Goal: Task Accomplishment & Management: Manage account settings

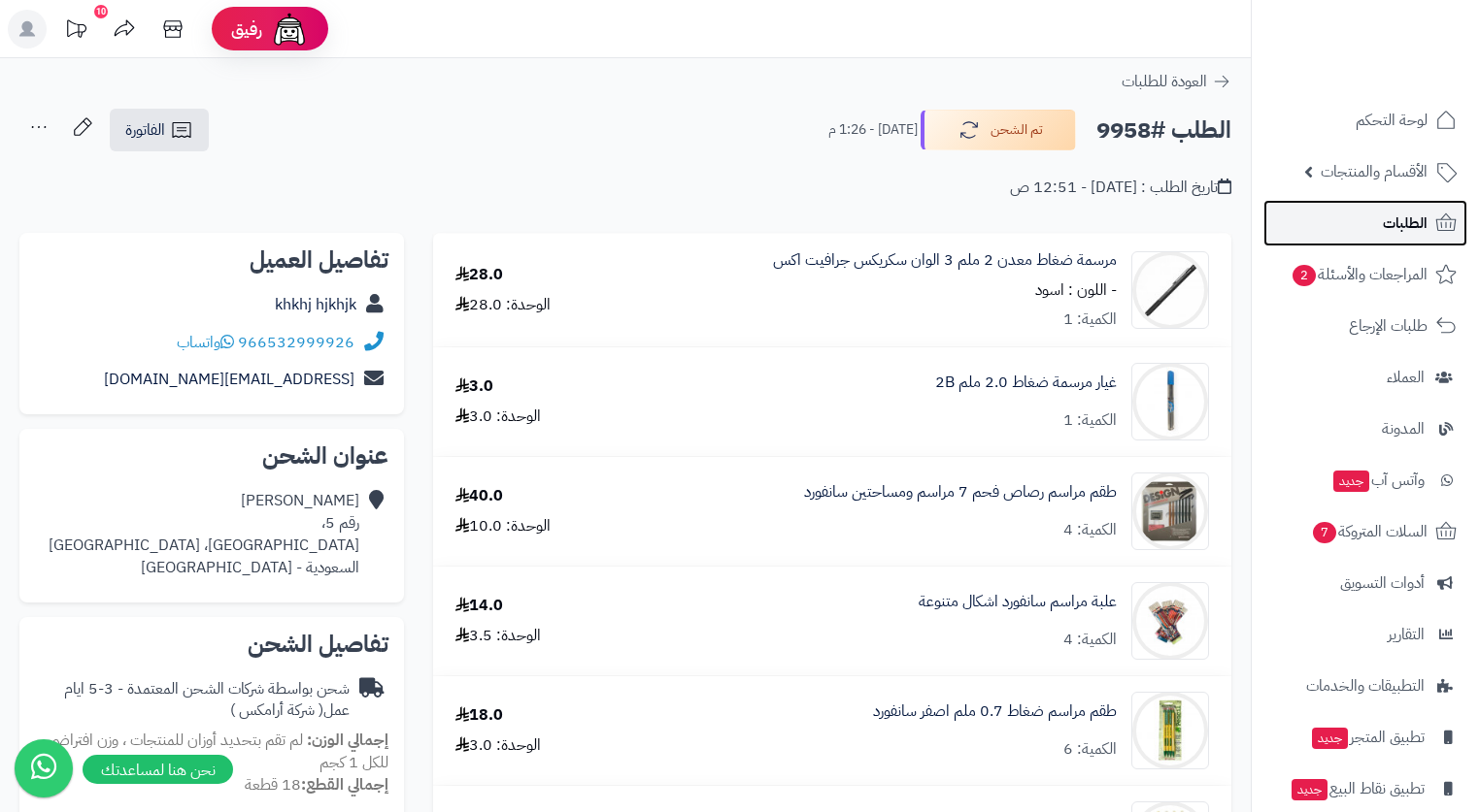
click at [1397, 230] on span "الطلبات" at bounding box center [1406, 223] width 45 height 27
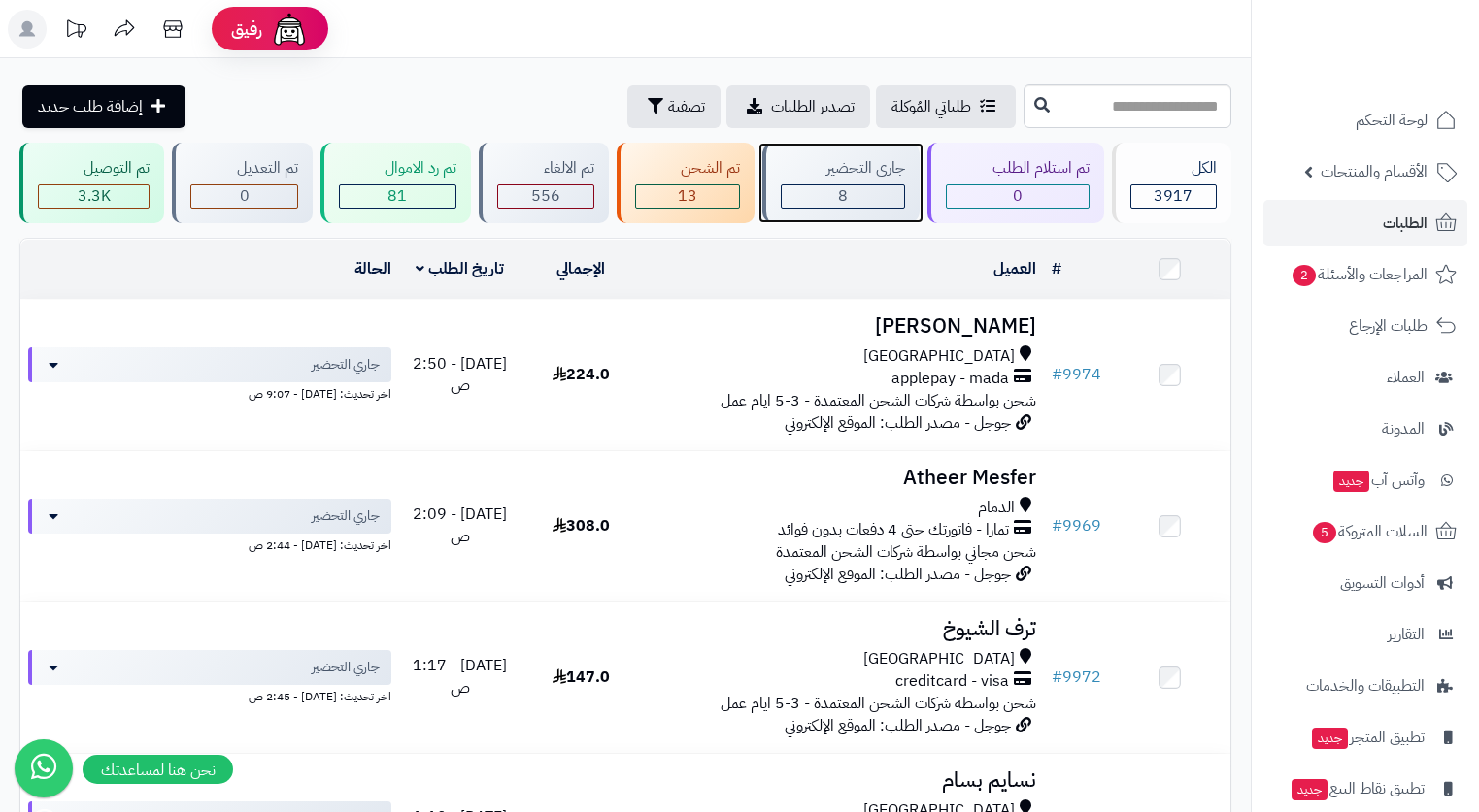
click at [847, 162] on div "جاري التحضير" at bounding box center [843, 168] width 124 height 23
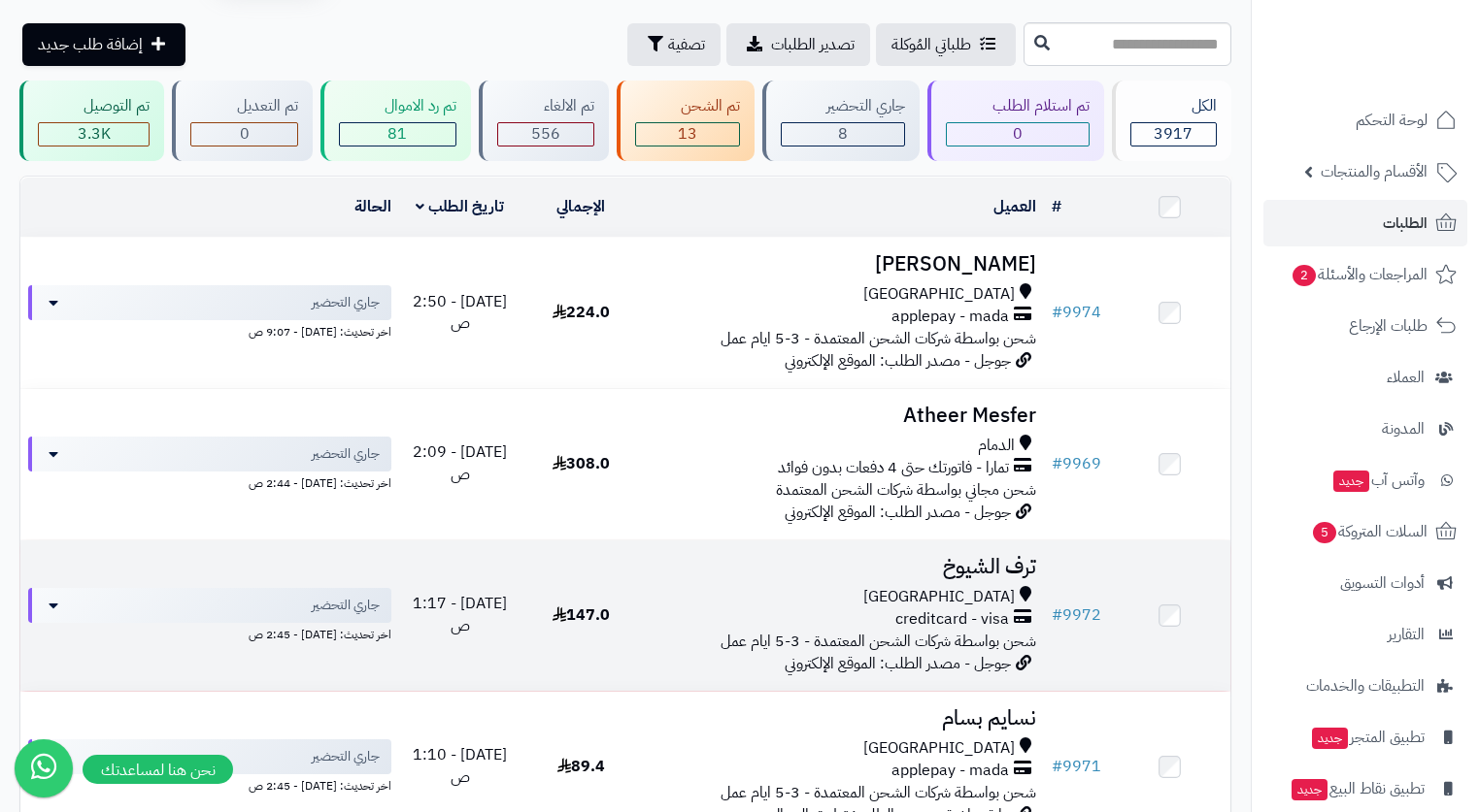
scroll to position [97, 0]
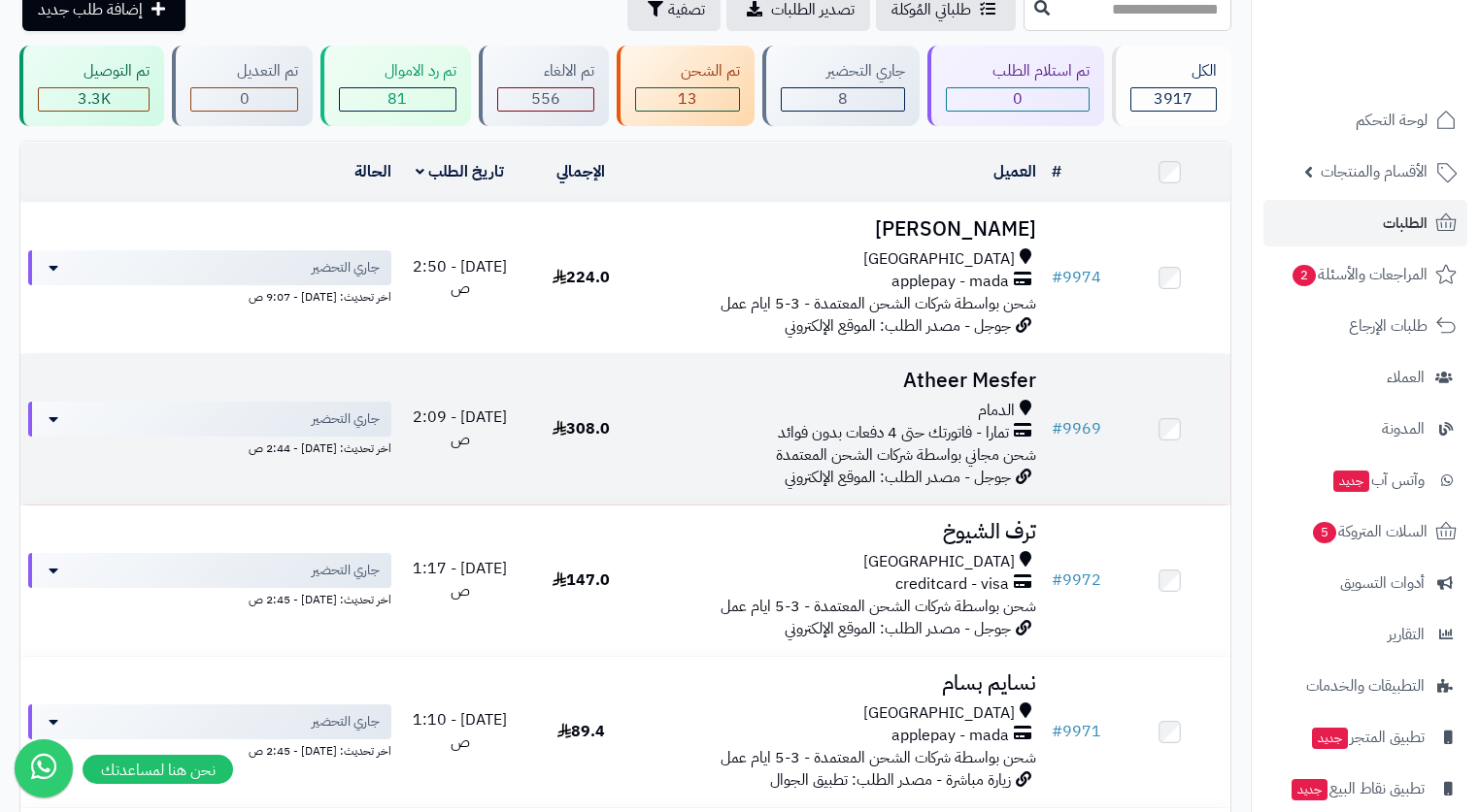
click at [909, 443] on span "شحن مجاني بواسطة شركات الشحن المعتمدة" at bounding box center [906, 455] width 260 height 23
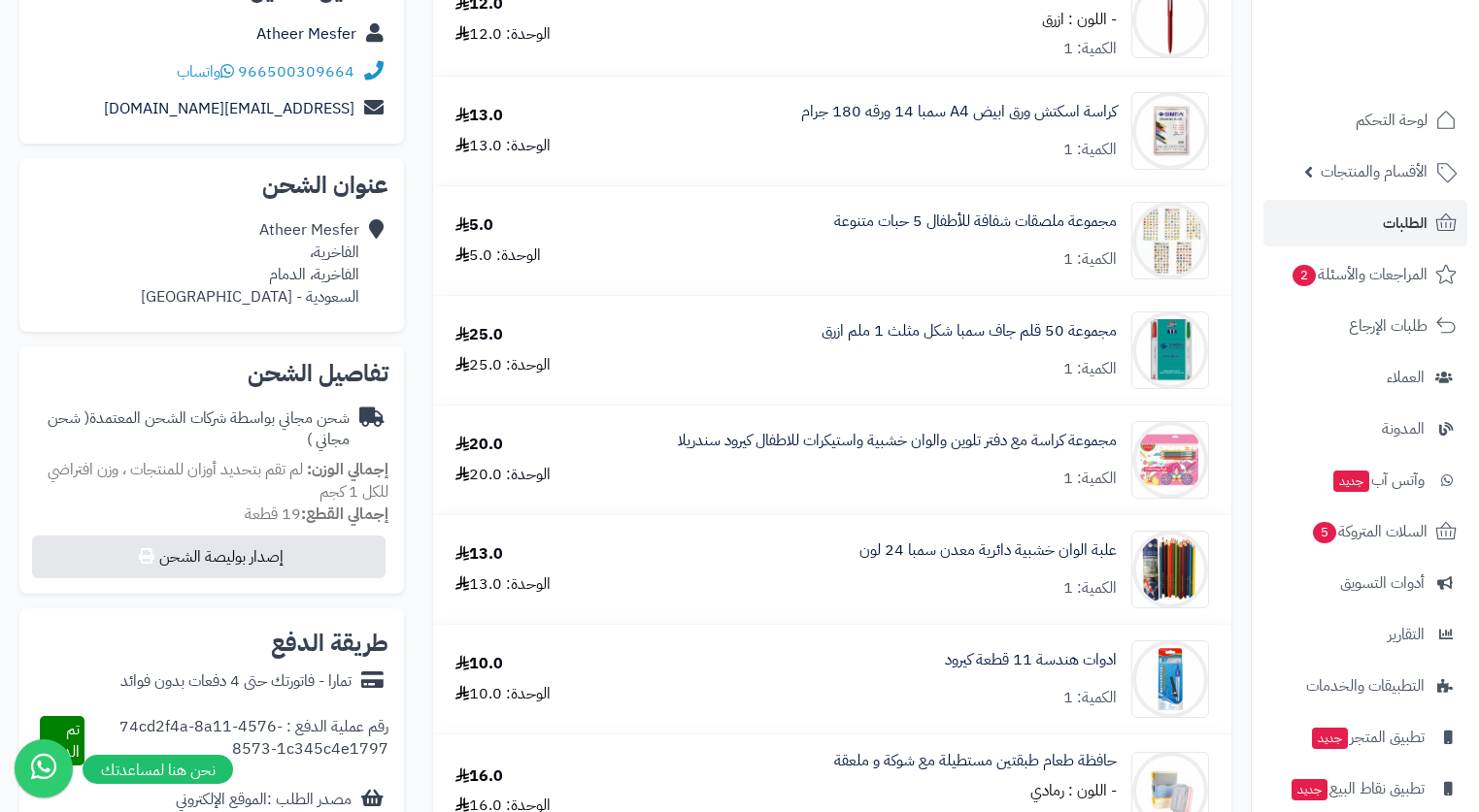
scroll to position [292, 0]
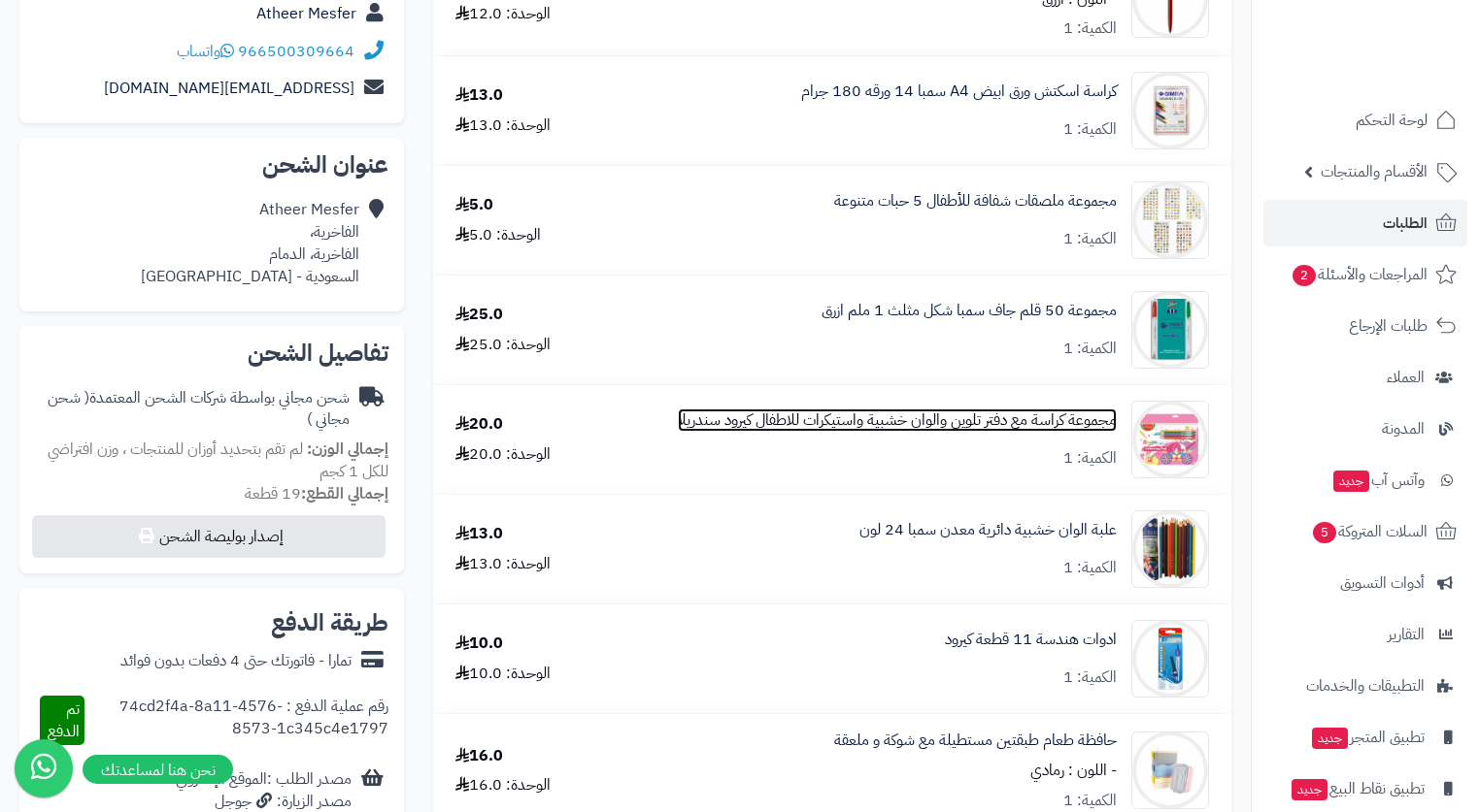
drag, startPoint x: 1076, startPoint y: 406, endPoint x: 1076, endPoint y: 419, distance: 13.0
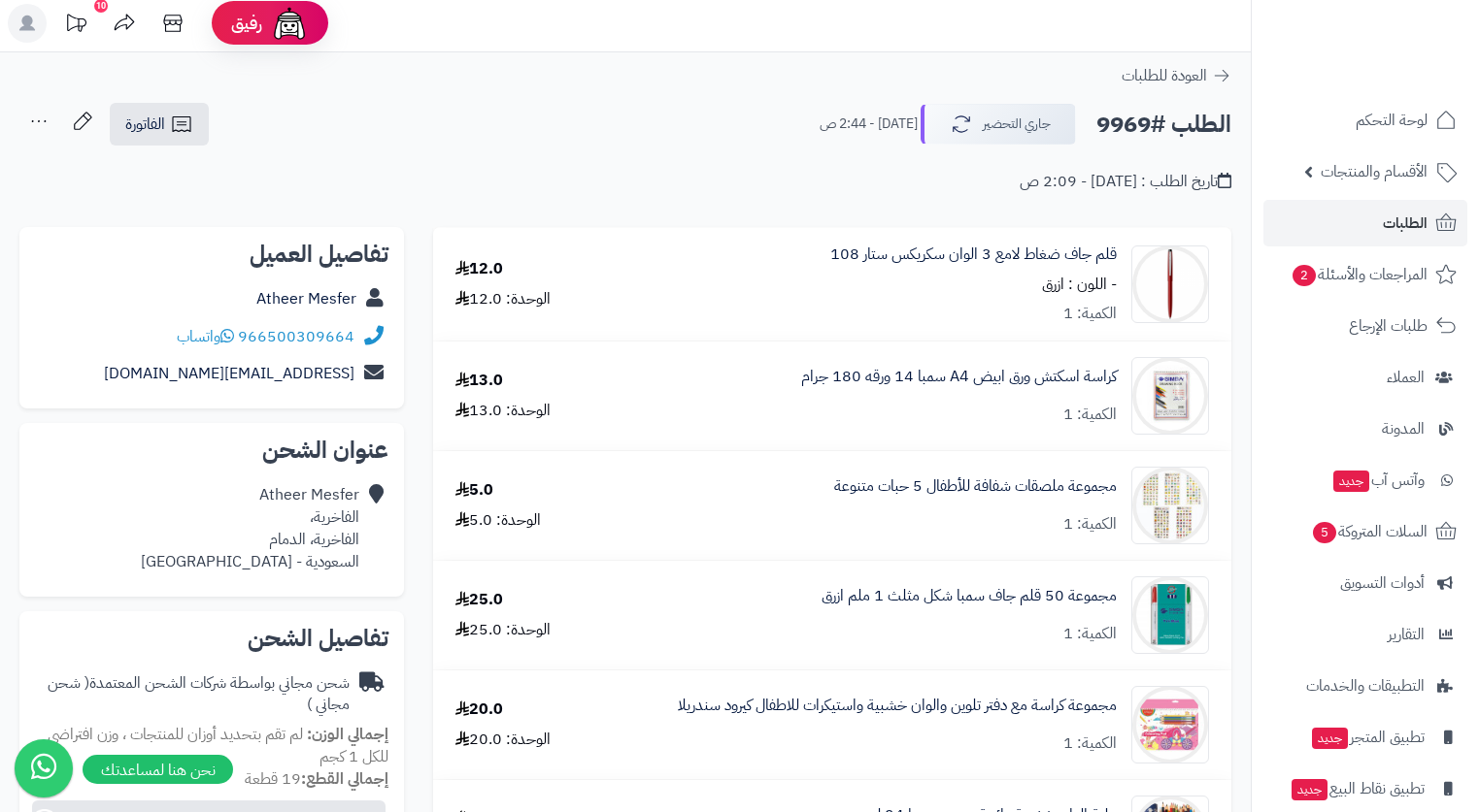
scroll to position [0, 0]
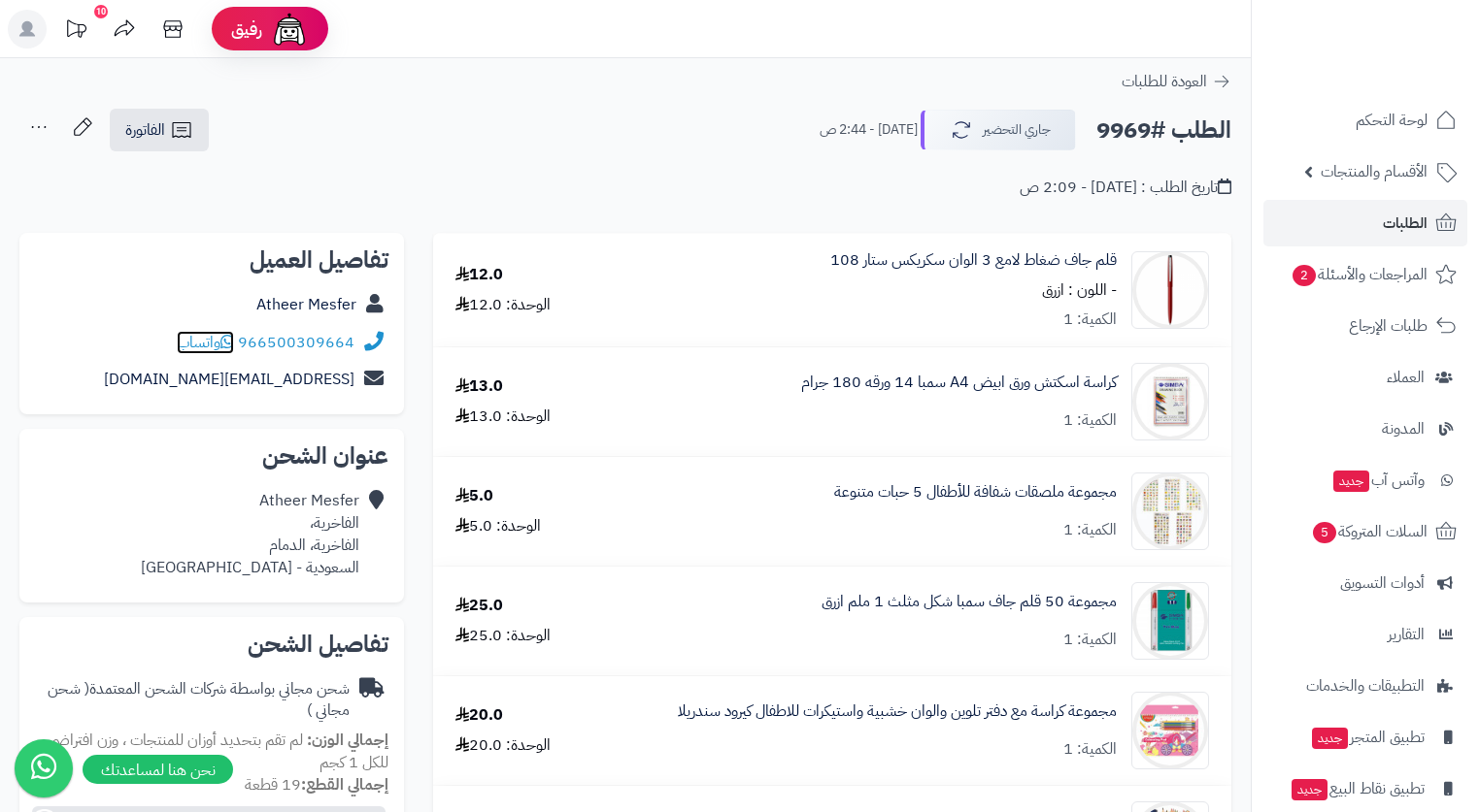
click at [190, 341] on span "واتساب" at bounding box center [206, 342] width 58 height 23
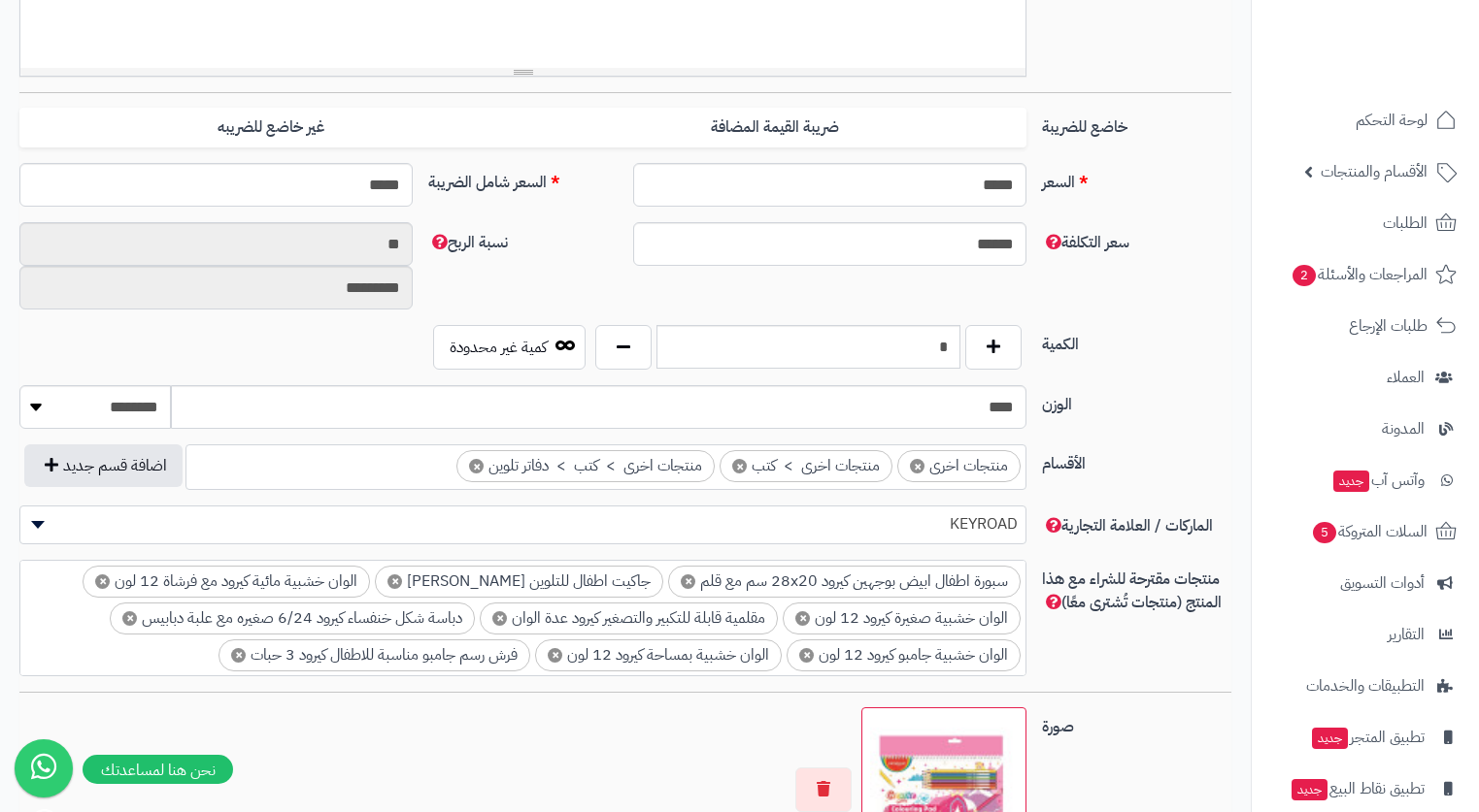
scroll to position [679, 0]
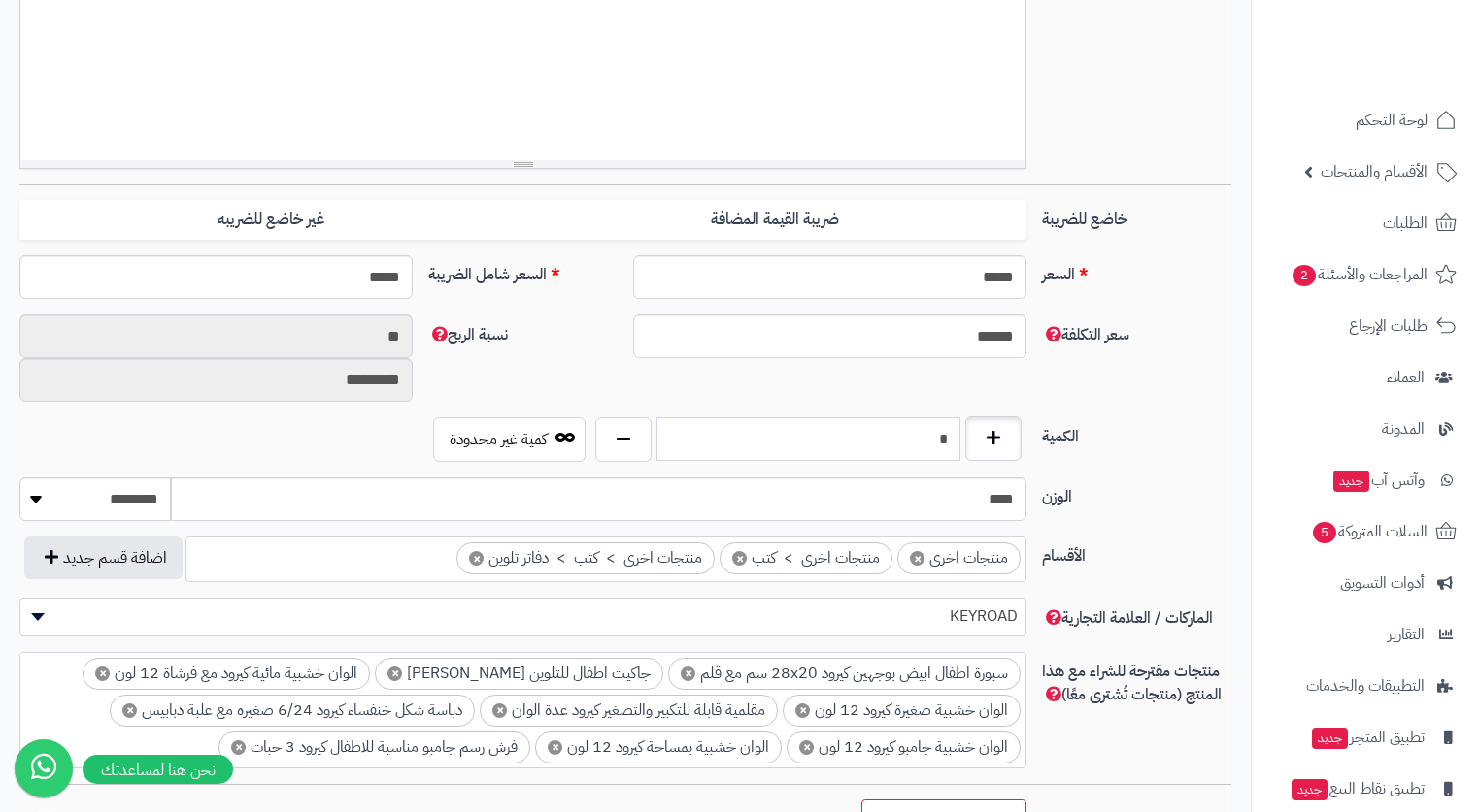
drag, startPoint x: 909, startPoint y: 431, endPoint x: 976, endPoint y: 451, distance: 69.9
click at [975, 449] on div "*" at bounding box center [809, 440] width 437 height 45
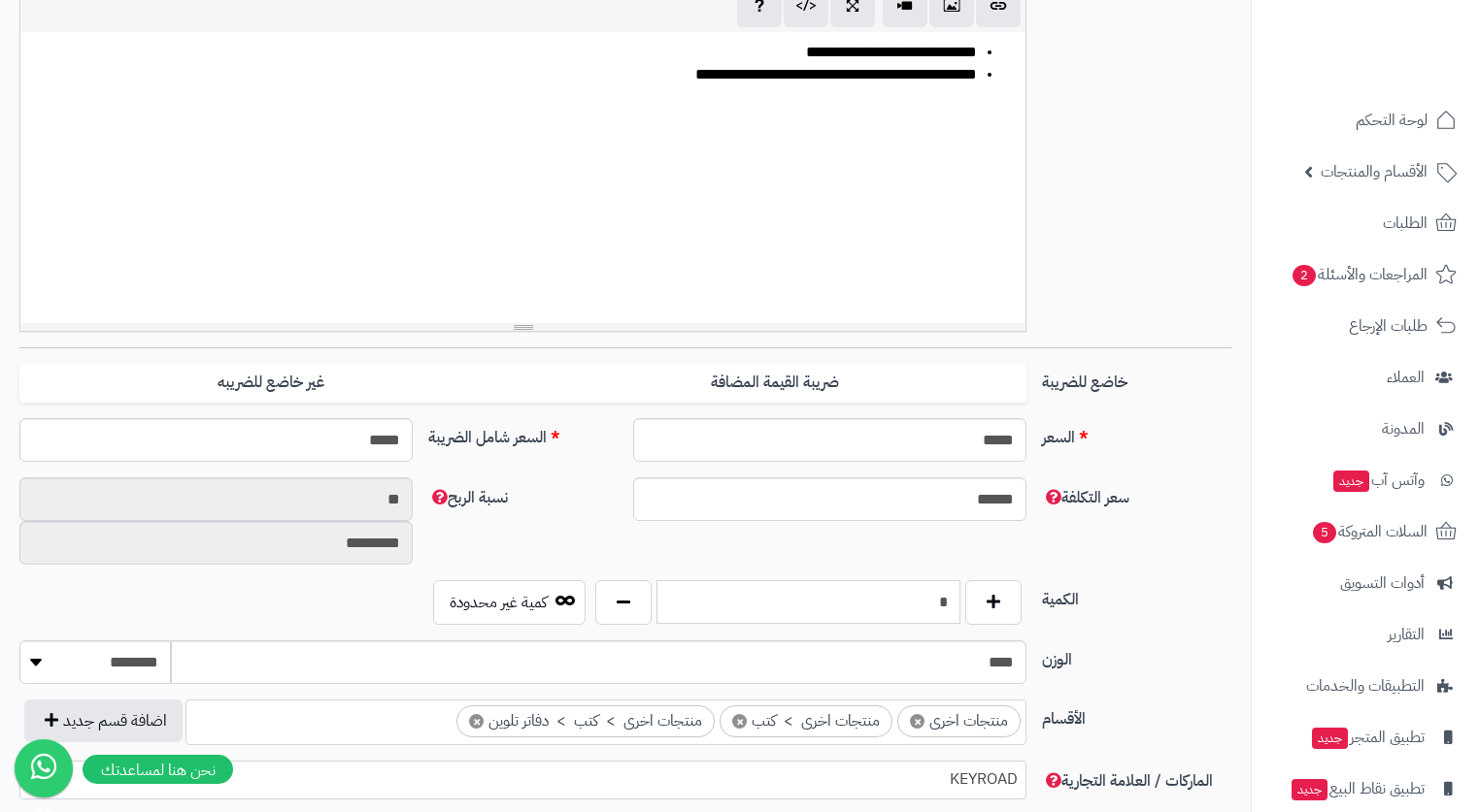
scroll to position [0, 0]
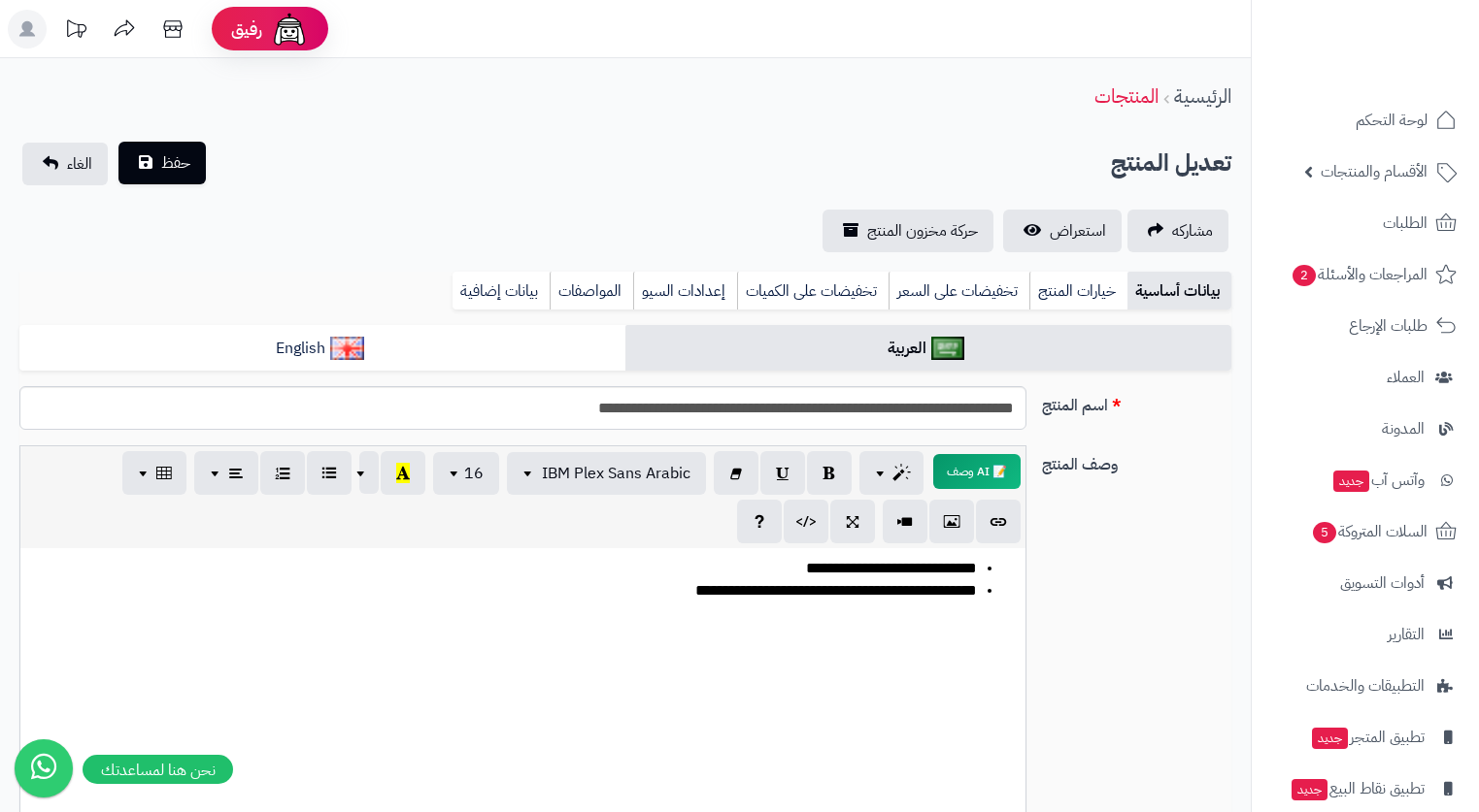
type input "*"
click at [158, 173] on button "حفظ" at bounding box center [162, 163] width 87 height 43
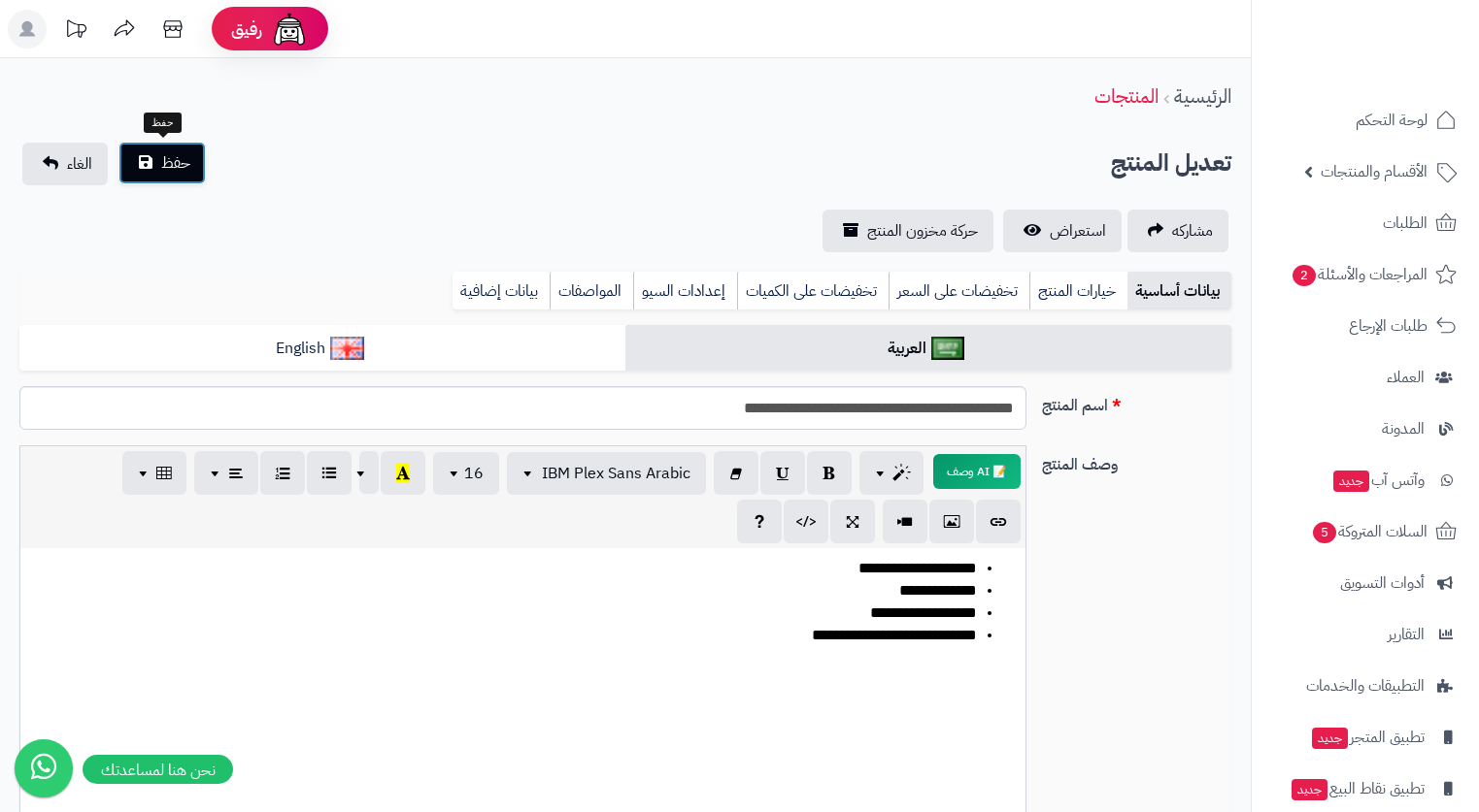
click at [143, 148] on button "حفظ" at bounding box center [162, 163] width 87 height 43
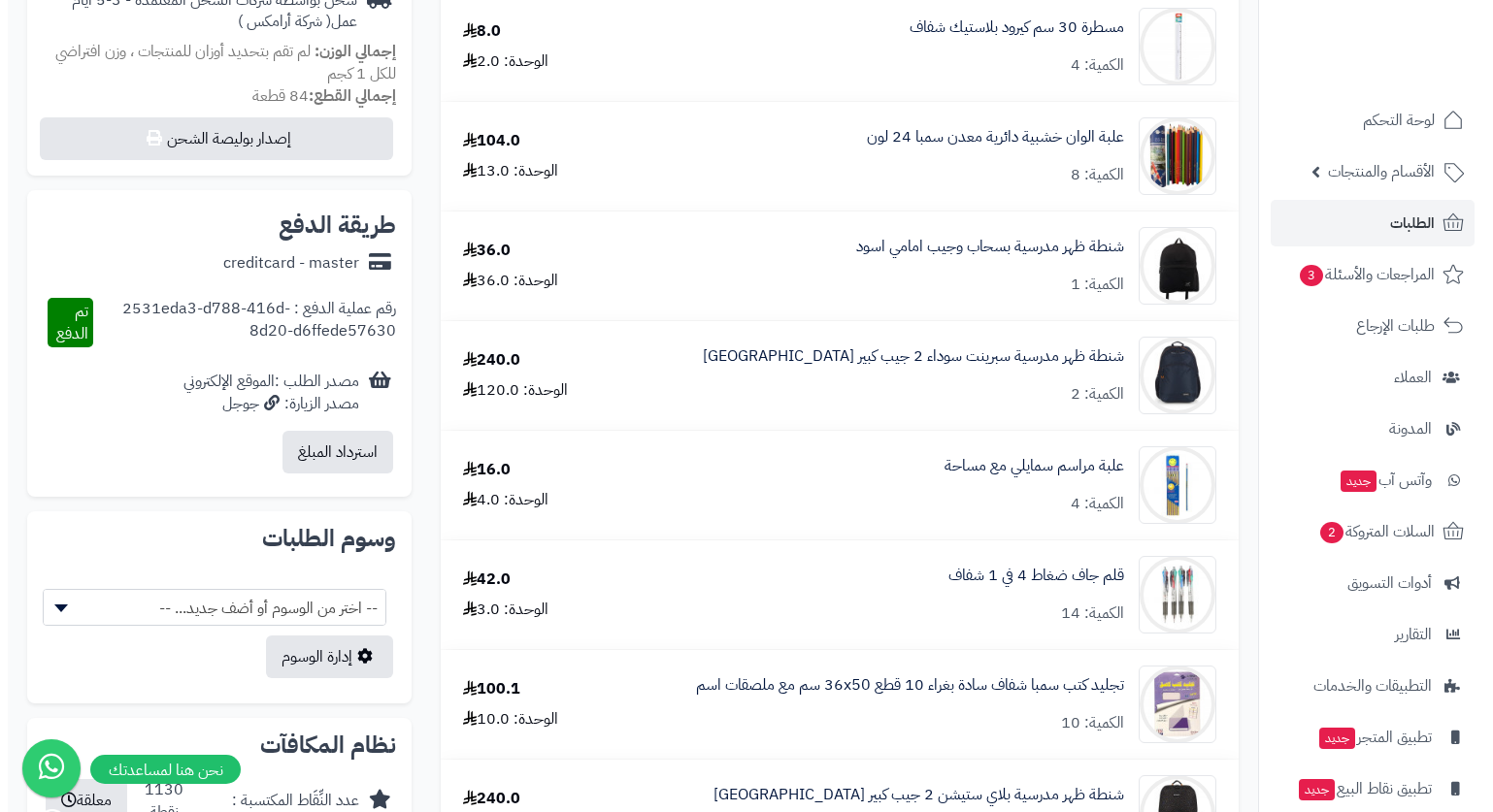
scroll to position [388, 0]
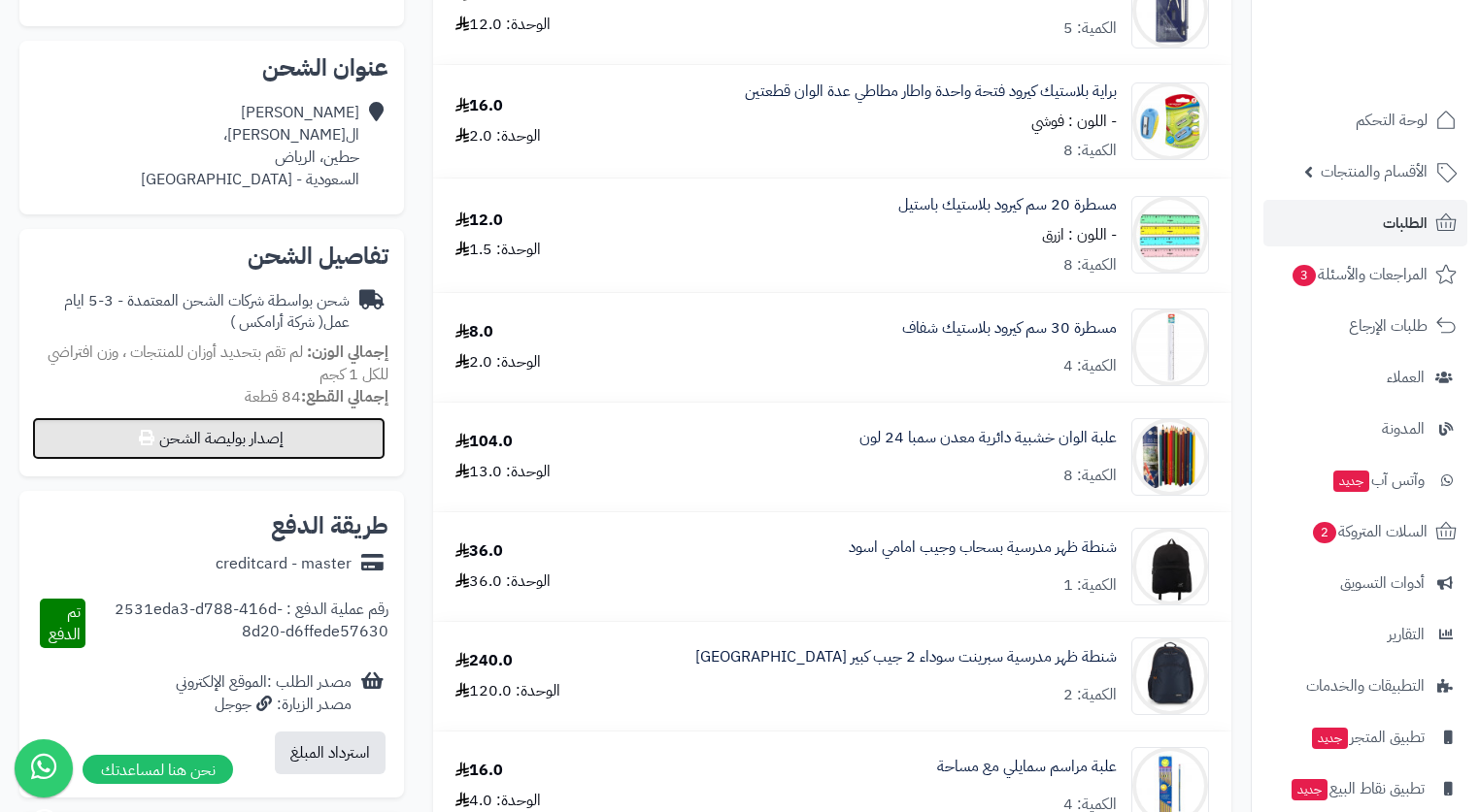
click at [308, 424] on button "إصدار بوليصة الشحن" at bounding box center [208, 439] width 353 height 43
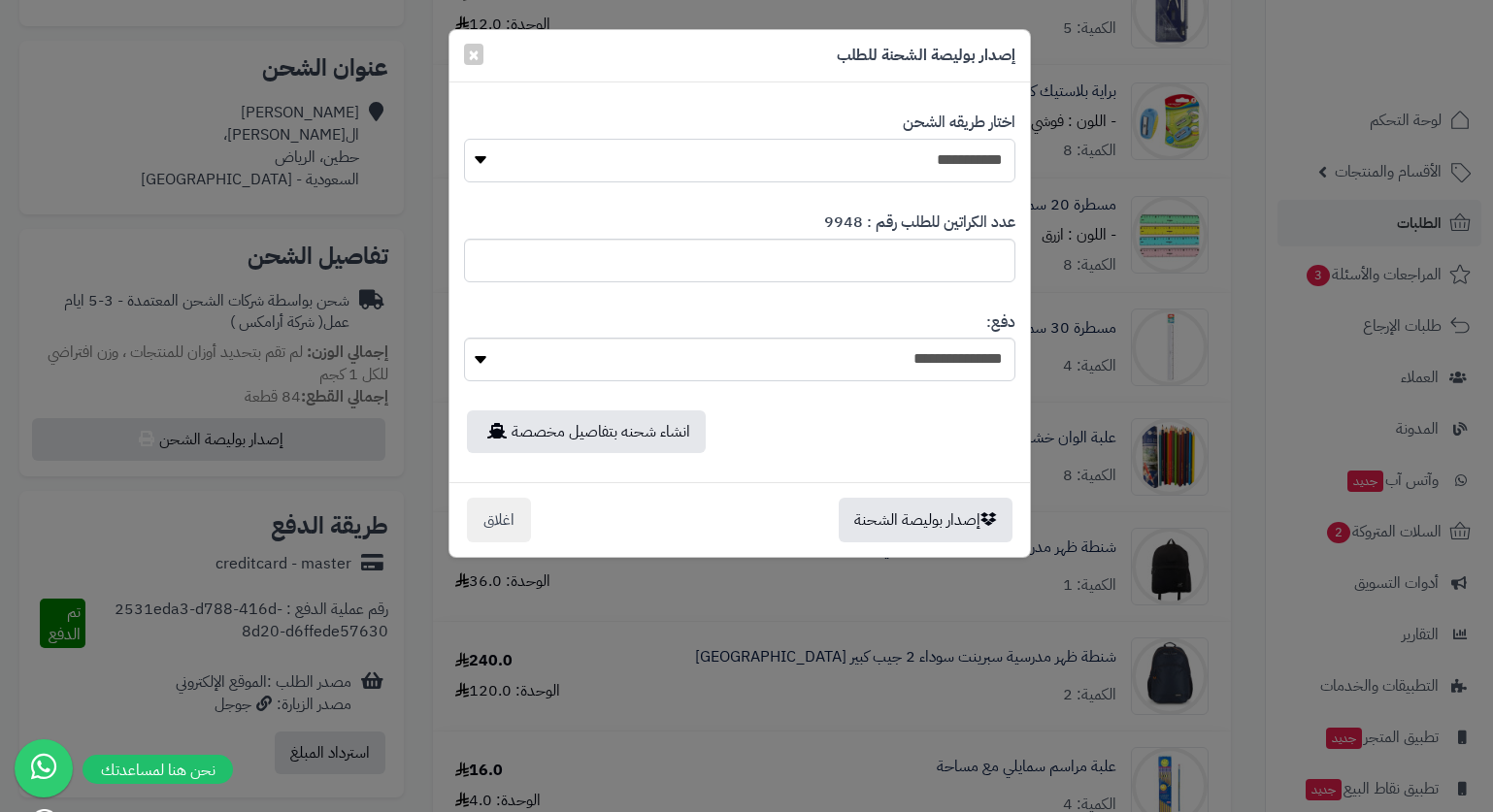
click at [933, 142] on select "**********" at bounding box center [739, 160] width 551 height 44
select select "*******"
click at [464, 139] on select "**********" at bounding box center [739, 160] width 551 height 44
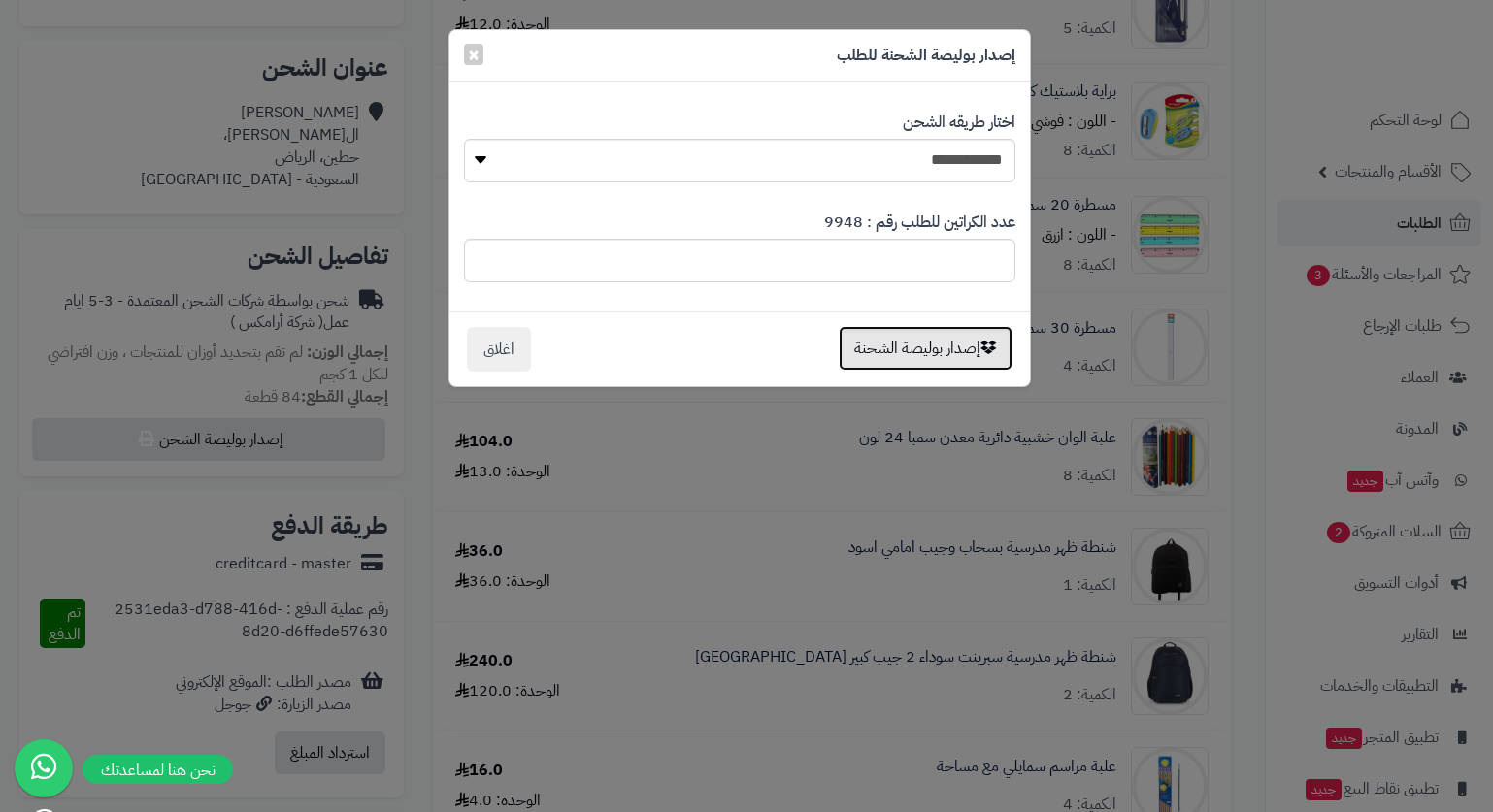
click at [962, 350] on button "إصدار بوليصة الشحنة" at bounding box center [926, 348] width 174 height 45
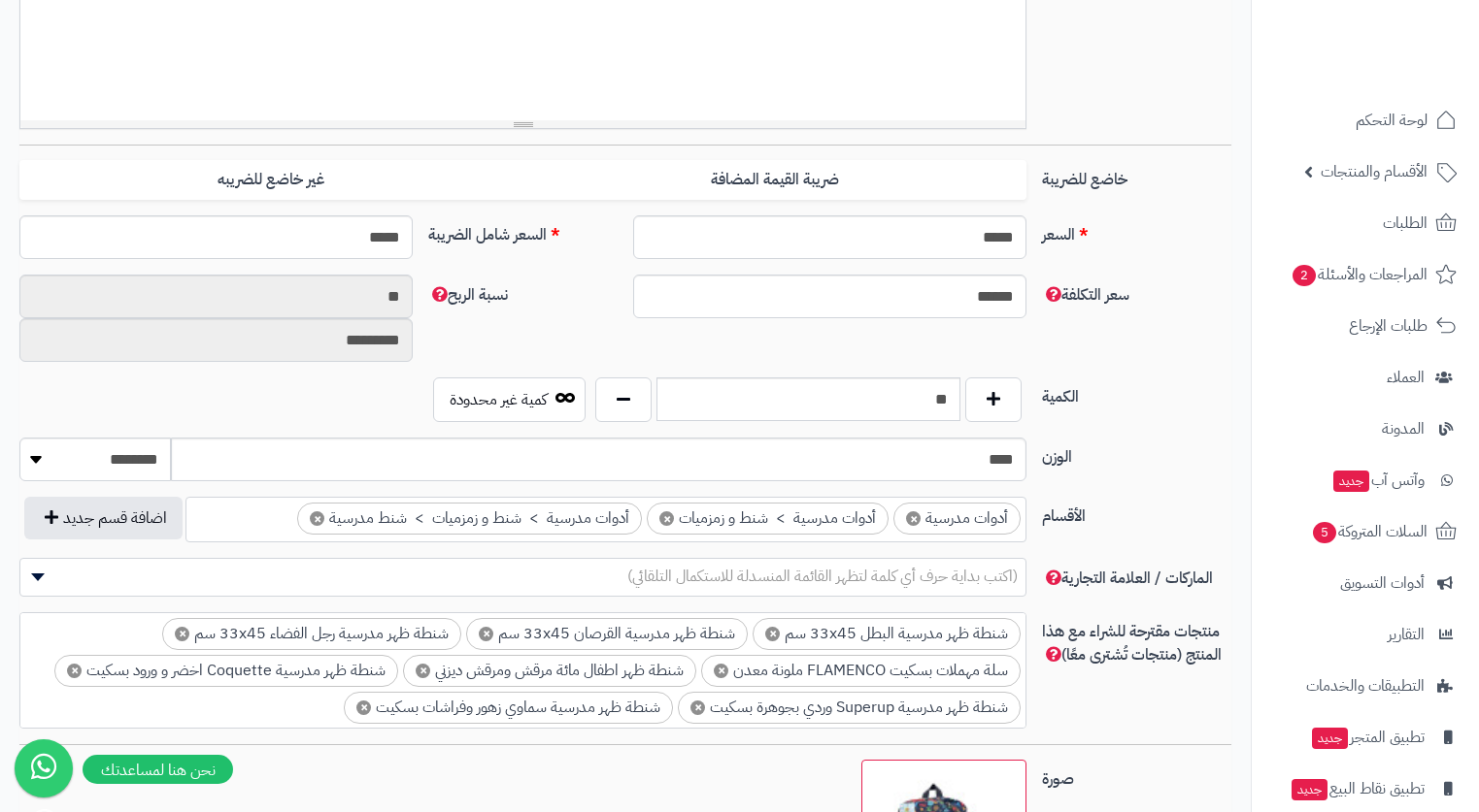
scroll to position [679, 0]
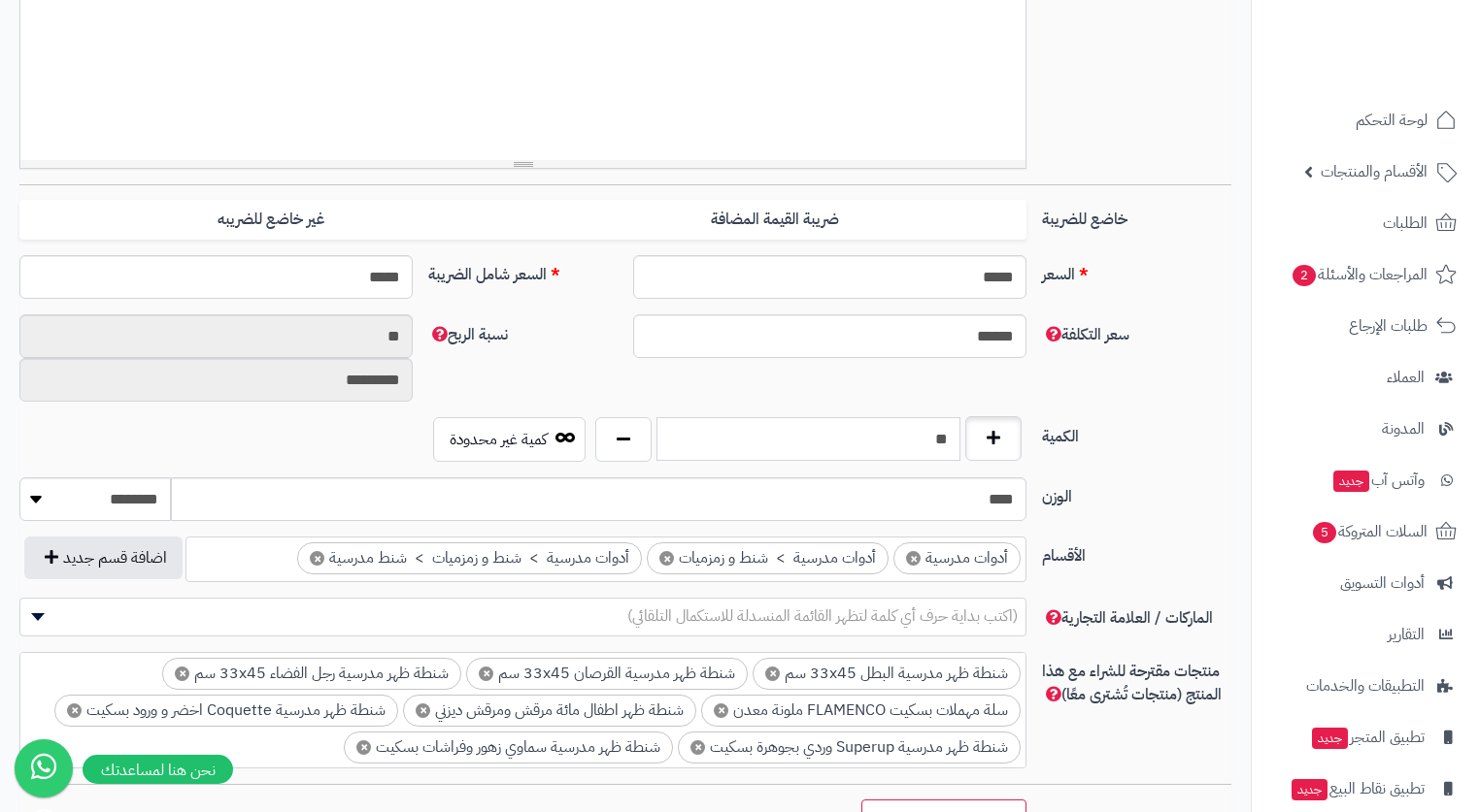
drag, startPoint x: 904, startPoint y: 448, endPoint x: 973, endPoint y: 450, distance: 69.0
click at [973, 450] on div "**" at bounding box center [809, 440] width 437 height 45
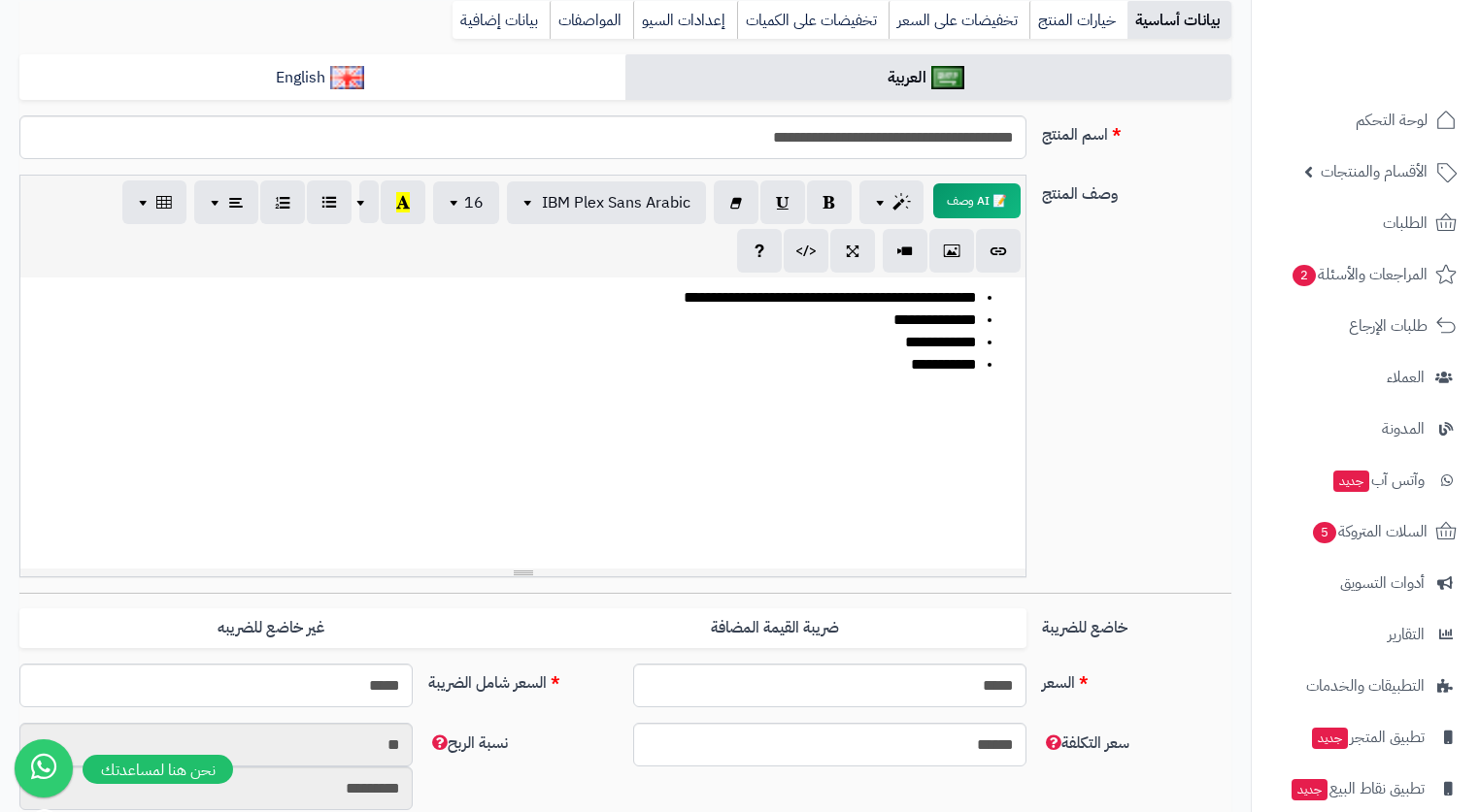
scroll to position [0, 0]
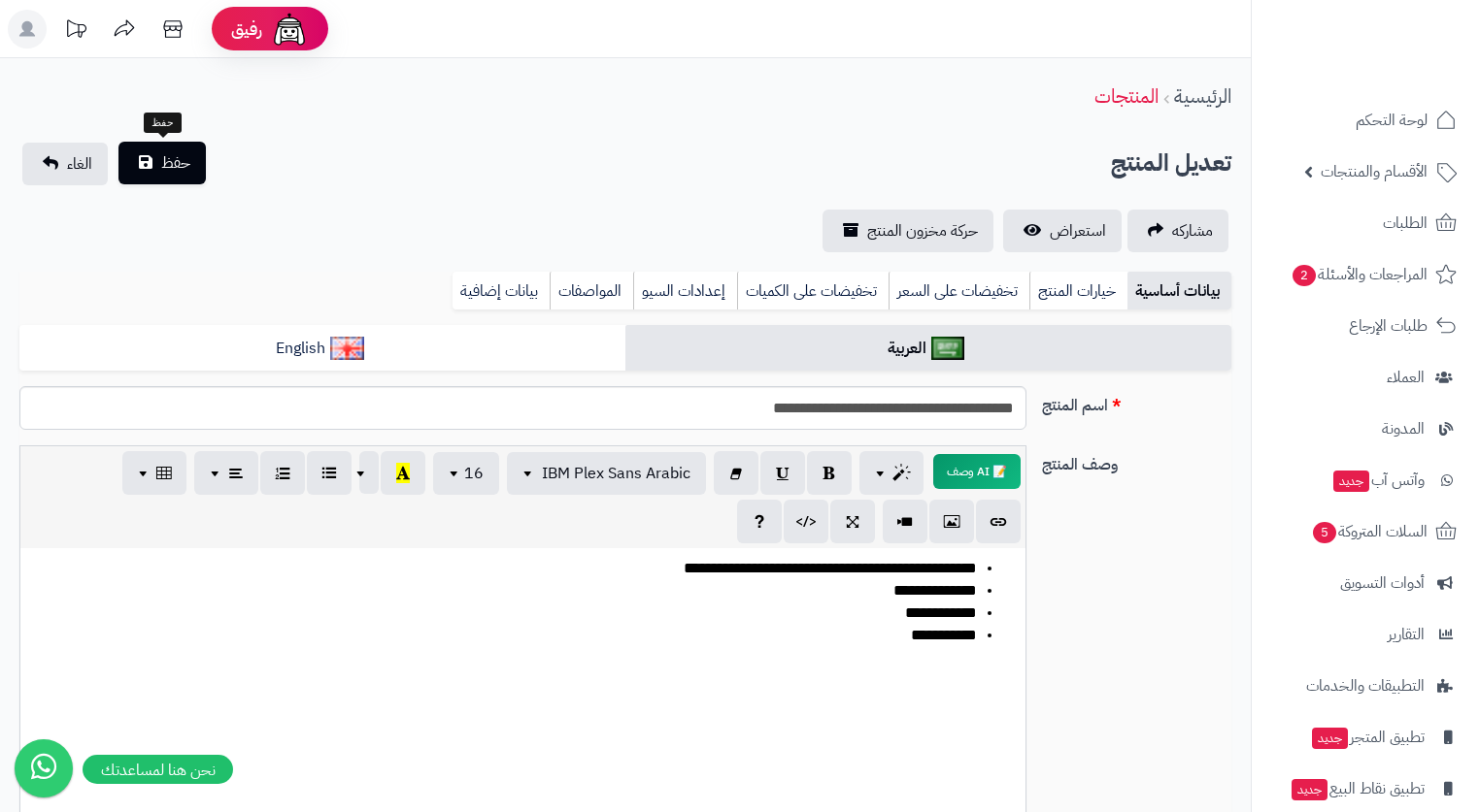
type input "*"
click at [173, 173] on span "حفظ" at bounding box center [176, 163] width 29 height 23
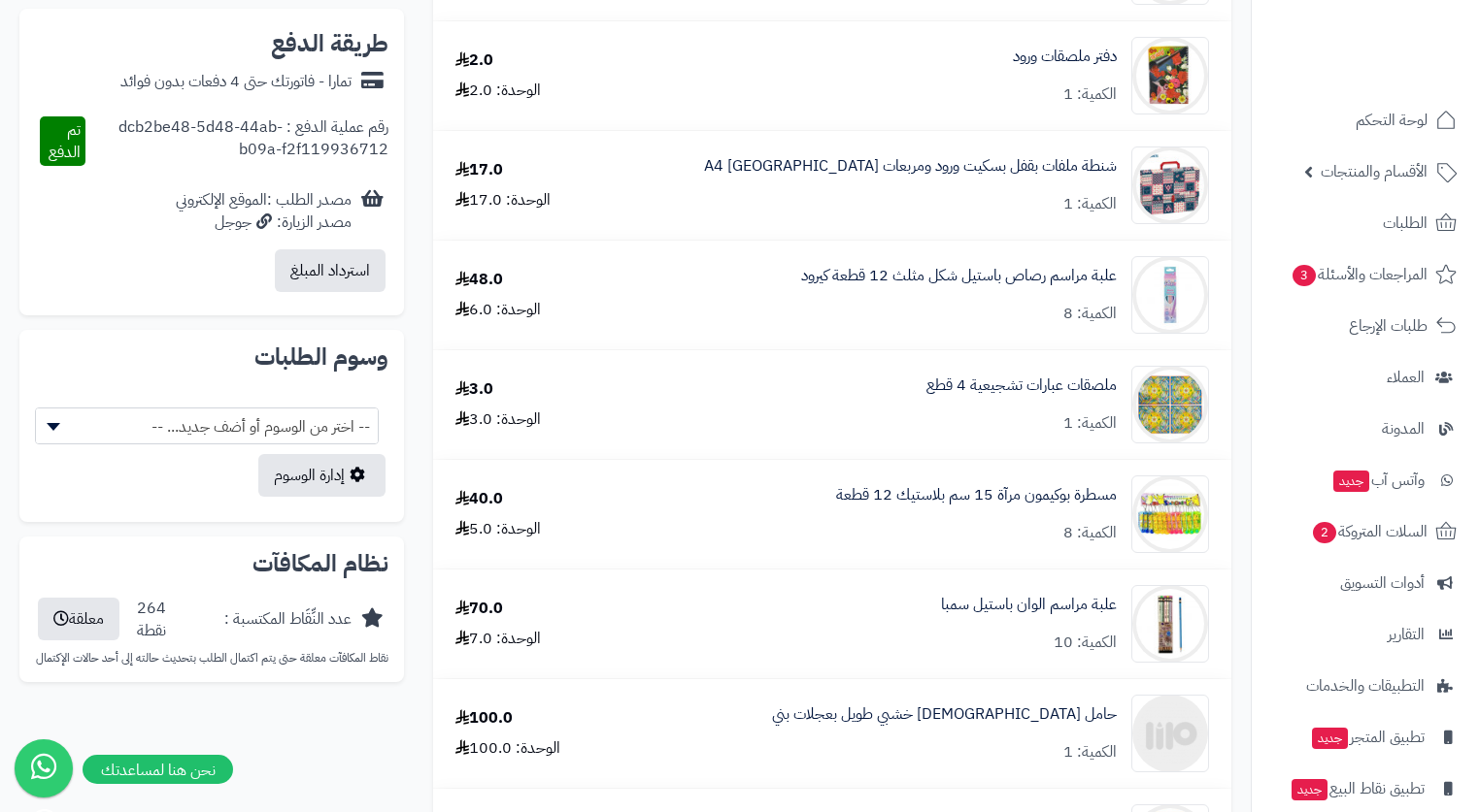
scroll to position [874, 0]
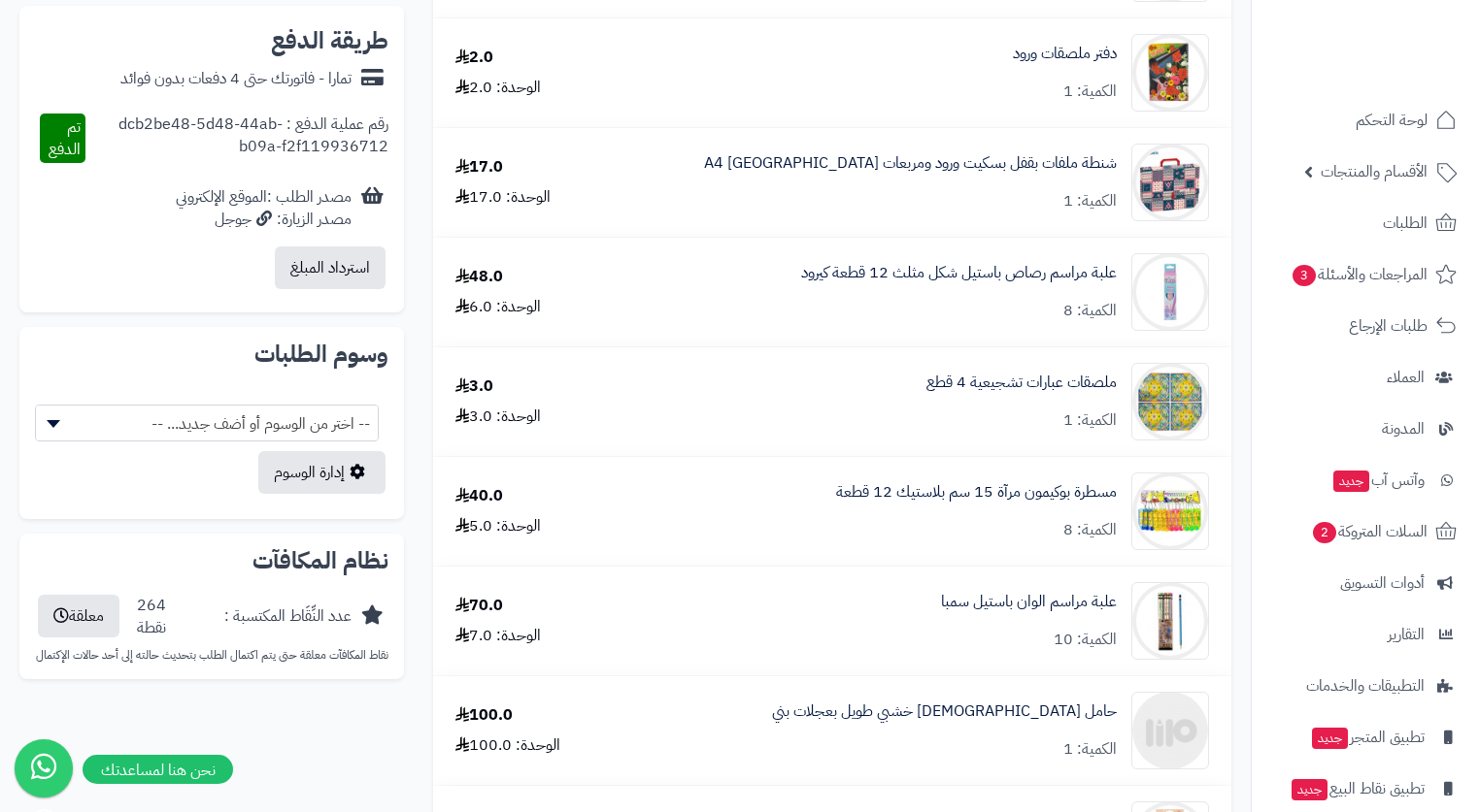
drag, startPoint x: 369, startPoint y: 750, endPoint x: 395, endPoint y: 748, distance: 26.1
click at [369, 748] on div "كروت بحث وردي مسطر 6x4 انش 100 ورقة الكمية: 1 8.0 الوحدة: 8.0 مجموعة دفاتر تلوي…" at bounding box center [625, 632] width 1241 height 2547
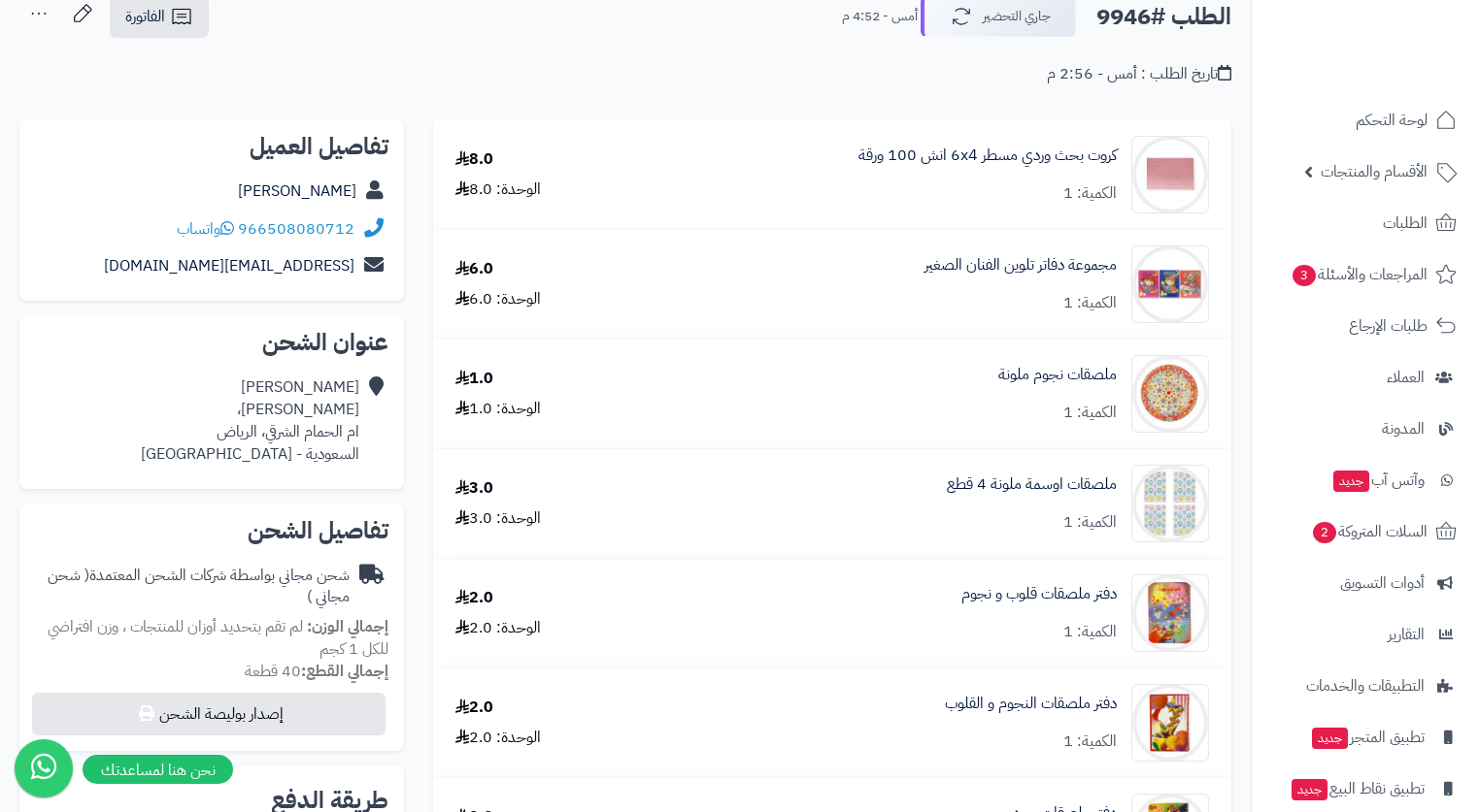
scroll to position [97, 0]
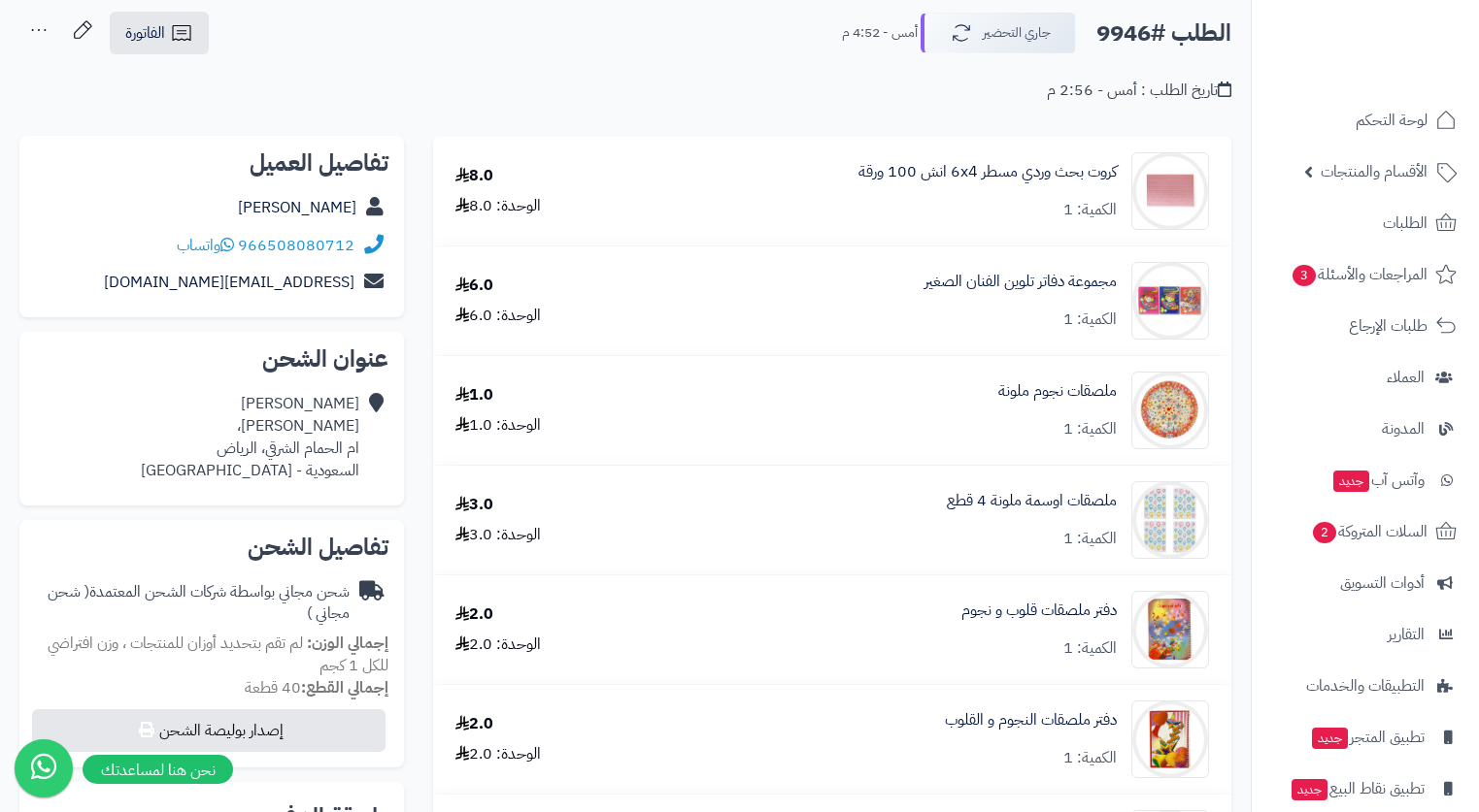
click at [543, 38] on div "الطلب #9946 جاري التحضير أمس - 4:52 م الفاتورة طباعة الفاتورة إرسال الفاتورة إل…" at bounding box center [625, 33] width 1212 height 46
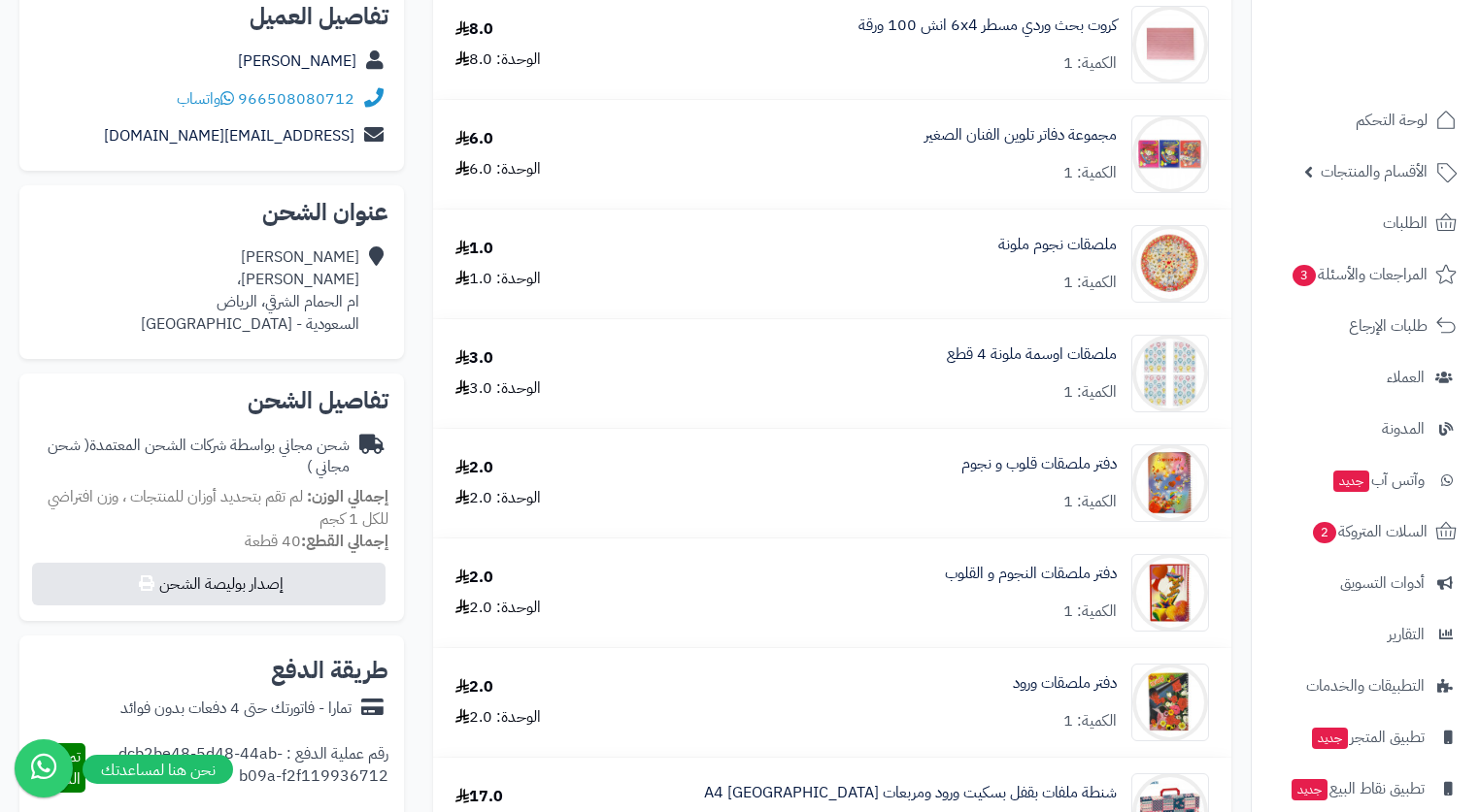
scroll to position [0, 0]
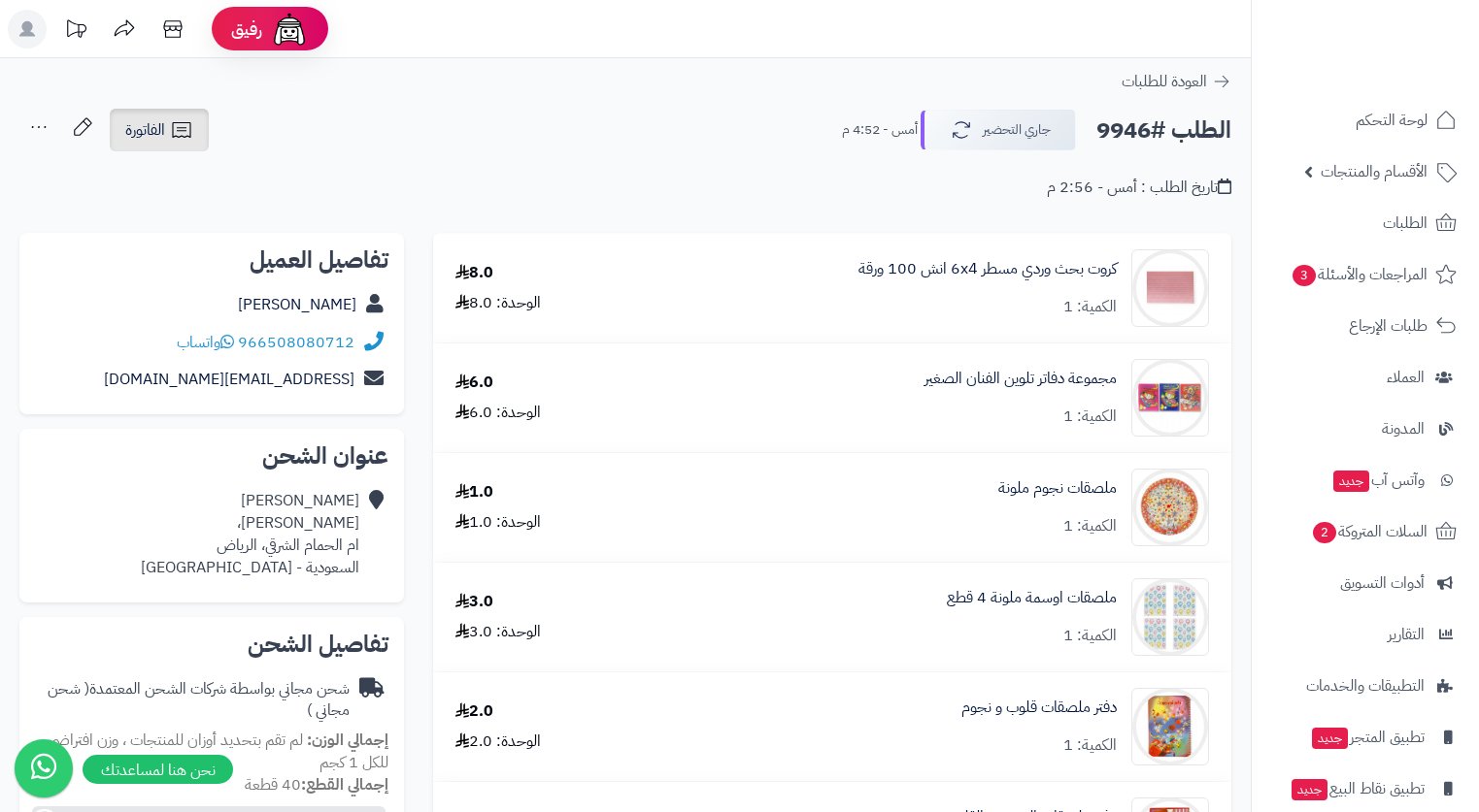
click at [165, 136] on span "الفاتورة" at bounding box center [145, 130] width 40 height 23
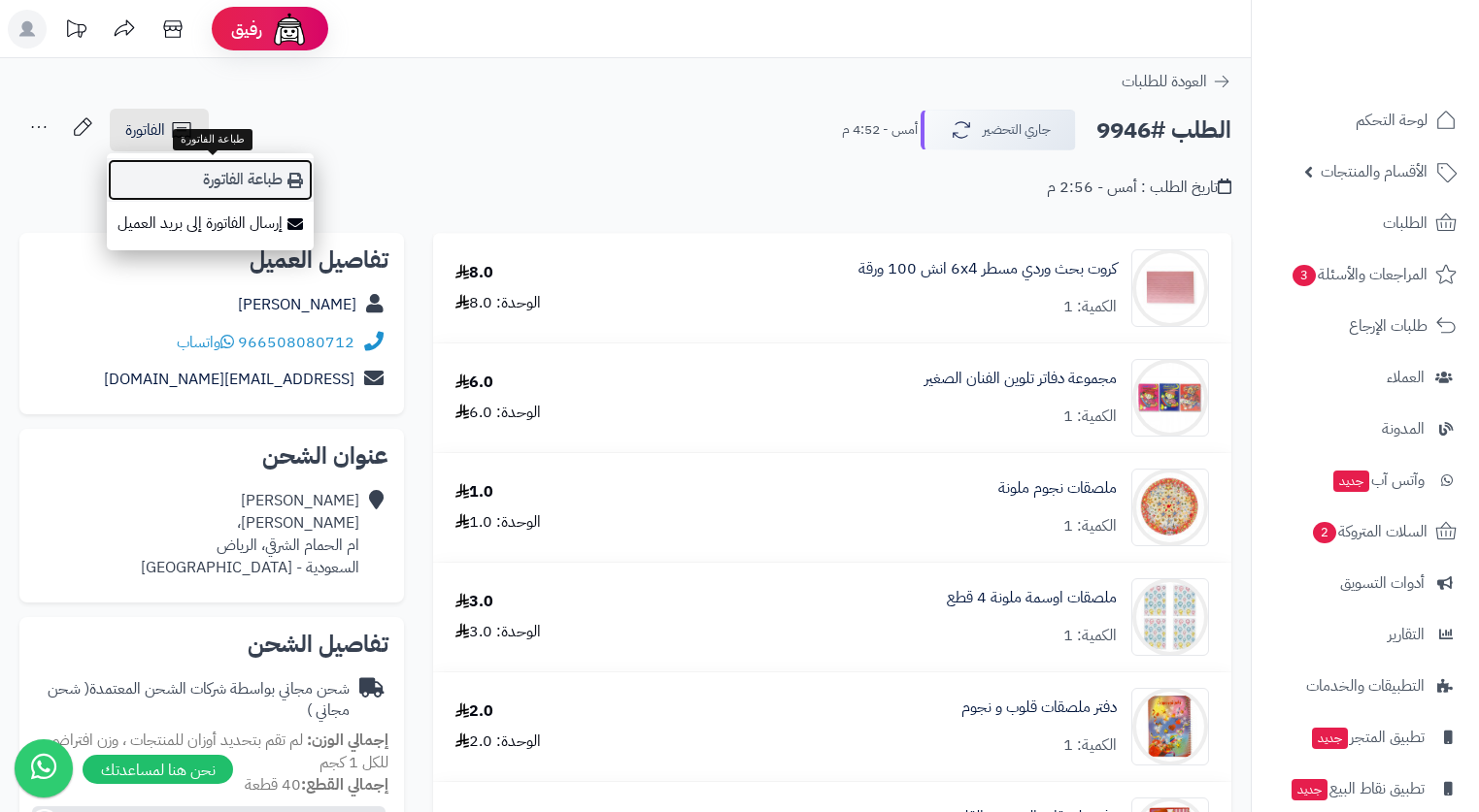
click at [259, 178] on link "طباعة الفاتورة" at bounding box center [209, 180] width 207 height 44
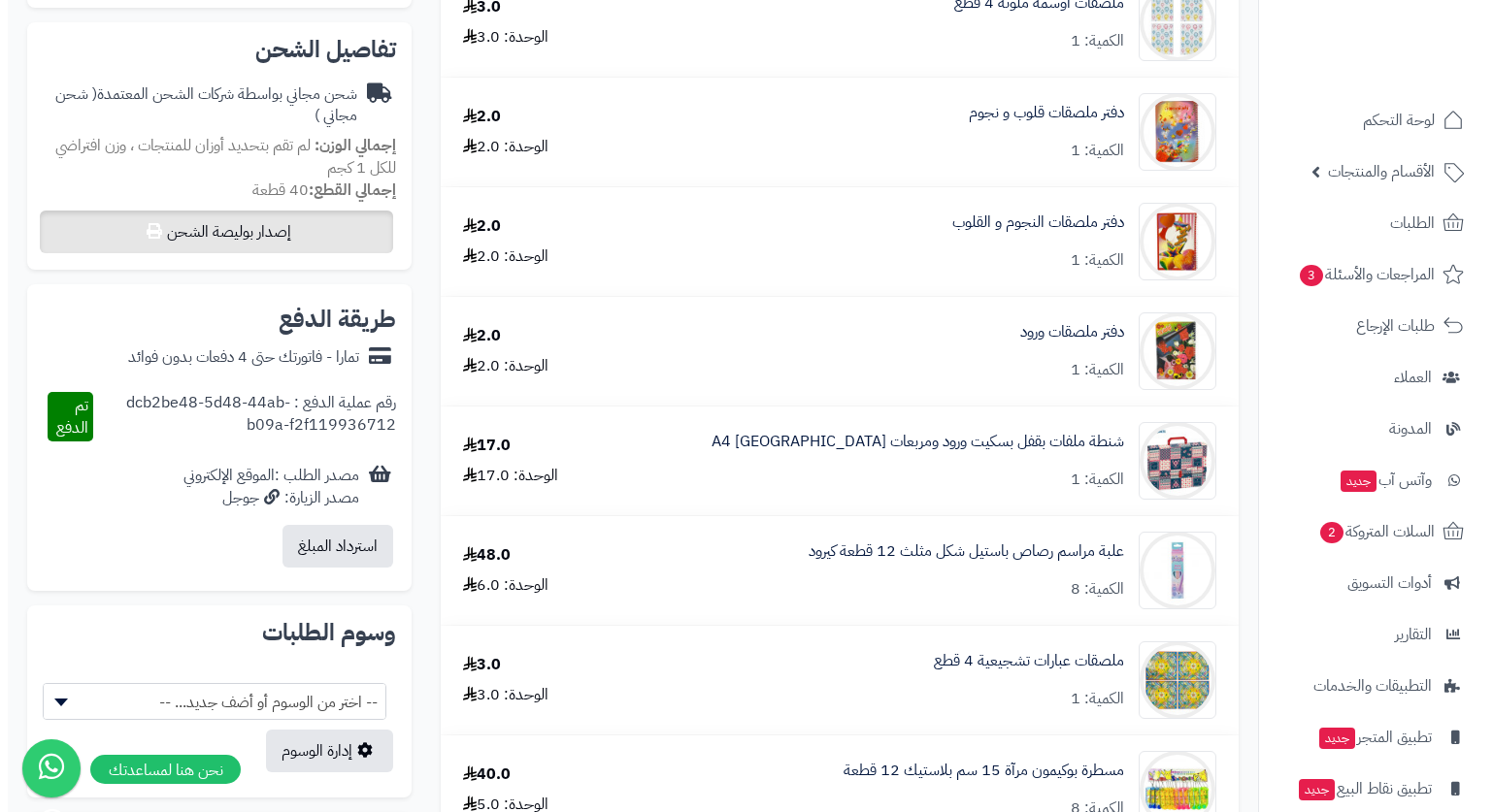
scroll to position [582, 0]
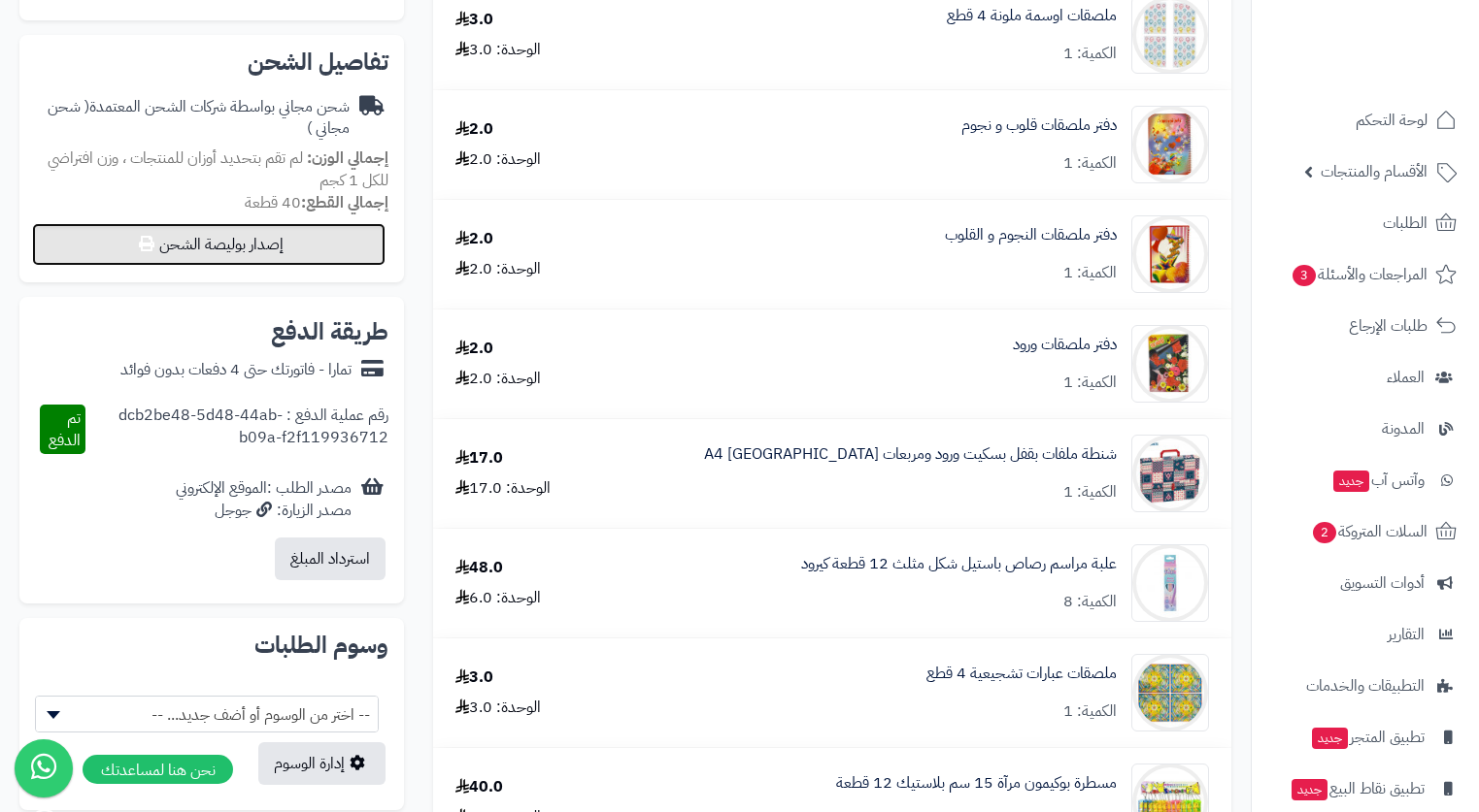
click at [302, 255] on button "إصدار بوليصة الشحن" at bounding box center [208, 245] width 353 height 43
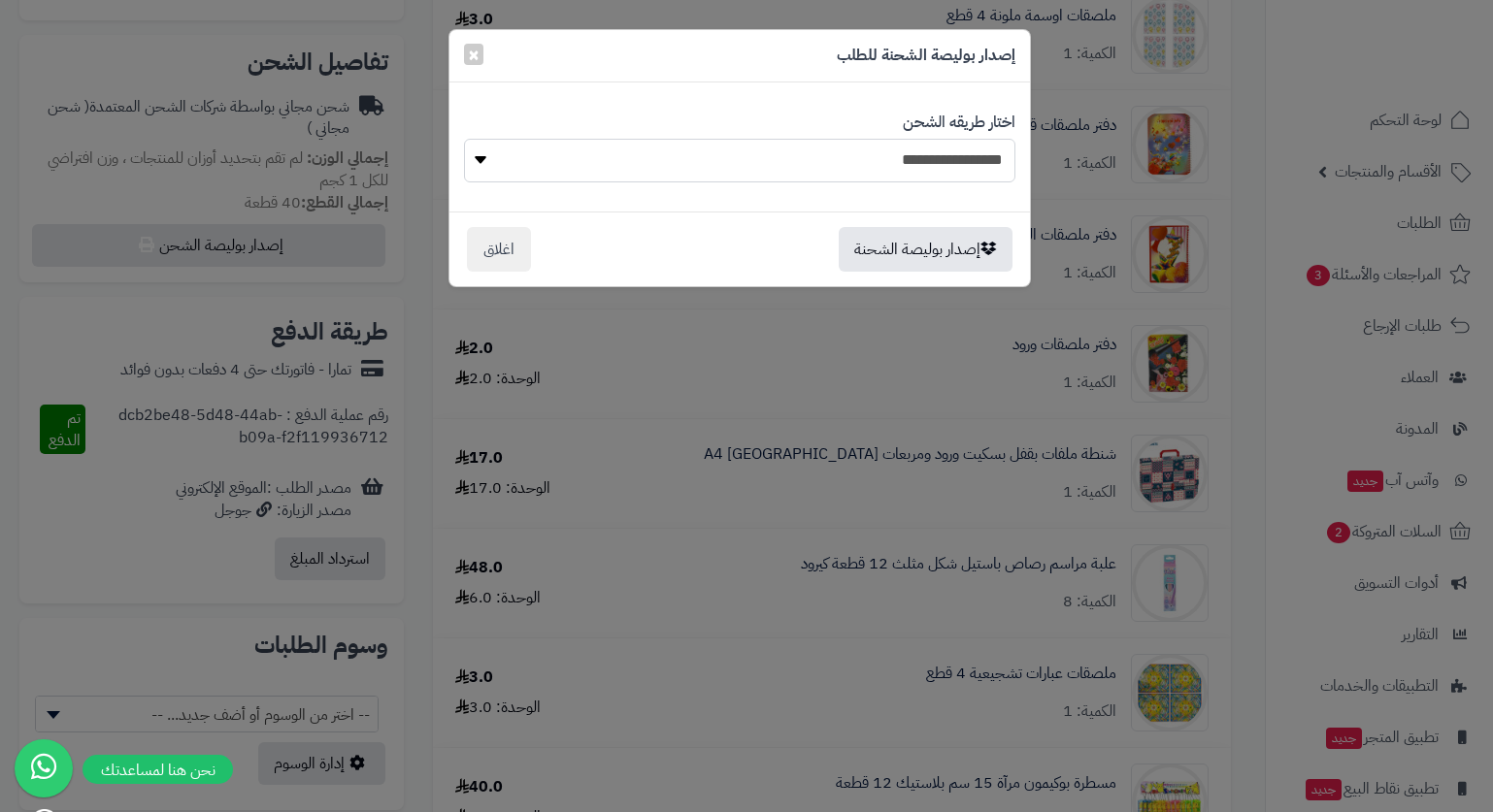
click at [921, 144] on select "**********" at bounding box center [739, 160] width 551 height 44
select select "*******"
click at [464, 139] on select "**********" at bounding box center [739, 160] width 551 height 44
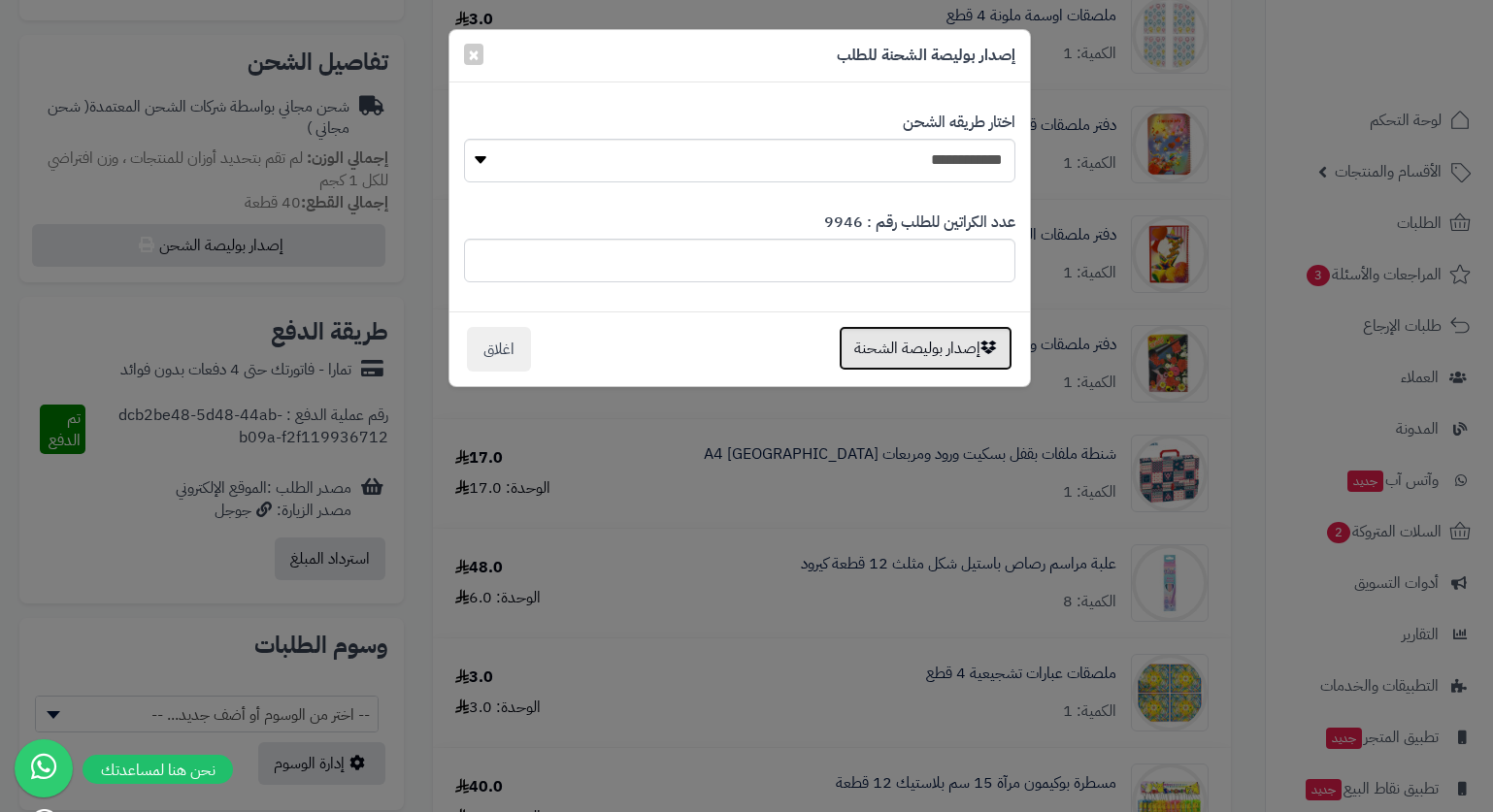
click at [958, 353] on button "إصدار بوليصة الشحنة" at bounding box center [926, 348] width 174 height 45
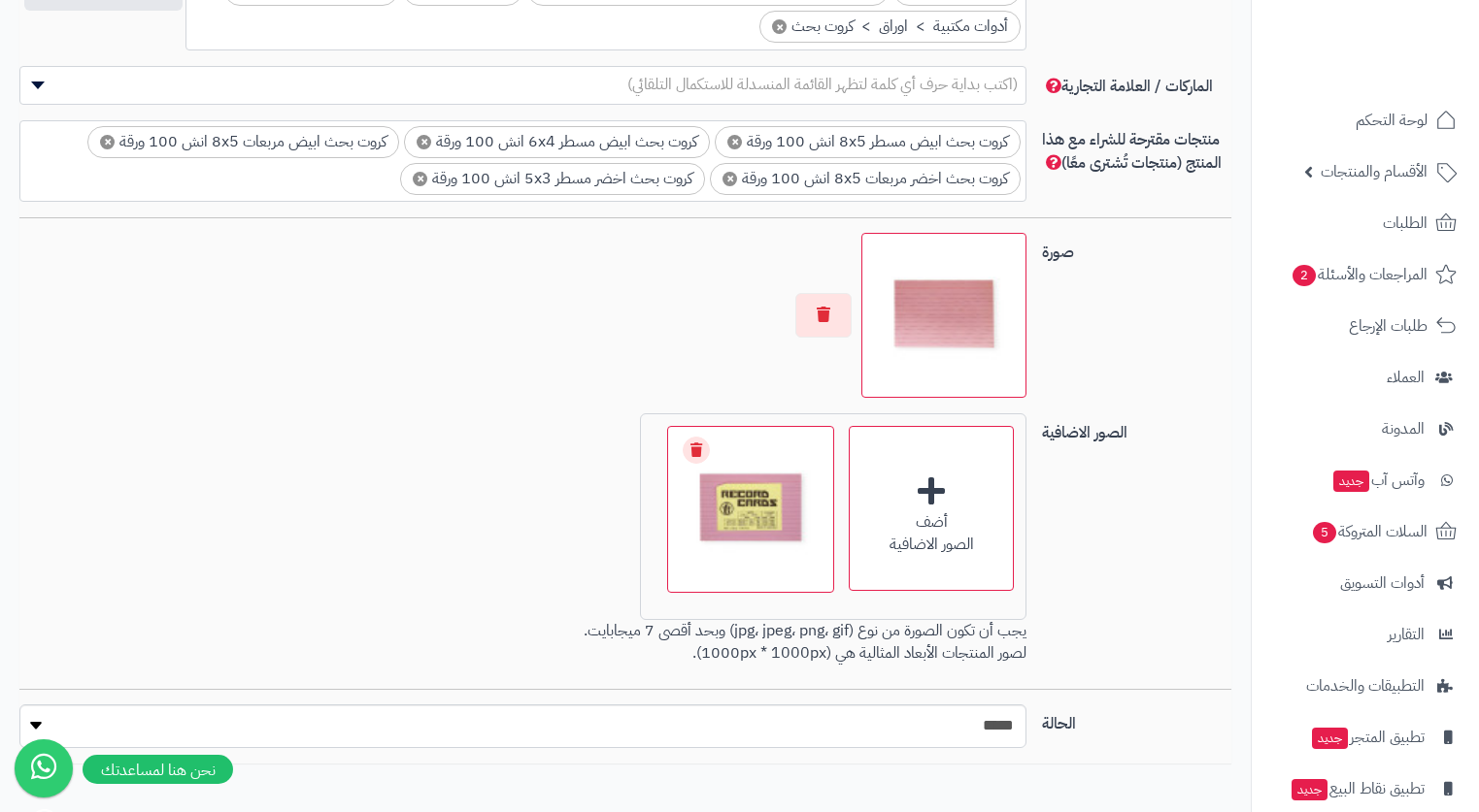
scroll to position [1352, 0]
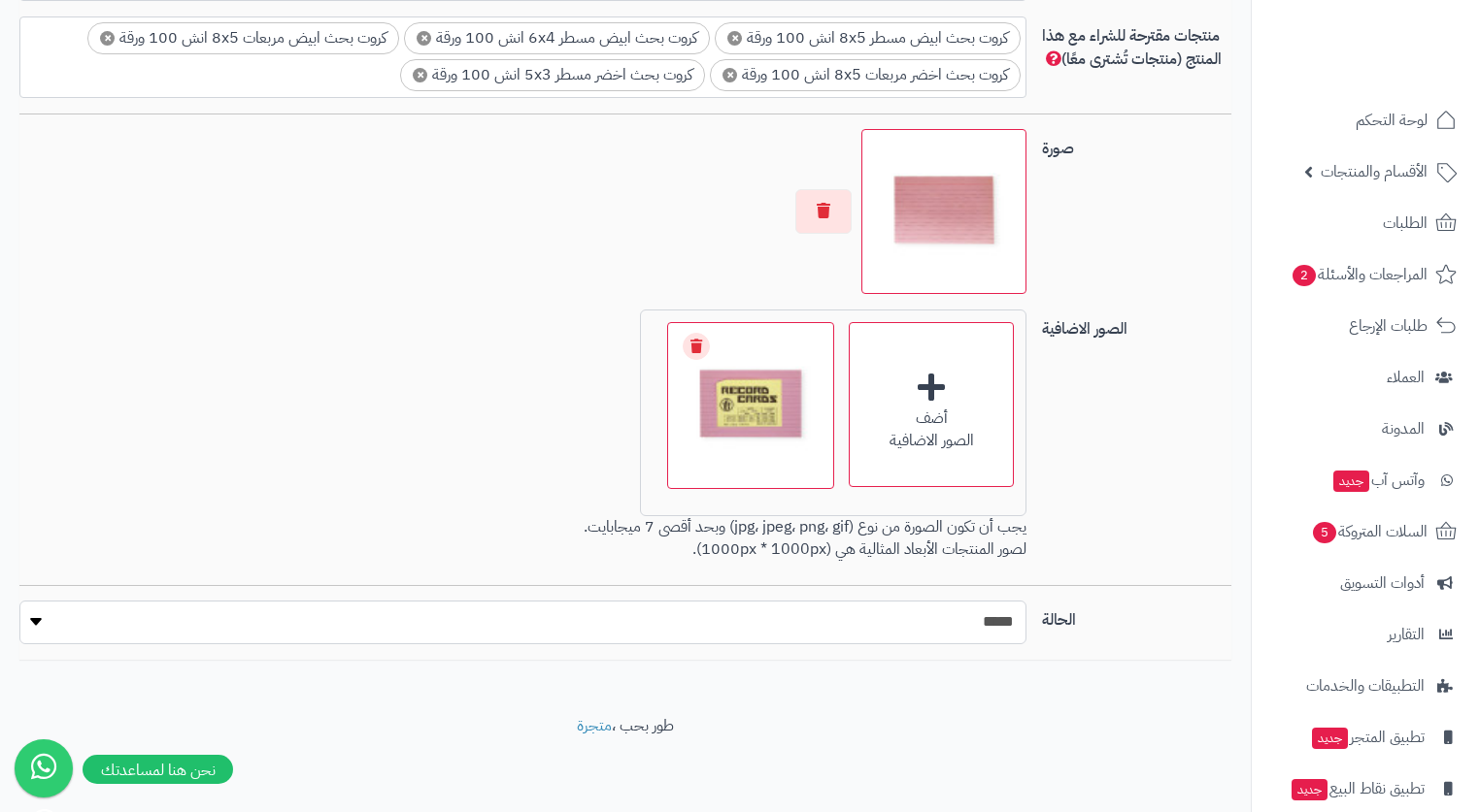
click at [983, 632] on select "***** ****" at bounding box center [523, 622] width 1007 height 44
select select "*"
click at [20, 601] on select "***** ****" at bounding box center [523, 622] width 1007 height 44
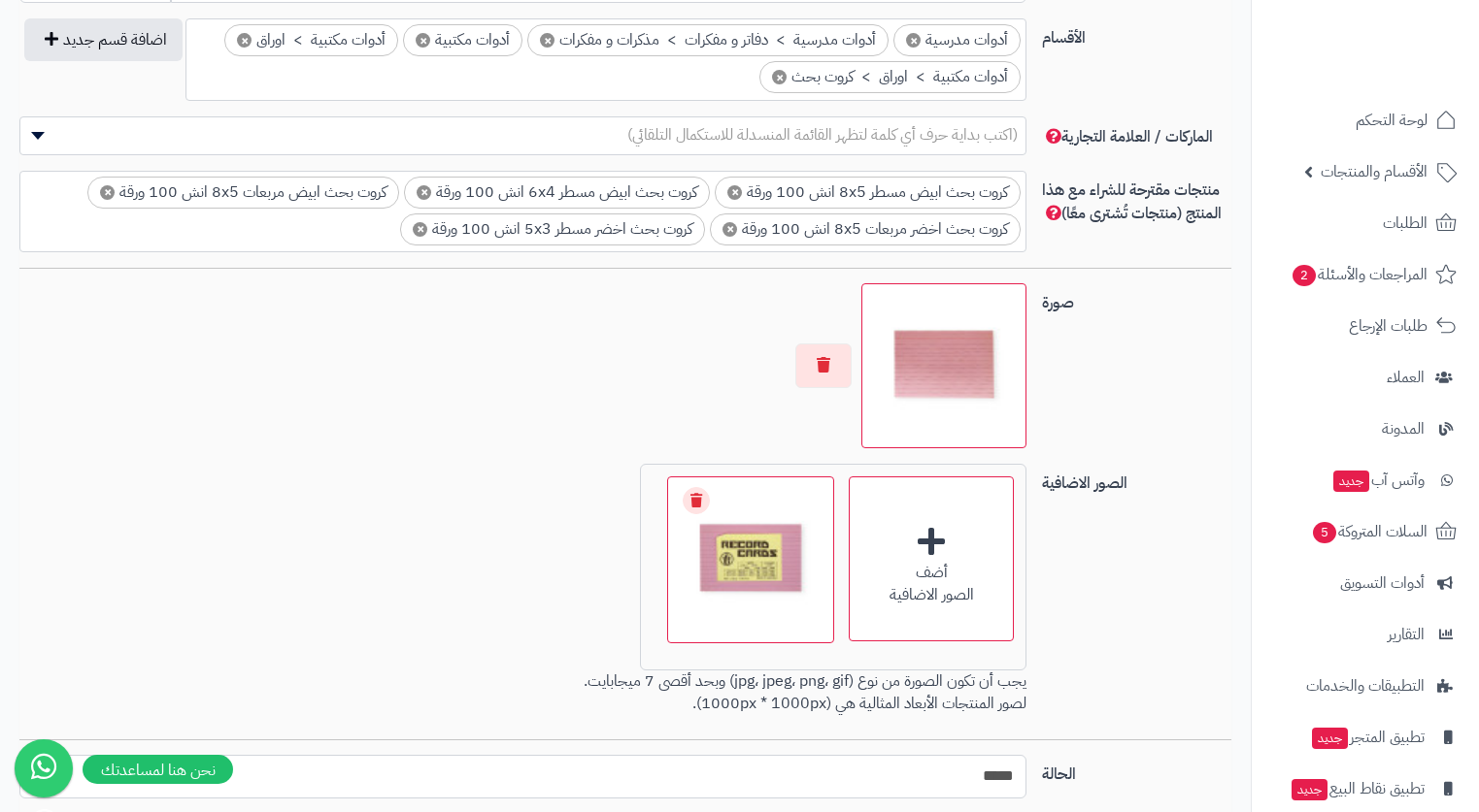
scroll to position [673, 0]
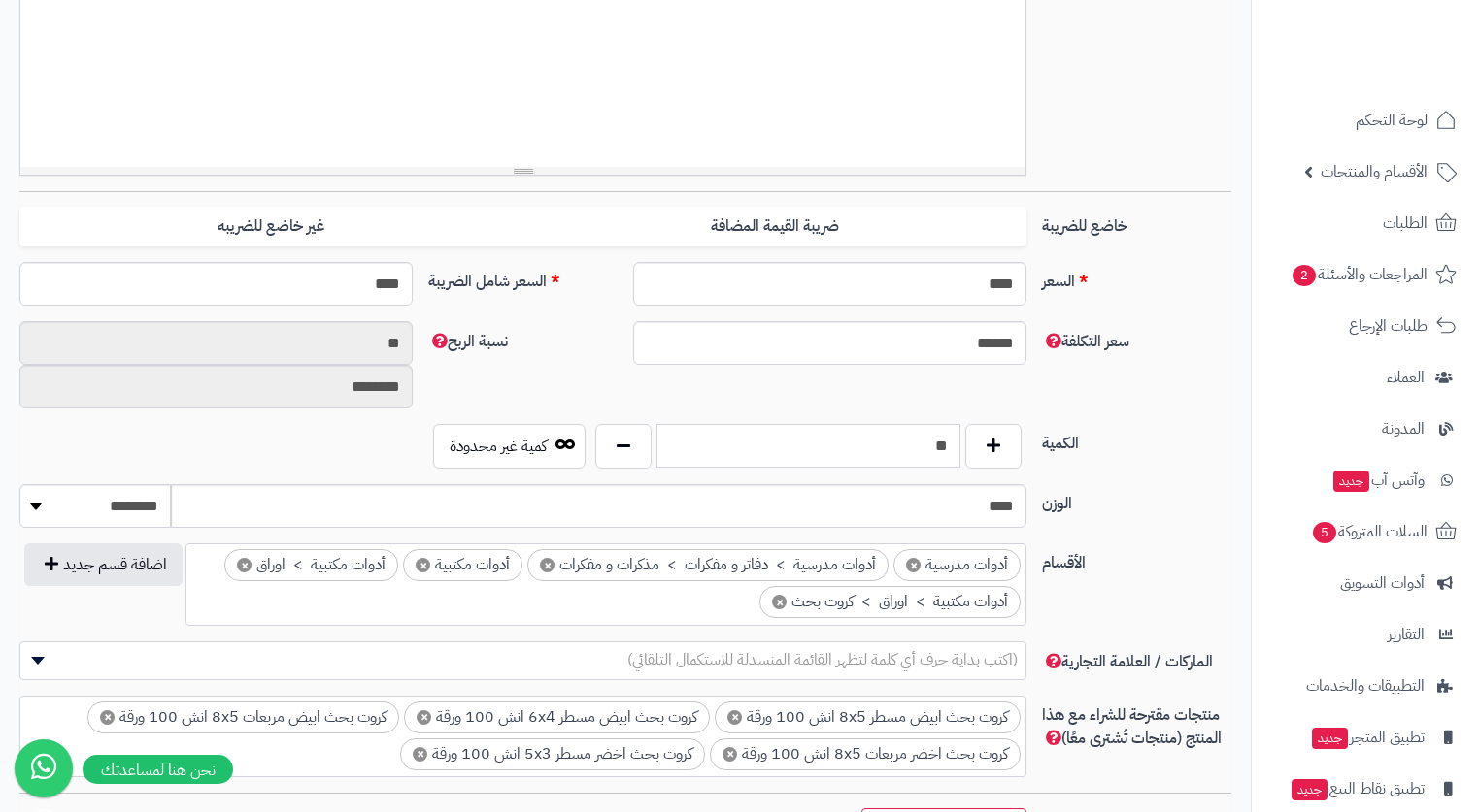
drag, startPoint x: 899, startPoint y: 447, endPoint x: 980, endPoint y: 504, distance: 99.0
click at [982, 477] on div "الكمية ** كمية غير محدودة" at bounding box center [625, 455] width 1227 height 61
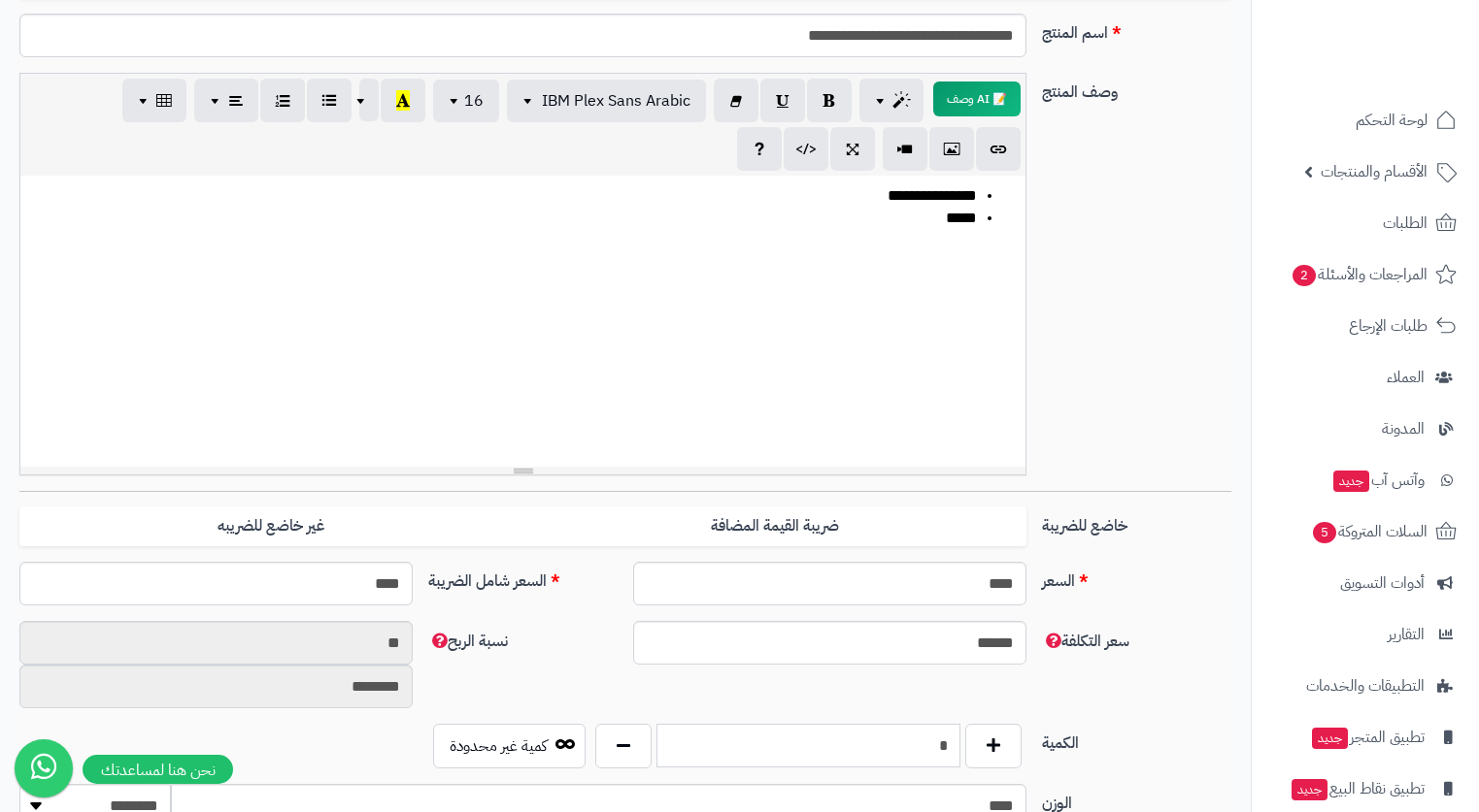
scroll to position [0, 0]
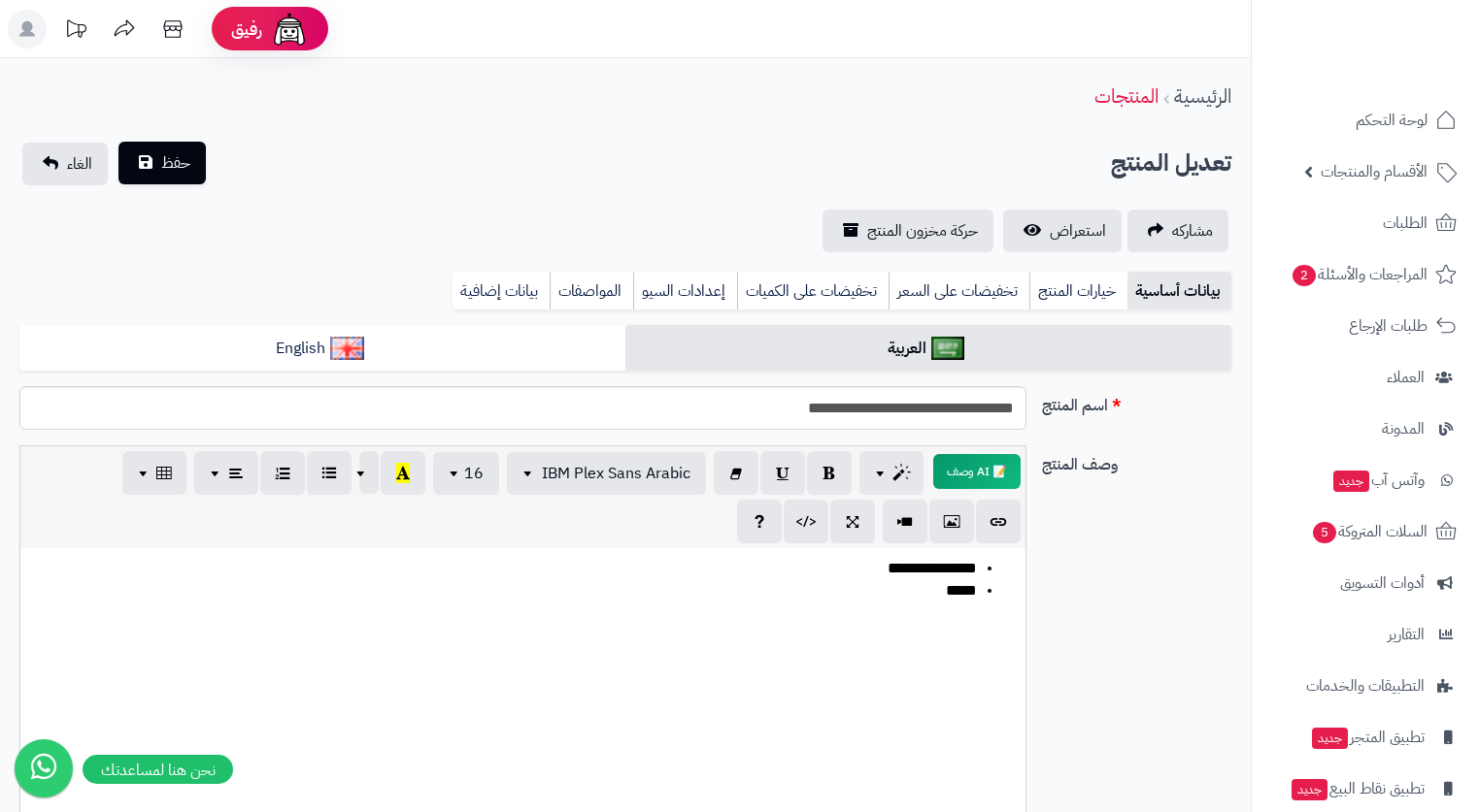
type input "*"
click at [193, 173] on button "حفظ" at bounding box center [162, 163] width 87 height 43
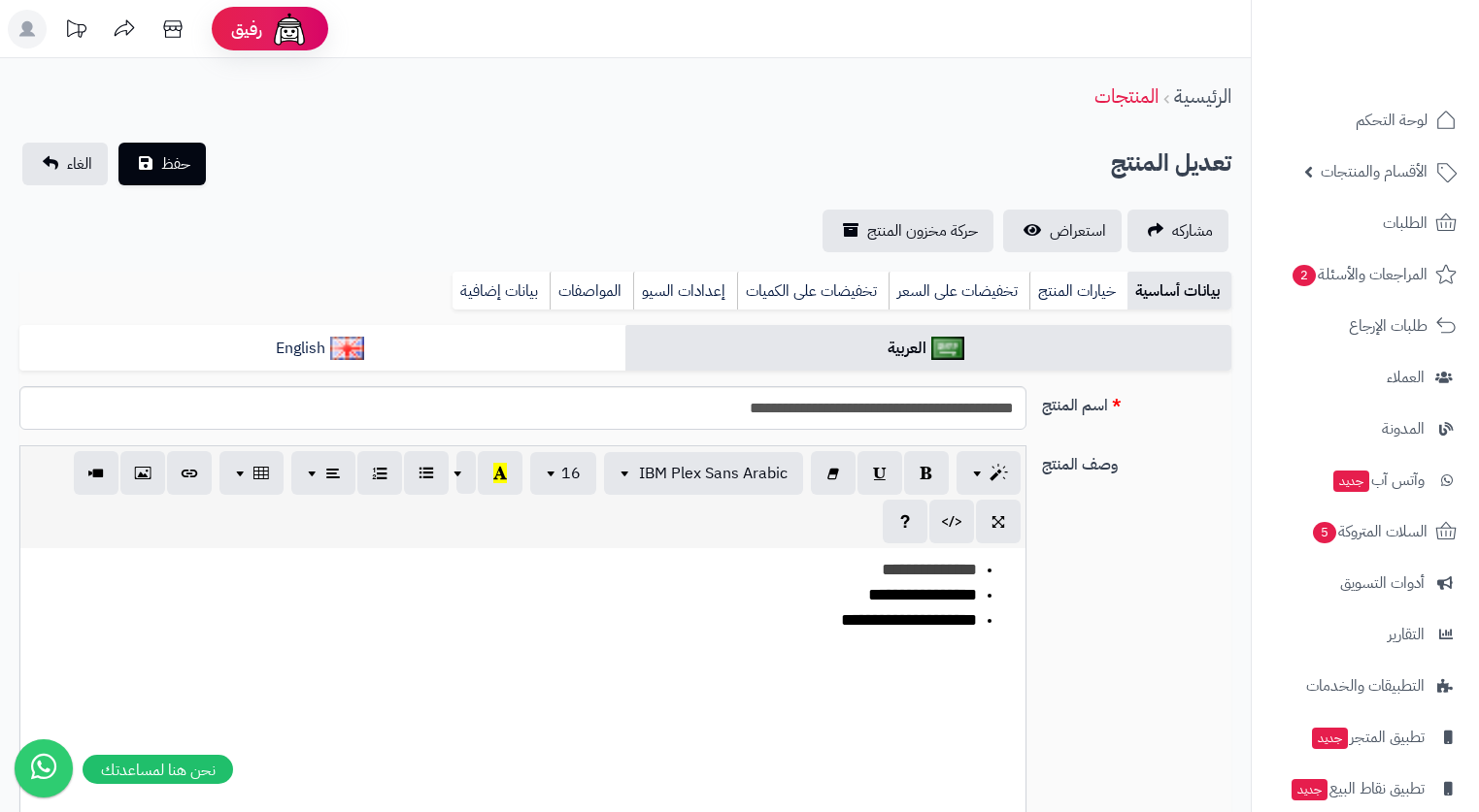
scroll to position [679, 0]
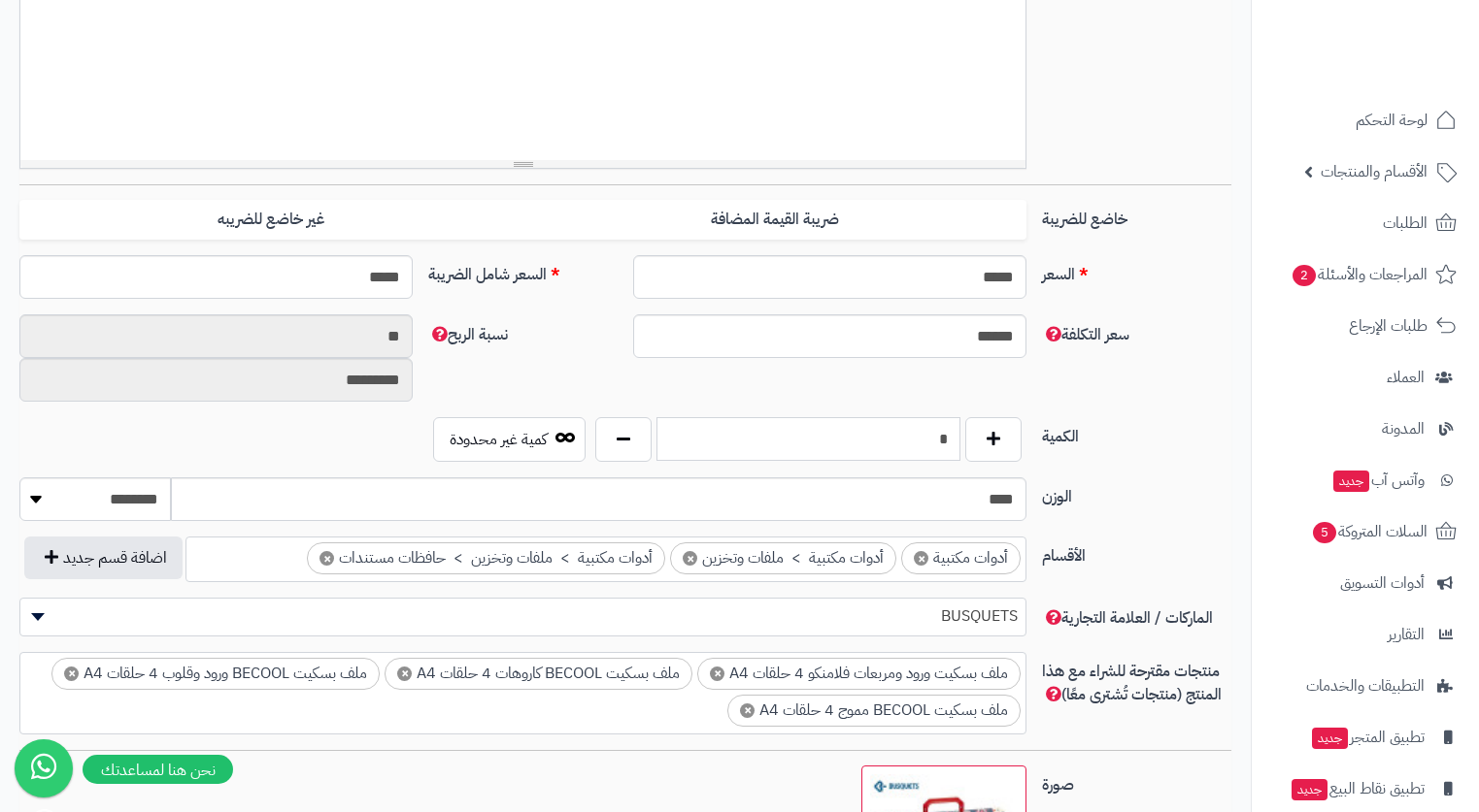
drag, startPoint x: 925, startPoint y: 440, endPoint x: 969, endPoint y: 471, distance: 53.8
click at [958, 460] on input "*" at bounding box center [809, 439] width 305 height 44
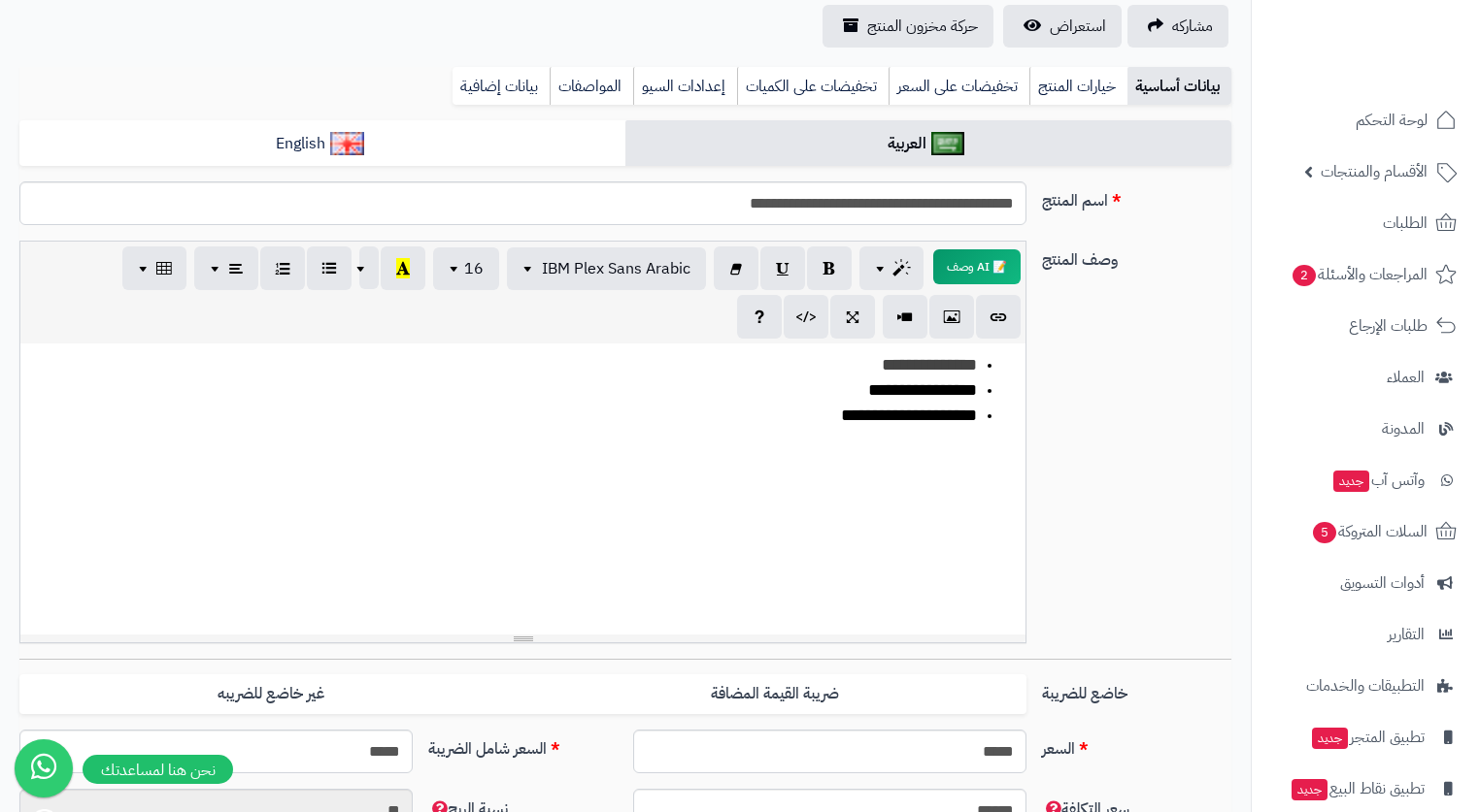
scroll to position [0, 0]
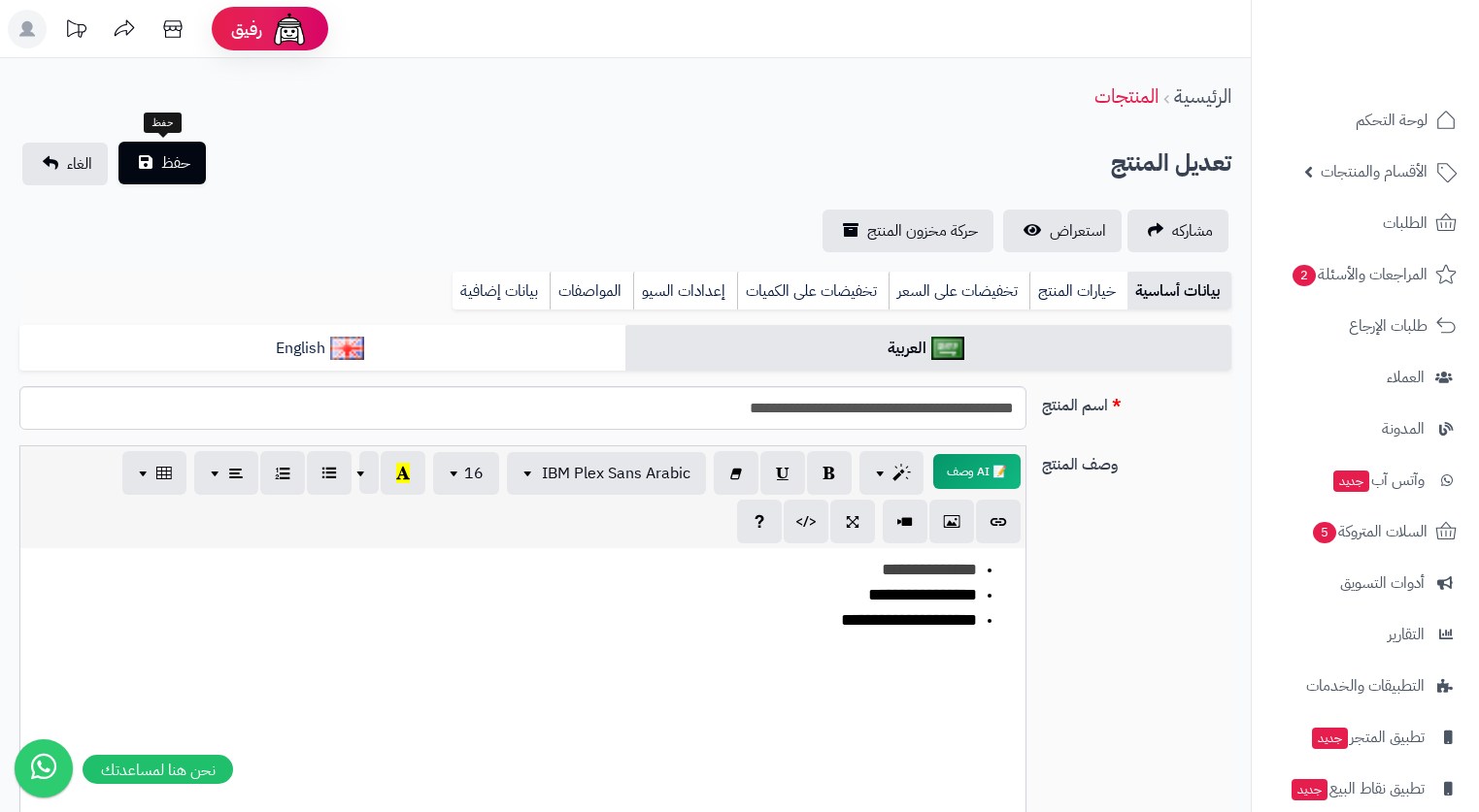
type input "*"
click at [185, 170] on span "حفظ" at bounding box center [176, 163] width 29 height 23
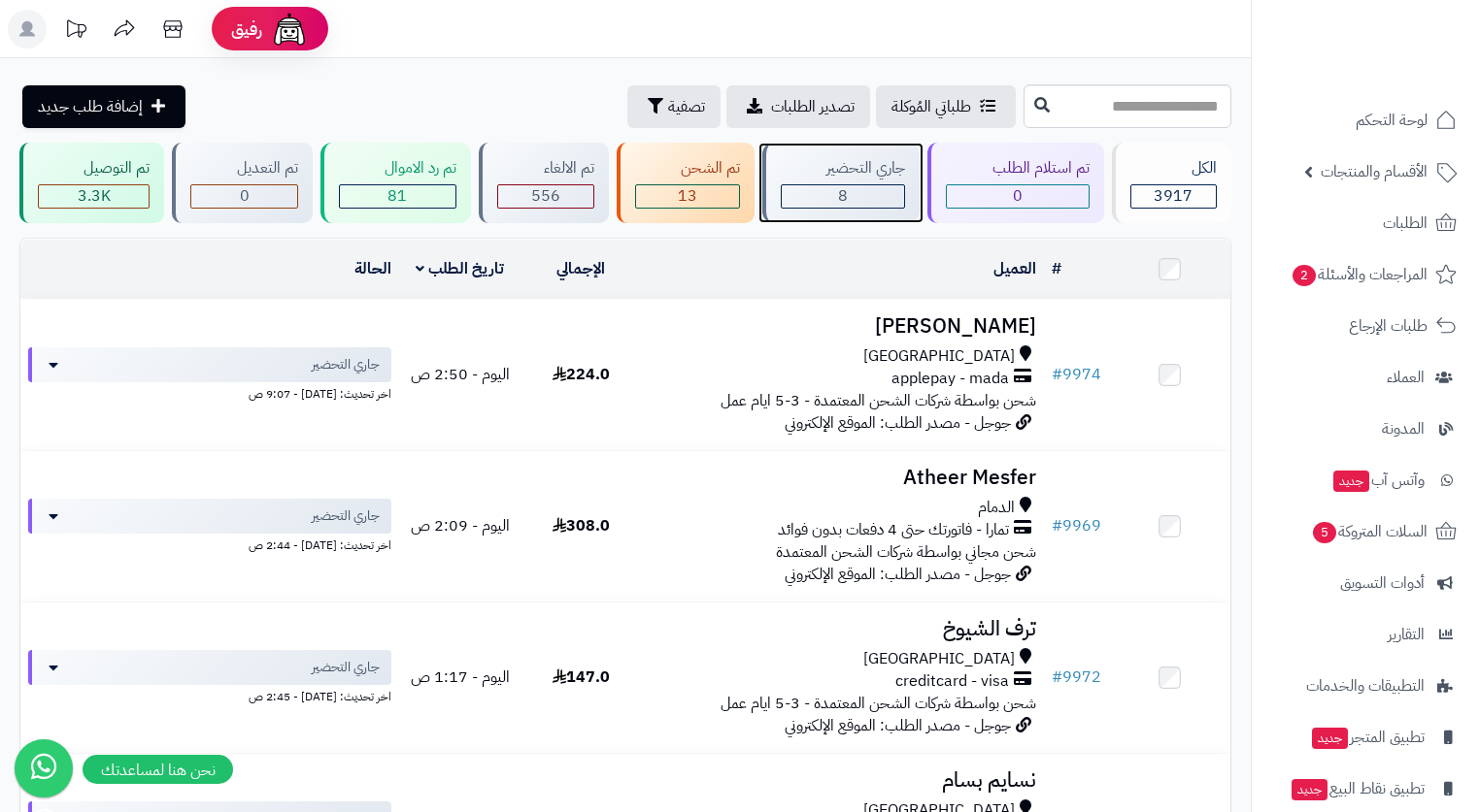
click at [882, 162] on div "جاري التحضير" at bounding box center [843, 168] width 124 height 23
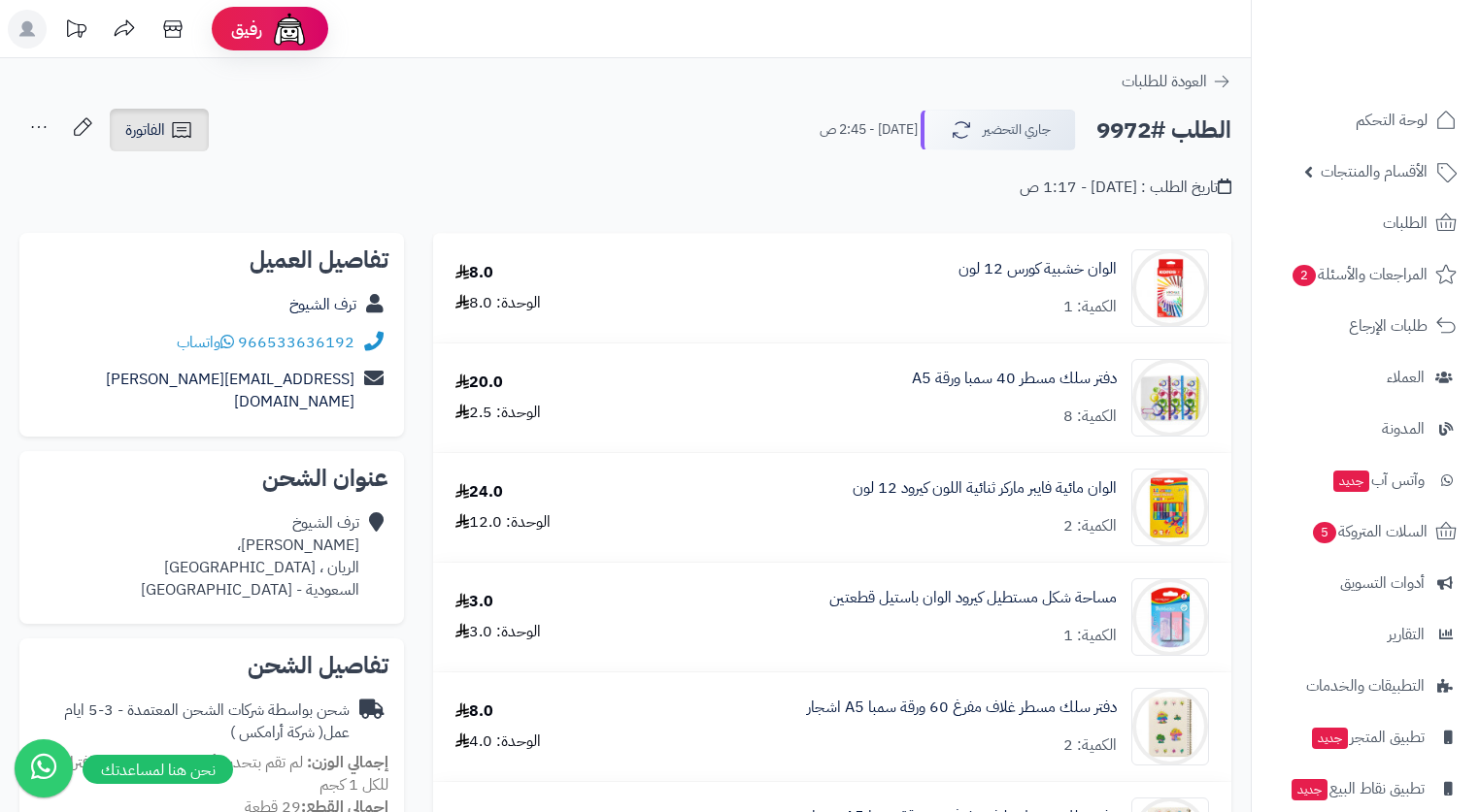
click at [172, 134] on icon at bounding box center [182, 130] width 23 height 23
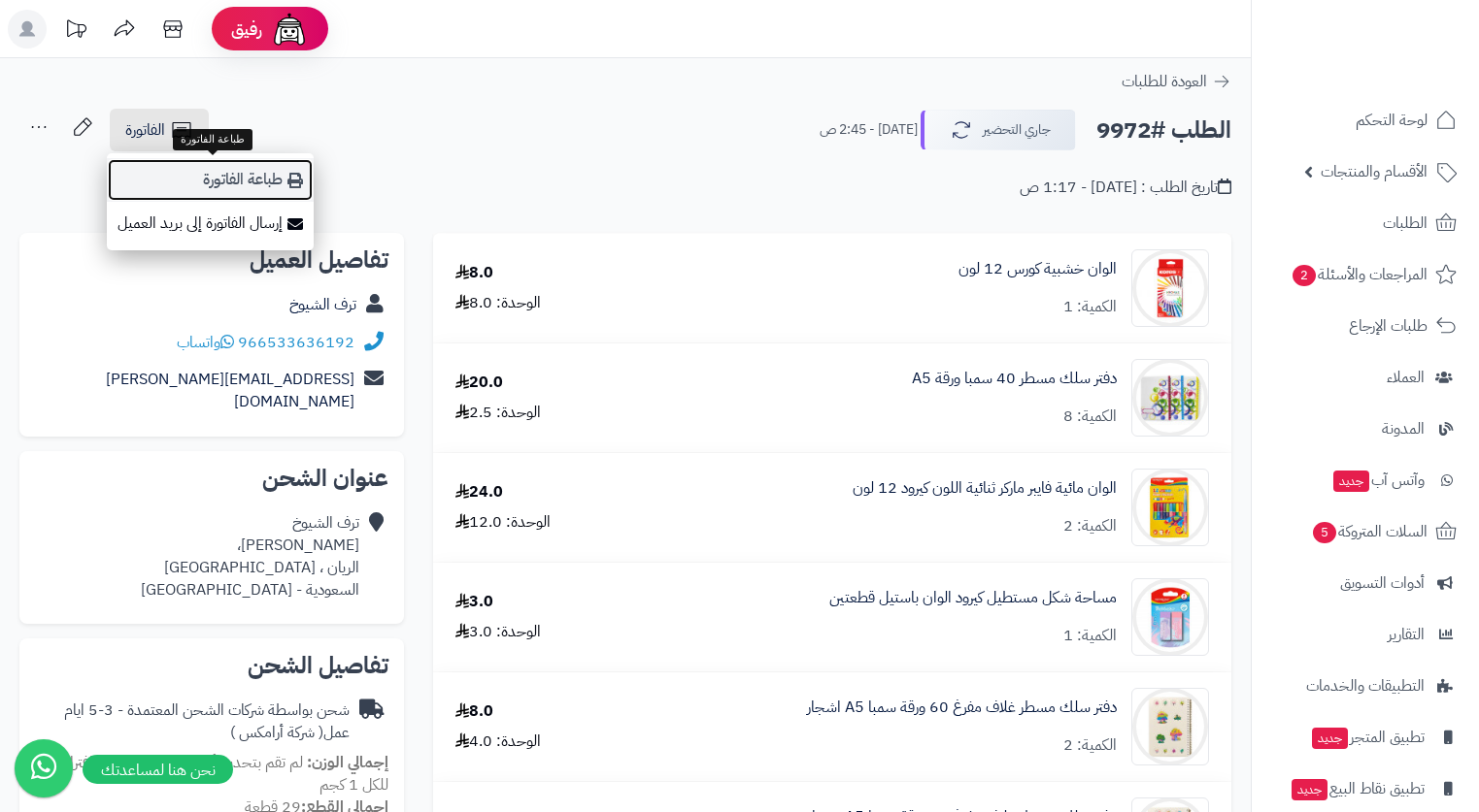
click at [259, 175] on link "طباعة الفاتورة" at bounding box center [209, 180] width 207 height 44
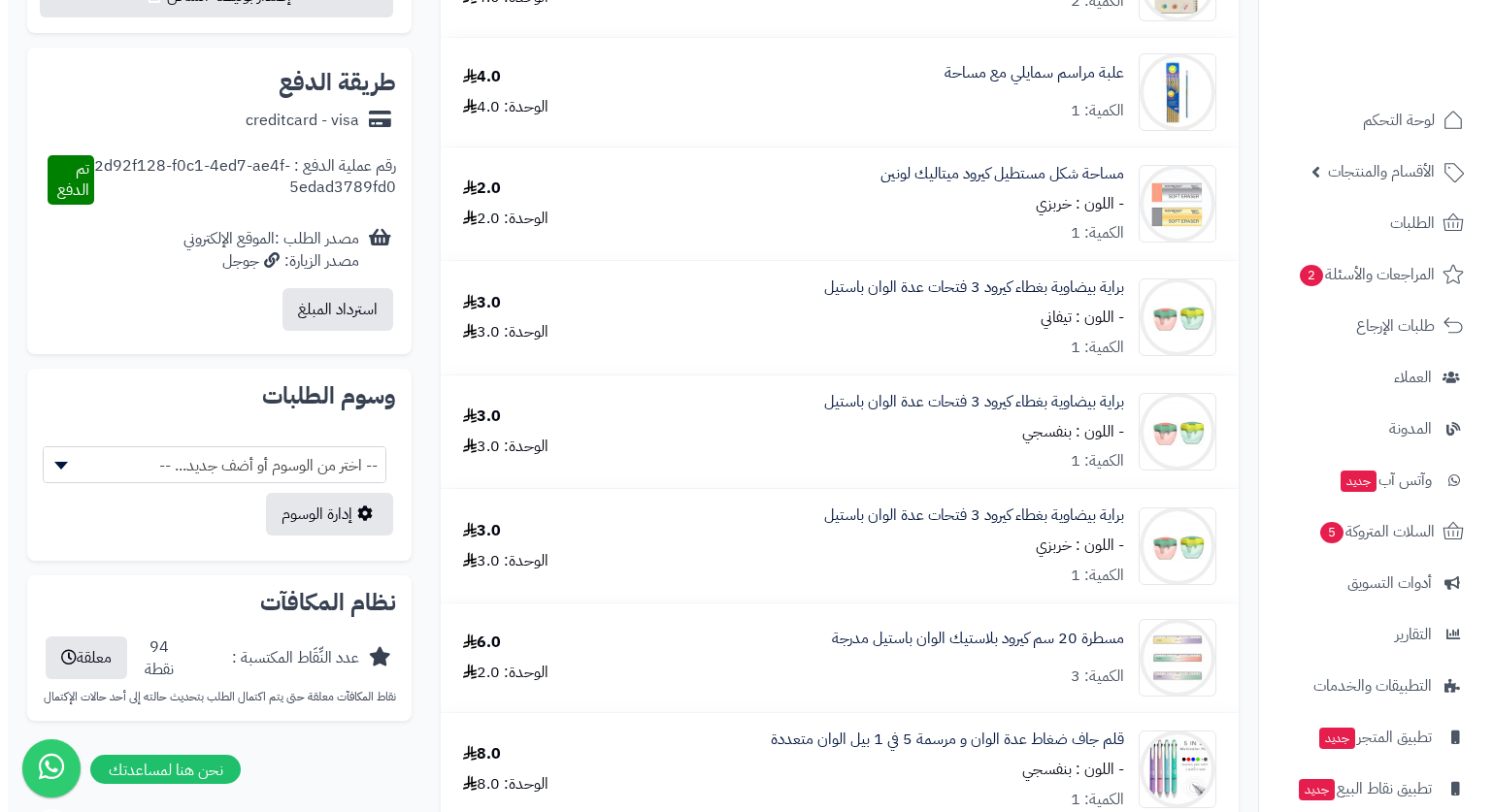
scroll to position [582, 0]
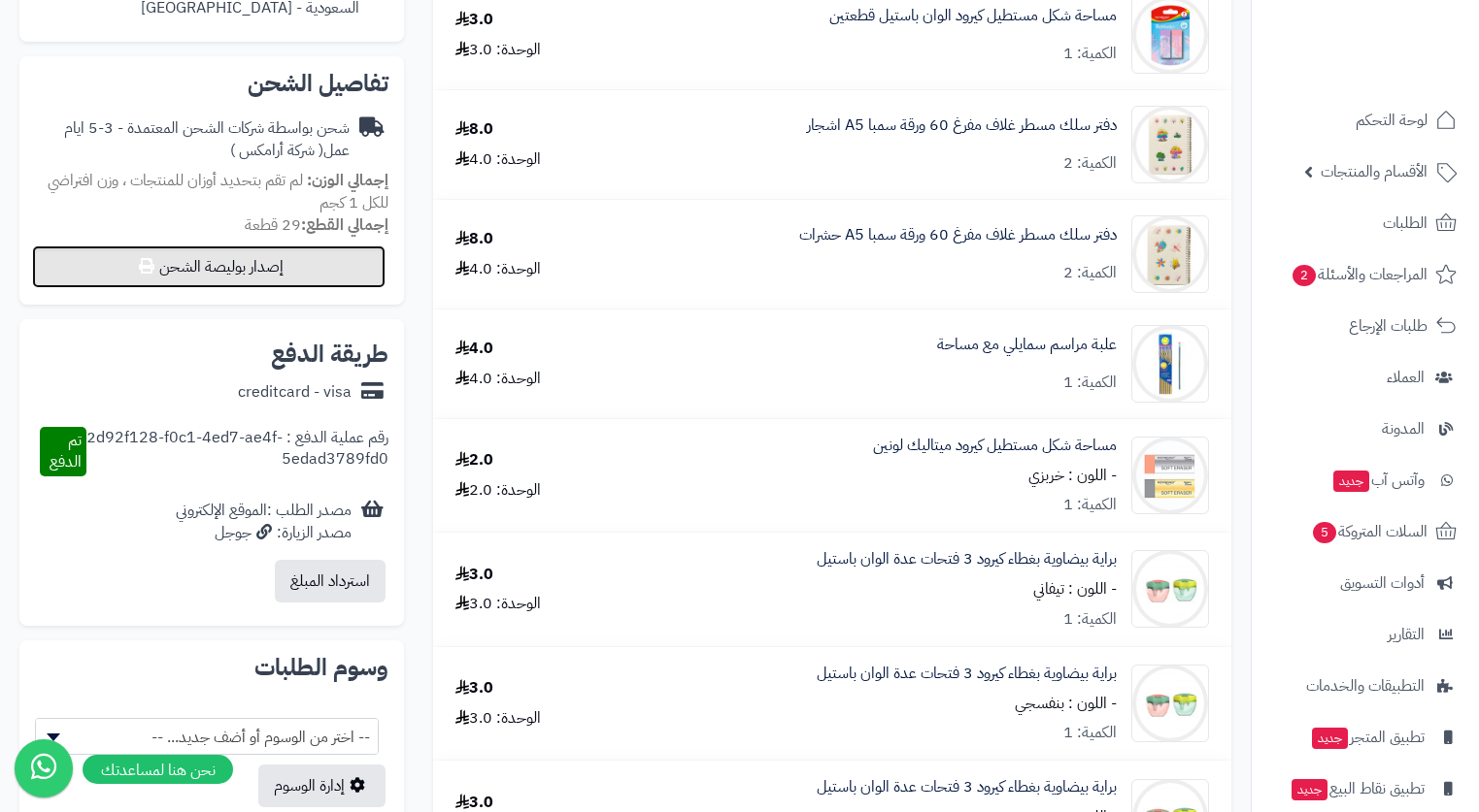
click at [311, 246] on button "إصدار بوليصة الشحن" at bounding box center [208, 267] width 353 height 43
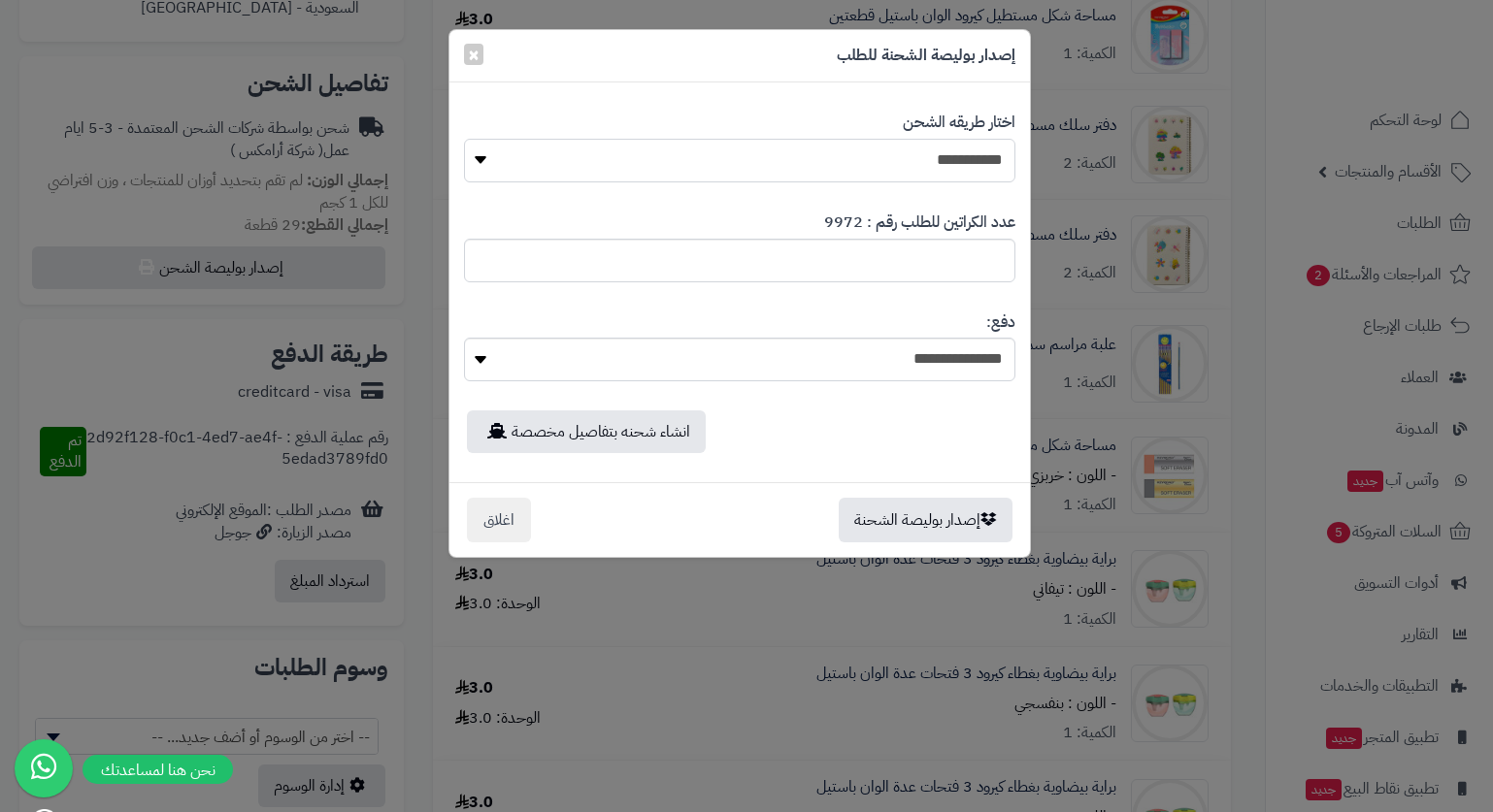
click at [858, 164] on select "**********" at bounding box center [739, 160] width 551 height 44
select select "*******"
click at [464, 139] on select "**********" at bounding box center [739, 160] width 551 height 44
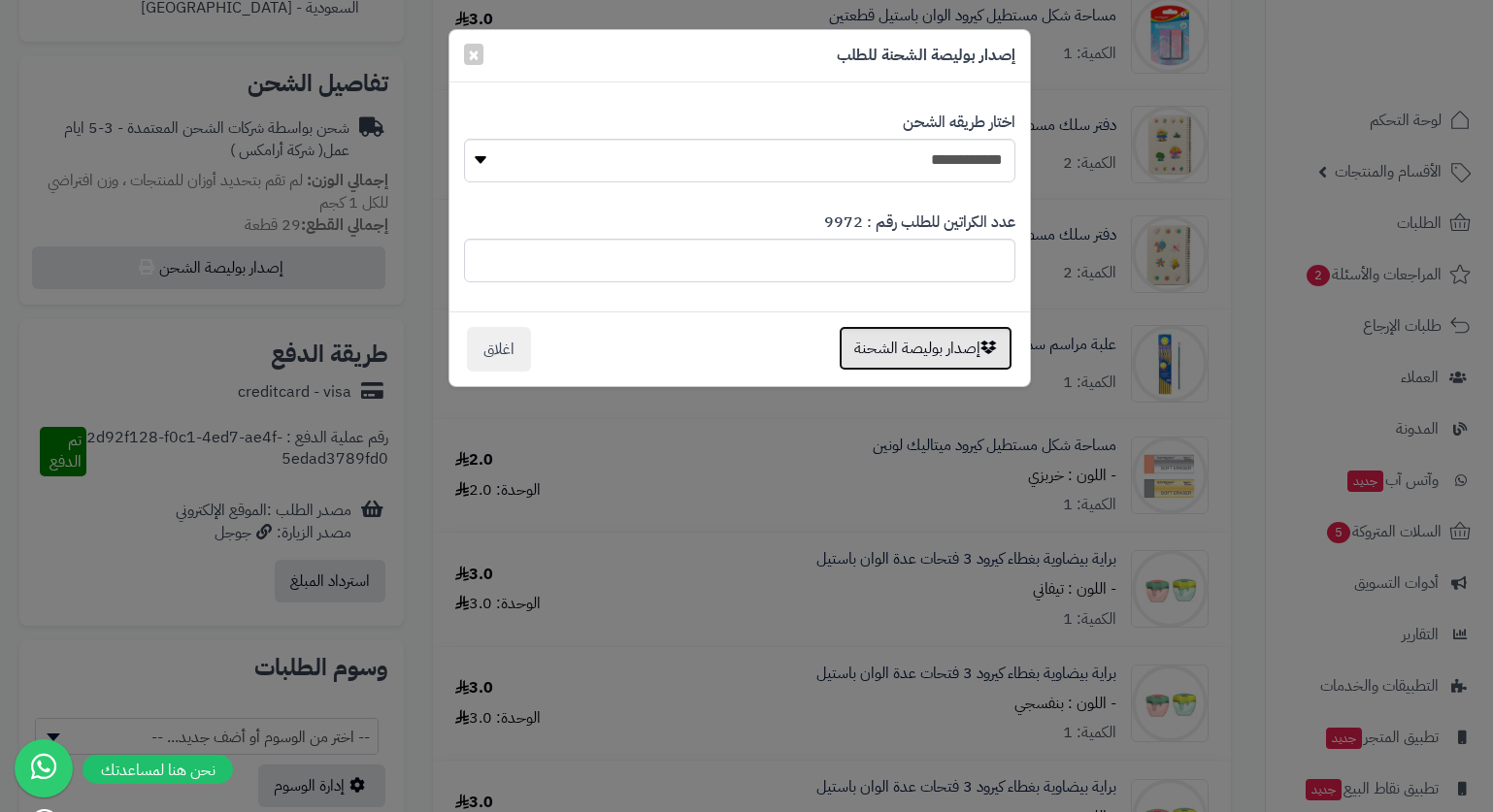
click at [976, 348] on button "إصدار بوليصة الشحنة" at bounding box center [926, 348] width 174 height 45
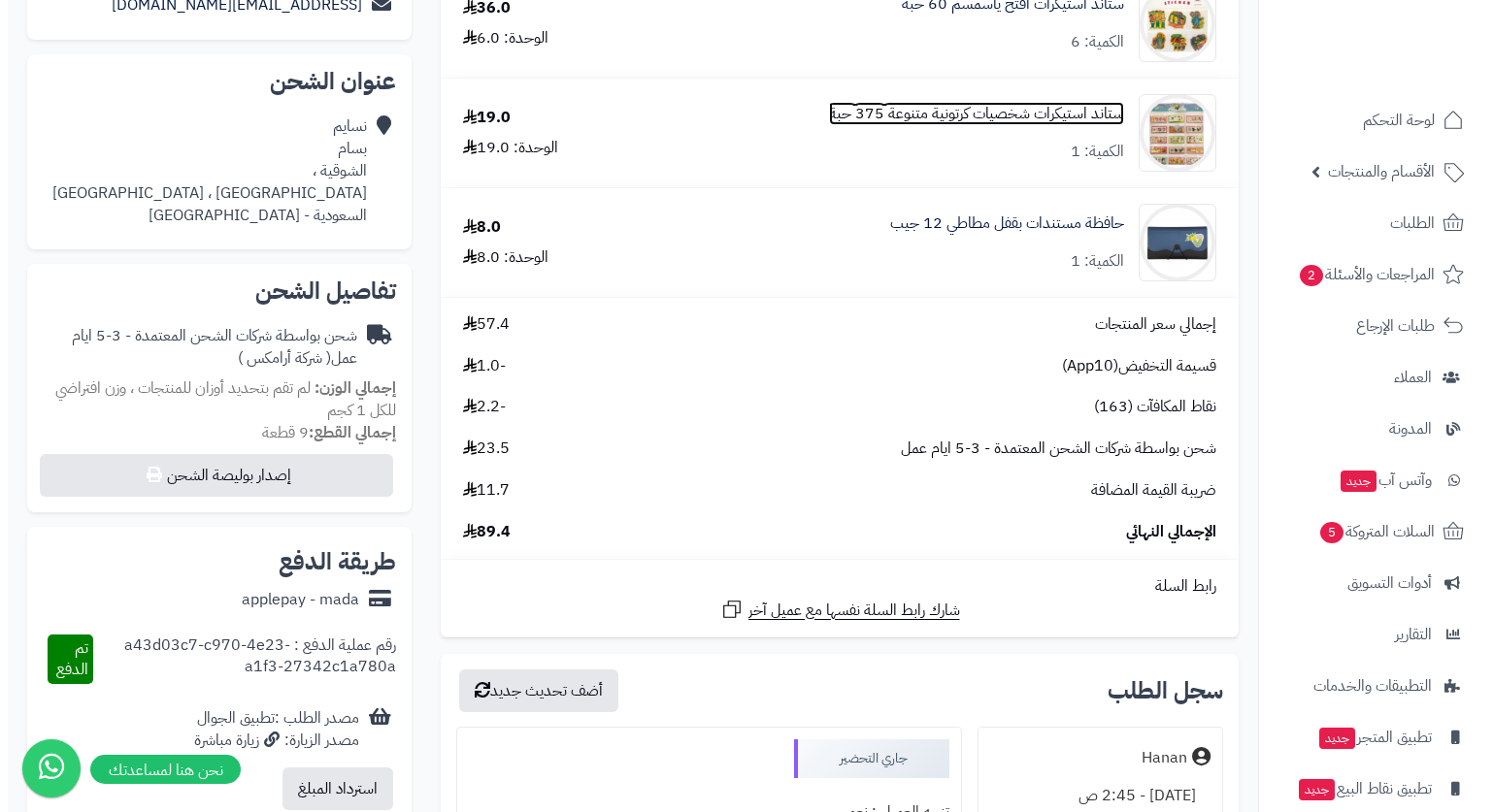
scroll to position [582, 0]
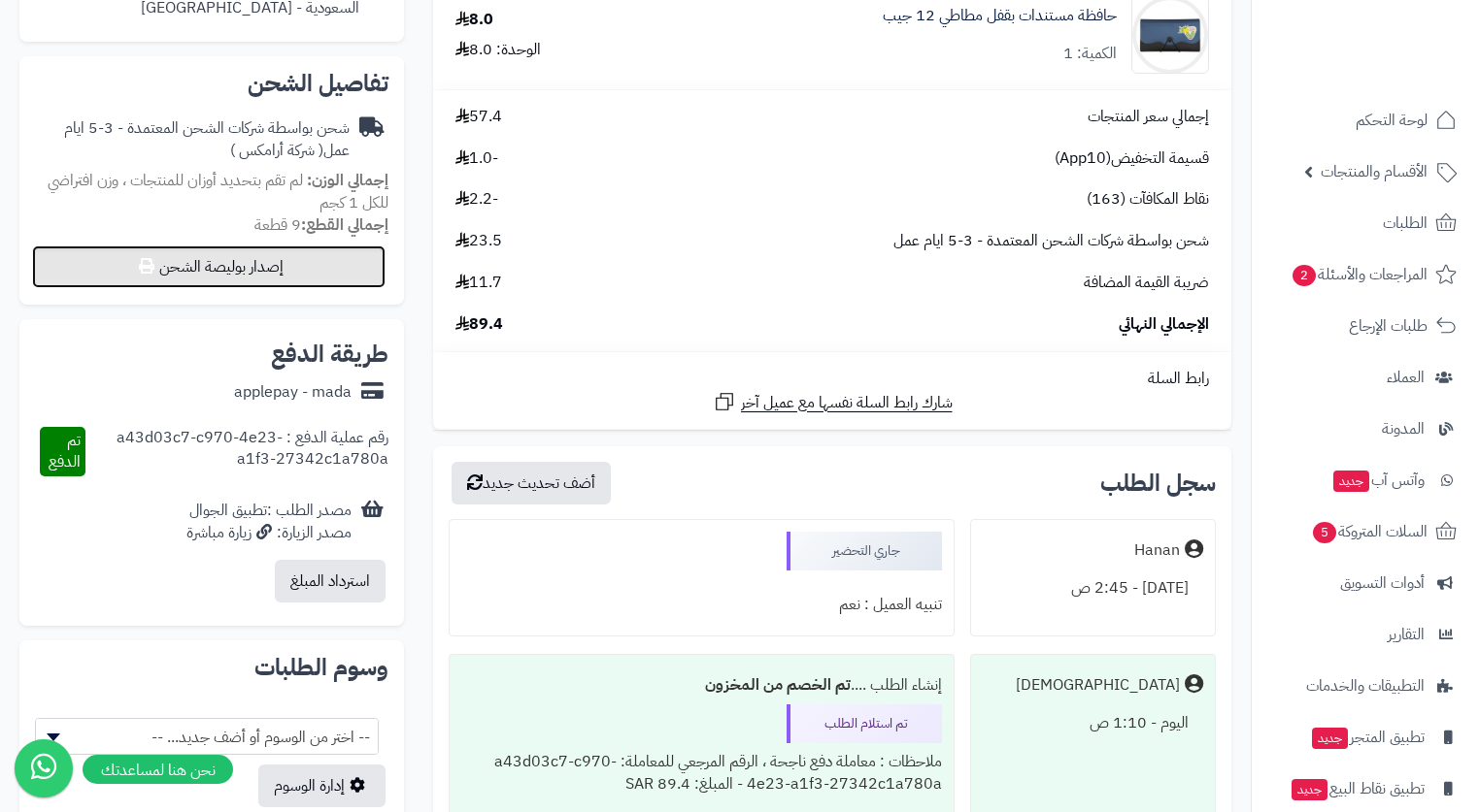
click at [336, 256] on button "إصدار بوليصة الشحن" at bounding box center [208, 267] width 353 height 43
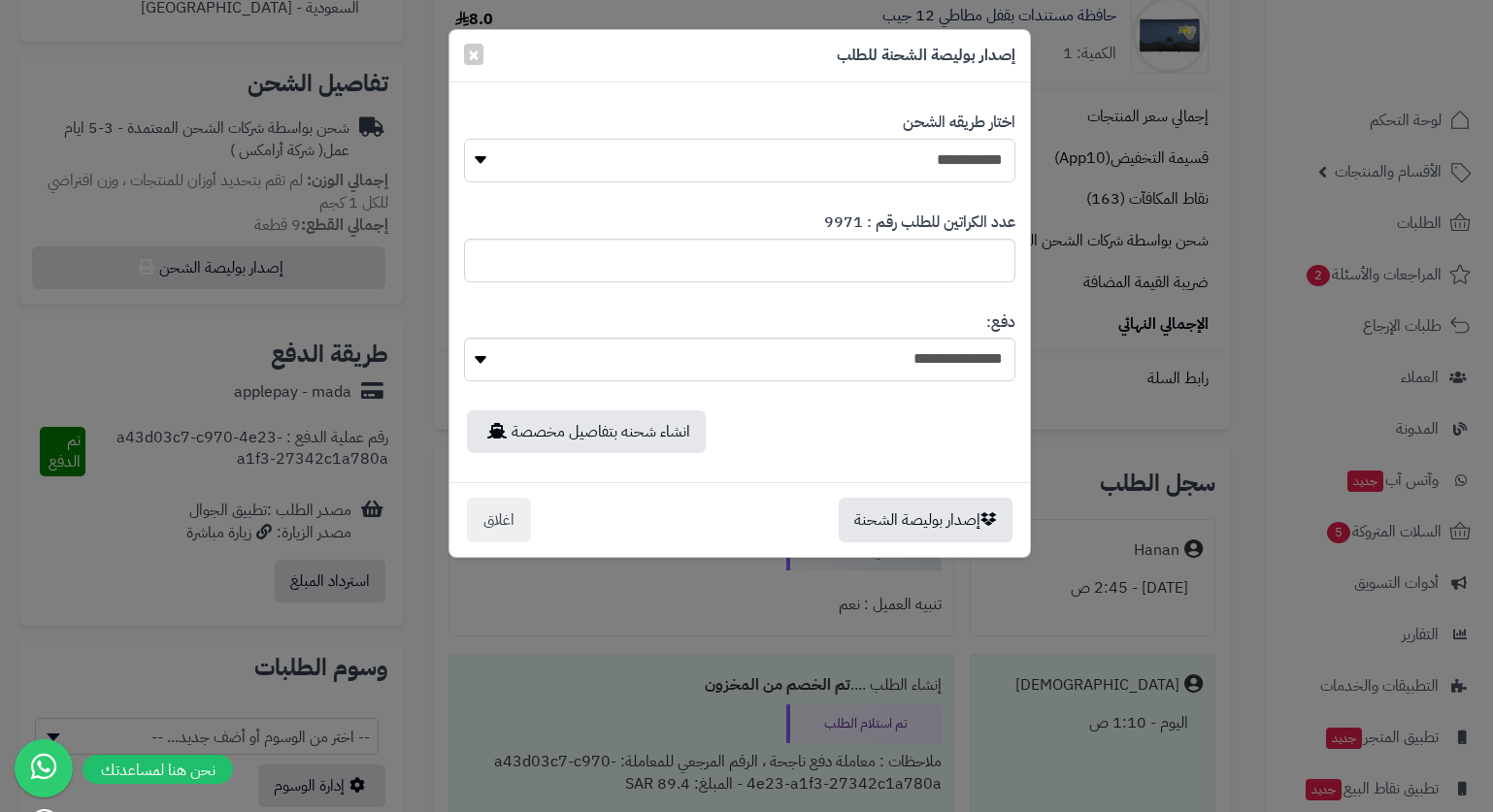
click at [809, 137] on div "**********" at bounding box center [739, 147] width 551 height 100
select select "*******"
click at [464, 139] on select "**********" at bounding box center [739, 160] width 551 height 44
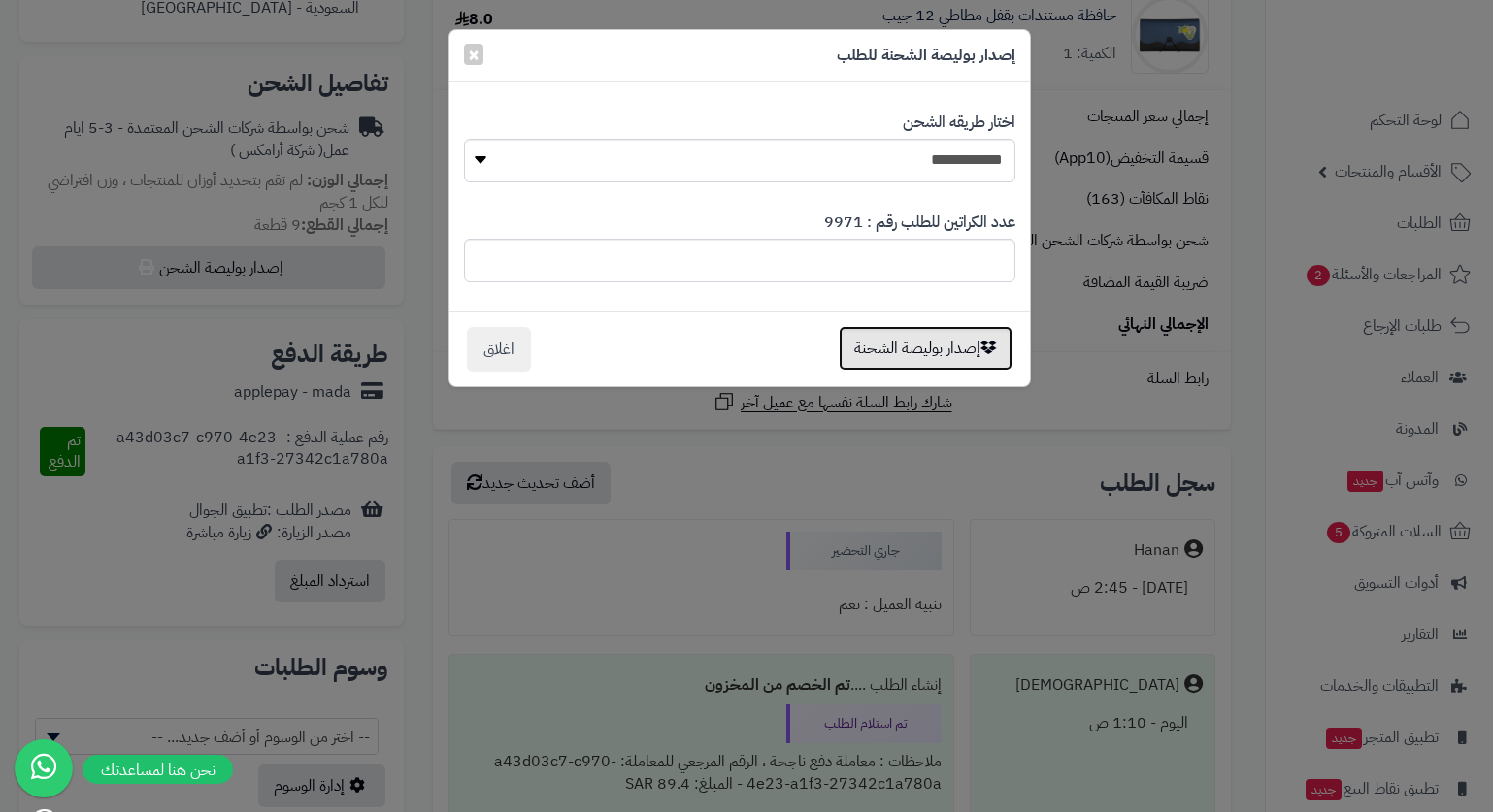
click at [948, 326] on button "إصدار بوليصة الشحنة" at bounding box center [926, 348] width 174 height 45
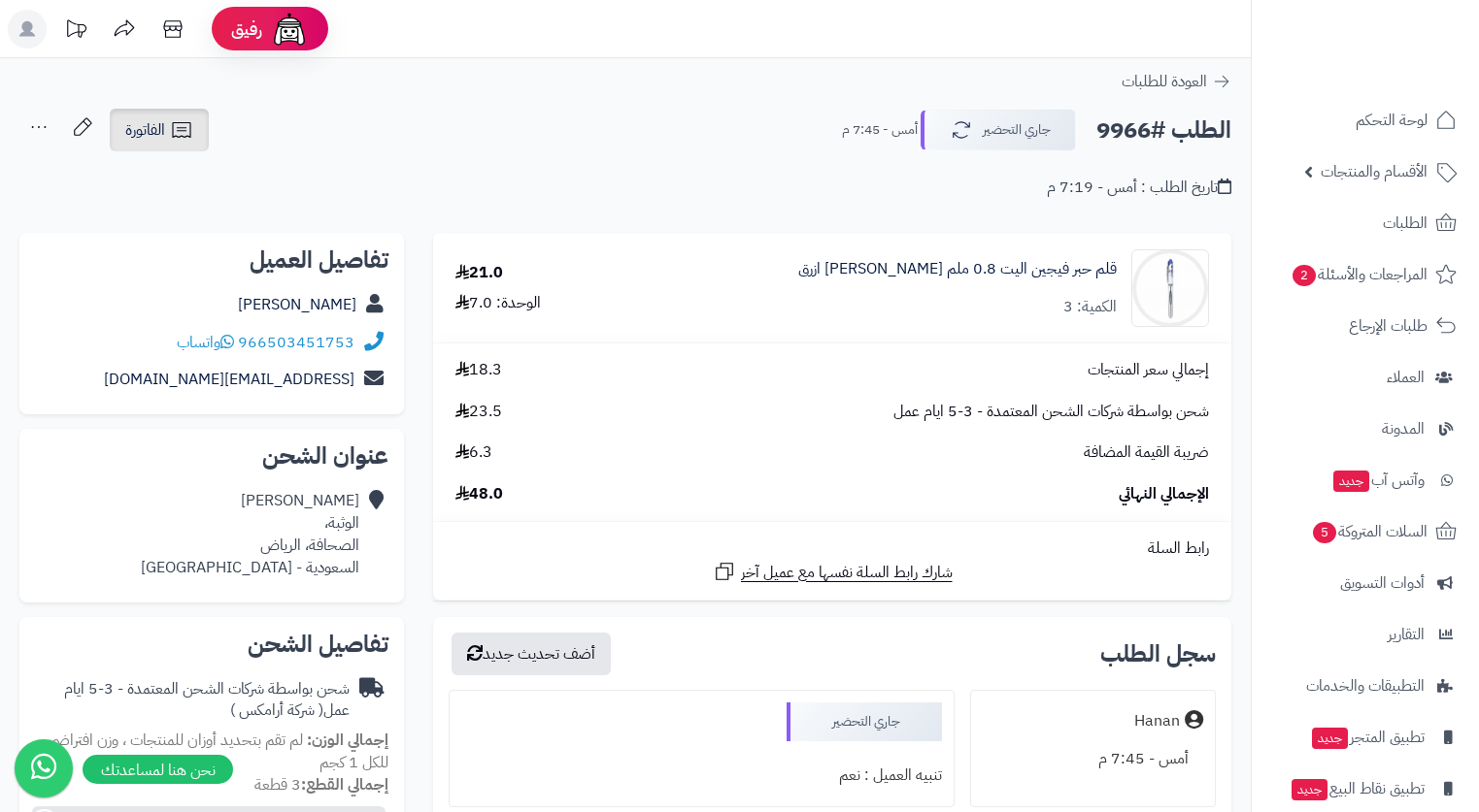
click at [171, 132] on icon at bounding box center [182, 130] width 23 height 23
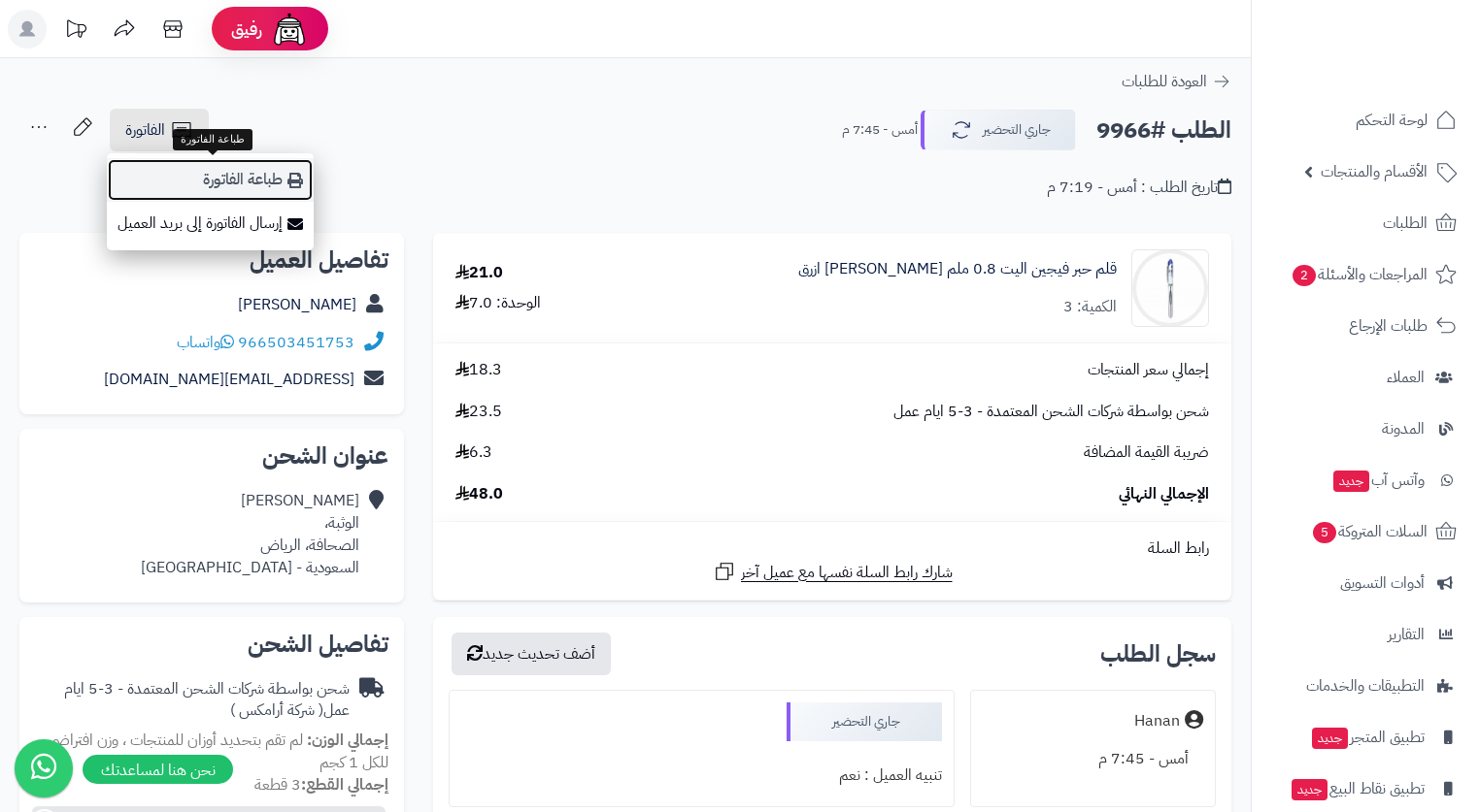
click at [211, 168] on link "طباعة الفاتورة" at bounding box center [209, 180] width 207 height 44
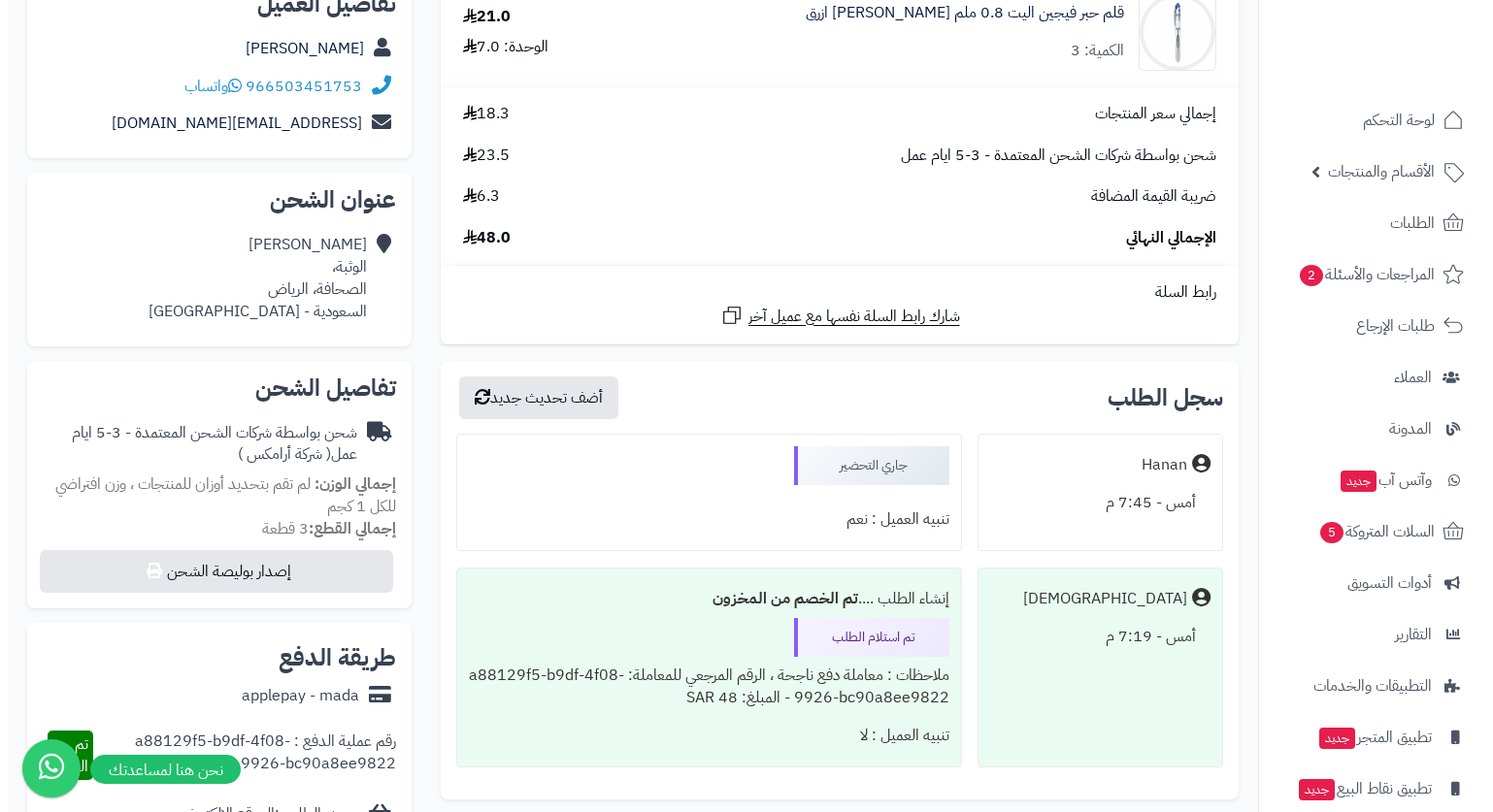
scroll to position [292, 0]
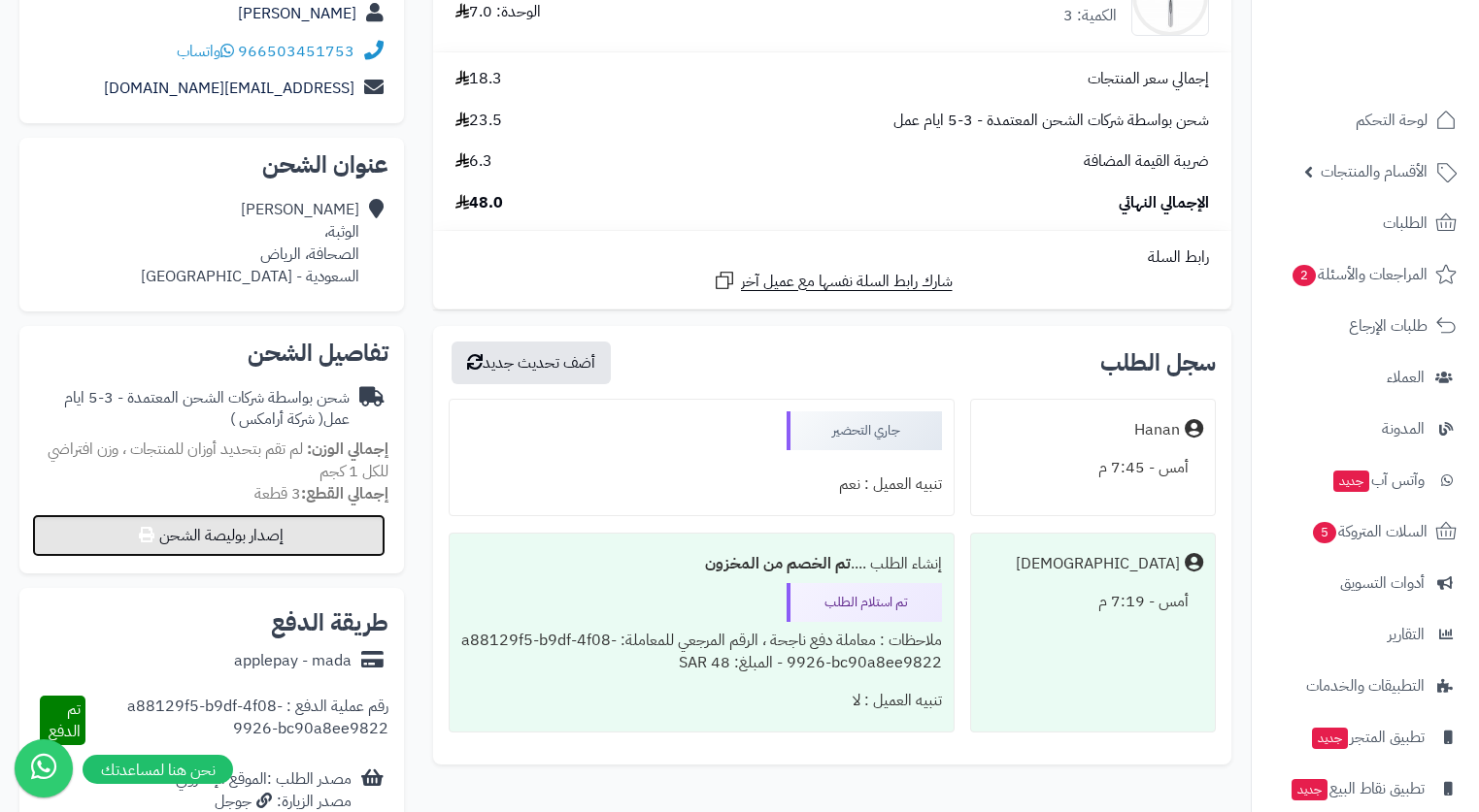
click at [265, 543] on button "إصدار بوليصة الشحن" at bounding box center [208, 536] width 353 height 43
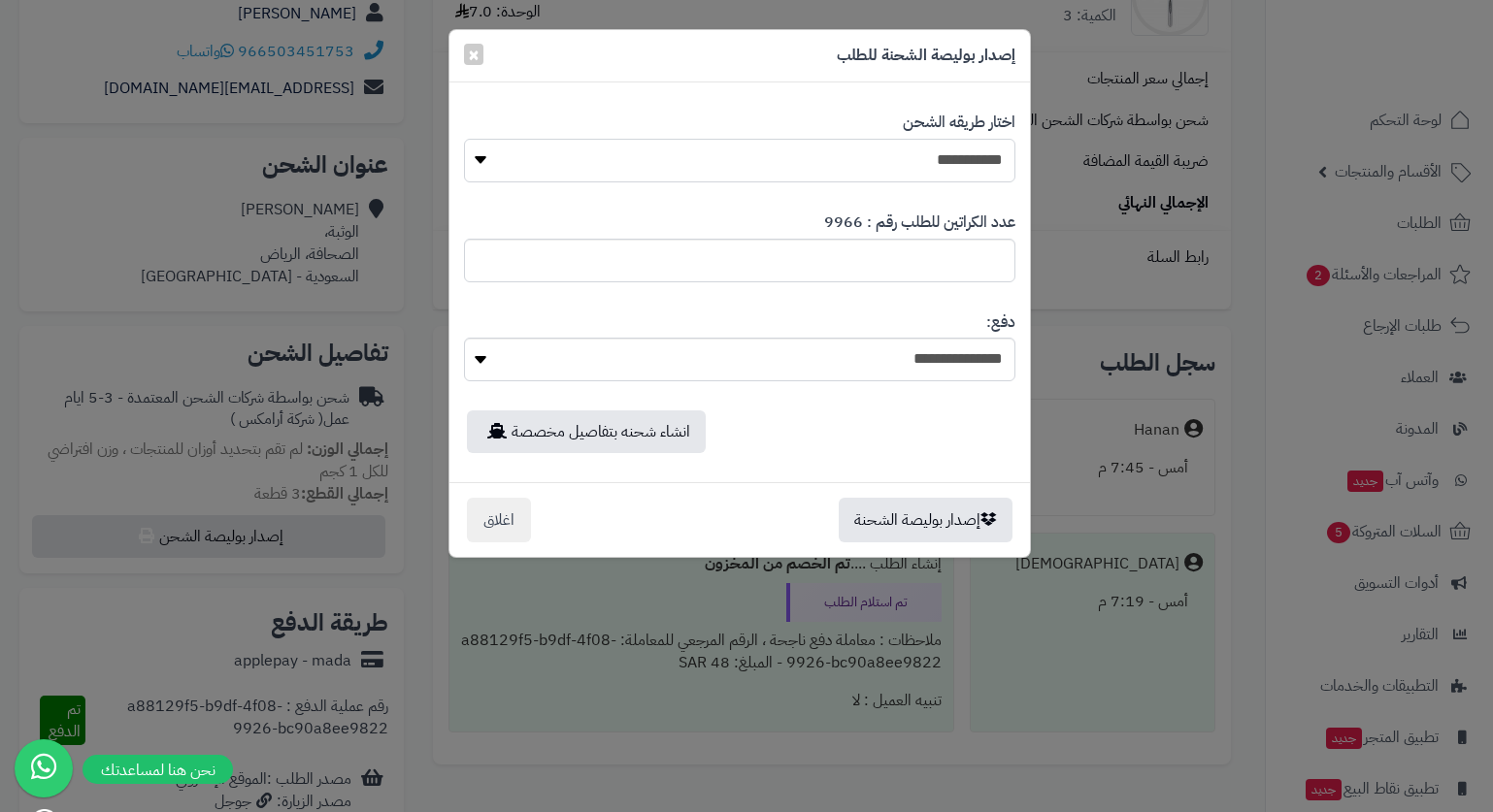
drag, startPoint x: 973, startPoint y: 153, endPoint x: 968, endPoint y: 176, distance: 23.5
click at [973, 154] on select "**********" at bounding box center [739, 160] width 551 height 44
select select "*******"
click at [464, 139] on select "**********" at bounding box center [739, 160] width 551 height 44
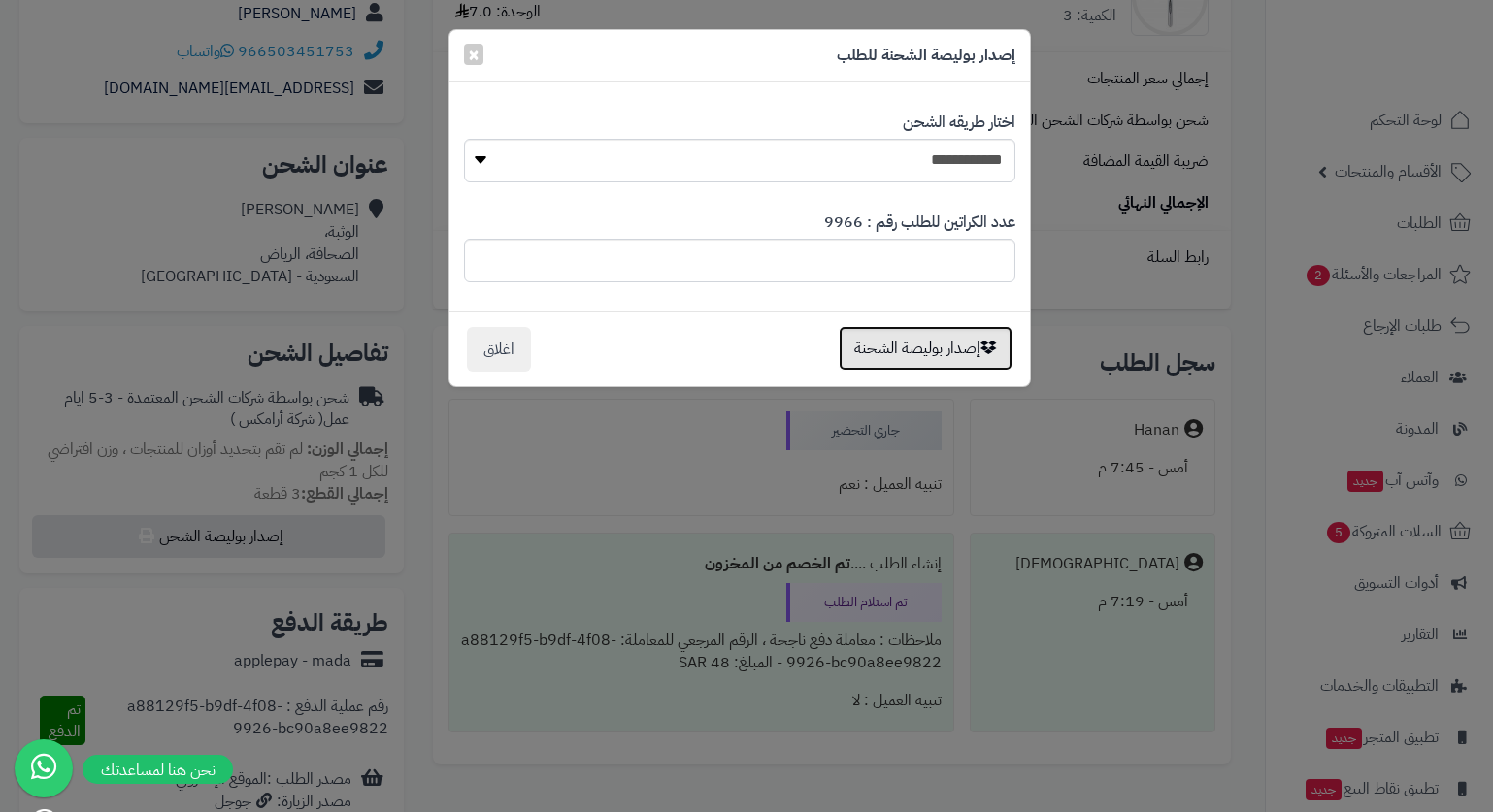
click at [926, 344] on button "إصدار بوليصة الشحنة" at bounding box center [926, 348] width 174 height 45
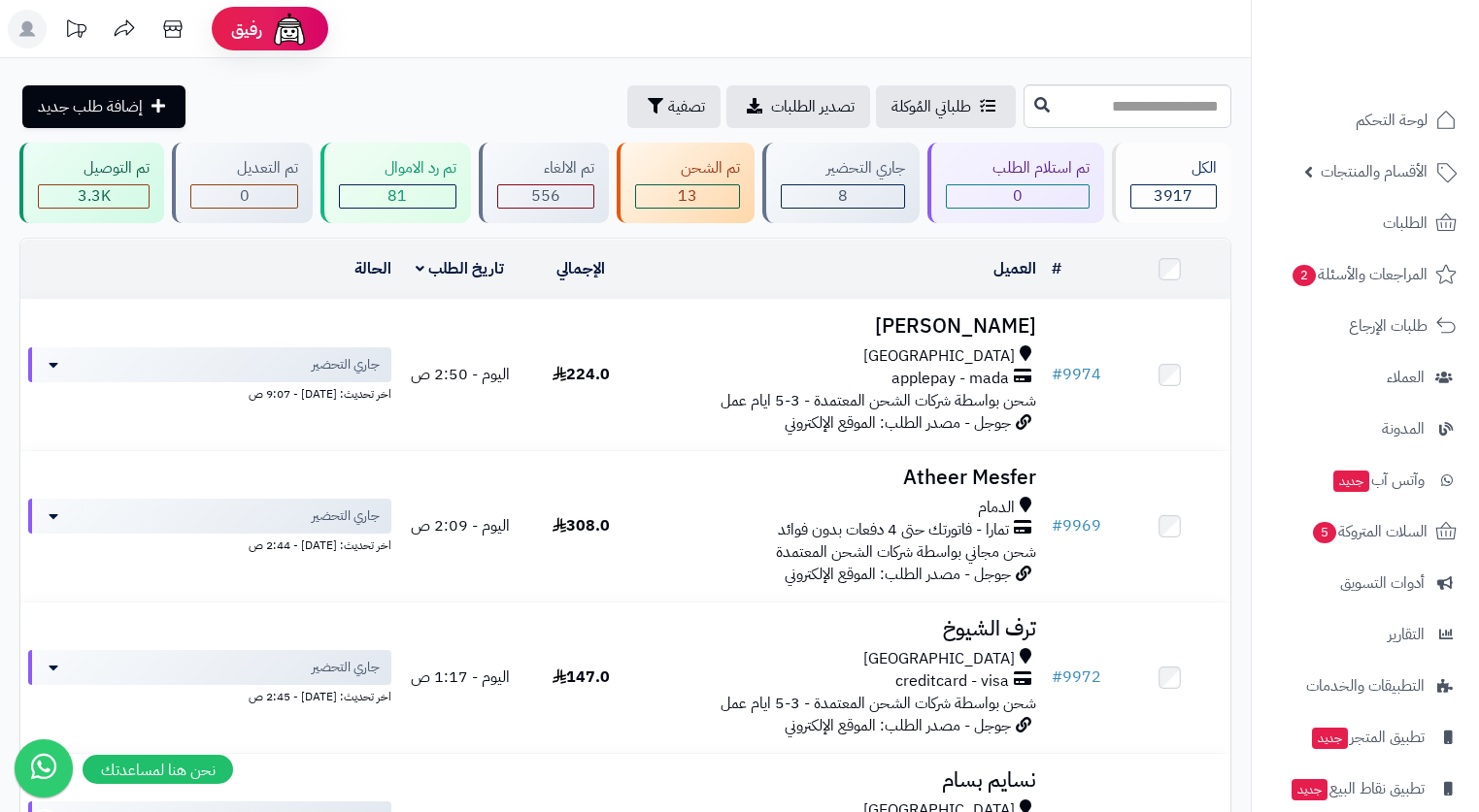
click at [1180, 22] on header "رفيق ! الطلبات معالجة مكتمل إرجاع المنتجات العملاء المتواجدون الان 7358 عملاء م…" at bounding box center [739, 29] width 1479 height 59
click at [874, 180] on div "جاري التحضير 8" at bounding box center [841, 183] width 158 height 80
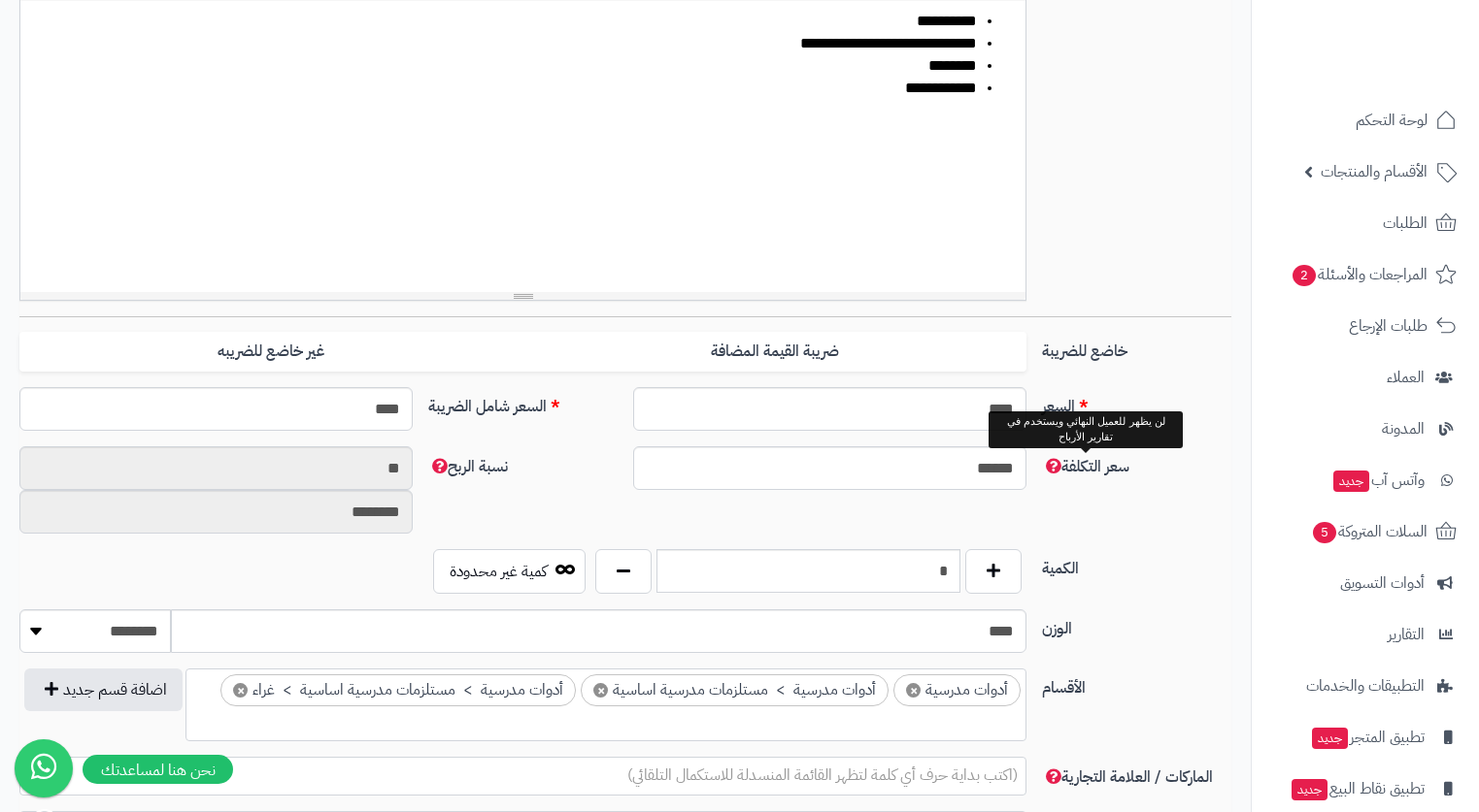
scroll to position [582, 0]
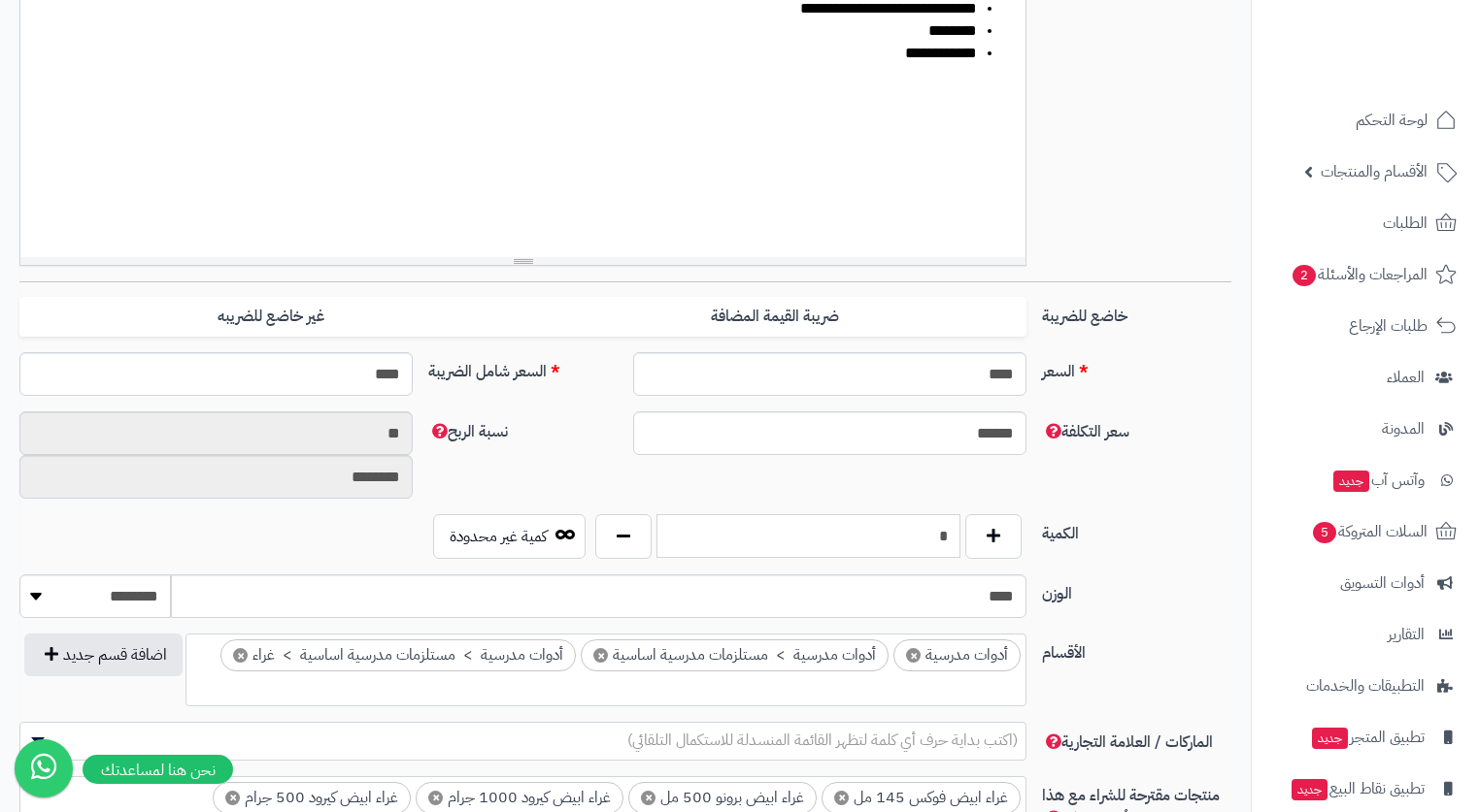
drag, startPoint x: 941, startPoint y: 536, endPoint x: 953, endPoint y: 548, distance: 17.0
click at [953, 548] on input "*" at bounding box center [809, 536] width 305 height 44
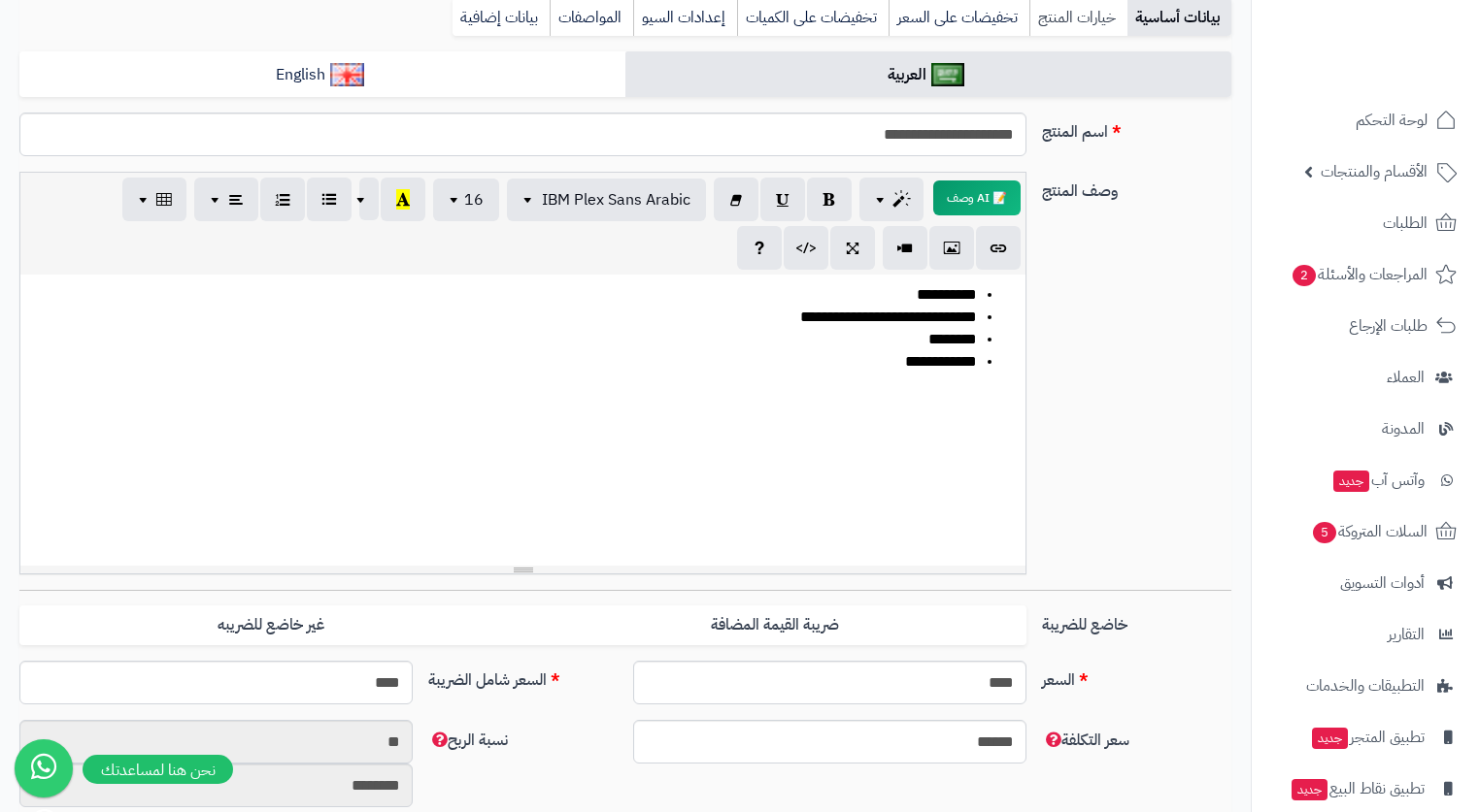
scroll to position [0, 0]
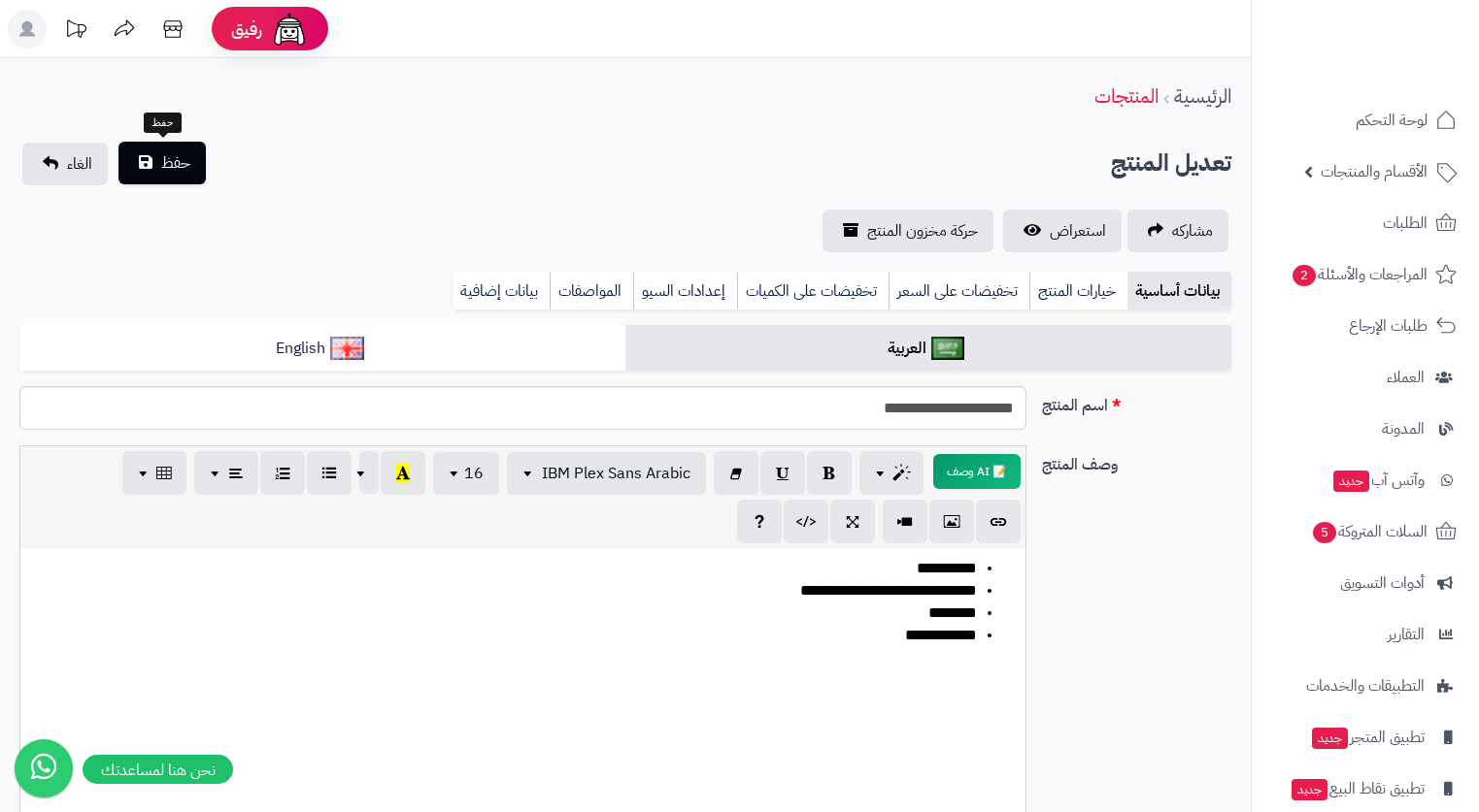
type input "*"
click at [182, 158] on span "حفظ" at bounding box center [176, 163] width 29 height 23
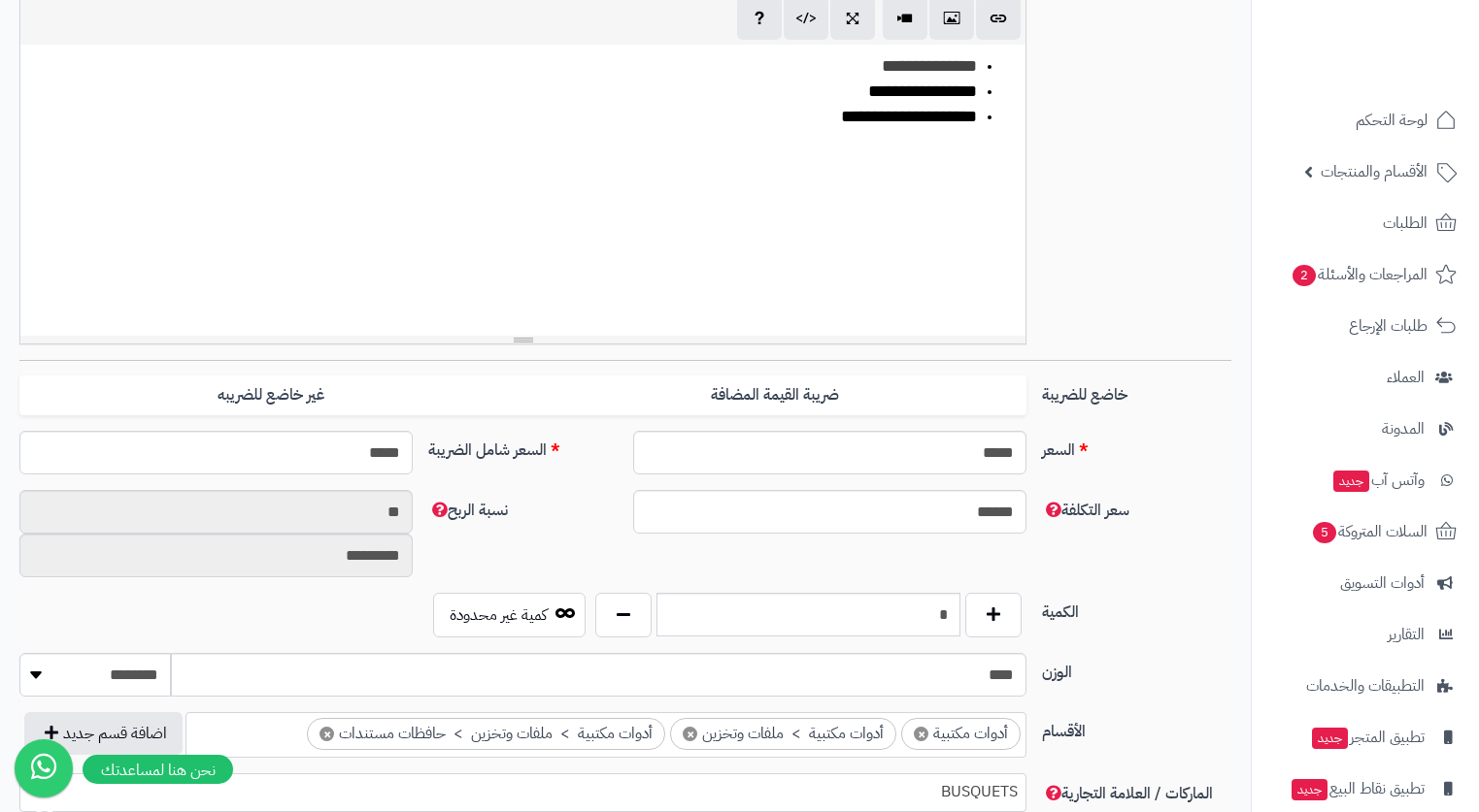
scroll to position [777, 0]
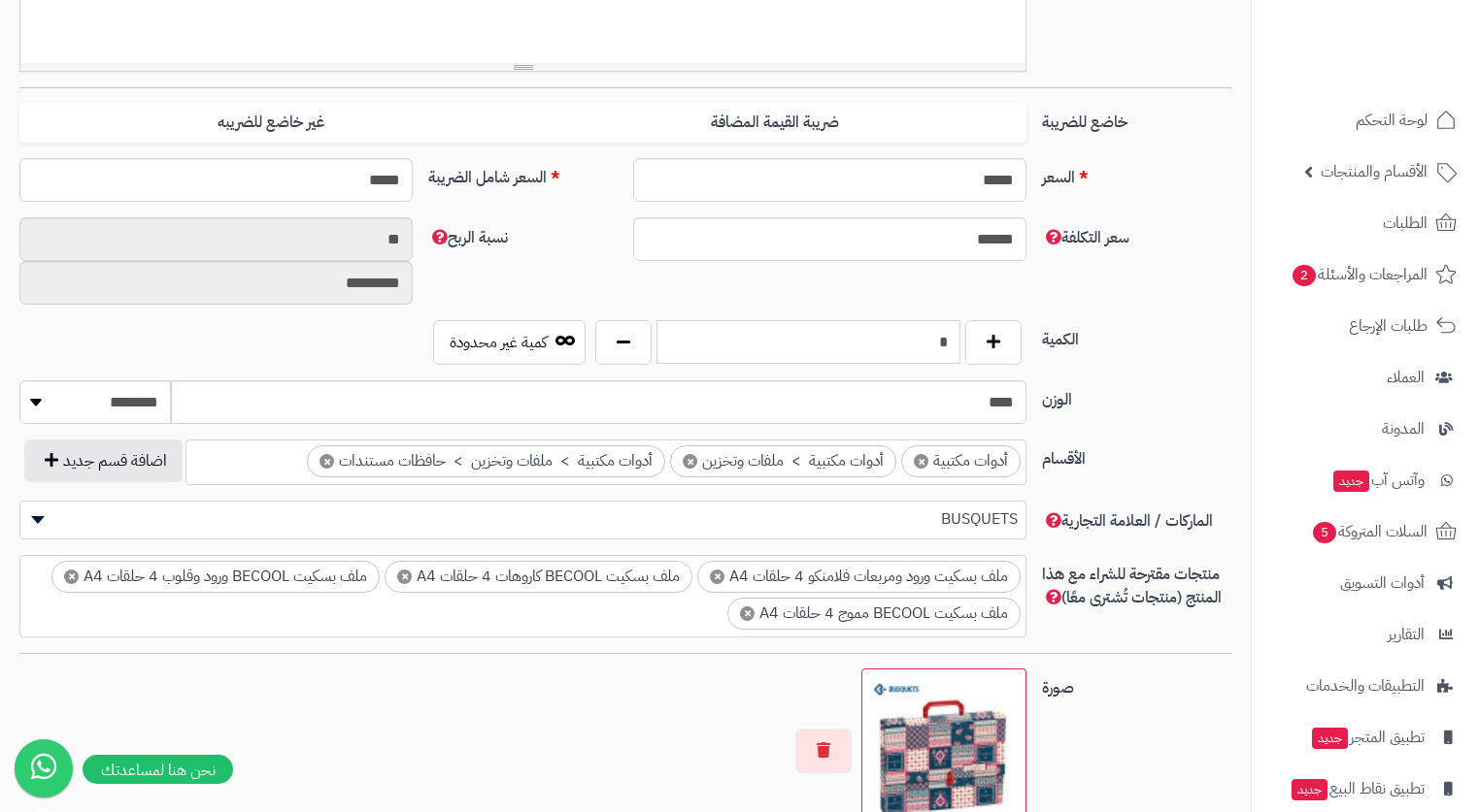
click at [947, 348] on input "*" at bounding box center [809, 341] width 305 height 44
type input "*"
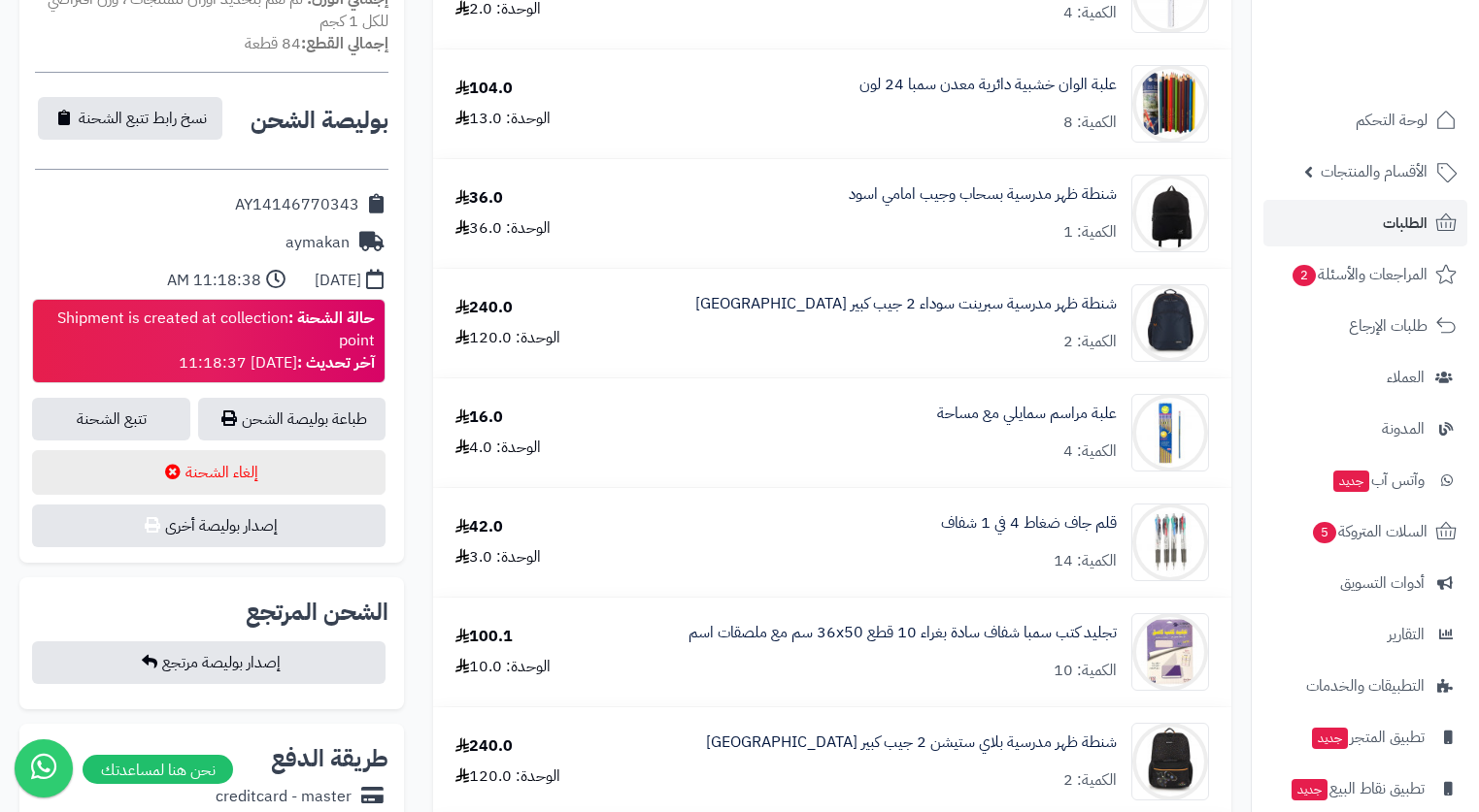
scroll to position [777, 0]
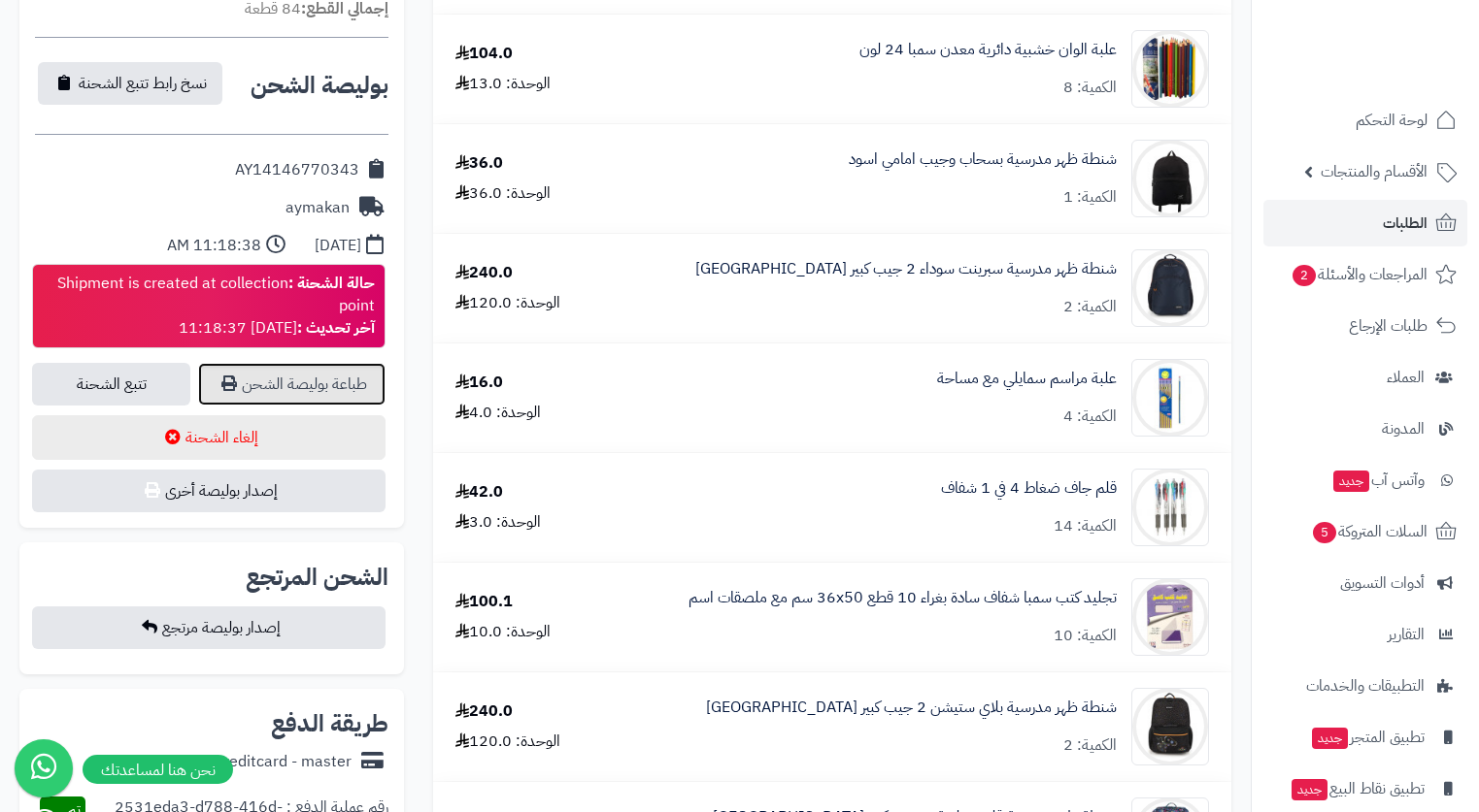
click at [282, 385] on link "طباعة بوليصة الشحن" at bounding box center [291, 384] width 187 height 43
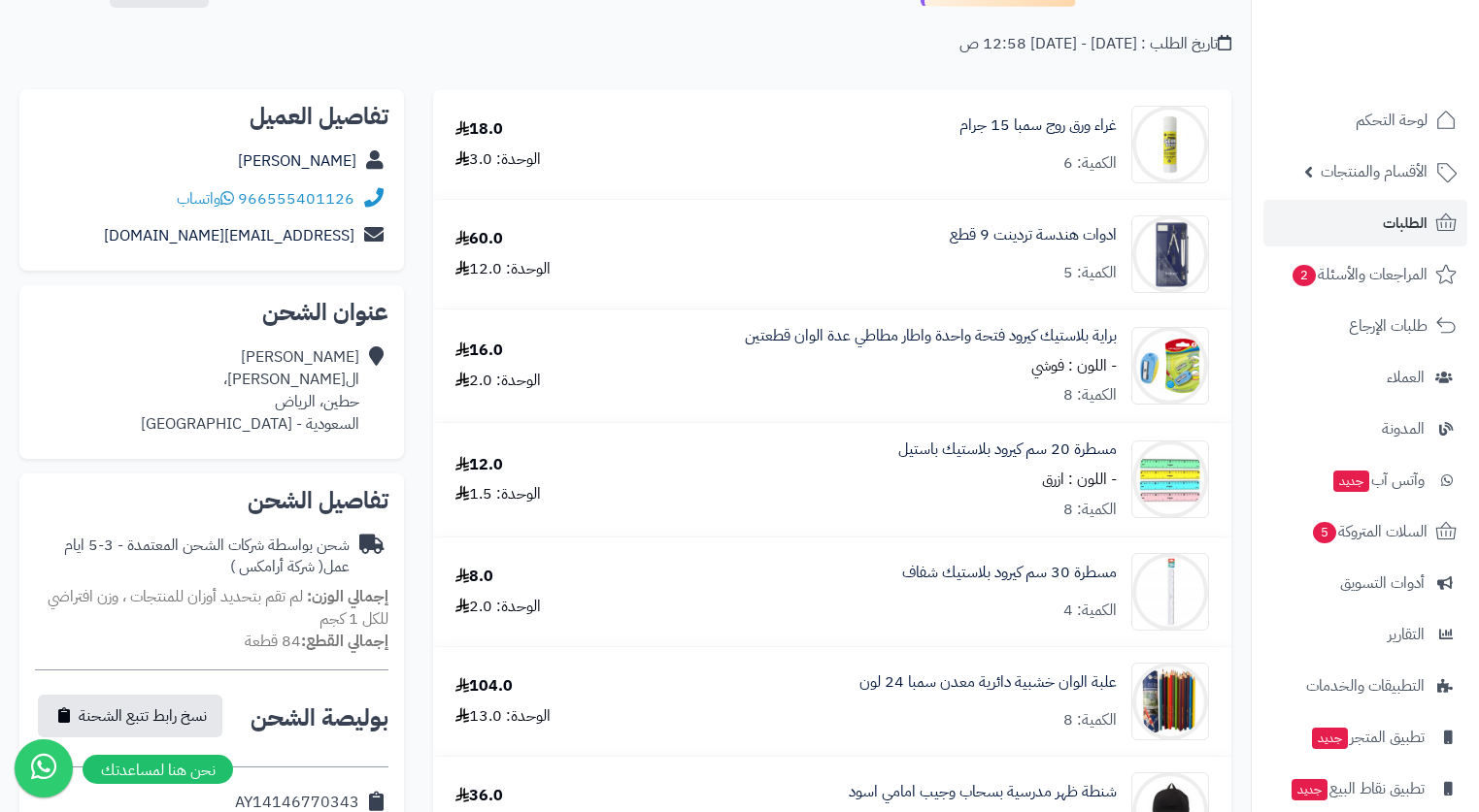
scroll to position [0, 0]
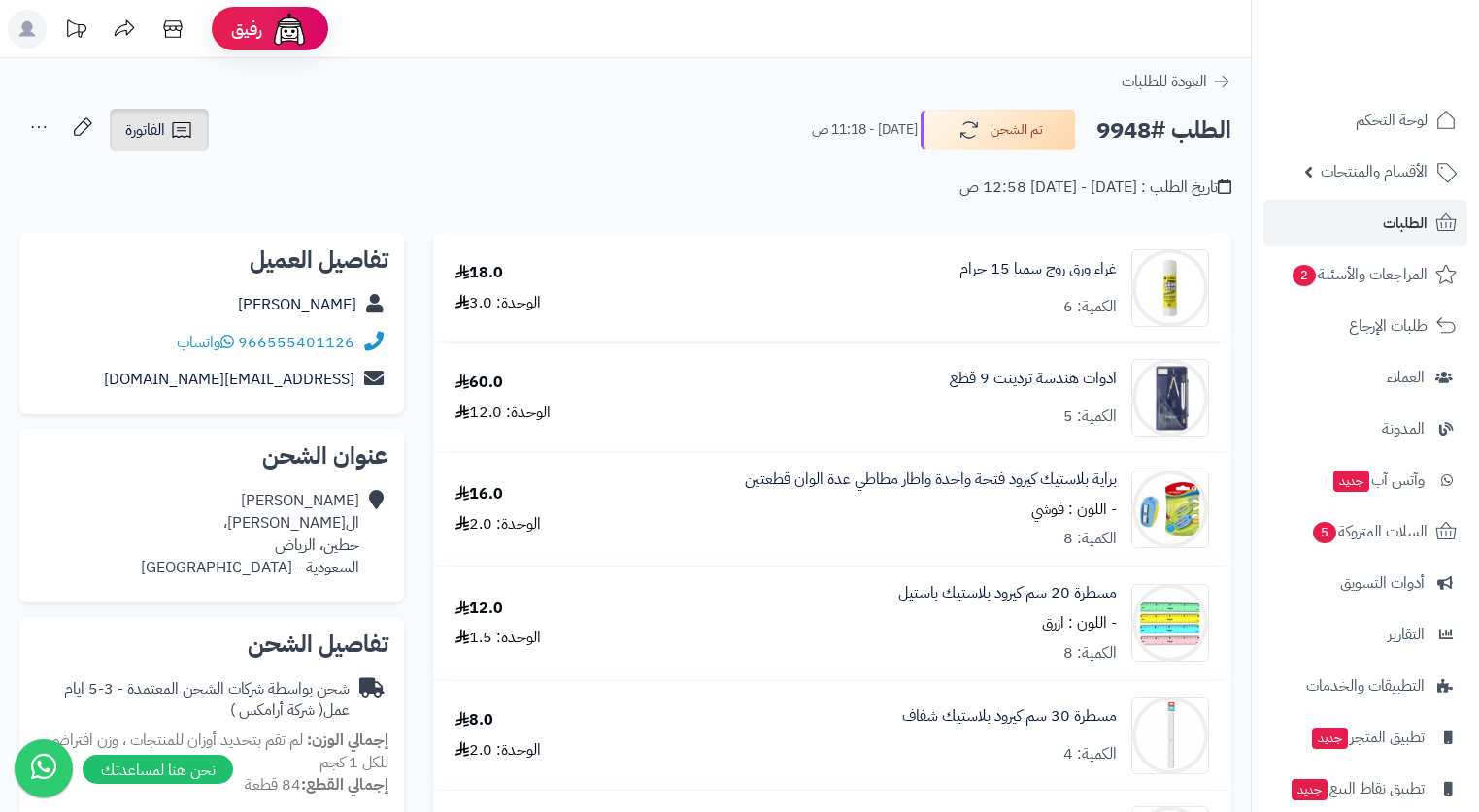
click at [142, 130] on span "الفاتورة" at bounding box center [145, 130] width 40 height 23
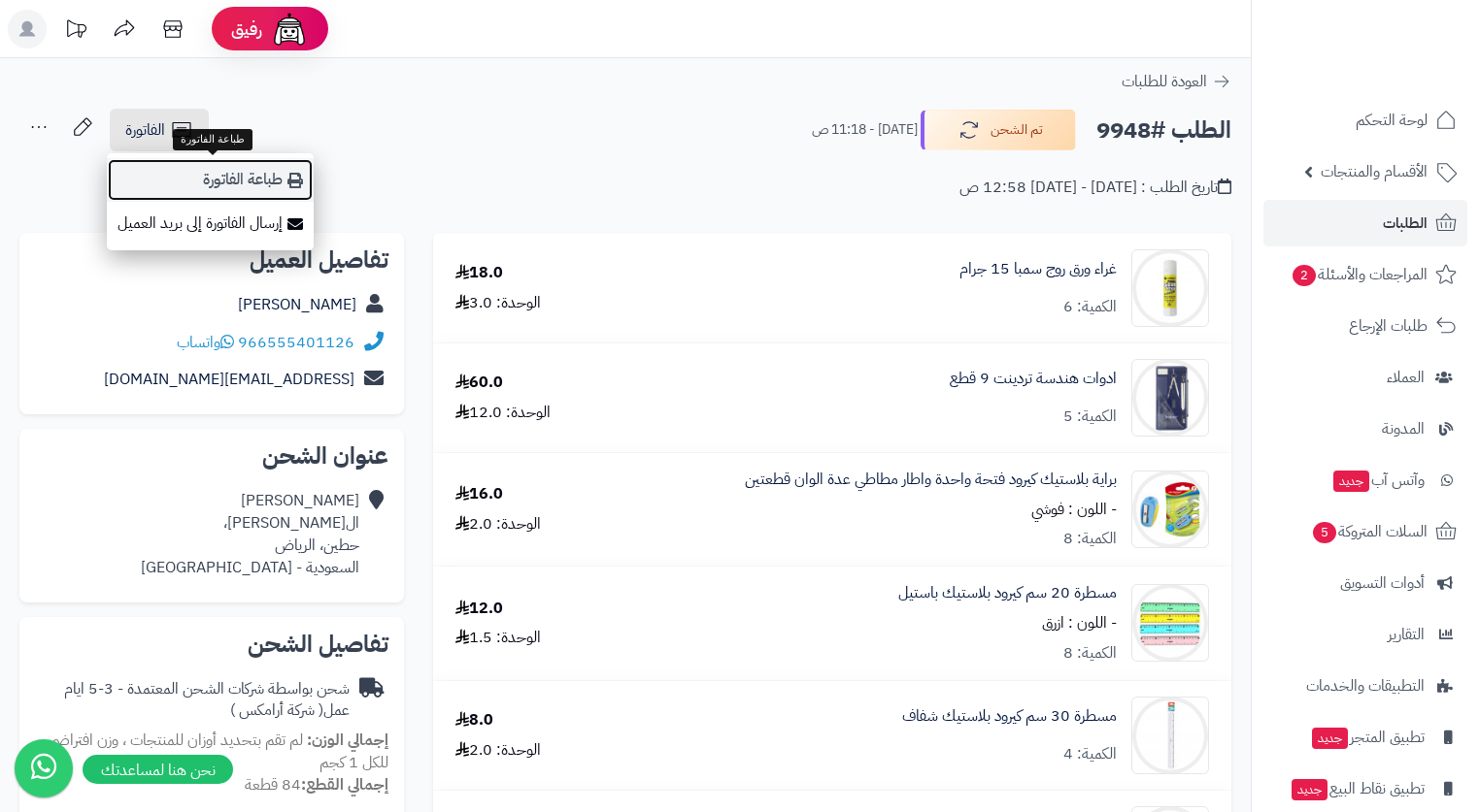
click at [246, 180] on link "طباعة الفاتورة" at bounding box center [209, 180] width 207 height 44
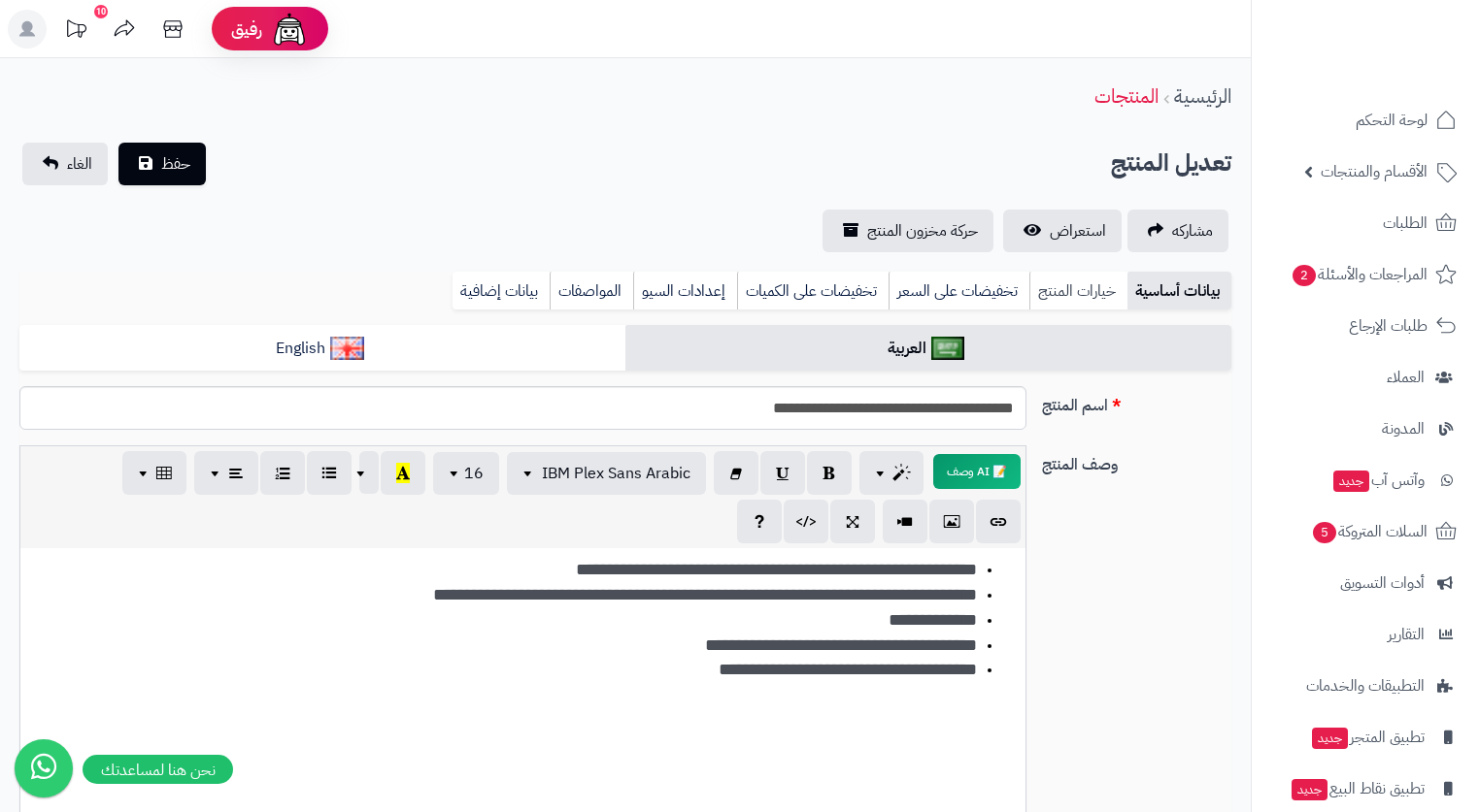
click at [1062, 294] on link "خيارات المنتج" at bounding box center [1079, 292] width 98 height 39
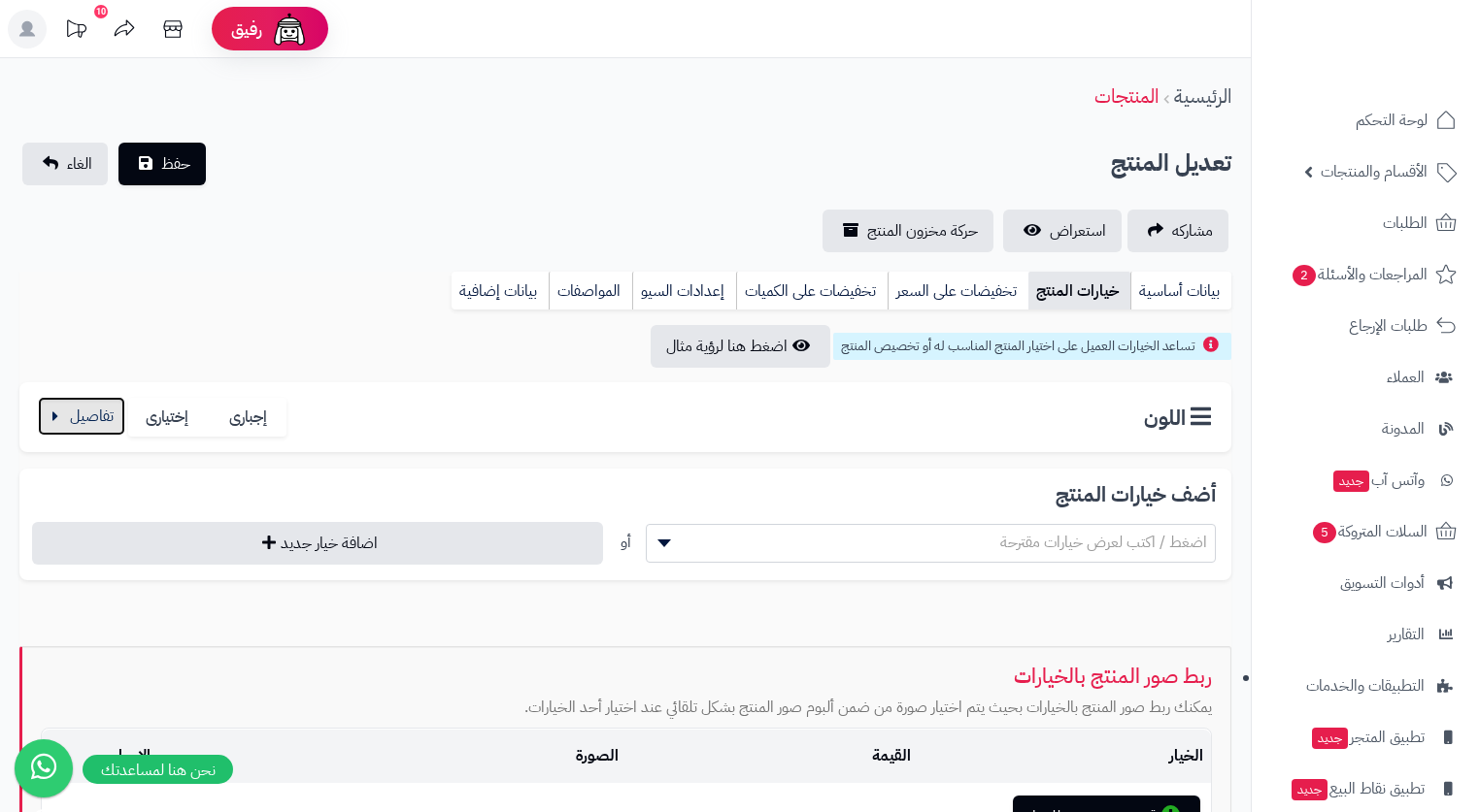
click at [87, 416] on button "button" at bounding box center [81, 417] width 87 height 39
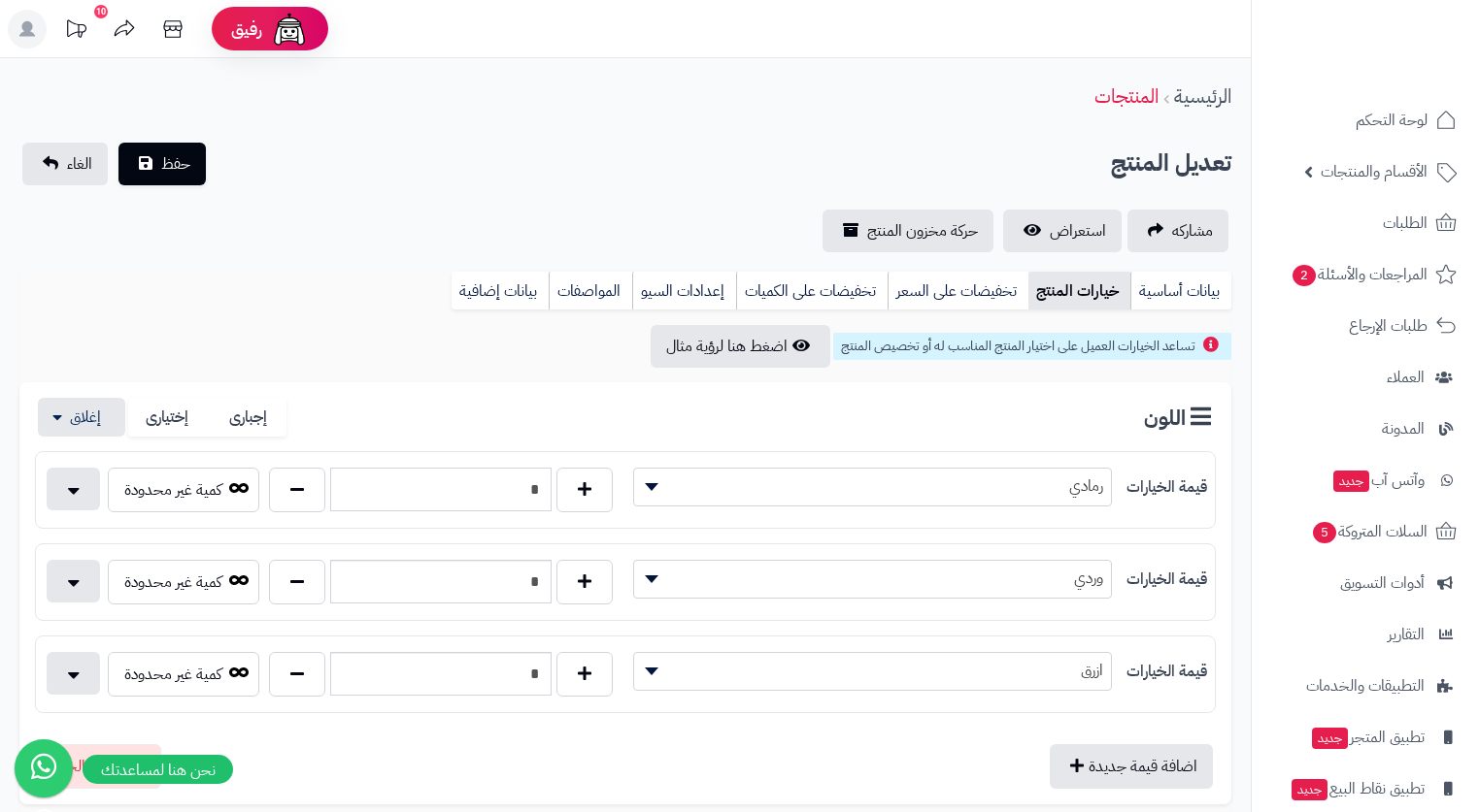
drag, startPoint x: 531, startPoint y: 480, endPoint x: 538, endPoint y: 487, distance: 9.9
click at [538, 487] on input "*" at bounding box center [440, 489] width 221 height 44
drag, startPoint x: 522, startPoint y: 479, endPoint x: 549, endPoint y: 490, distance: 29.2
click at [549, 490] on input "*" at bounding box center [440, 489] width 221 height 44
type input "*"
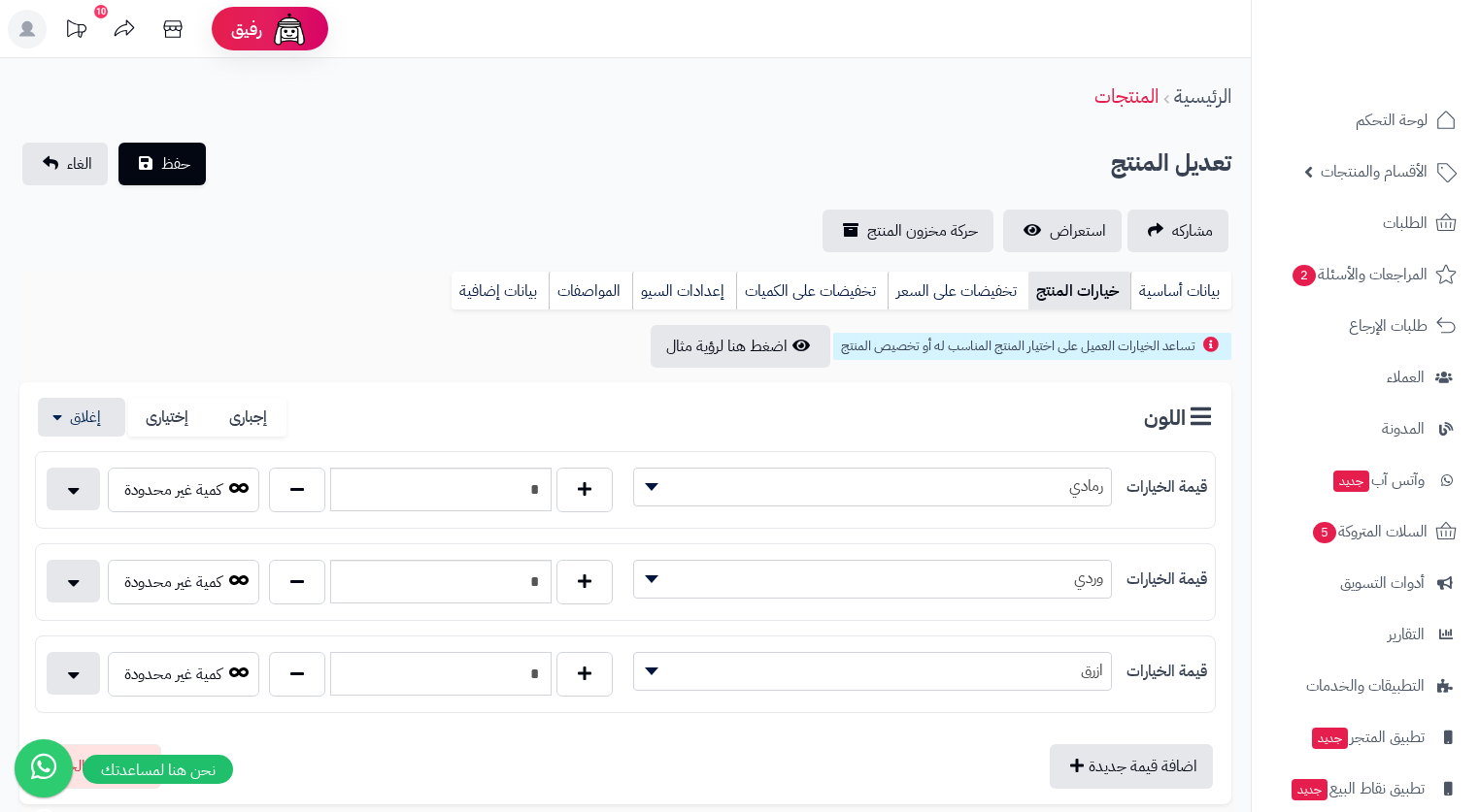
drag, startPoint x: 535, startPoint y: 680, endPoint x: 551, endPoint y: 685, distance: 16.8
click at [551, 685] on input "*" at bounding box center [440, 674] width 221 height 44
type input "*"
click at [166, 172] on span "حفظ" at bounding box center [176, 163] width 29 height 23
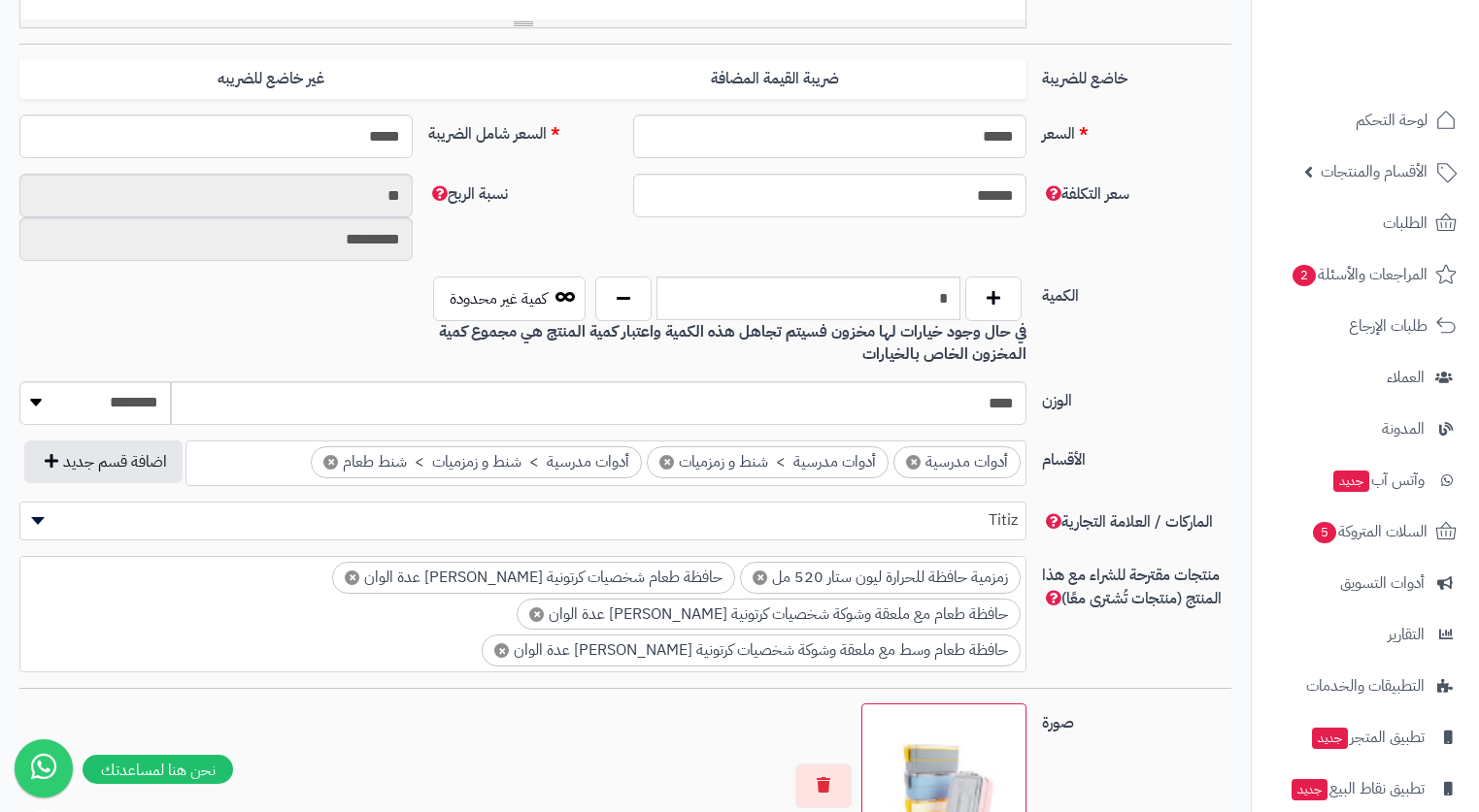
scroll to position [1067, 0]
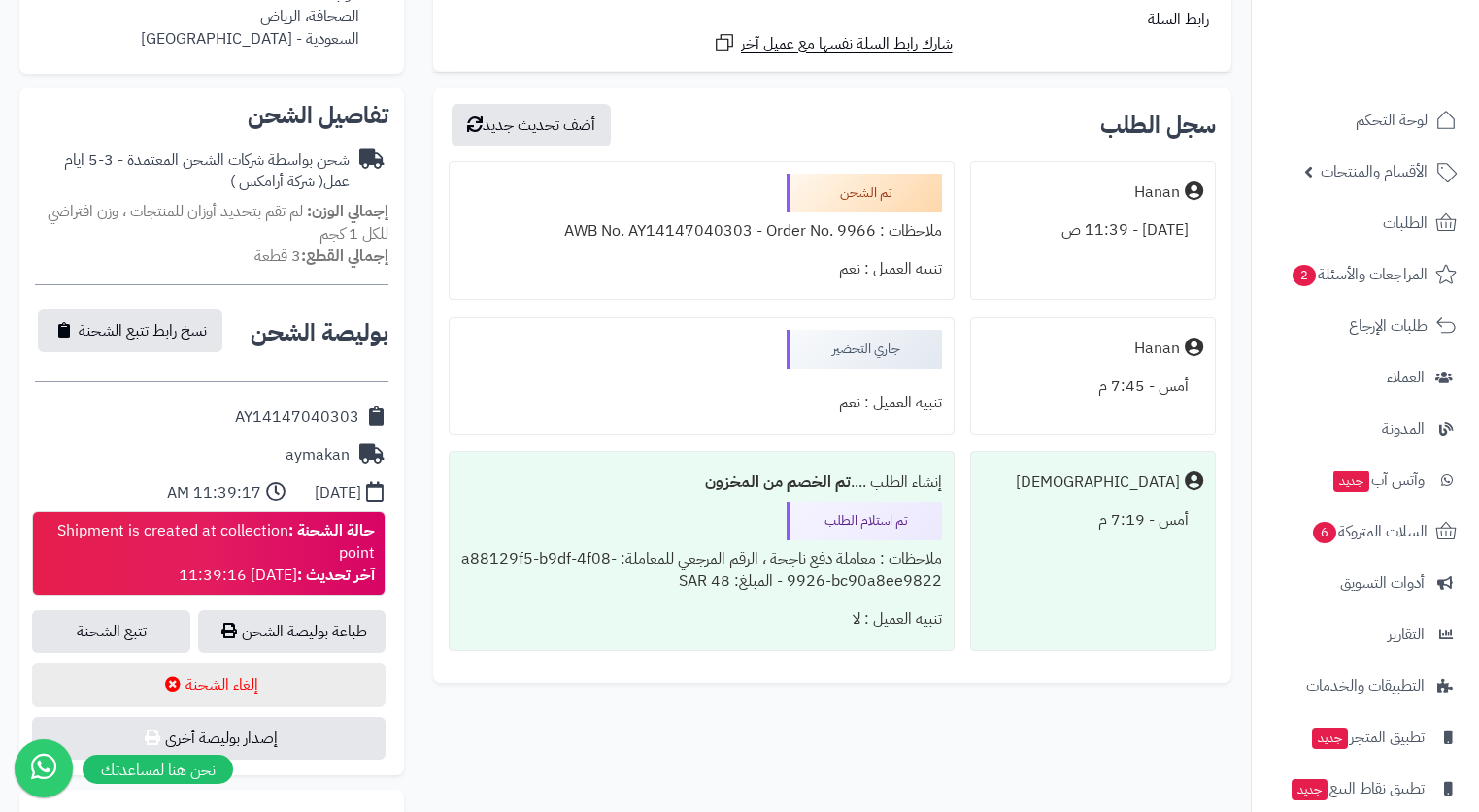
scroll to position [582, 0]
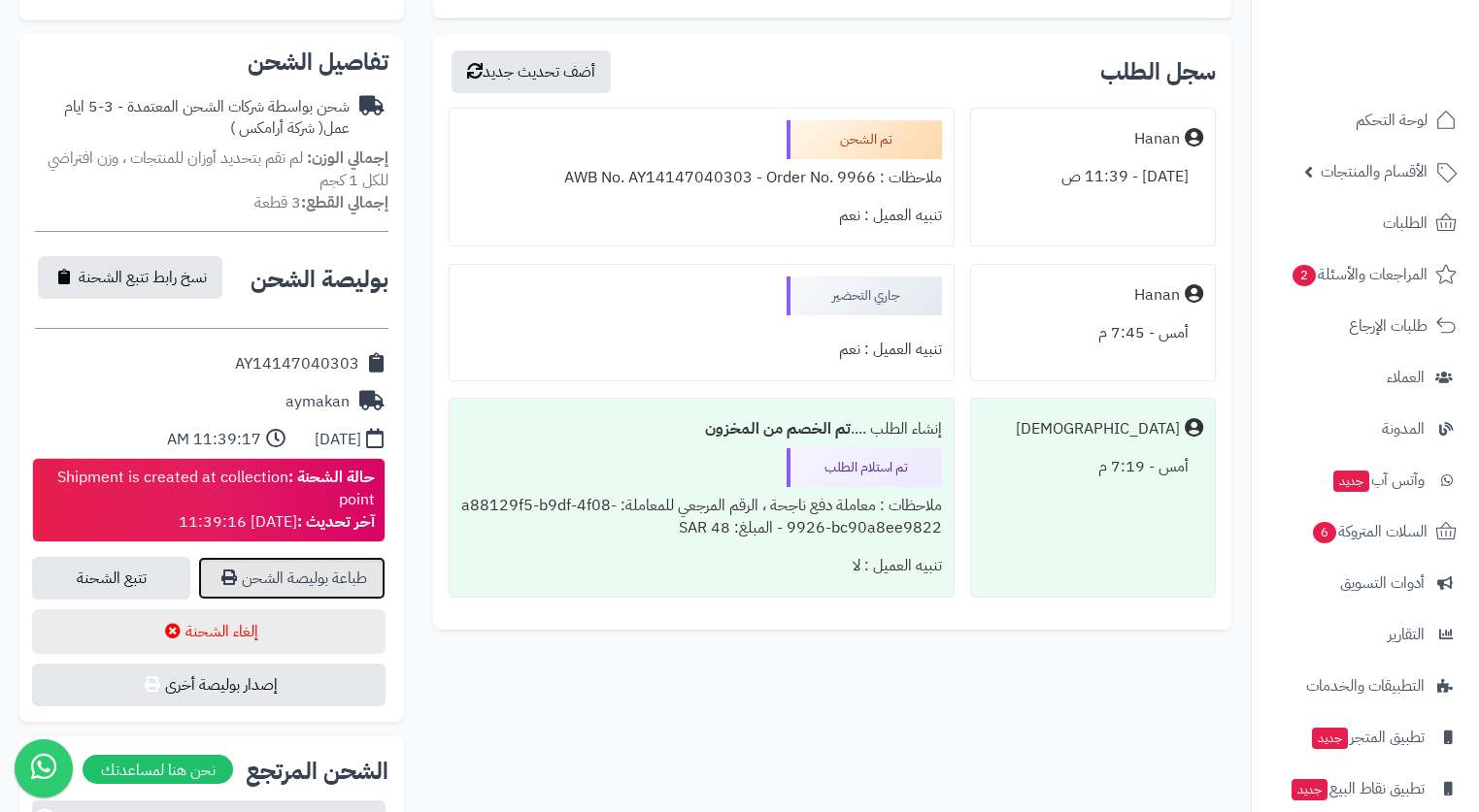
click at [340, 578] on link "طباعة بوليصة الشحن" at bounding box center [291, 578] width 187 height 43
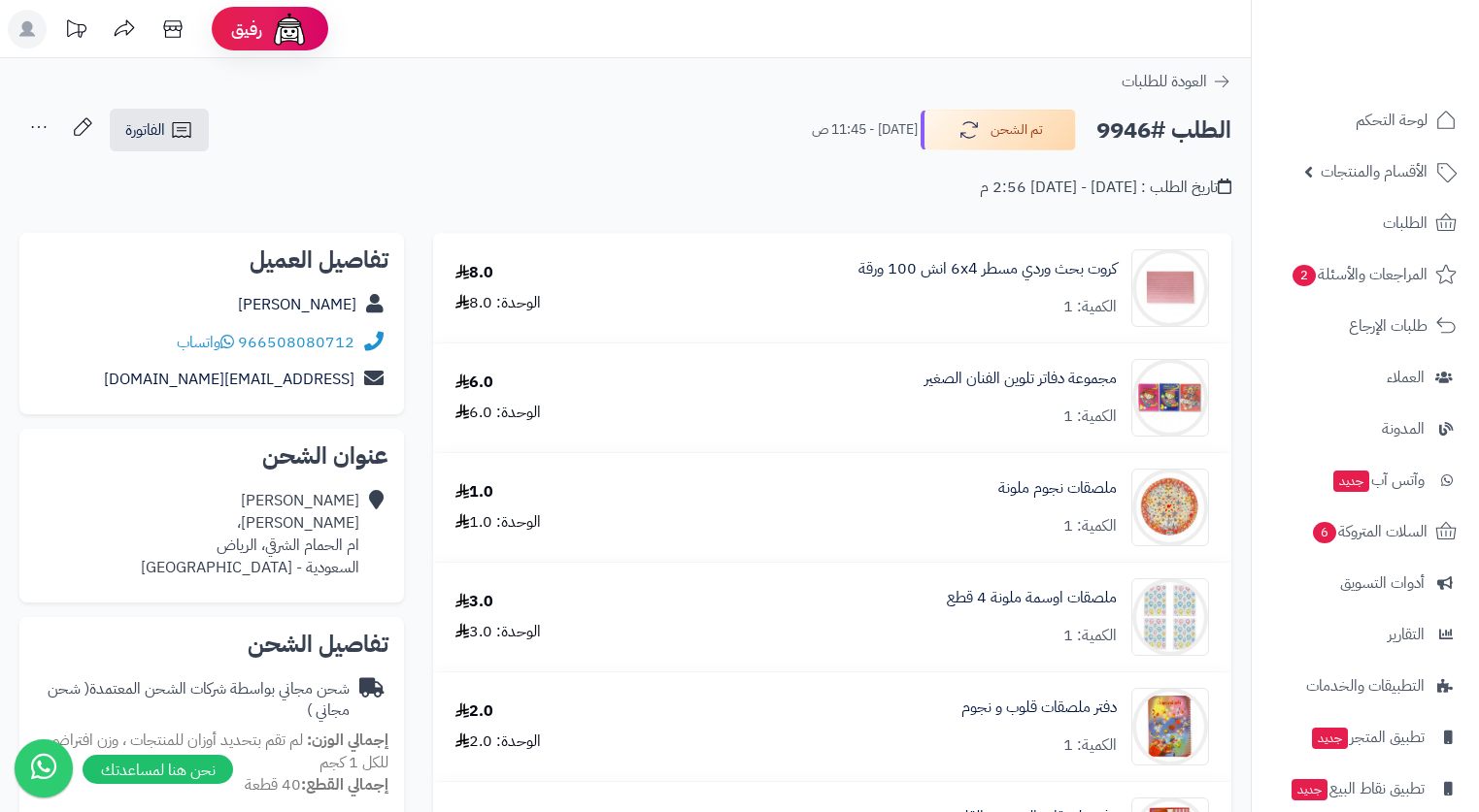
scroll to position [582, 0]
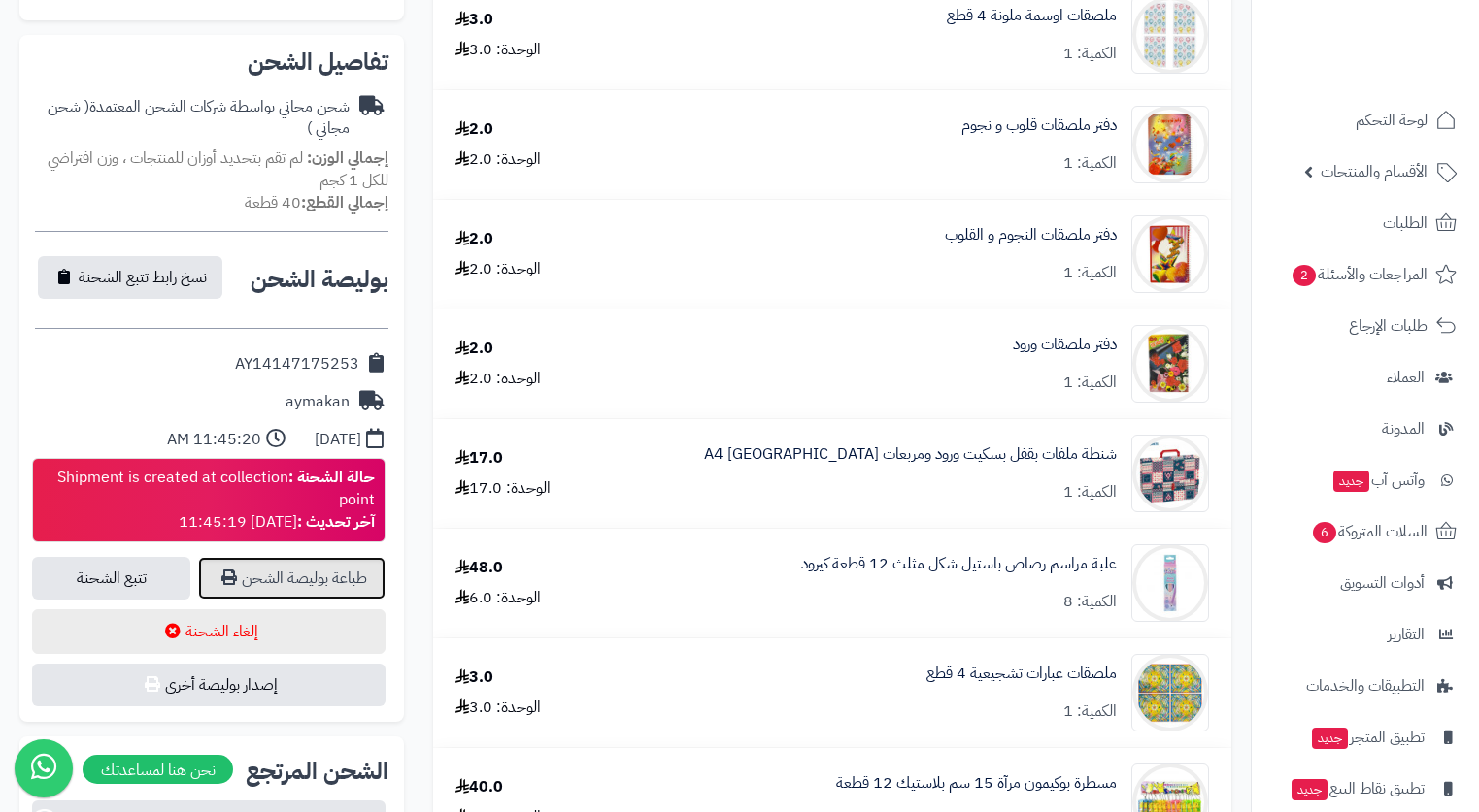
click at [291, 583] on link "طباعة بوليصة الشحن" at bounding box center [291, 578] width 187 height 43
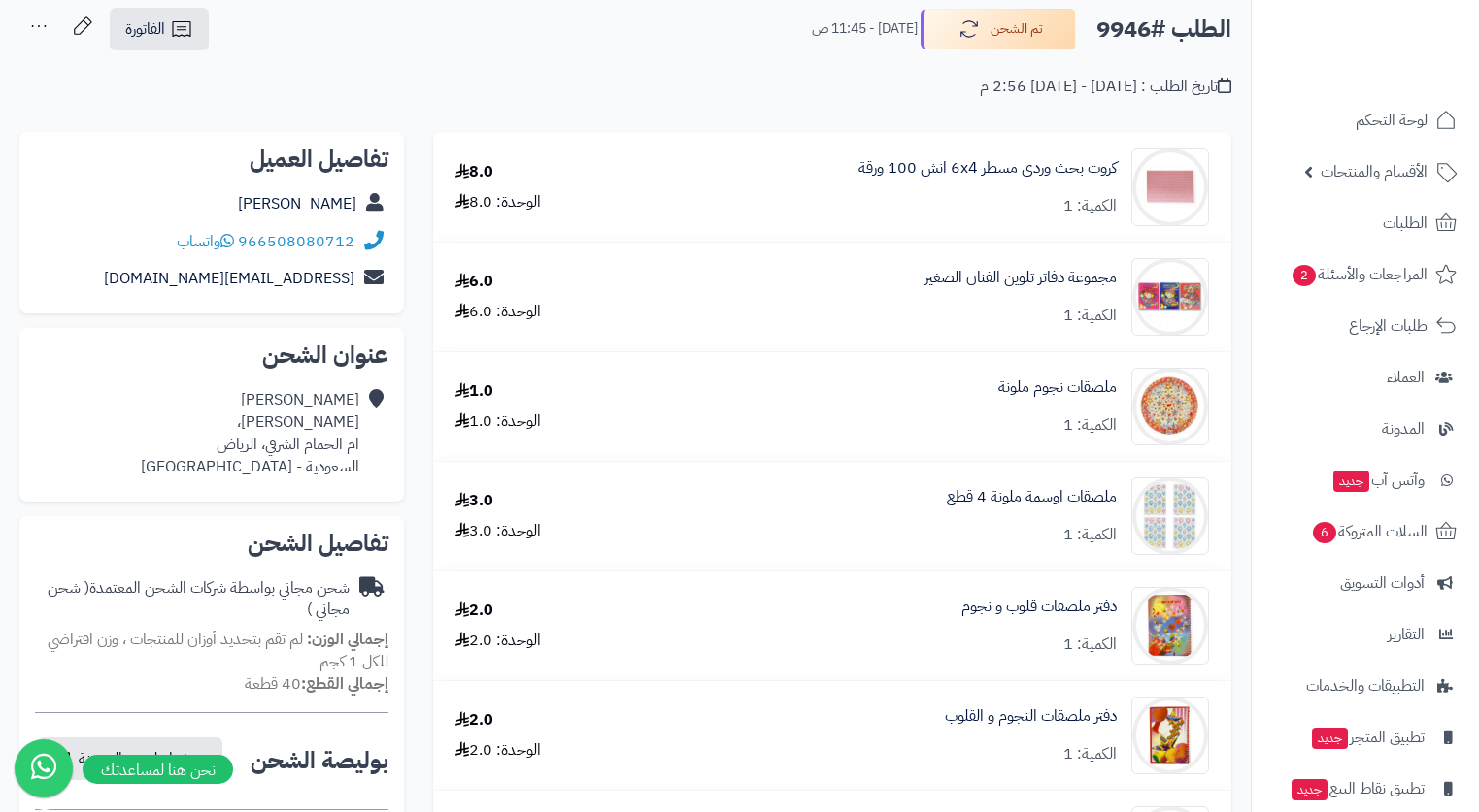
scroll to position [0, 0]
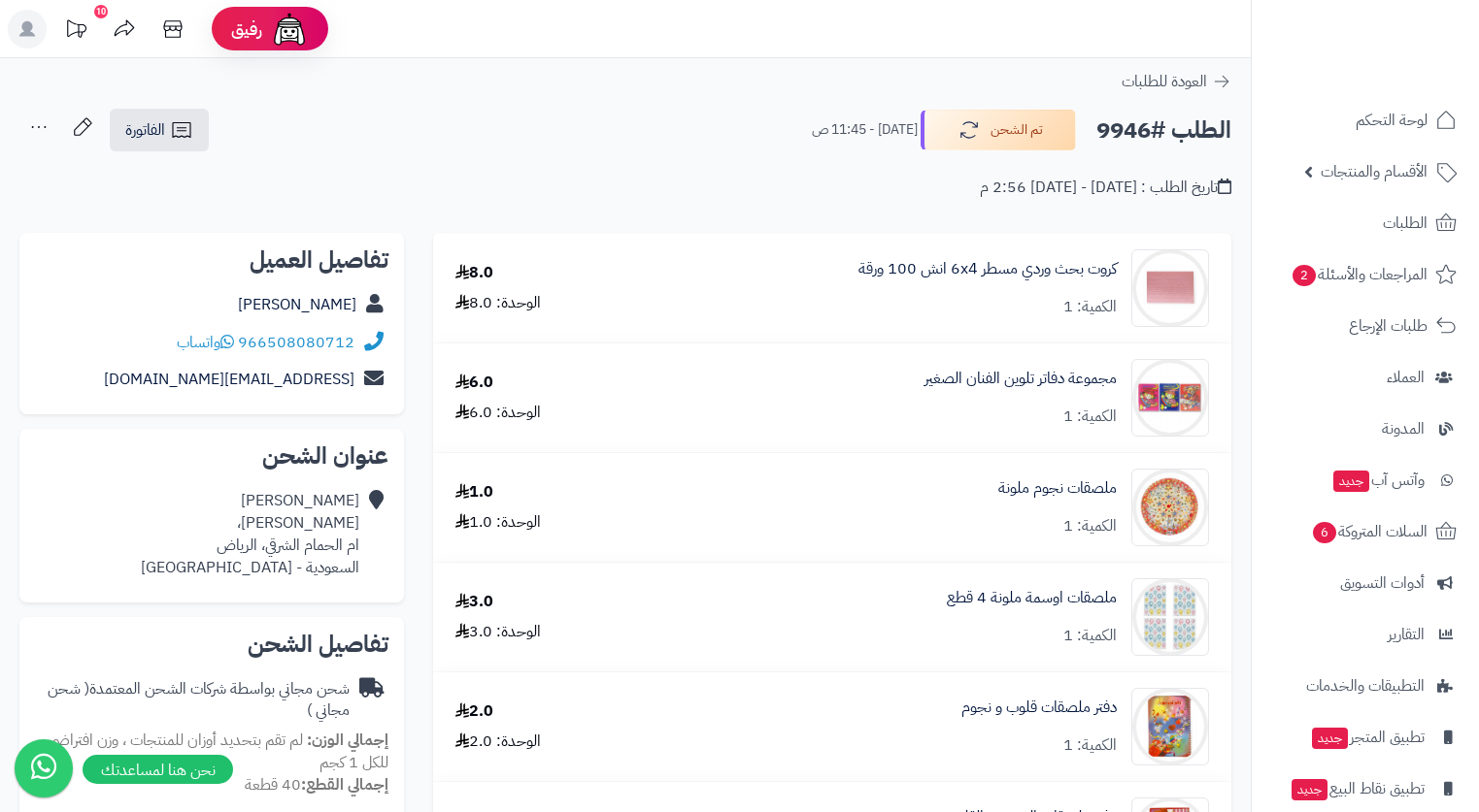
click at [693, 151] on div "الطلب #9946 تم الشحن اليوم - 11:45 ص الفاتورة طباعة الفاتورة إرسال الفاتورة إلى…" at bounding box center [625, 130] width 1212 height 46
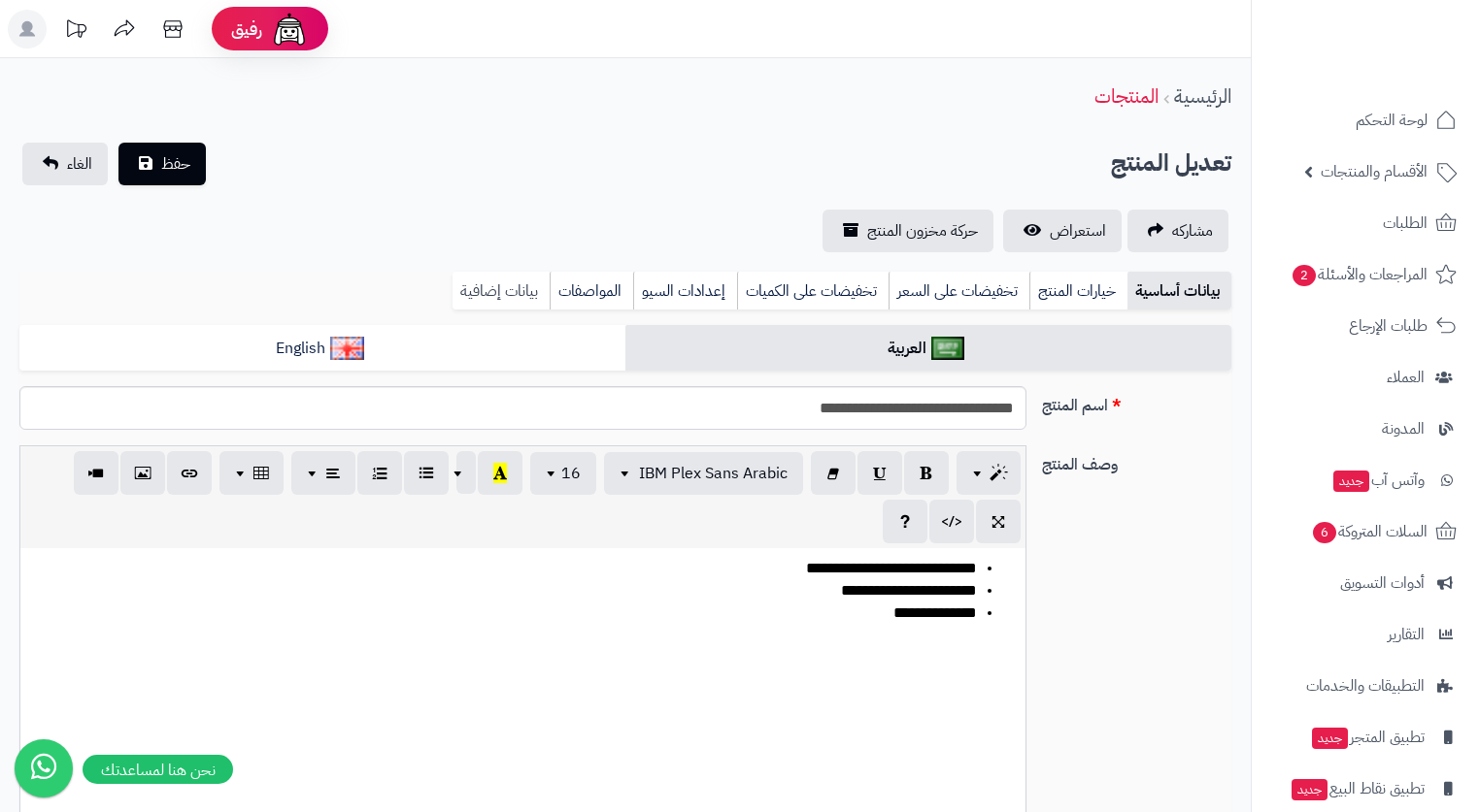
click at [511, 294] on link "بيانات إضافية" at bounding box center [500, 292] width 97 height 39
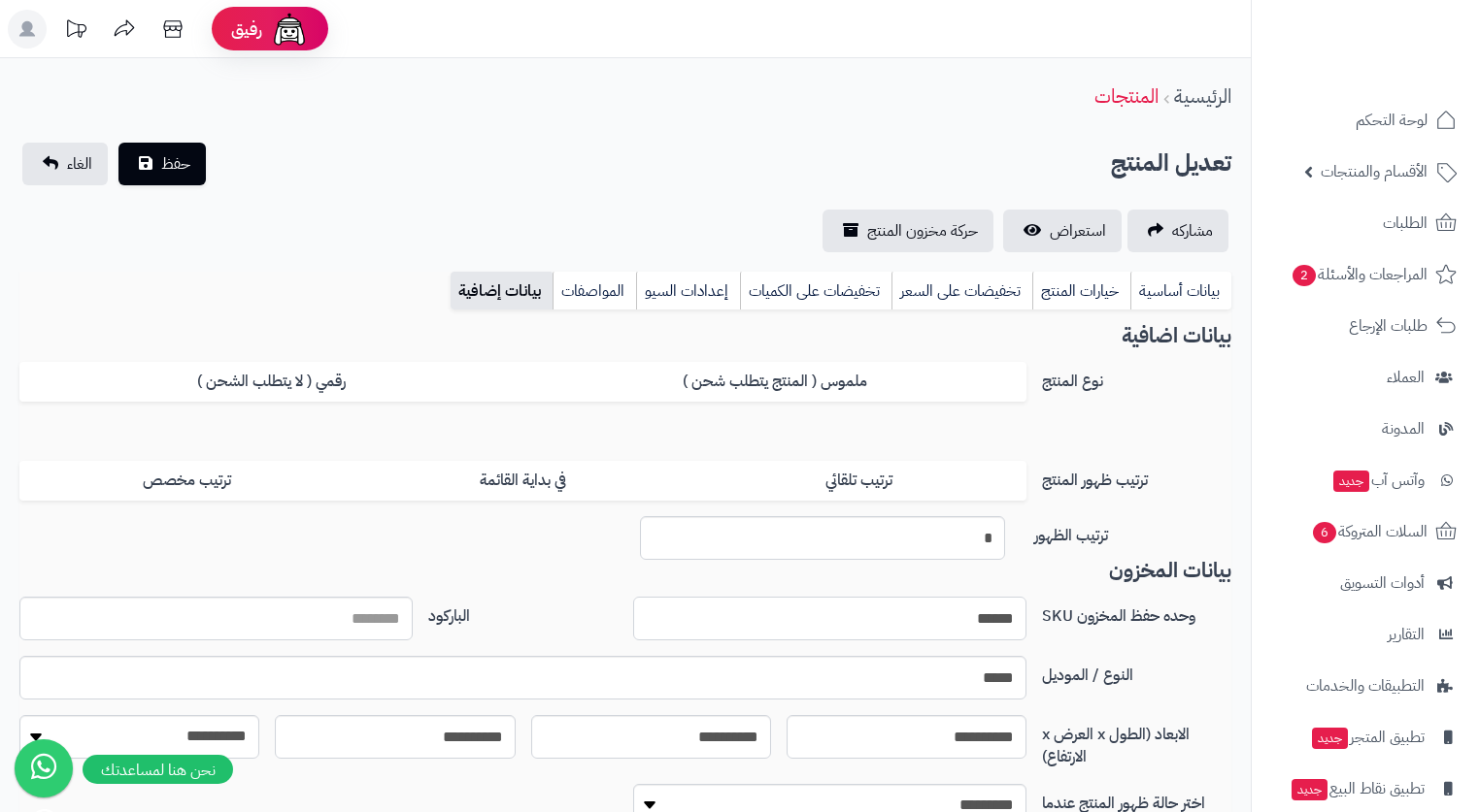
drag, startPoint x: 916, startPoint y: 616, endPoint x: 1090, endPoint y: 620, distance: 174.0
click at [1090, 620] on div "وحده حفظ المخزون SKU ****** الباركود" at bounding box center [625, 626] width 1227 height 60
click at [1061, 117] on div "الرئيسية المنتجات" at bounding box center [625, 96] width 1251 height 54
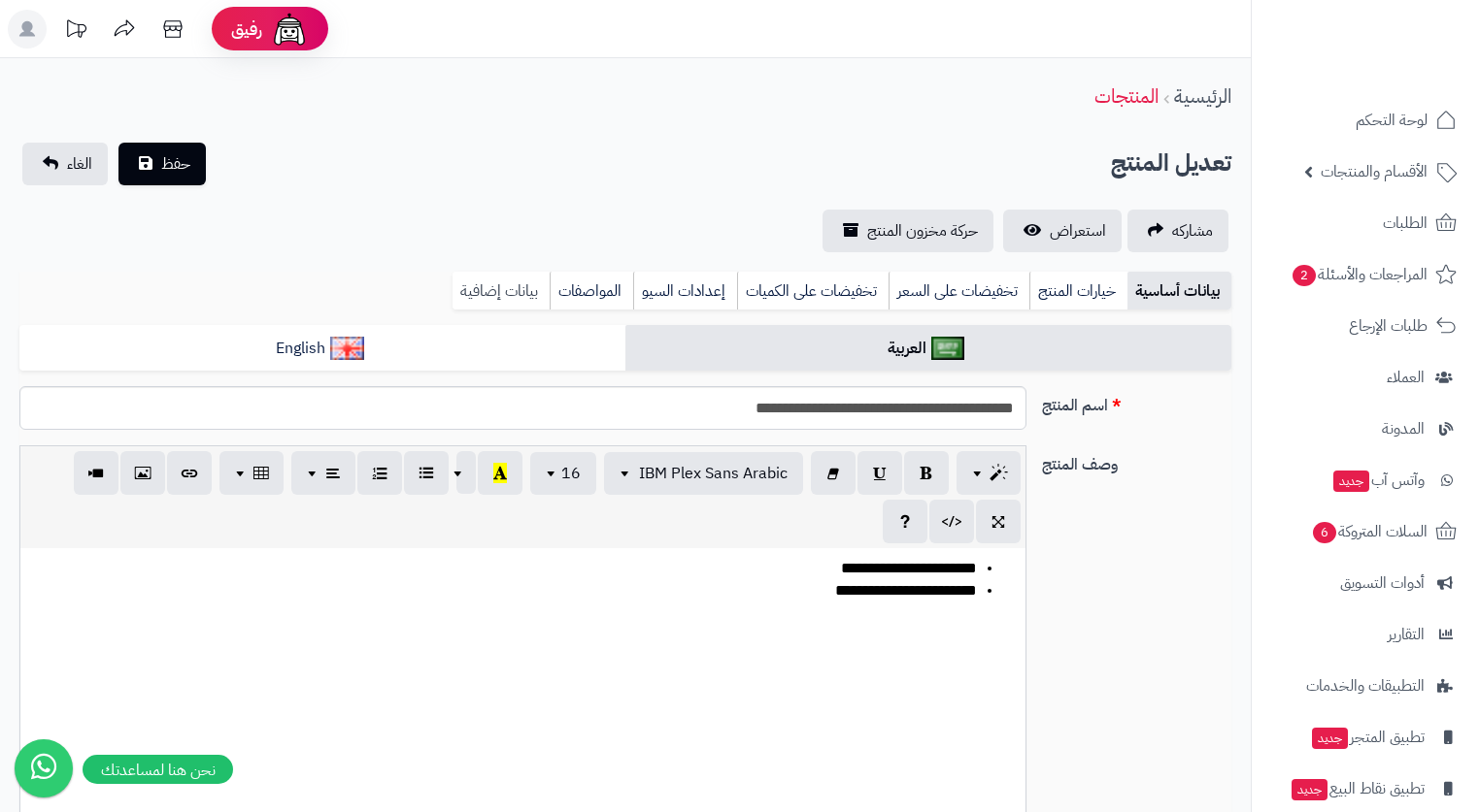
click at [521, 287] on link "بيانات إضافية" at bounding box center [500, 292] width 97 height 39
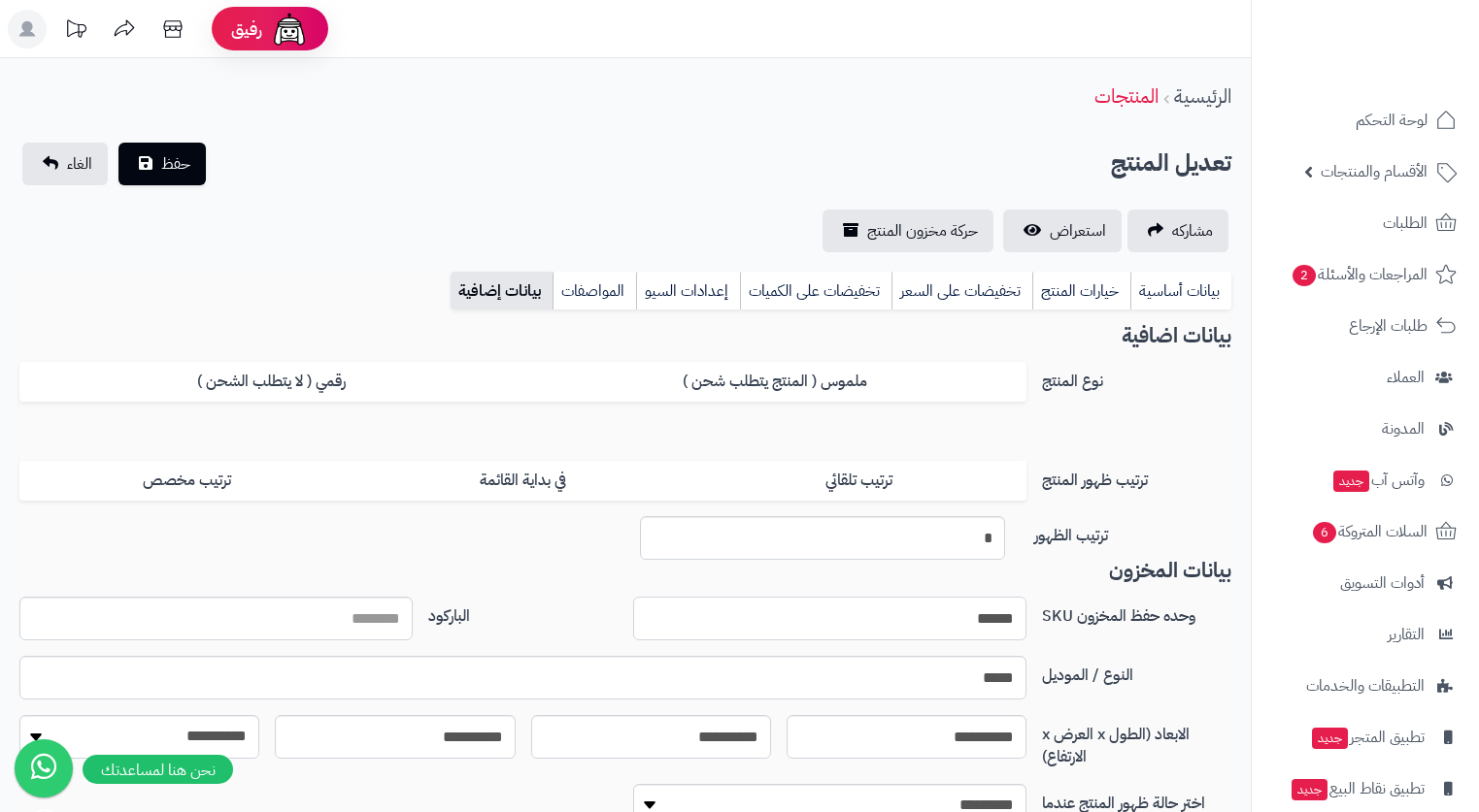
click at [982, 609] on input "******" at bounding box center [830, 618] width 393 height 44
click at [982, 610] on input "******" at bounding box center [830, 618] width 393 height 44
click at [1049, 35] on header "رفيق ! الطلبات معالجة مكتمل إرجاع المنتجات العملاء المتواجدون الان 7358 عملاء م…" at bounding box center [739, 29] width 1479 height 59
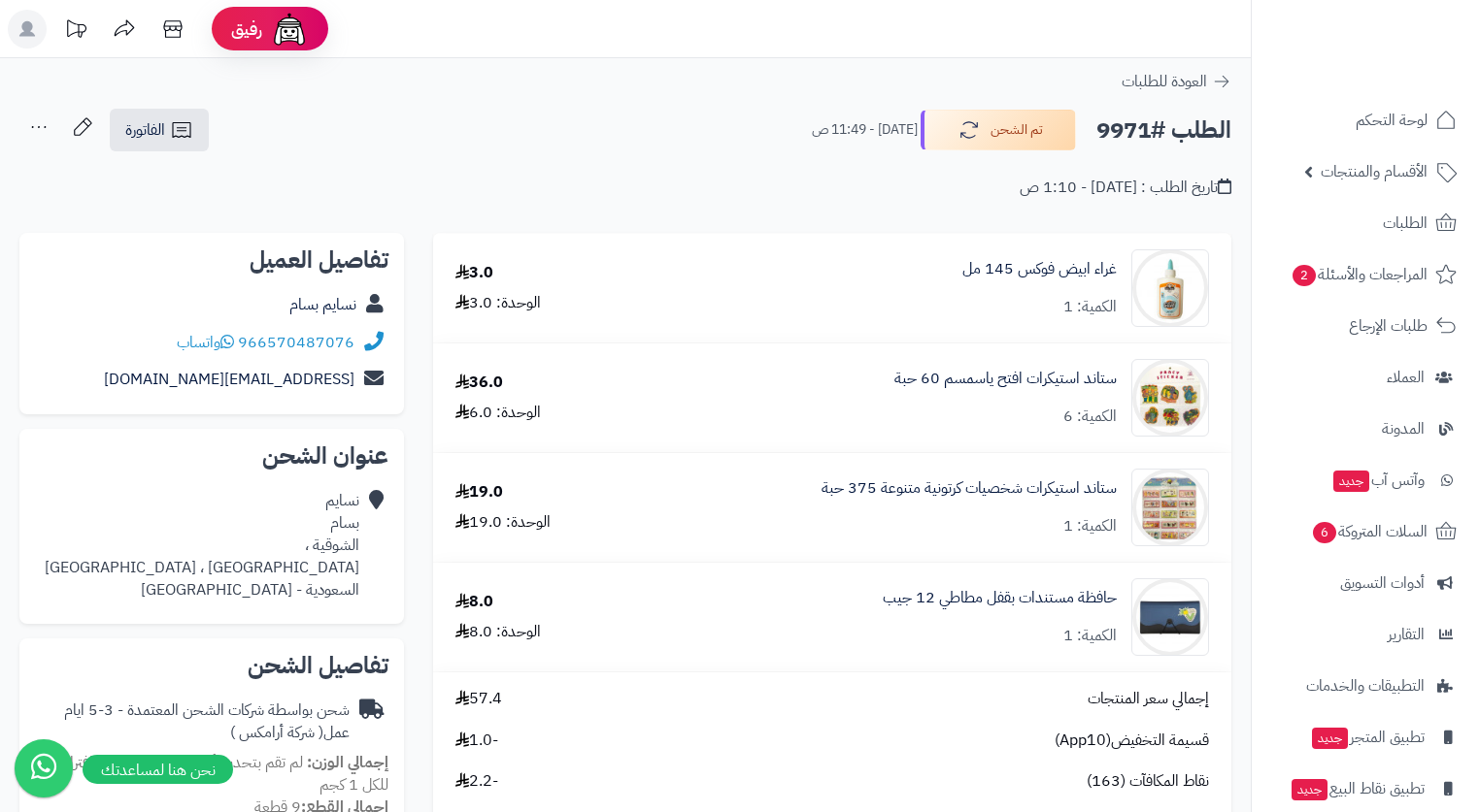
scroll to position [582, 0]
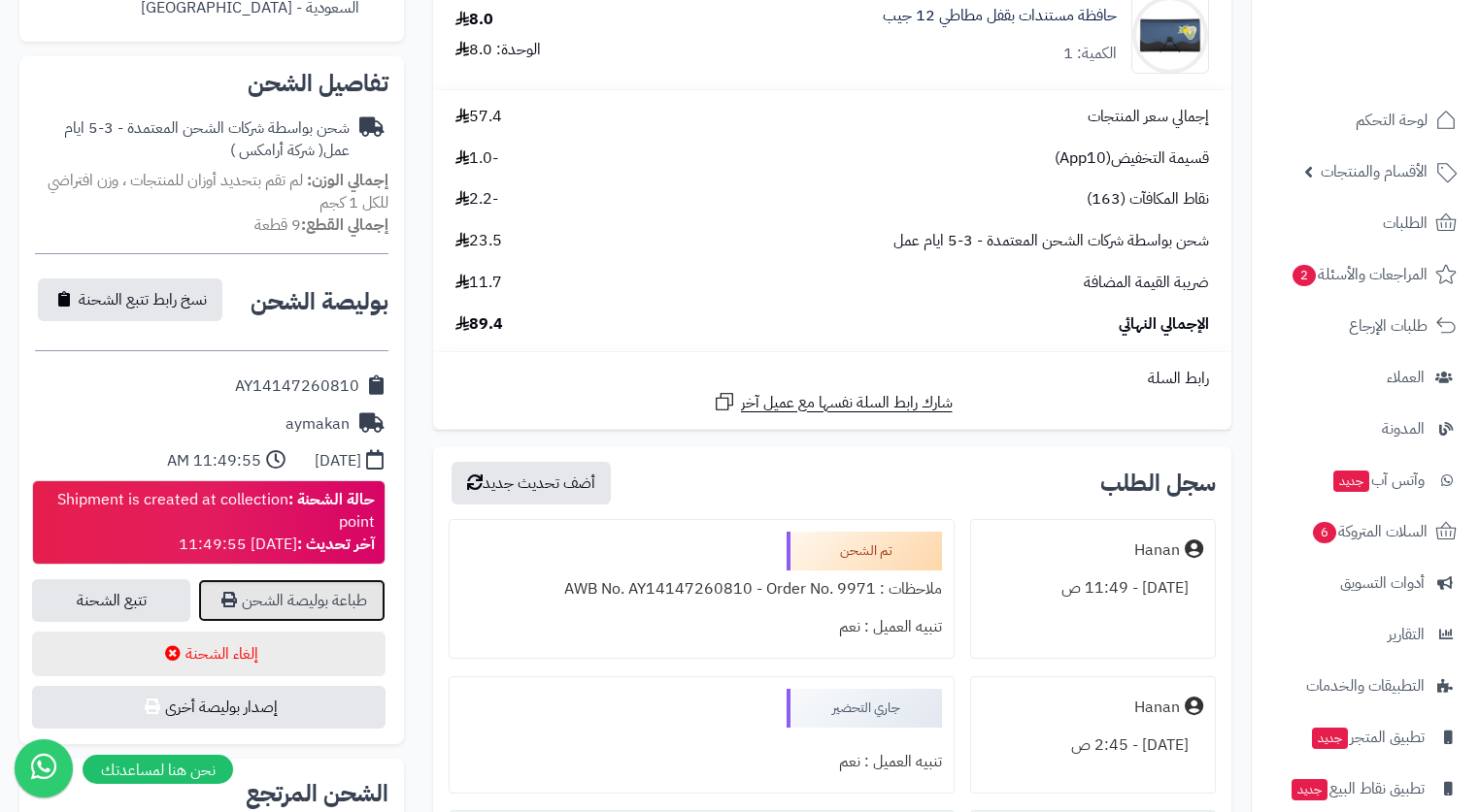
click at [300, 599] on link "طباعة بوليصة الشحن" at bounding box center [291, 601] width 187 height 43
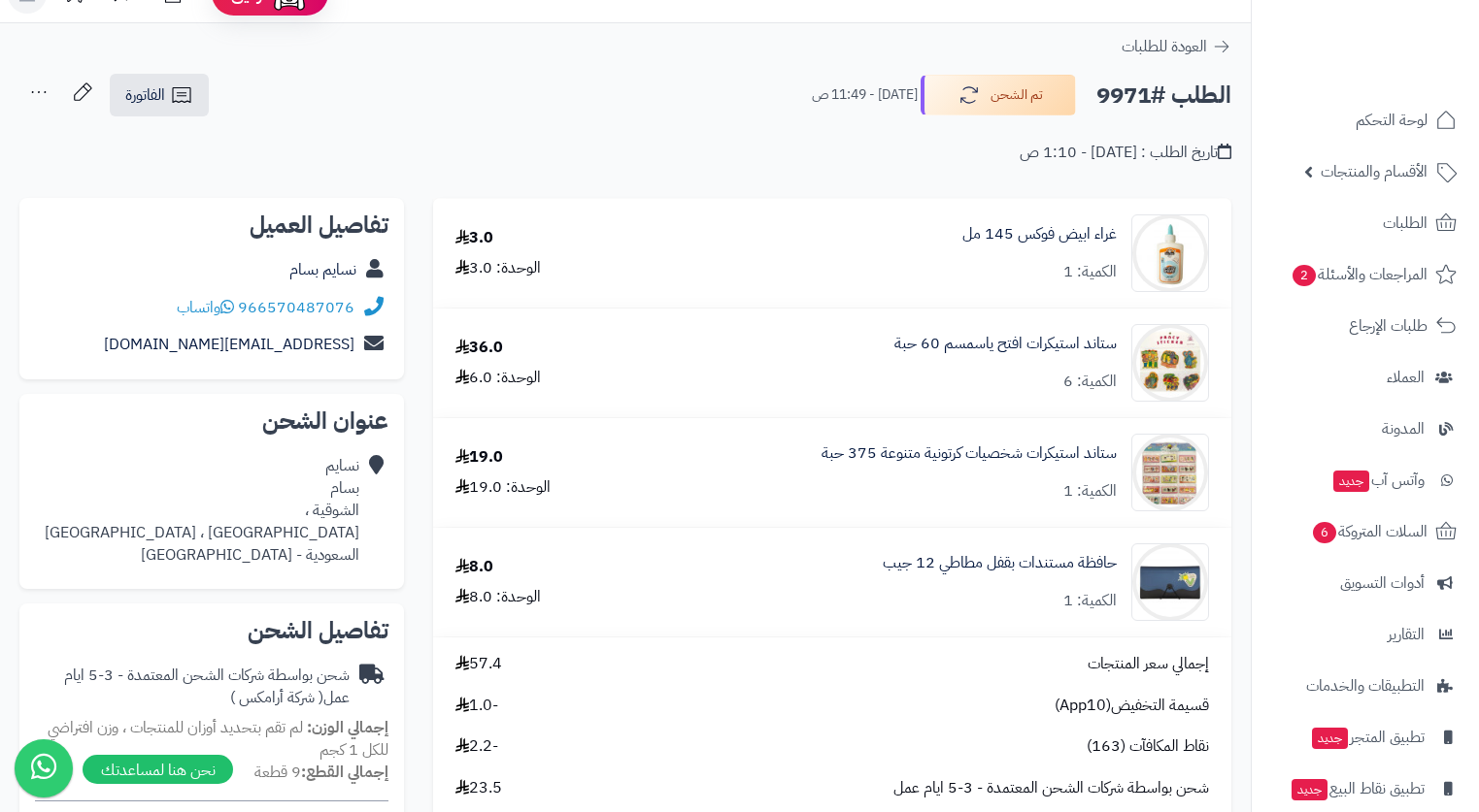
scroll to position [0, 0]
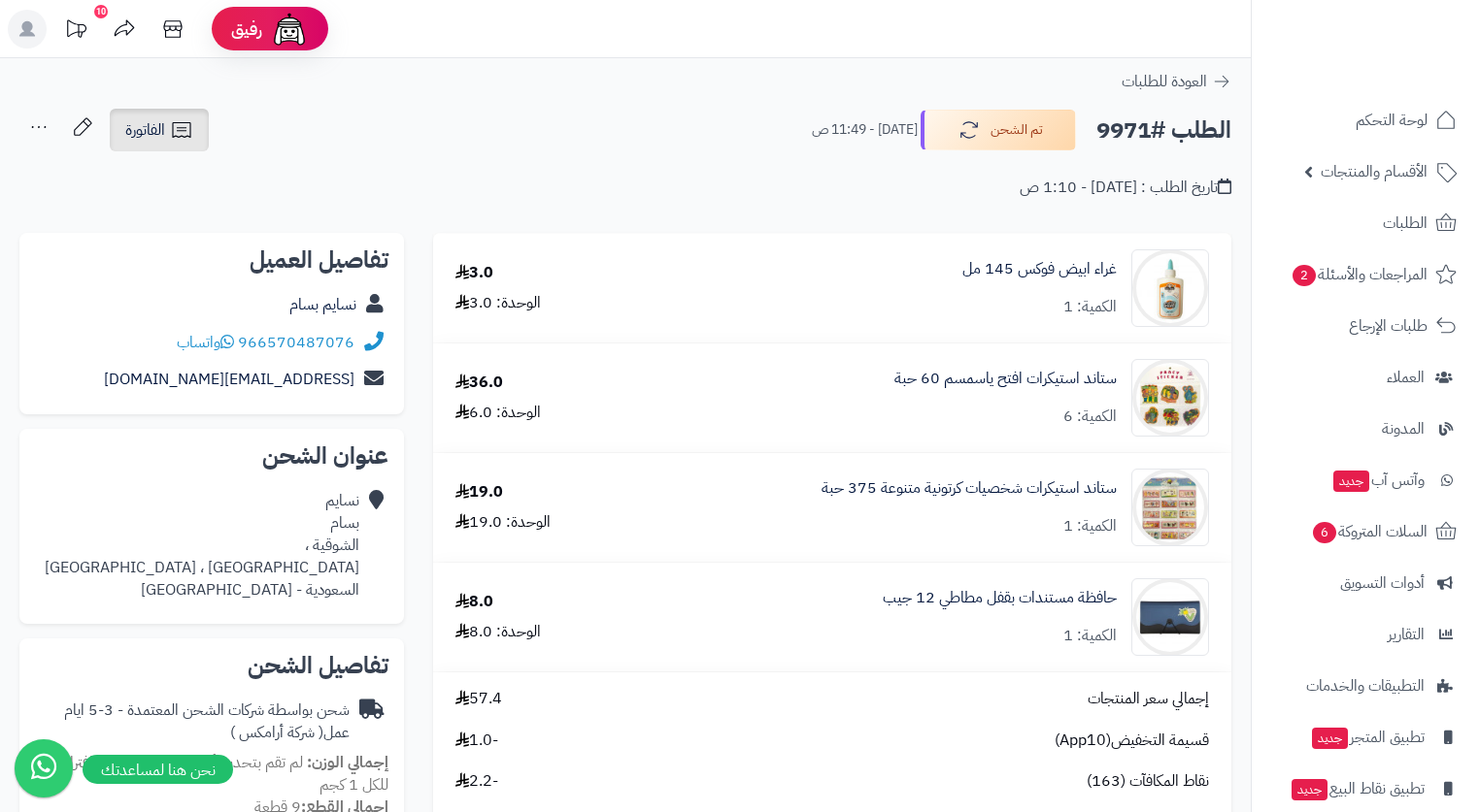
click at [162, 129] on span "الفاتورة" at bounding box center [145, 130] width 40 height 23
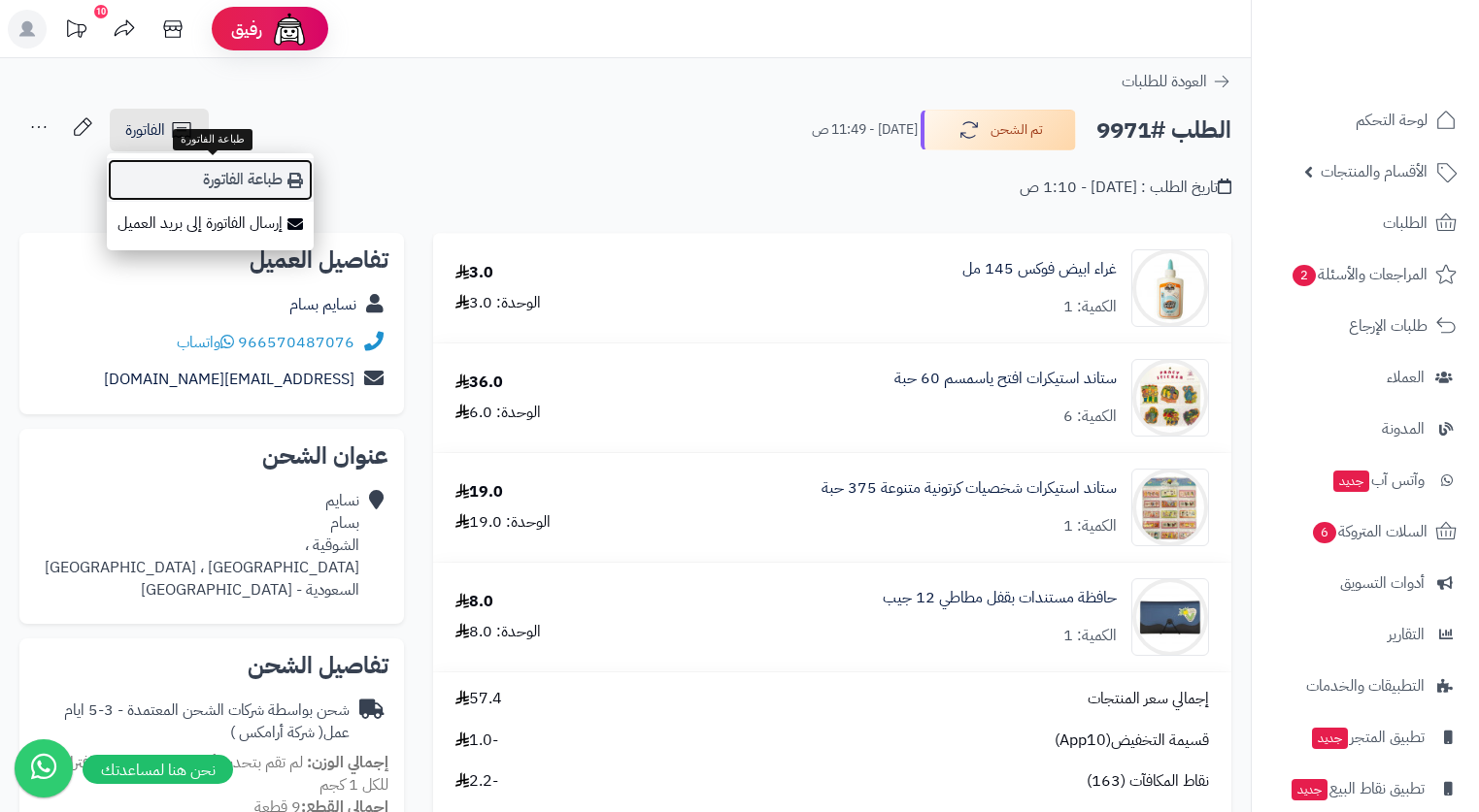
click at [230, 176] on link "طباعة الفاتورة" at bounding box center [209, 180] width 207 height 44
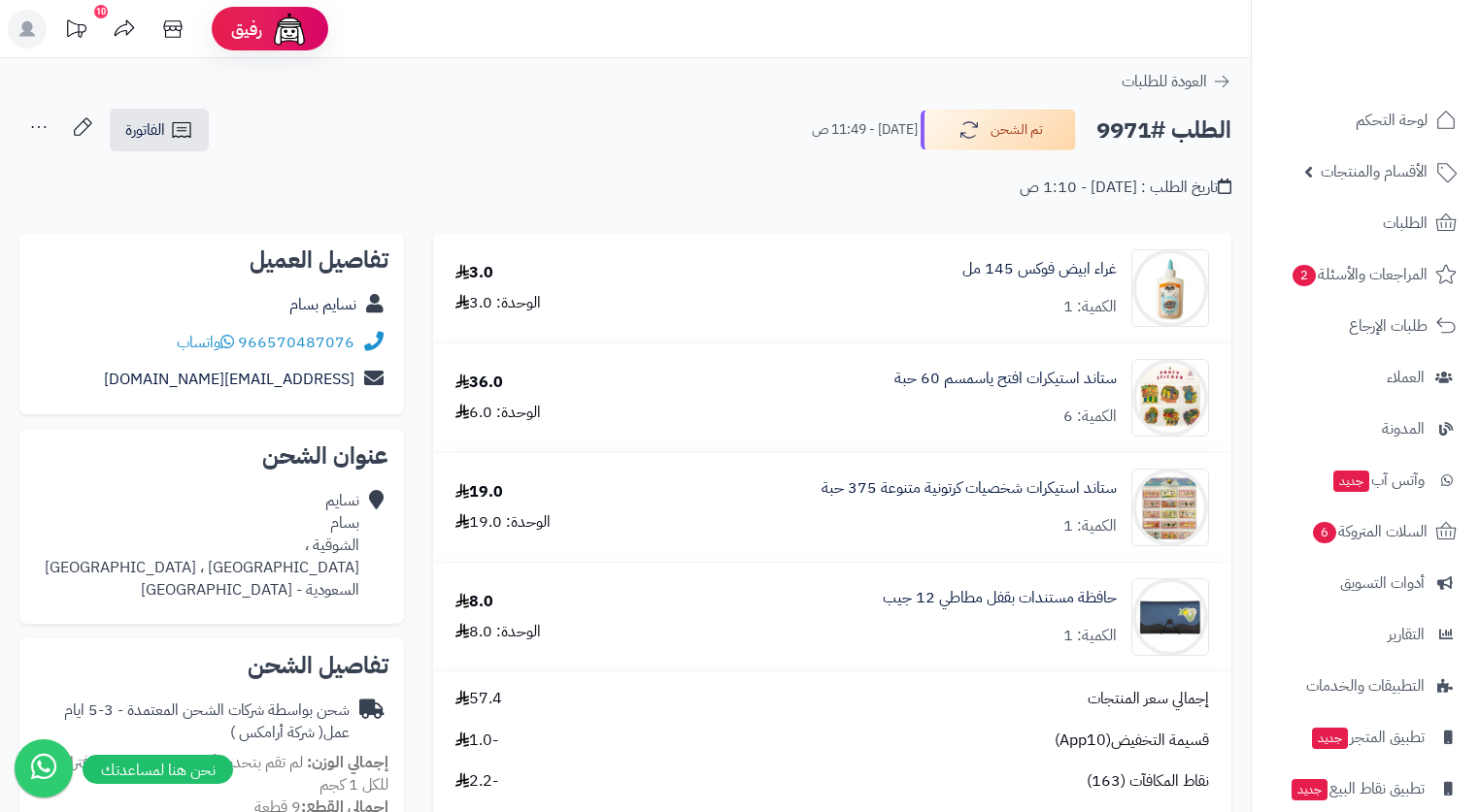
click at [1059, 22] on header "رفيق ! 10 الطلبات معالجة مكتمل إرجاع المنتجات العملاء المتواجدون الان 7358 عملا…" at bounding box center [739, 29] width 1479 height 59
click at [634, 117] on div "الطلب #9971 تم الشحن اليوم - 11:49 ص الفاتورة طباعة الفاتورة إرسال الفاتورة إلى…" at bounding box center [625, 130] width 1212 height 46
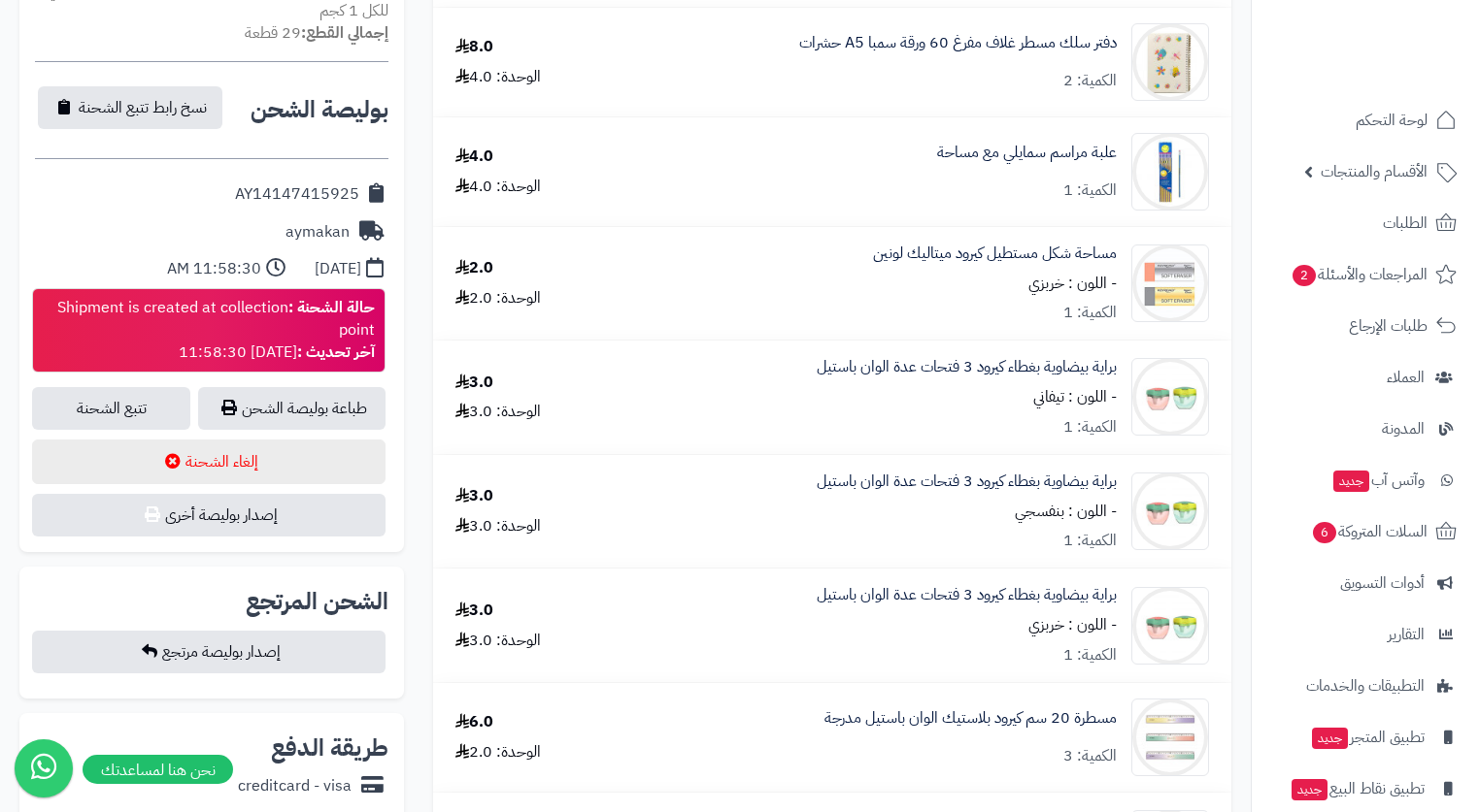
scroll to position [777, 0]
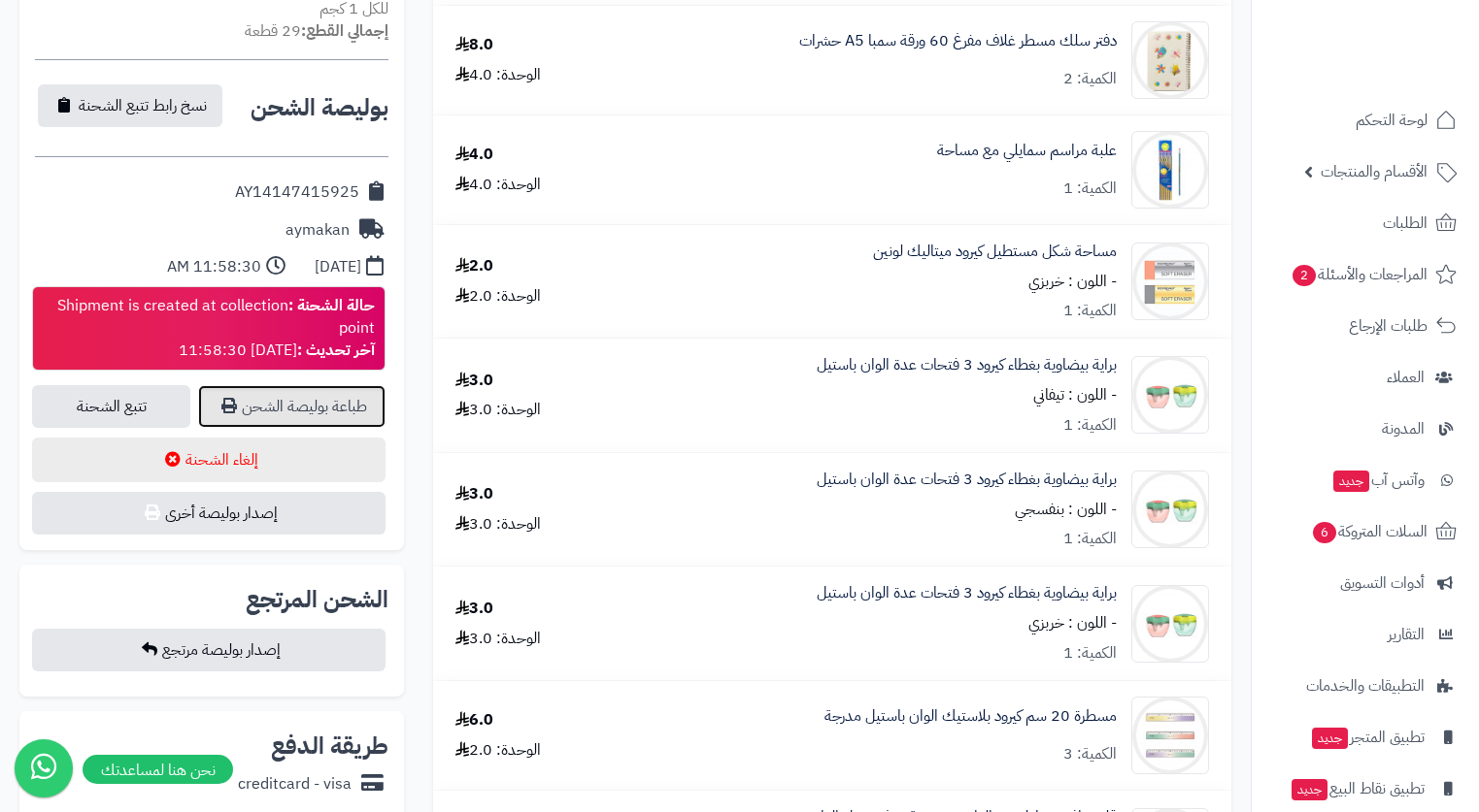
click at [346, 385] on link "طباعة بوليصة الشحن" at bounding box center [291, 407] width 187 height 43
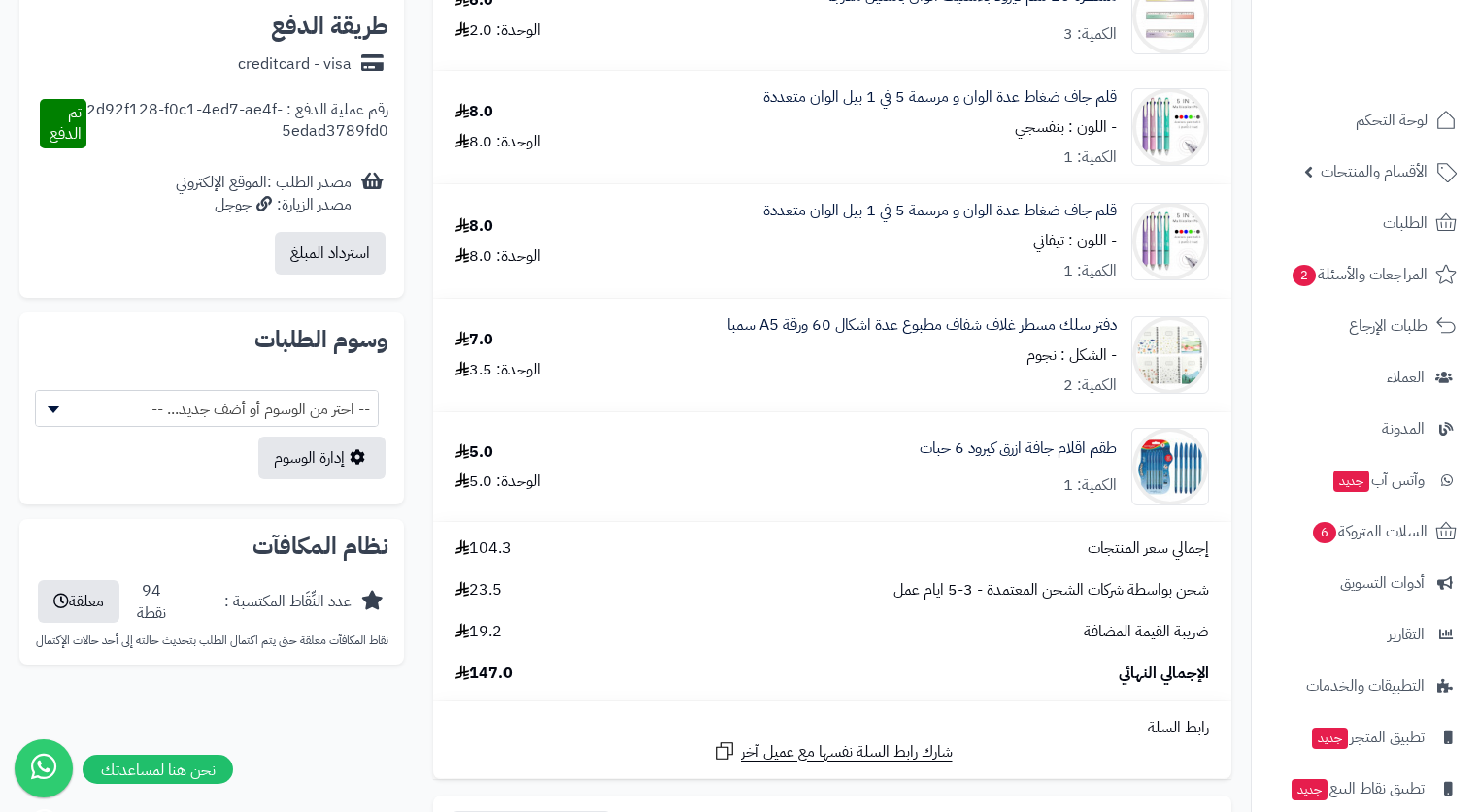
scroll to position [1747, 0]
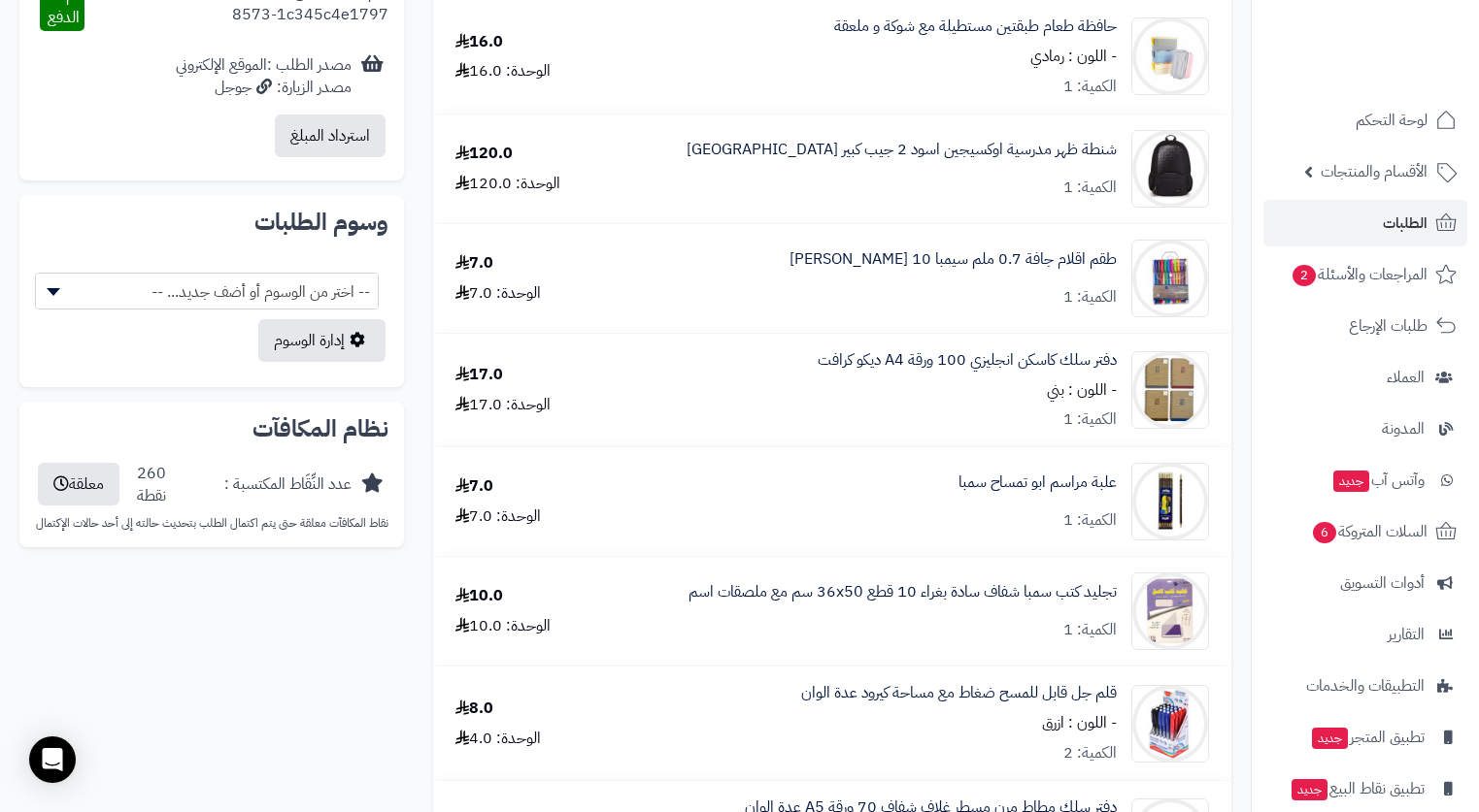
scroll to position [874, 0]
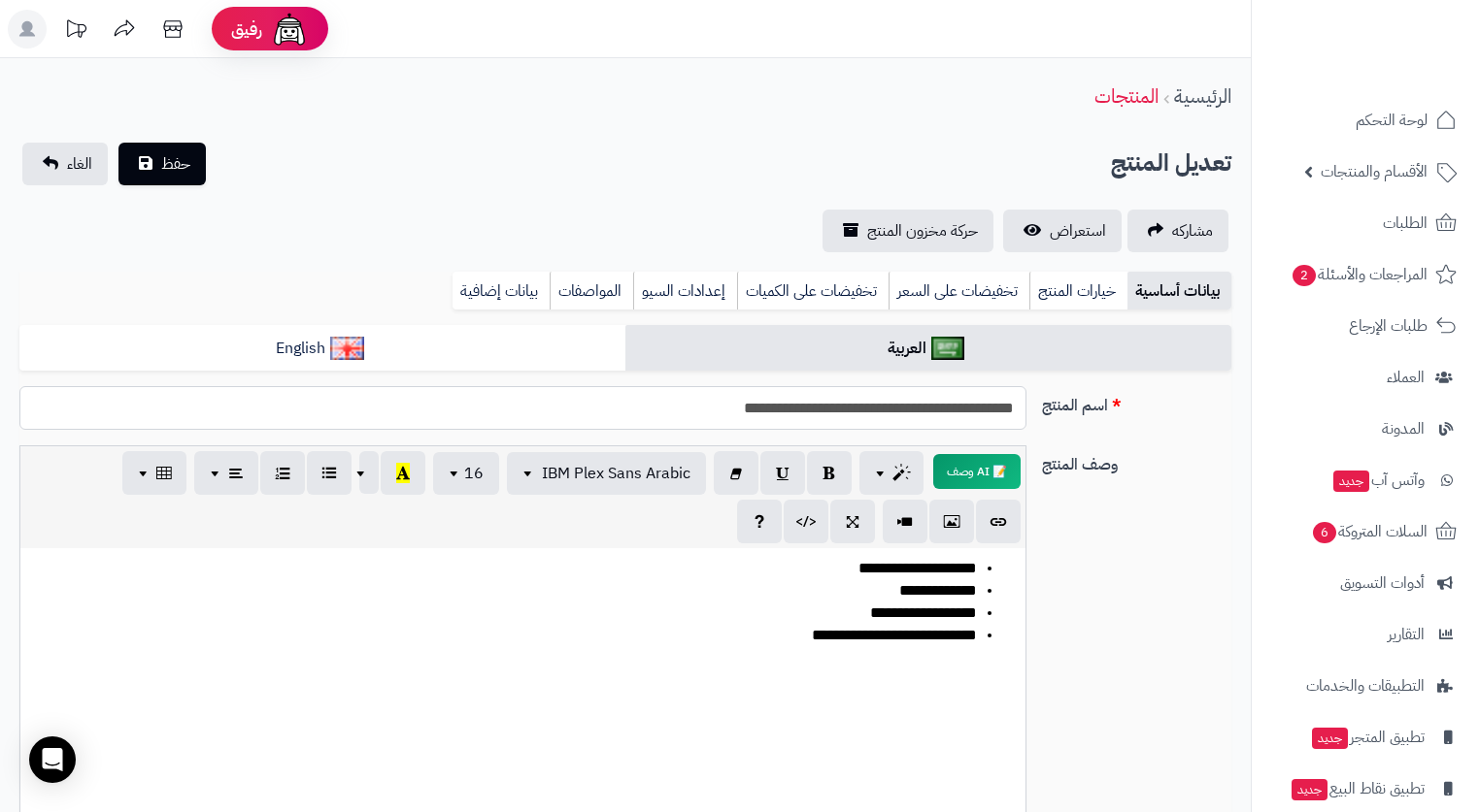
drag, startPoint x: 681, startPoint y: 407, endPoint x: 1042, endPoint y: 407, distance: 361.0
click at [1042, 407] on div "**********" at bounding box center [625, 416] width 1227 height 60
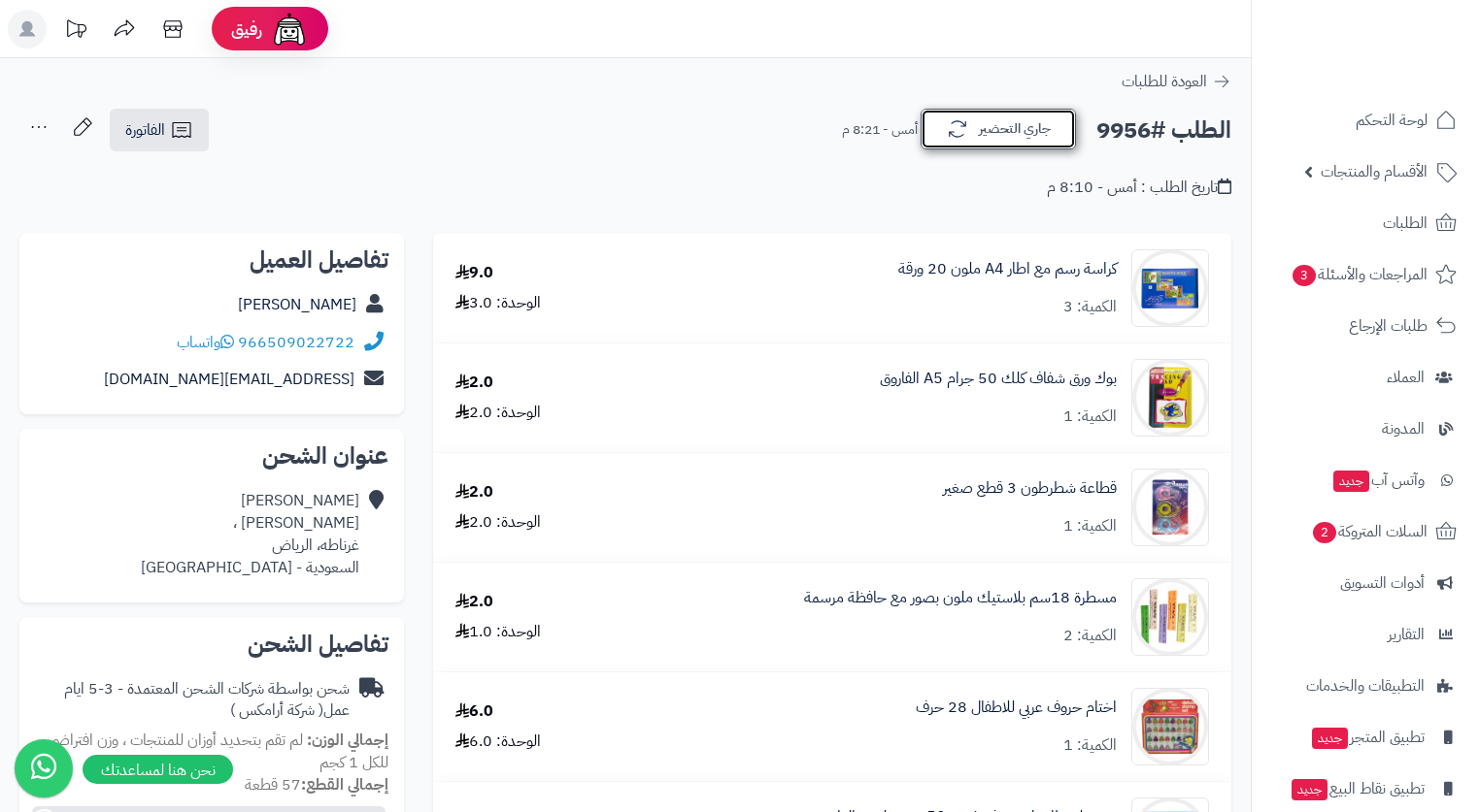
click at [1016, 132] on button "جاري التحضير" at bounding box center [997, 129] width 156 height 41
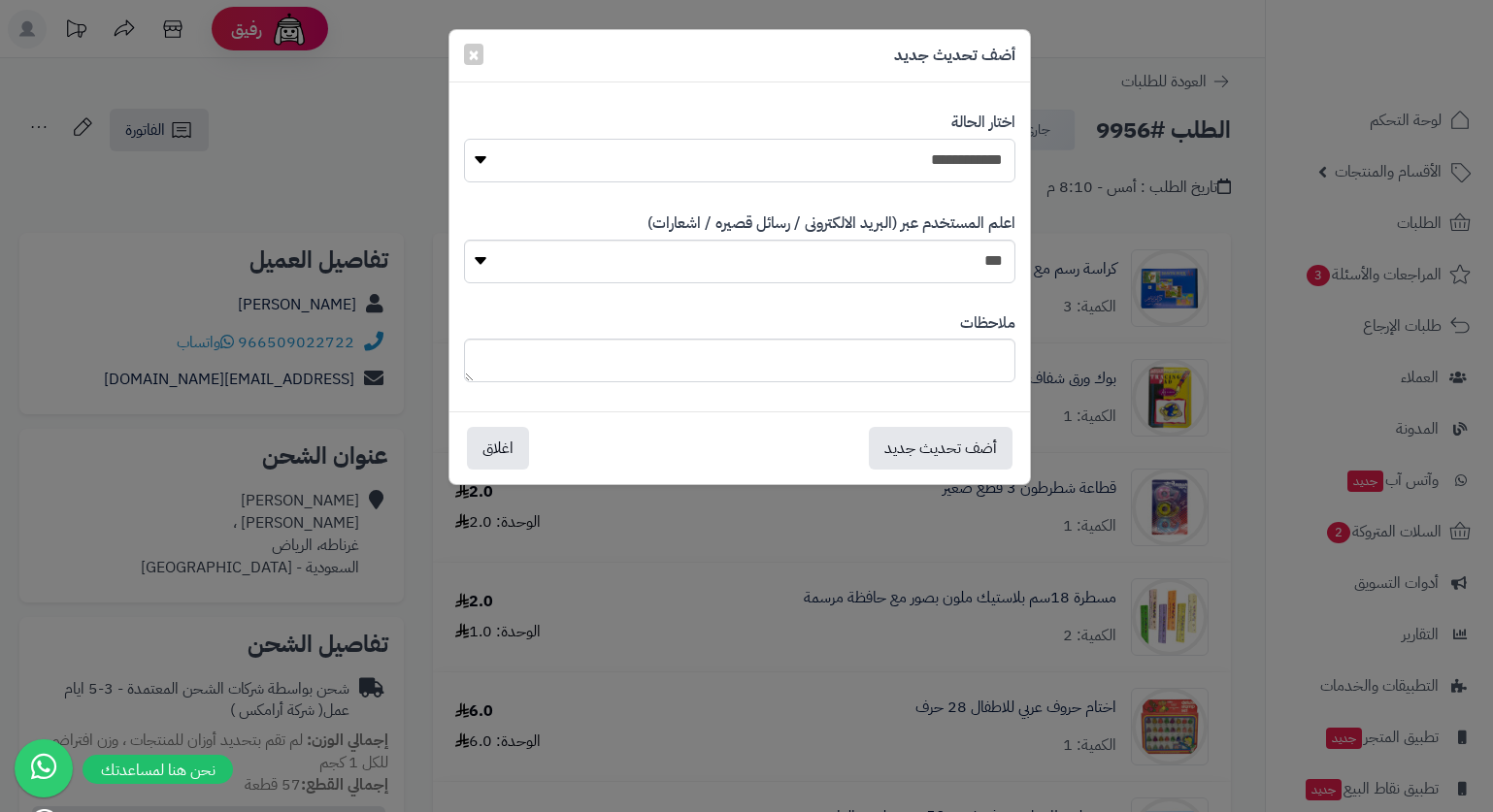
click at [972, 162] on select "**********" at bounding box center [739, 160] width 551 height 44
click at [358, 91] on div "**********" at bounding box center [746, 406] width 1493 height 812
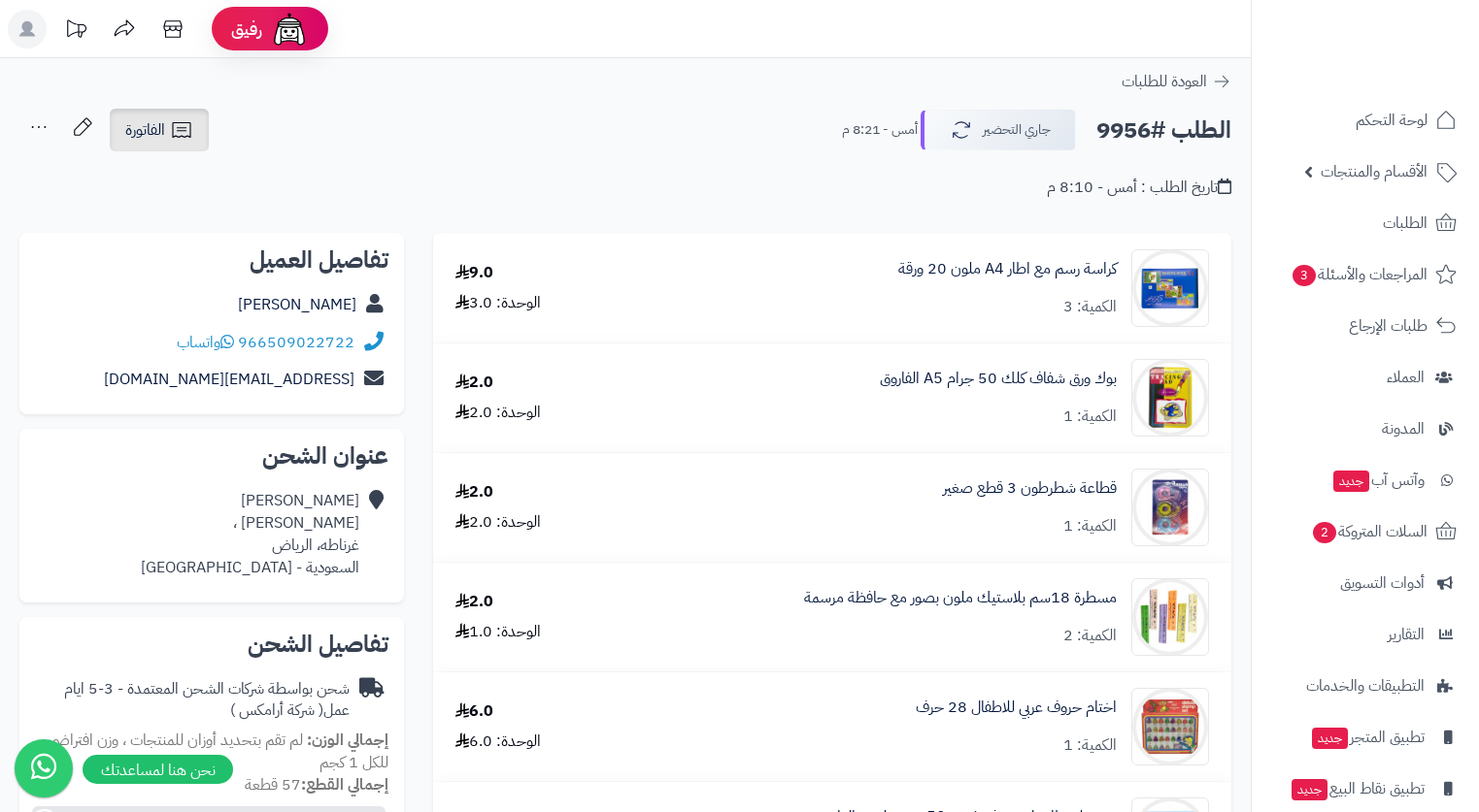
click at [125, 135] on span "الفاتورة" at bounding box center [145, 130] width 40 height 23
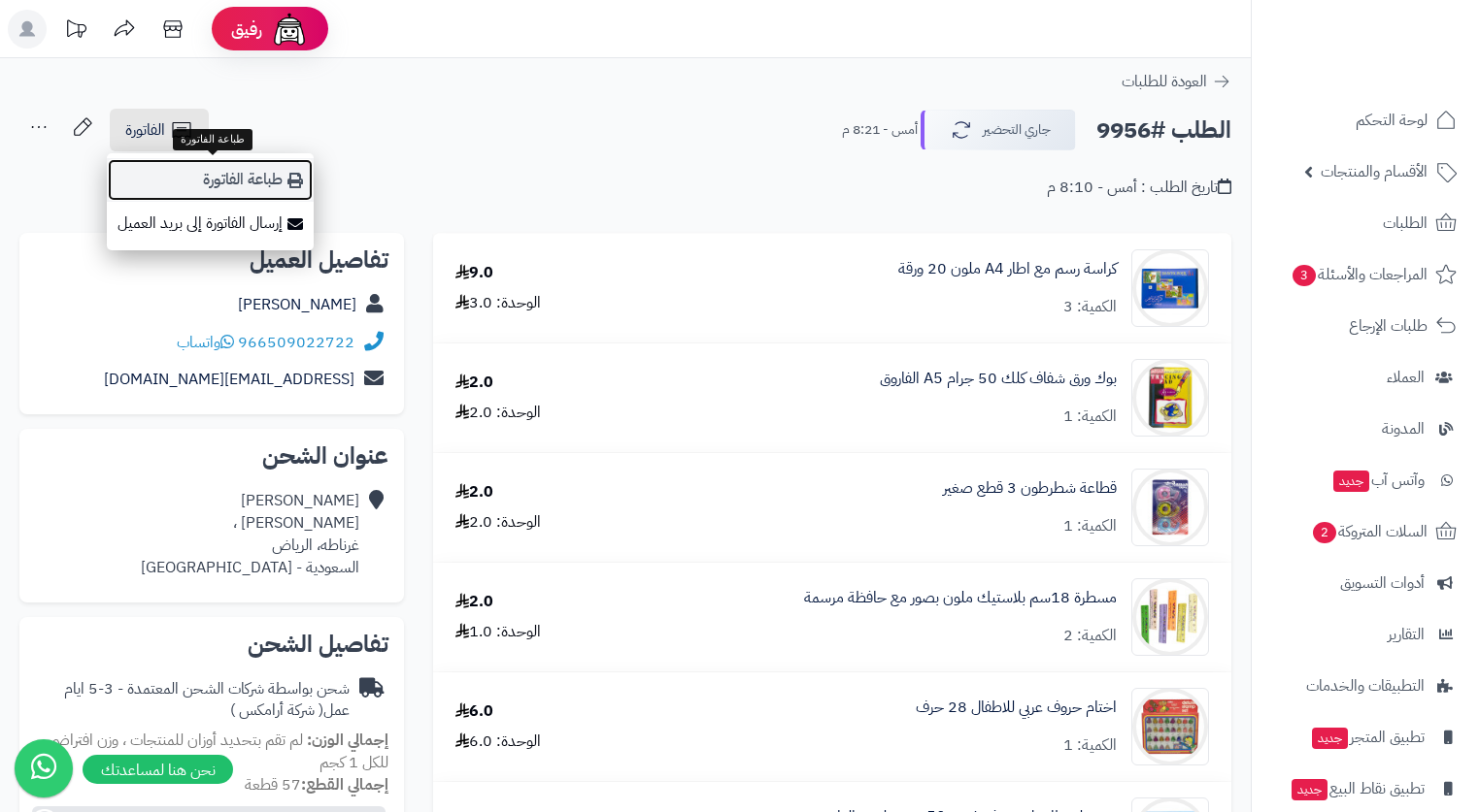
click at [245, 186] on link "طباعة الفاتورة" at bounding box center [209, 180] width 207 height 44
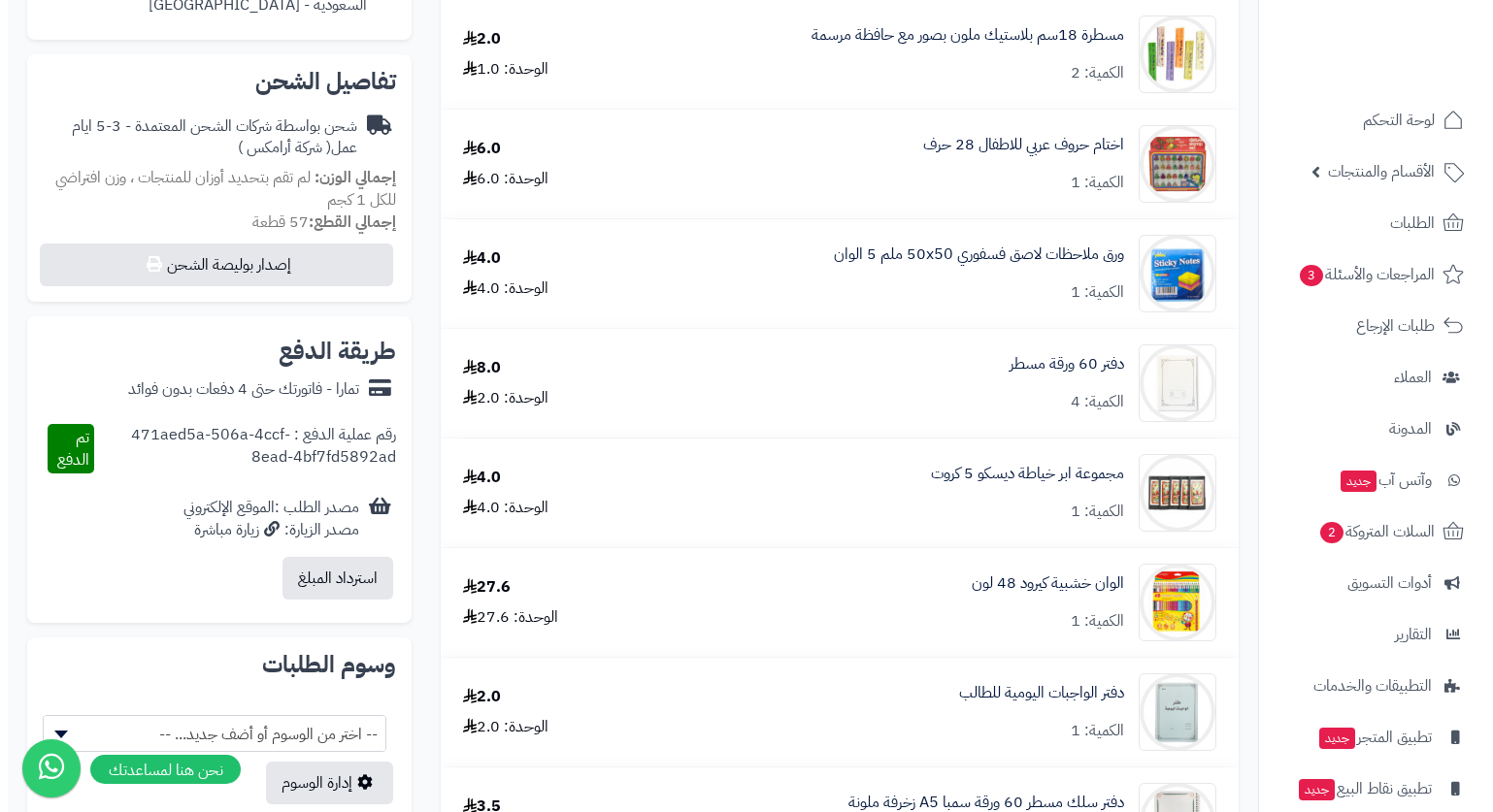
scroll to position [679, 0]
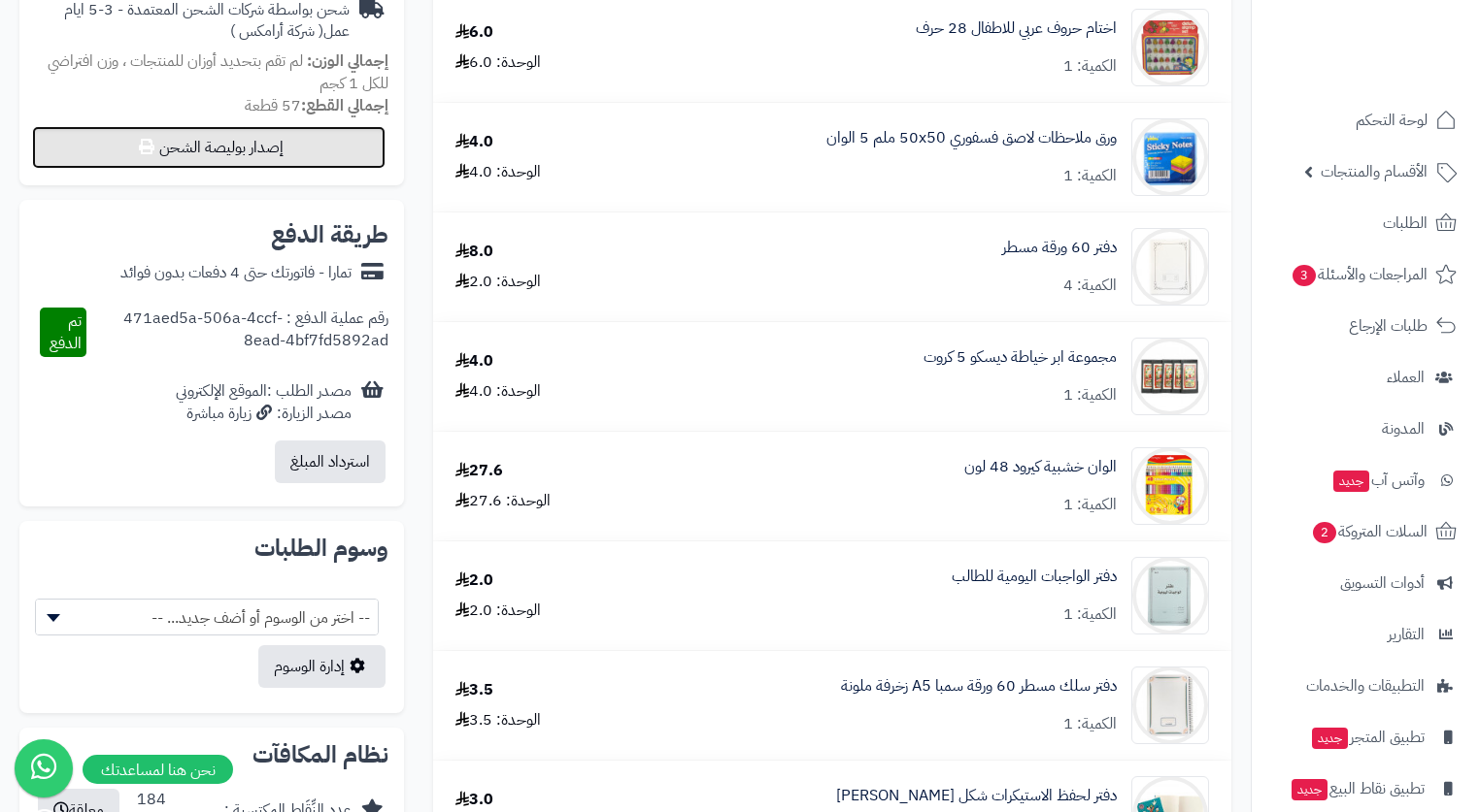
click at [331, 143] on button "إصدار بوليصة الشحن" at bounding box center [208, 148] width 353 height 43
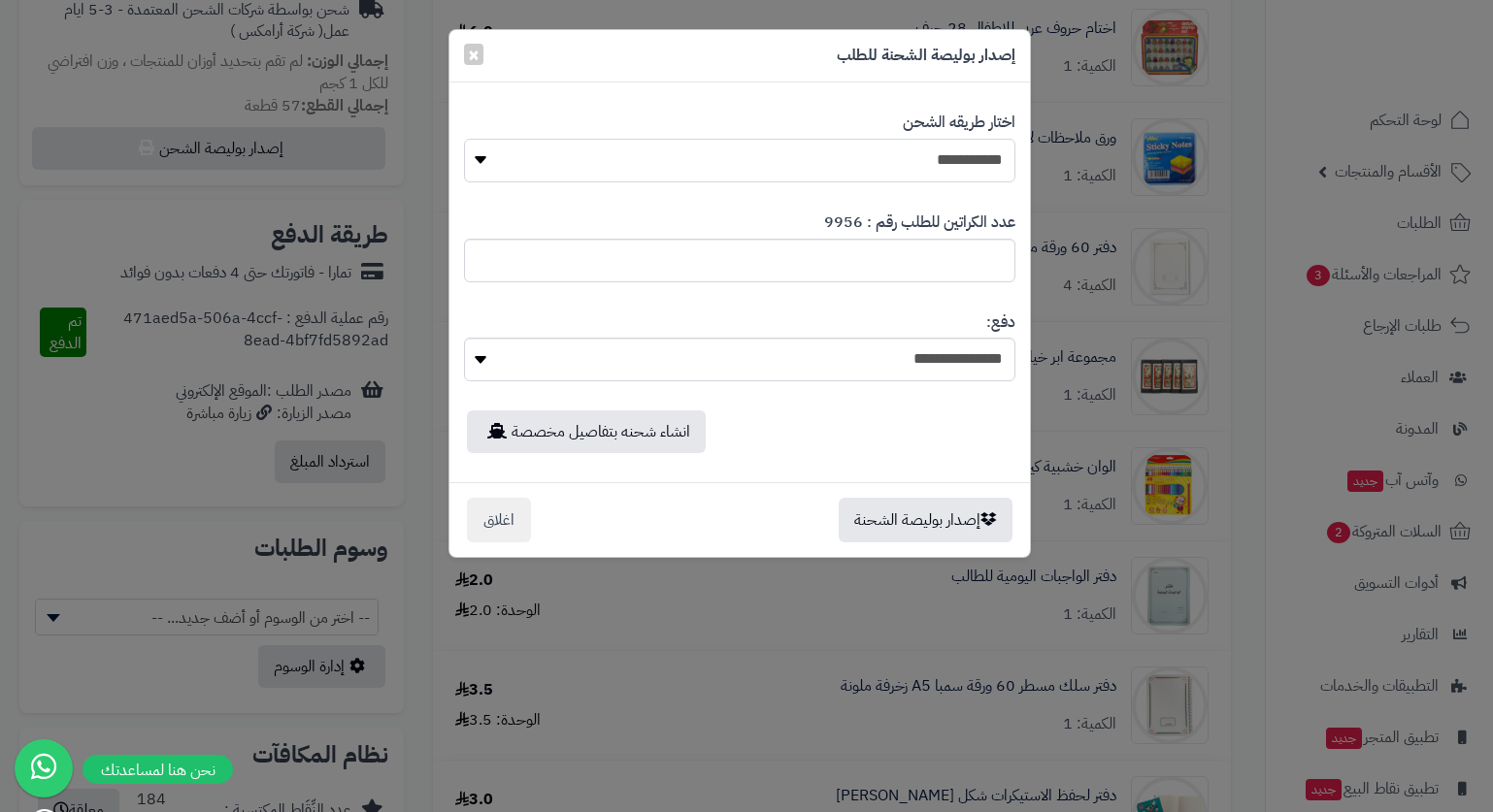
click at [959, 152] on select "**********" at bounding box center [739, 160] width 551 height 44
select select "*******"
click at [464, 139] on select "**********" at bounding box center [739, 160] width 551 height 44
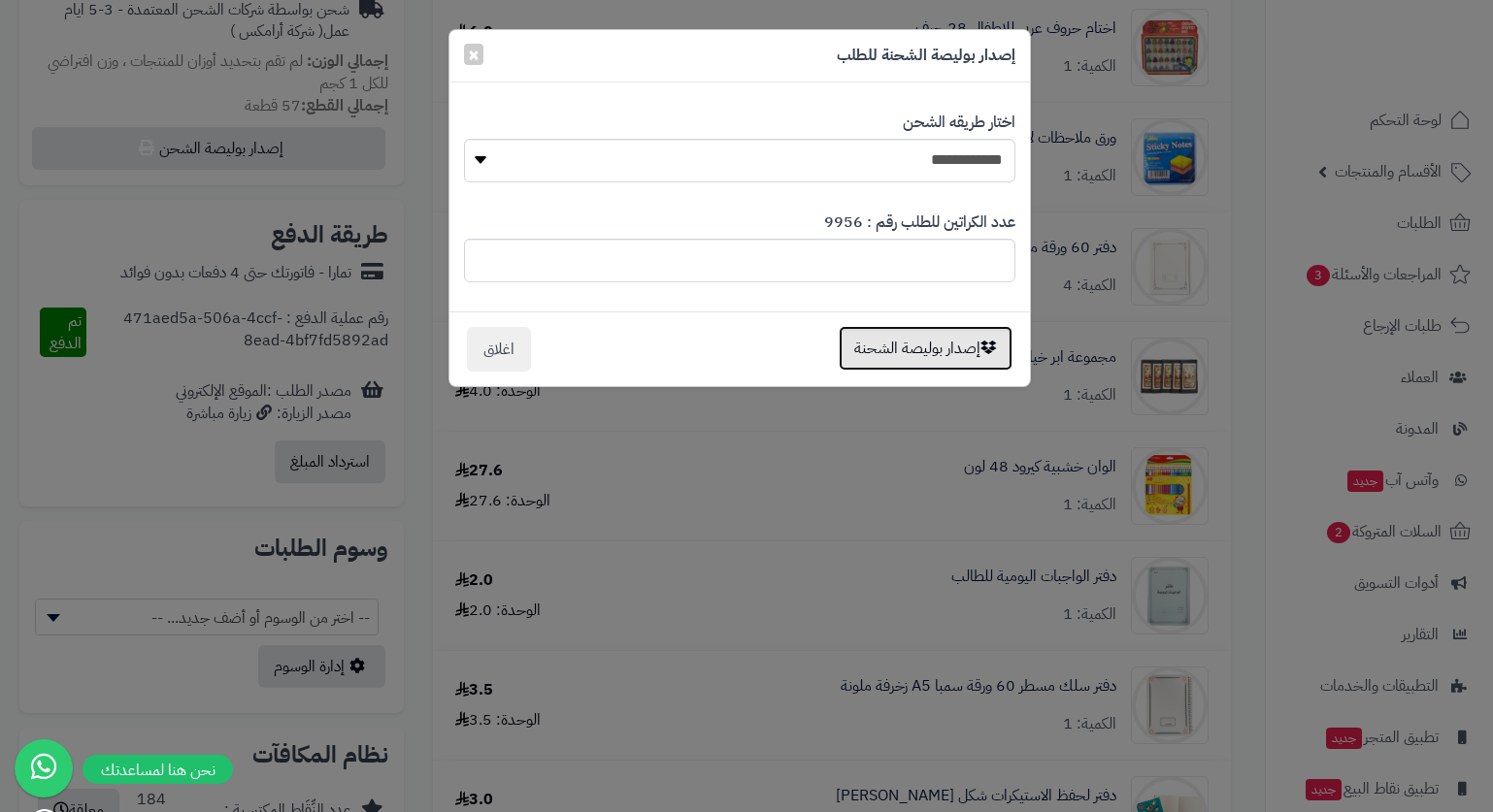
click at [939, 366] on button "إصدار بوليصة الشحنة" at bounding box center [926, 348] width 174 height 45
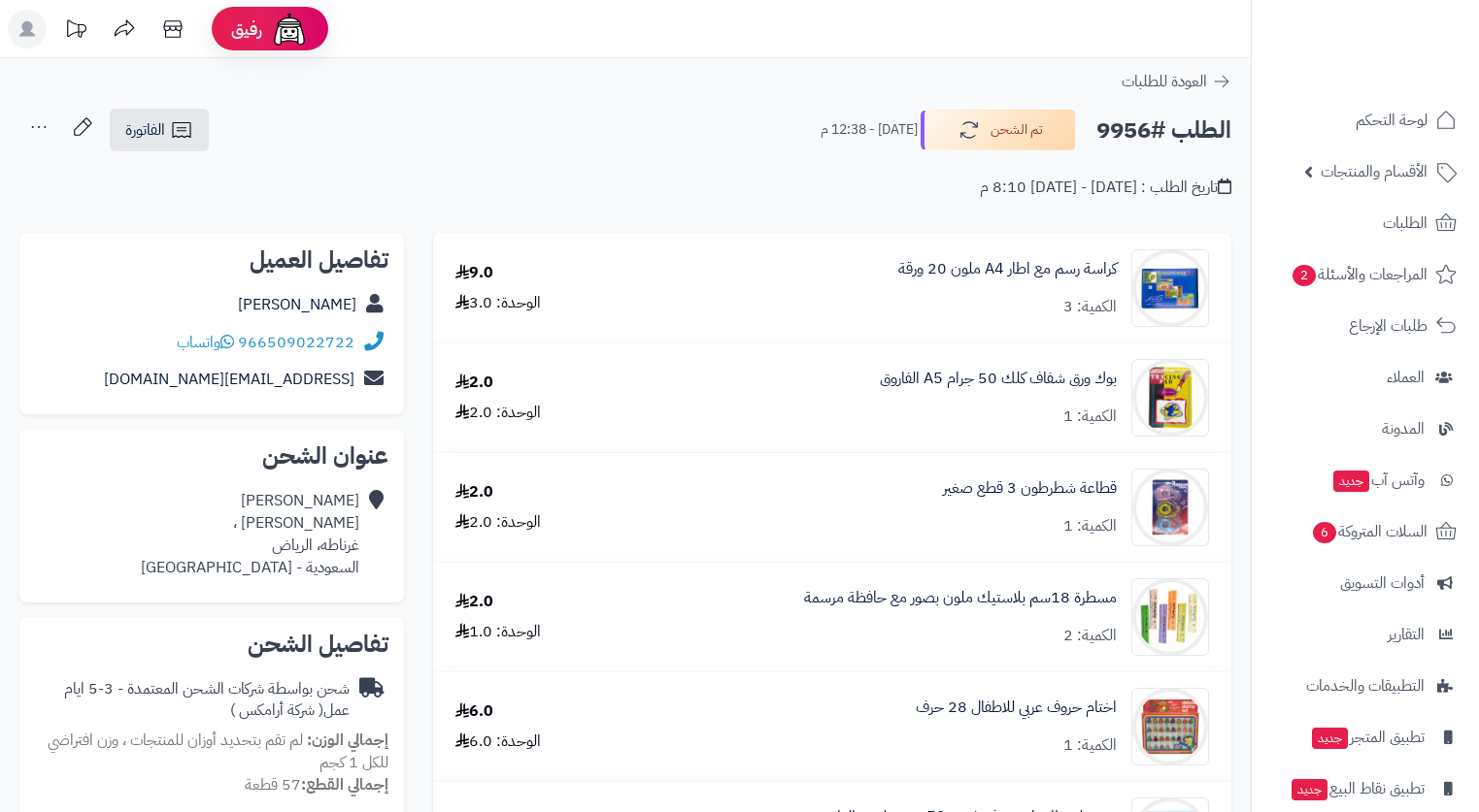
scroll to position [679, 0]
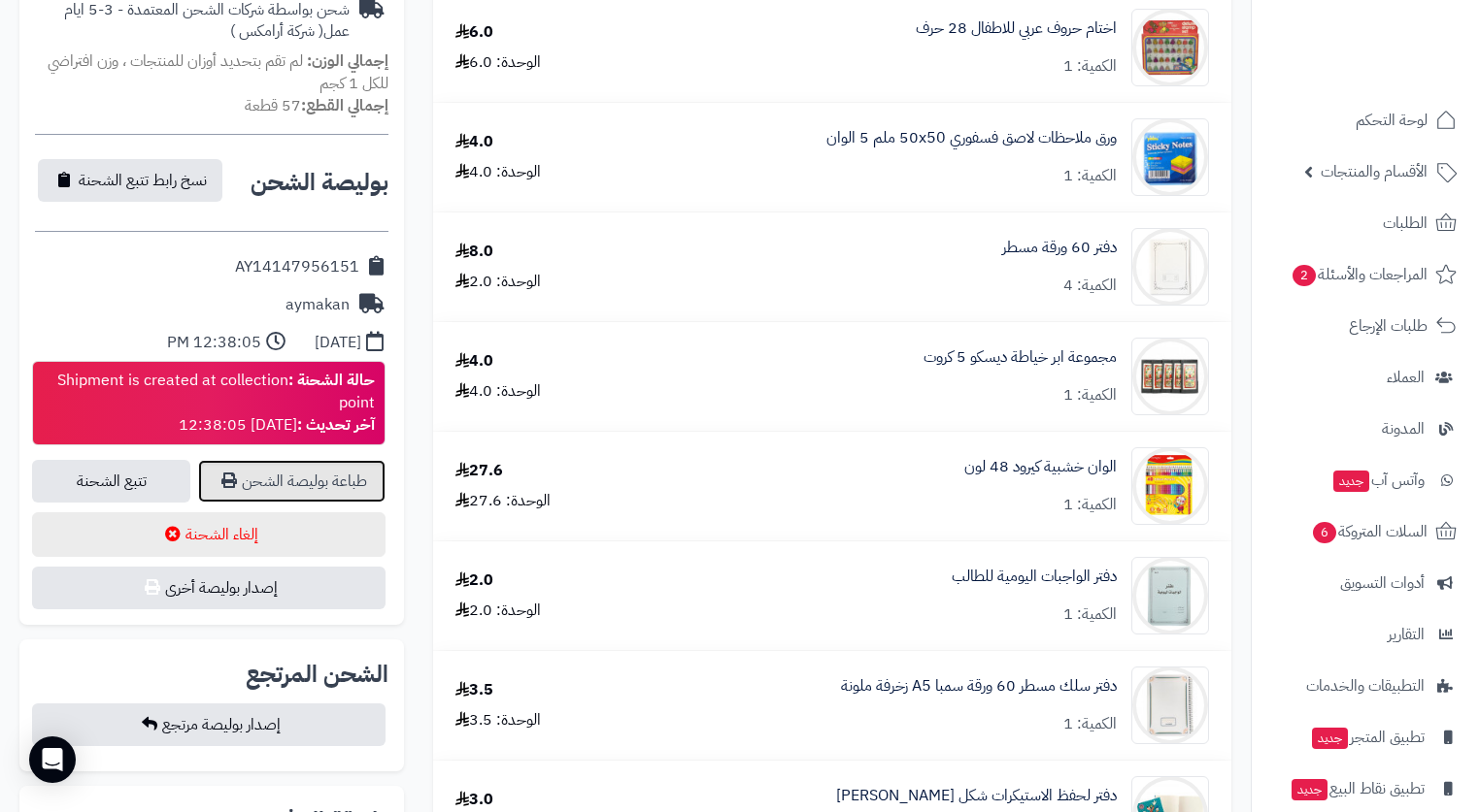
click at [337, 480] on link "طباعة بوليصة الشحن" at bounding box center [291, 481] width 187 height 43
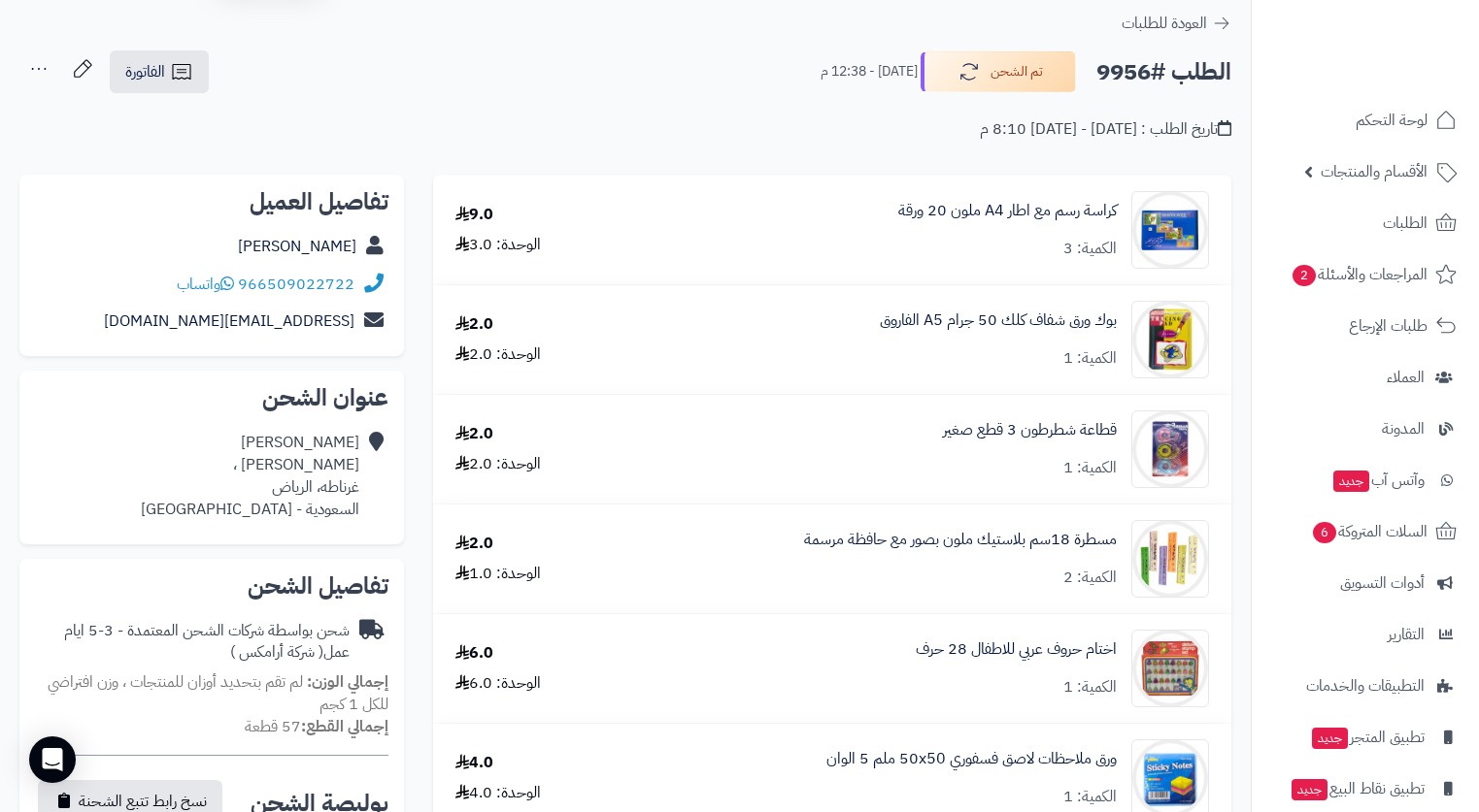
scroll to position [0, 0]
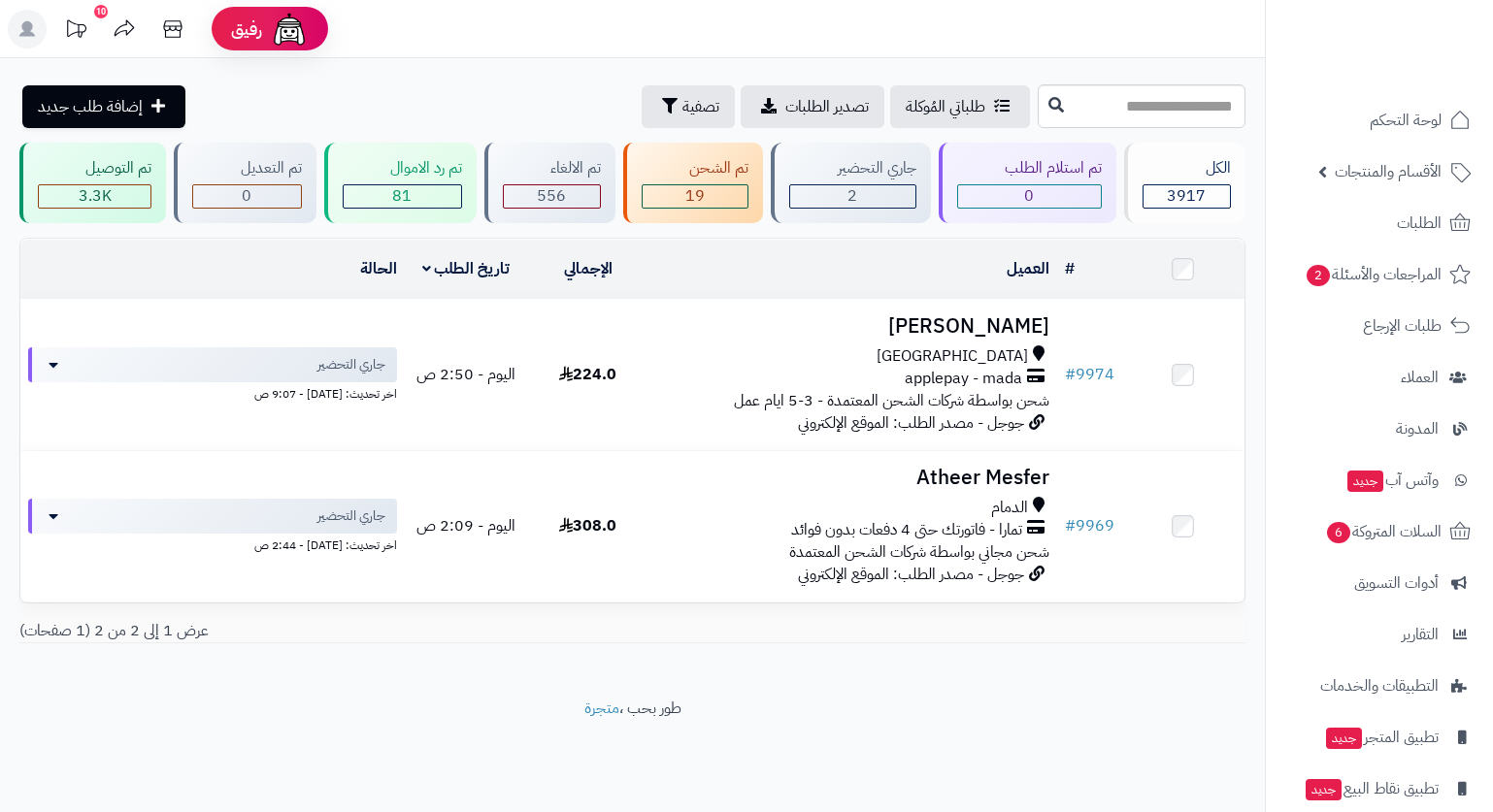
click at [1095, 21] on header "رفيق ! 10 الطلبات معالجة مكتمل إرجاع المنتجات العملاء المتواجدون الان 7358 عملا…" at bounding box center [746, 29] width 1493 height 59
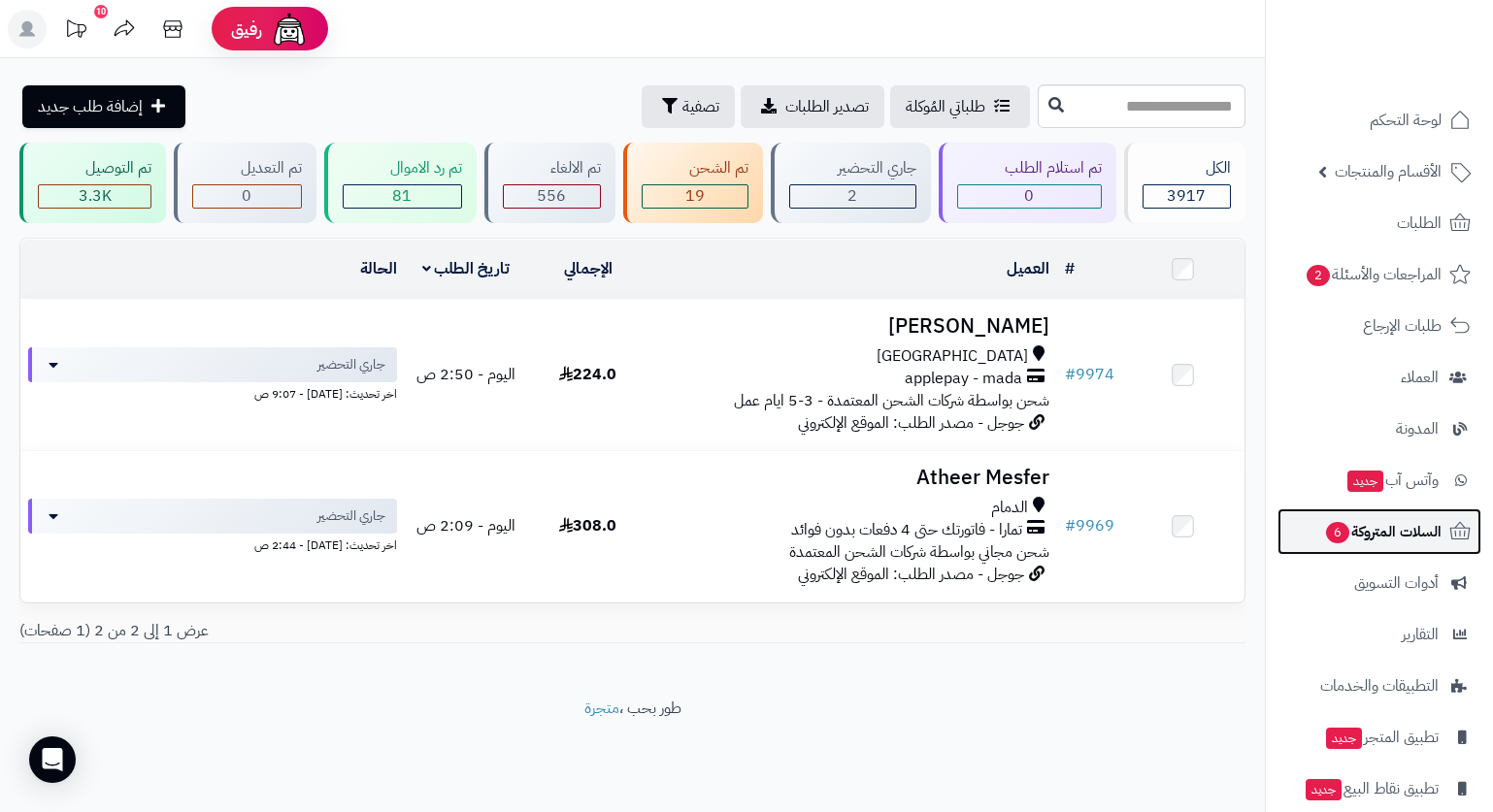
click at [1384, 538] on span "السلات المتروكة 6" at bounding box center [1382, 532] width 117 height 27
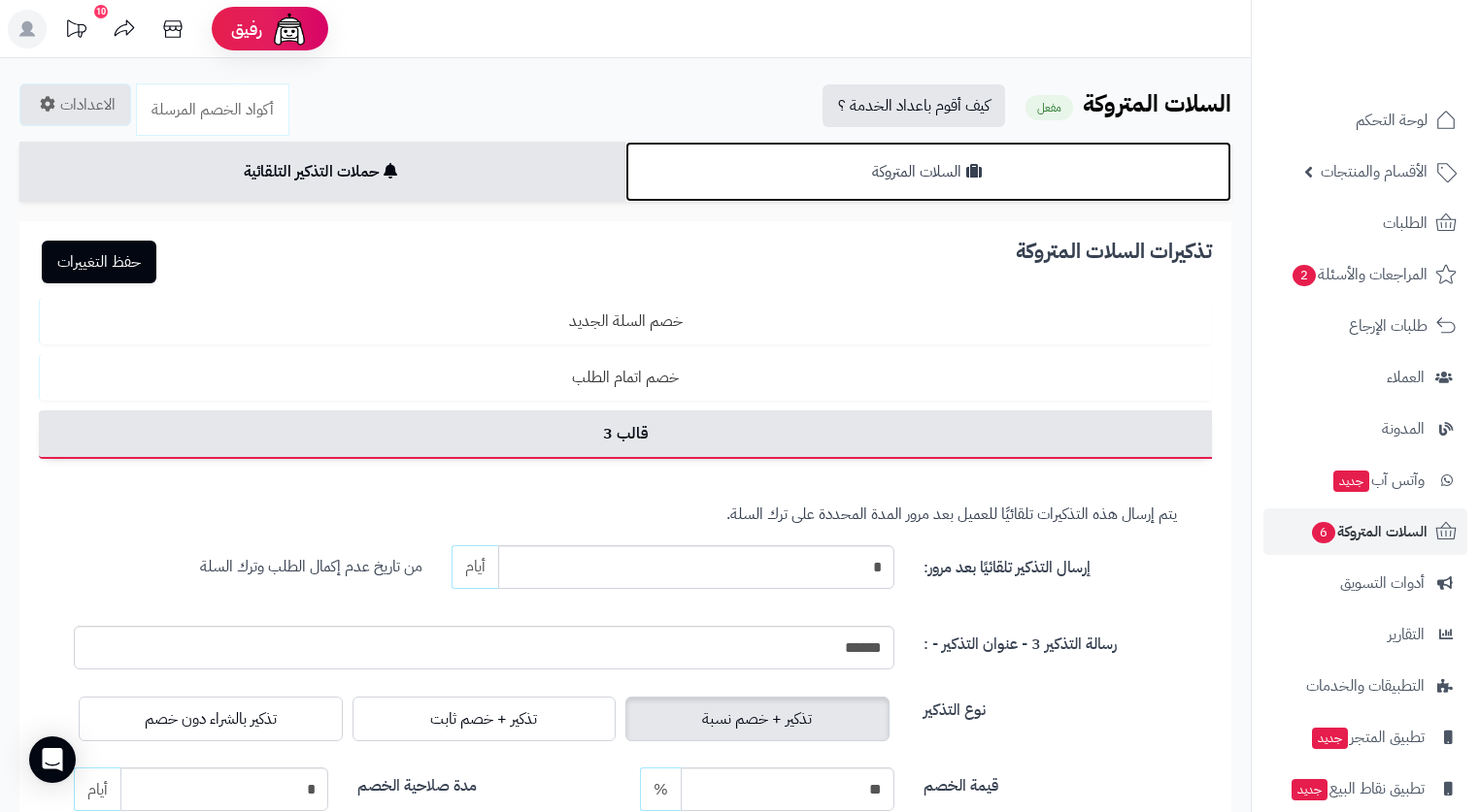
click at [901, 161] on link "السلات المتروكة" at bounding box center [928, 172] width 606 height 61
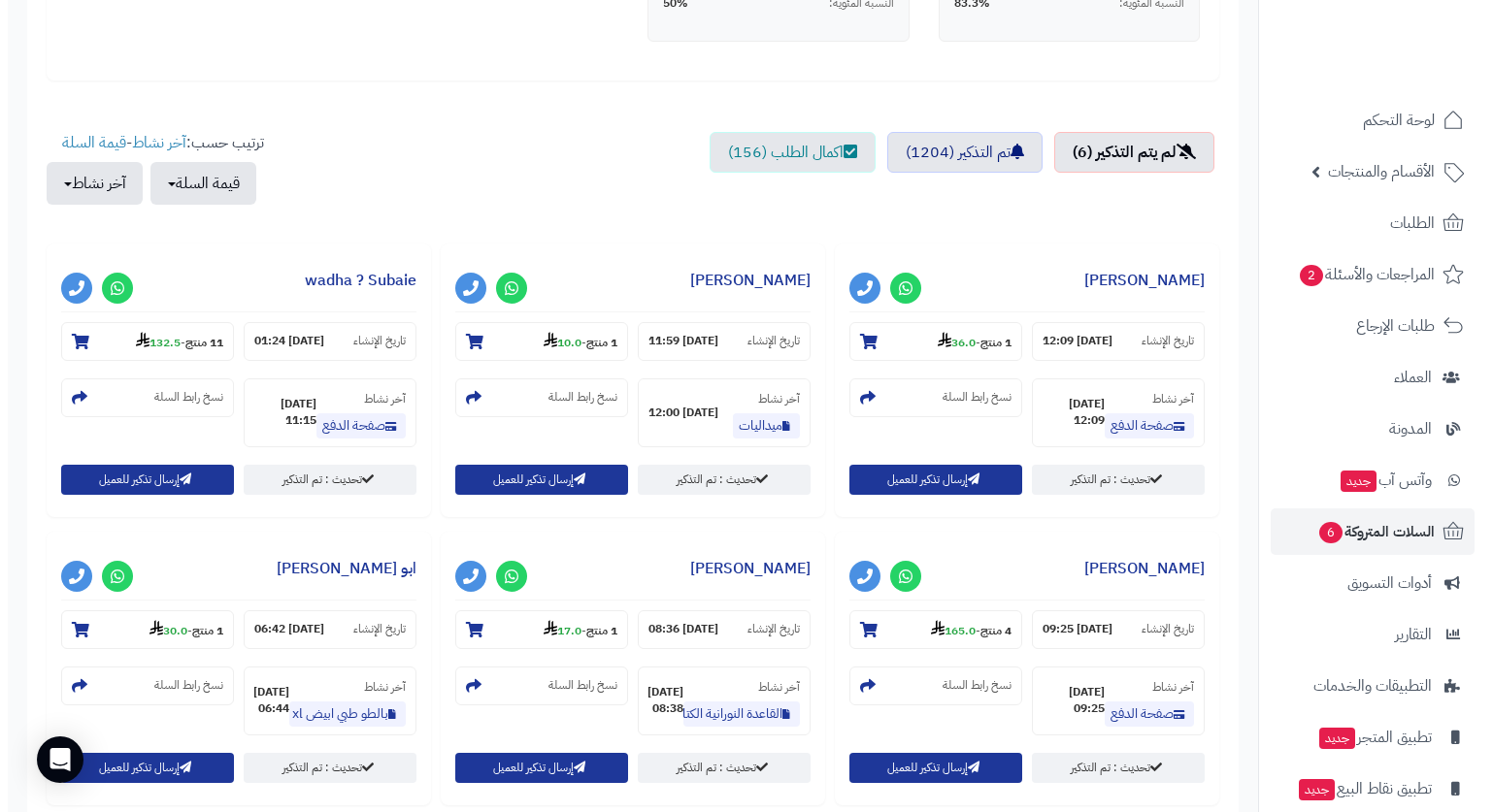
scroll to position [582, 0]
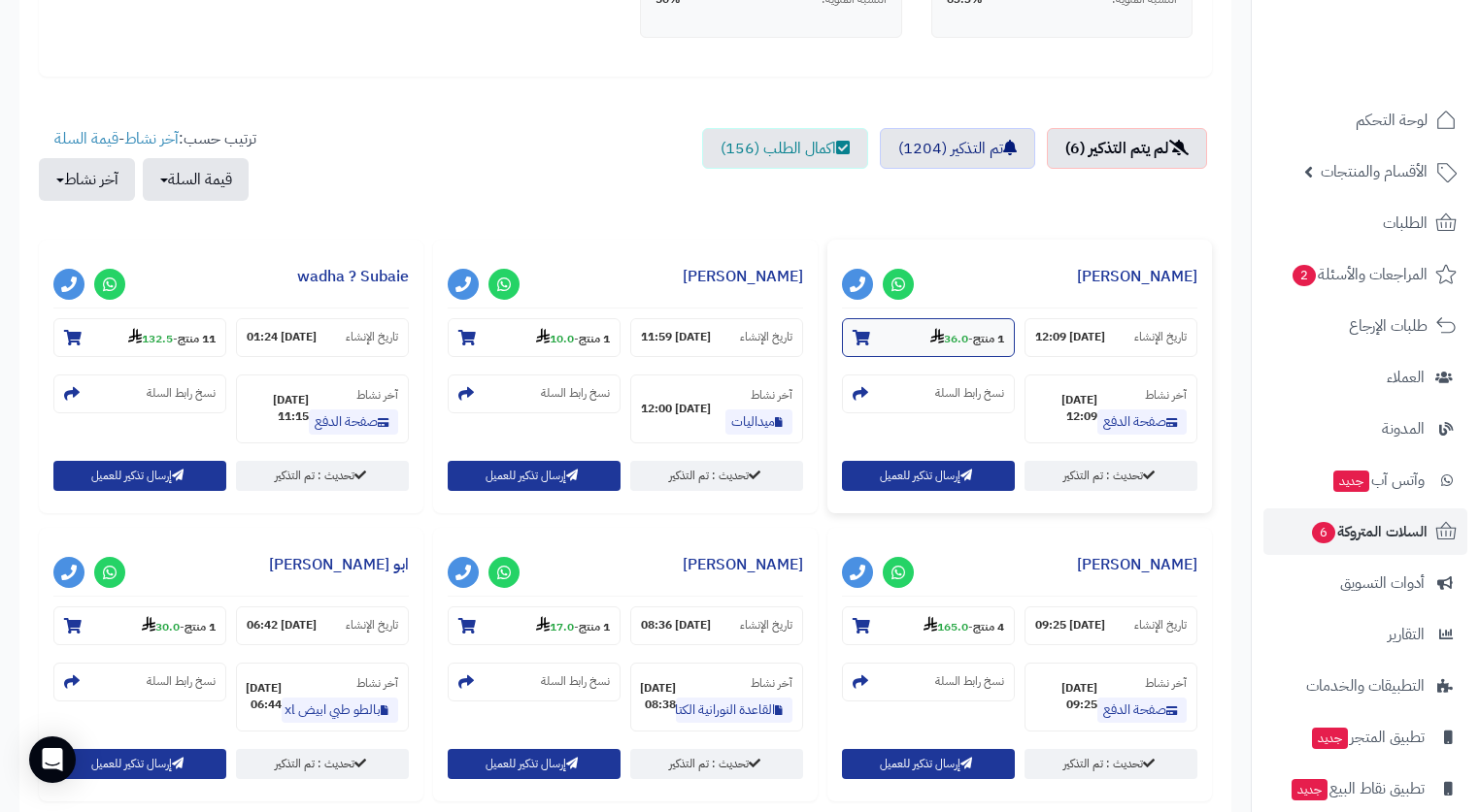
click at [920, 329] on section "1 منتج - 36.0" at bounding box center [928, 338] width 173 height 39
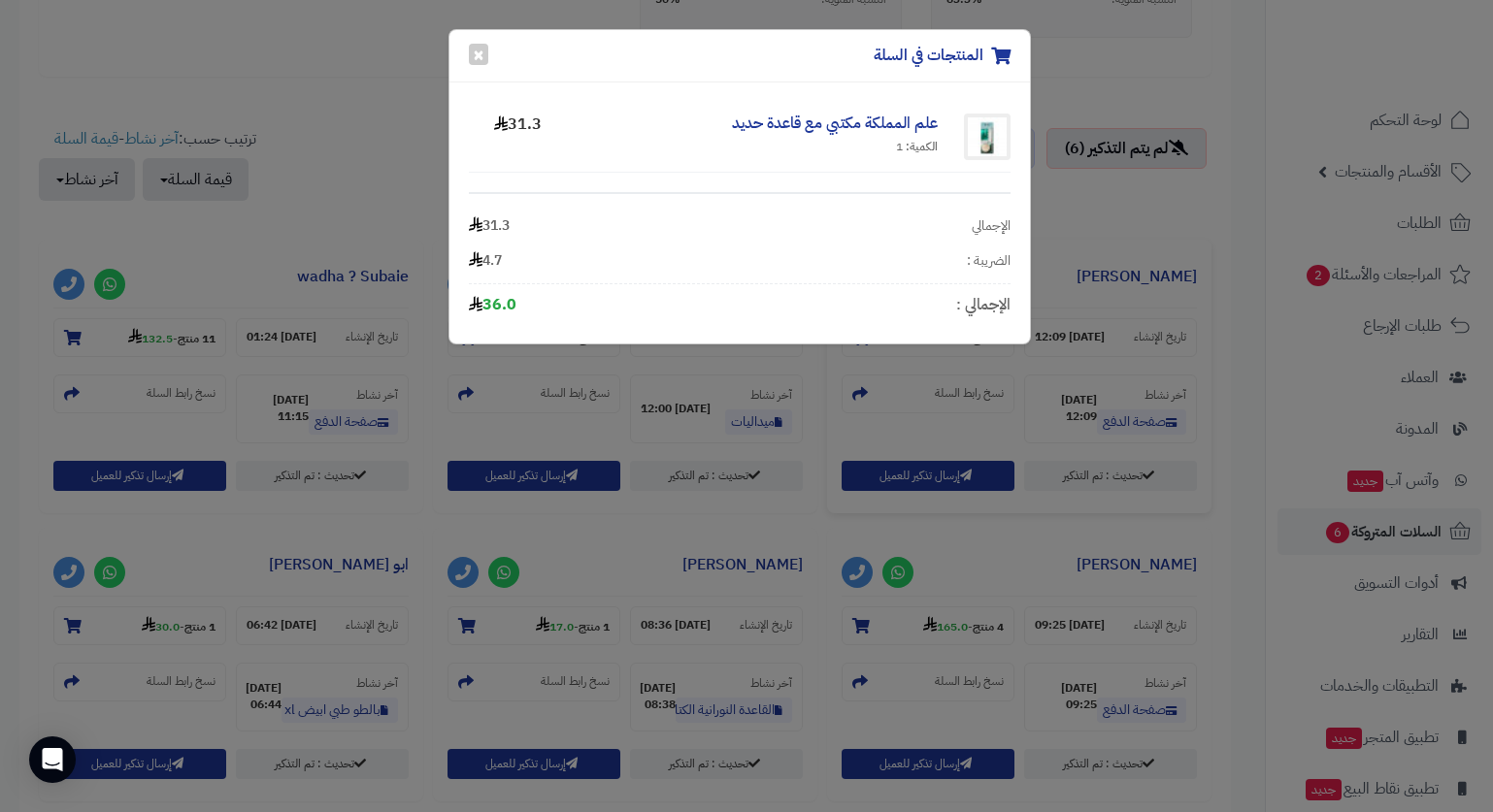
click at [1054, 220] on div "المنتجات في السلة × علم المملكة مكتبي مع قاعدة حديد الكمية: 1 31.3 الإجمالي 31.…" at bounding box center [746, 406] width 1493 height 812
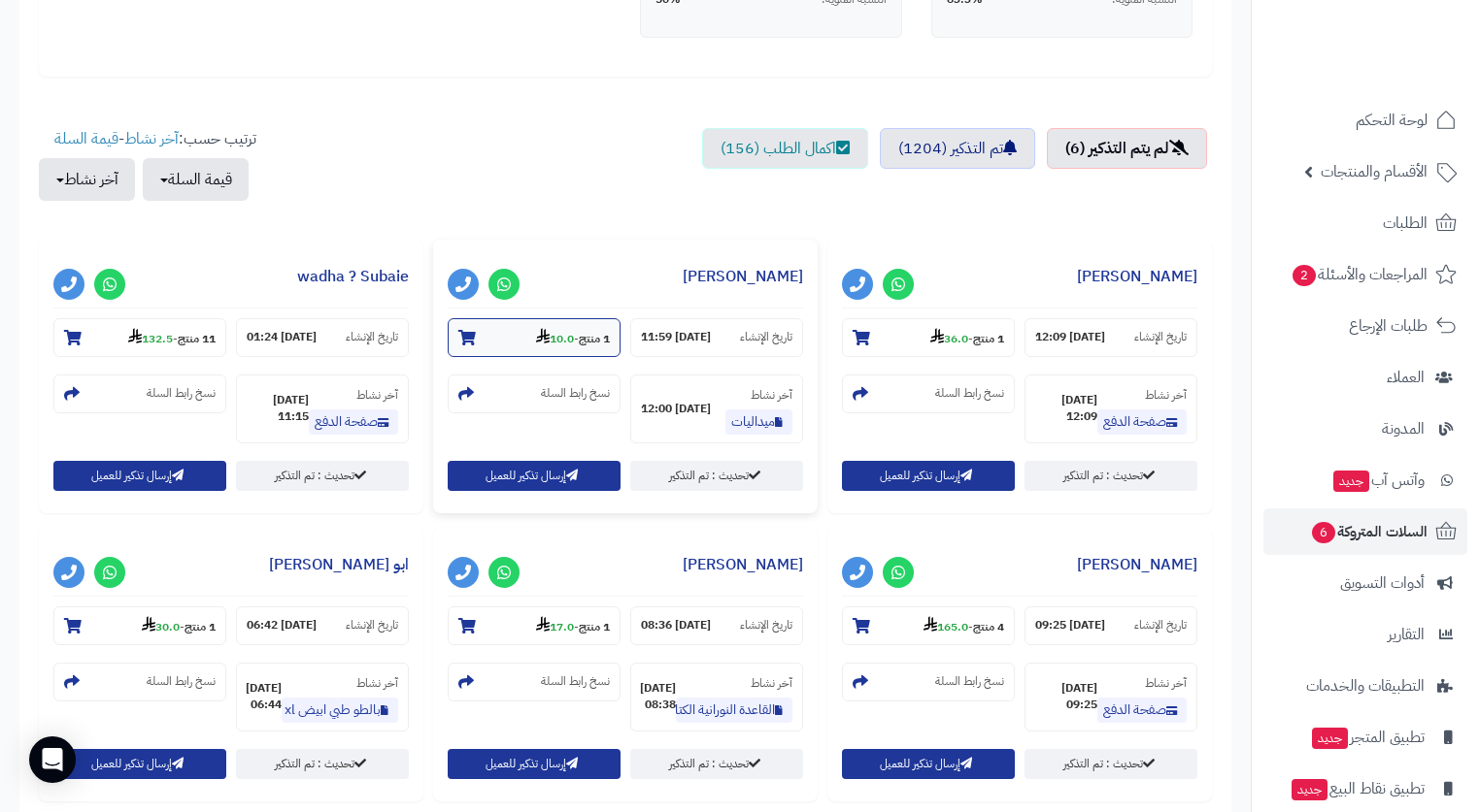
click at [536, 331] on icon at bounding box center [543, 336] width 14 height 16
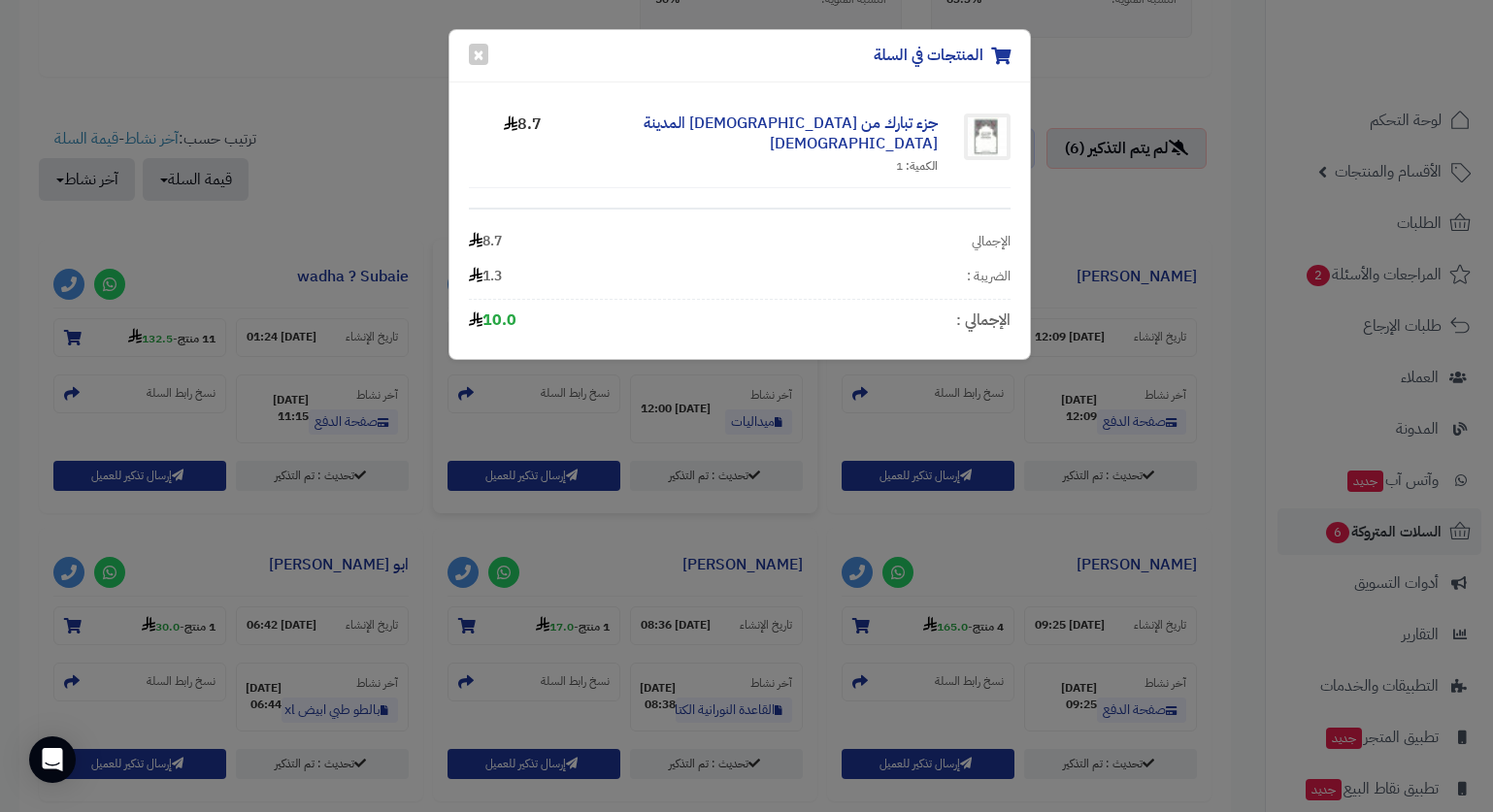
click at [357, 183] on div "المنتجات في السلة × جزء تبارك من مصحف المدينة النبوية الكمية: 1 8.7 الإجمالي 8.…" at bounding box center [746, 406] width 1493 height 812
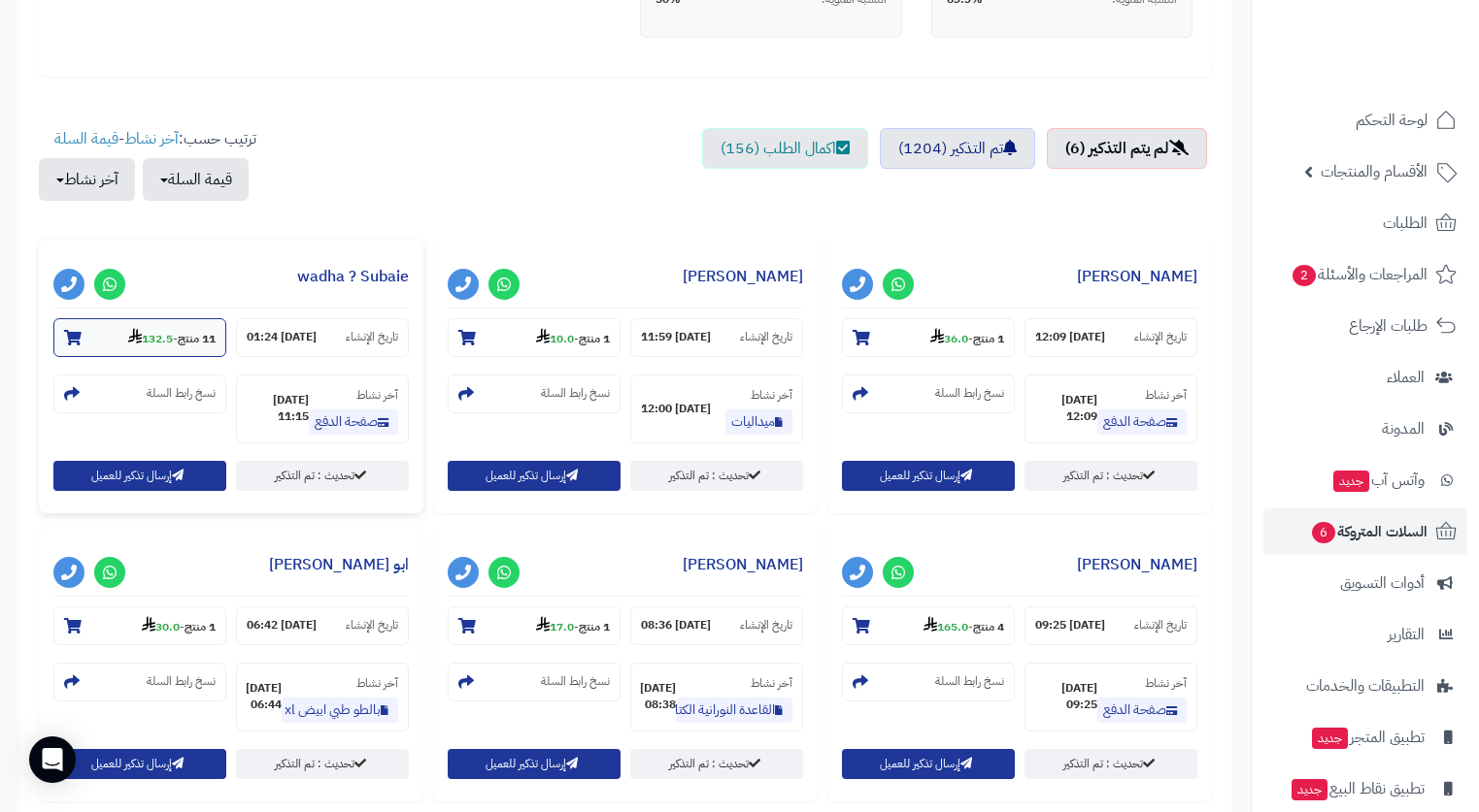
click at [129, 341] on use at bounding box center [135, 336] width 14 height 16
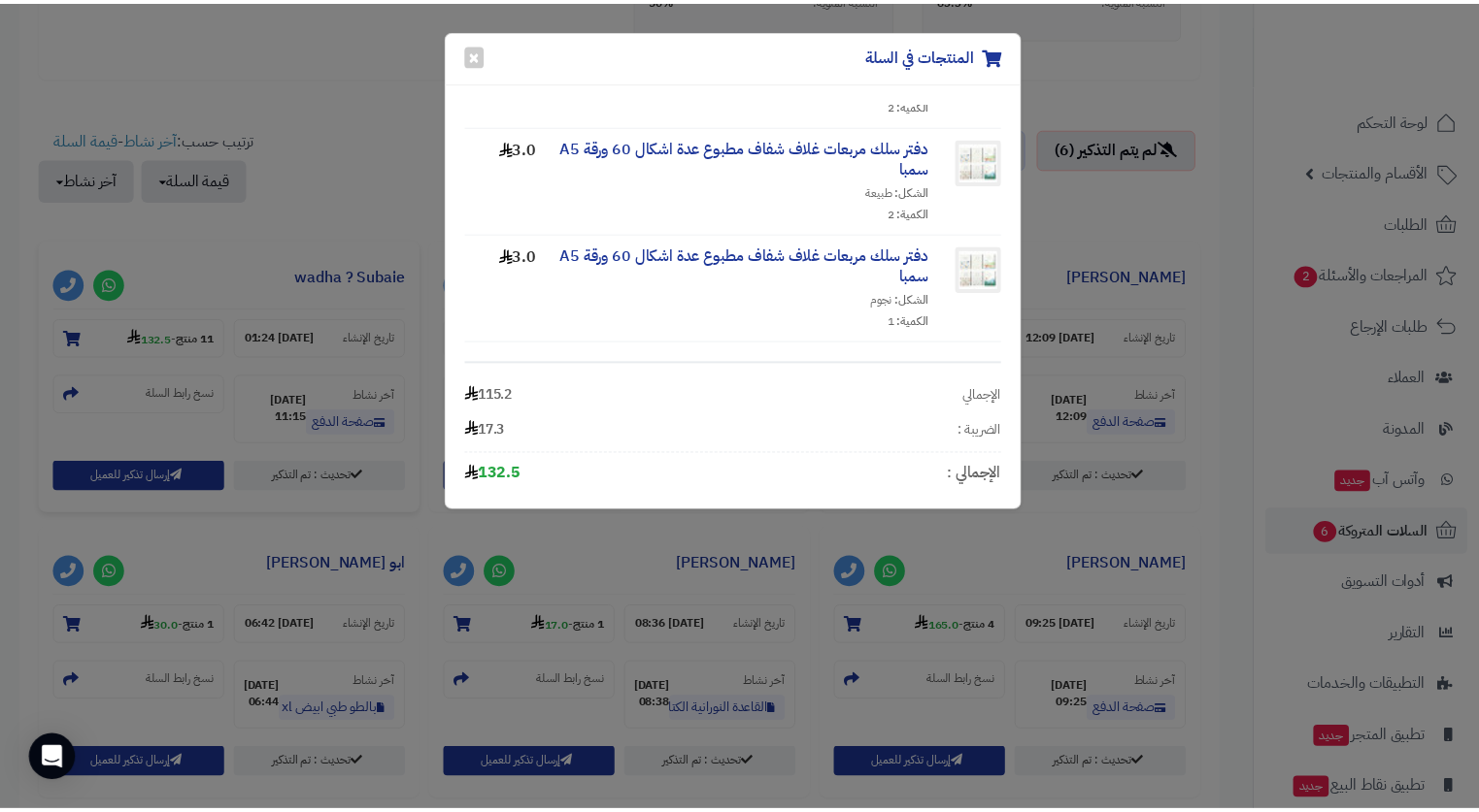
scroll to position [719, 0]
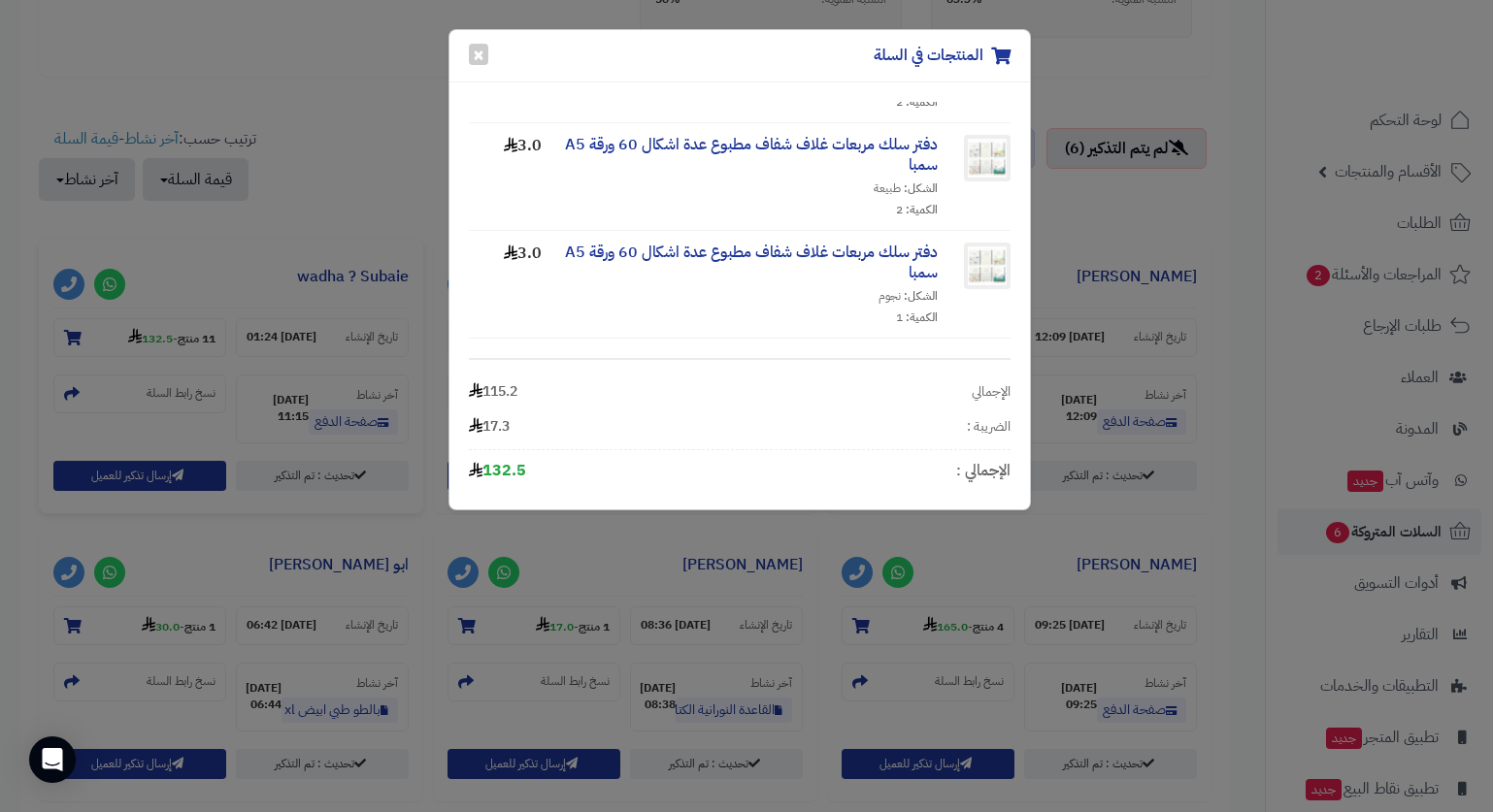
click at [358, 182] on div "المنتجات في السلة × الوان خشبية كيرود 12 لون الكمية: 1 4.3 شنطة ظهر مدرسية Rout…" at bounding box center [746, 406] width 1493 height 812
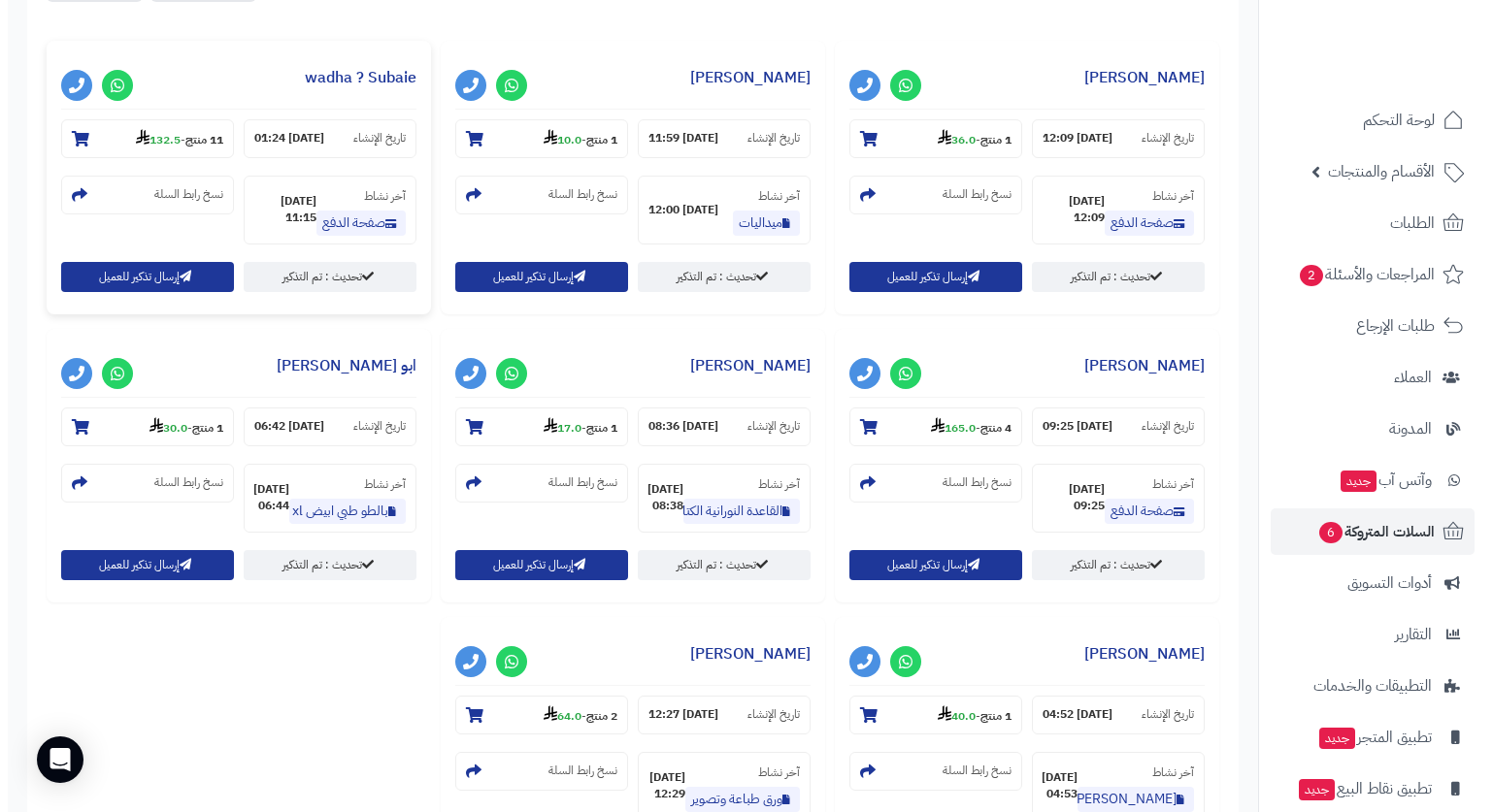
scroll to position [874, 0]
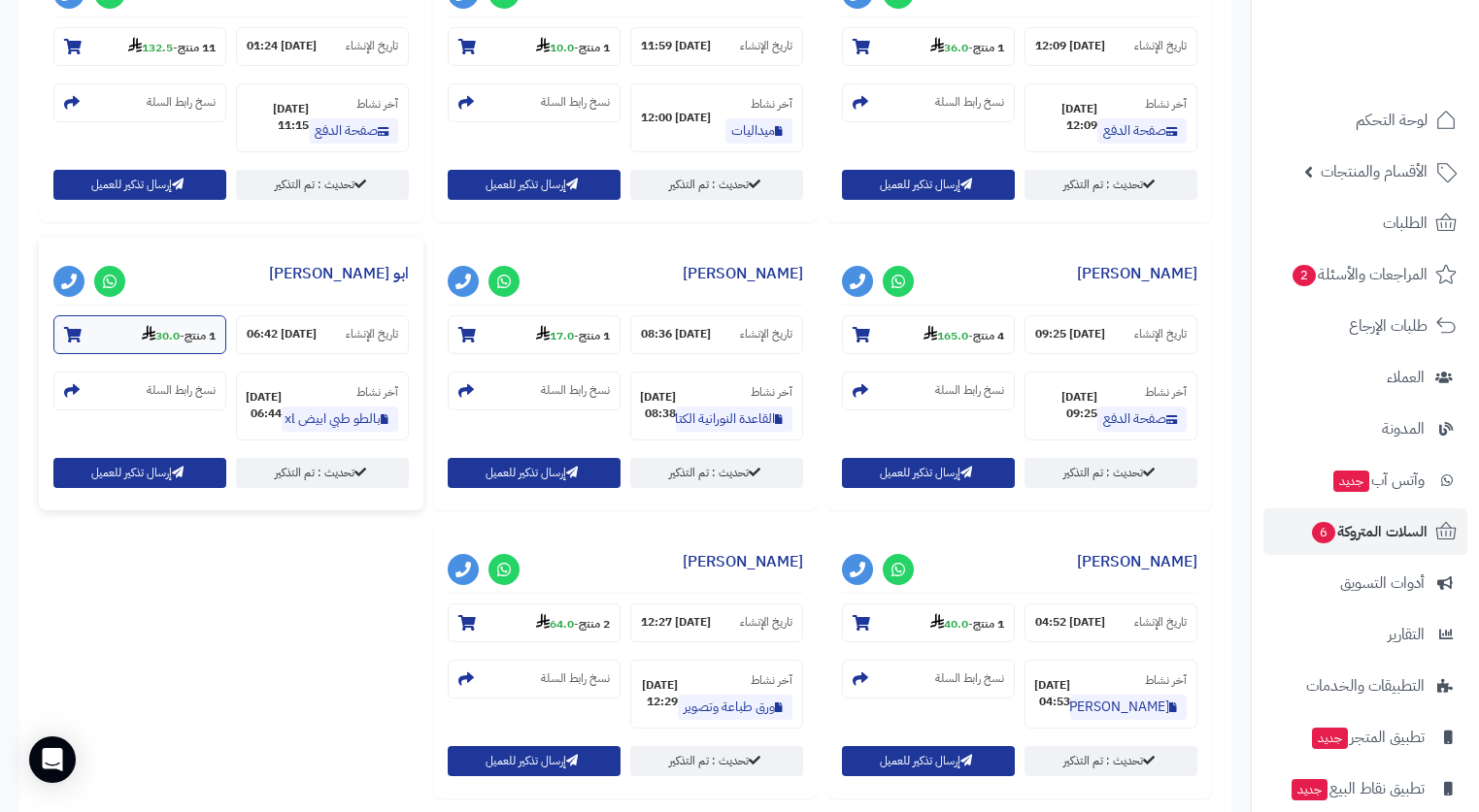
click at [187, 334] on strong "1 منتج" at bounding box center [200, 336] width 31 height 18
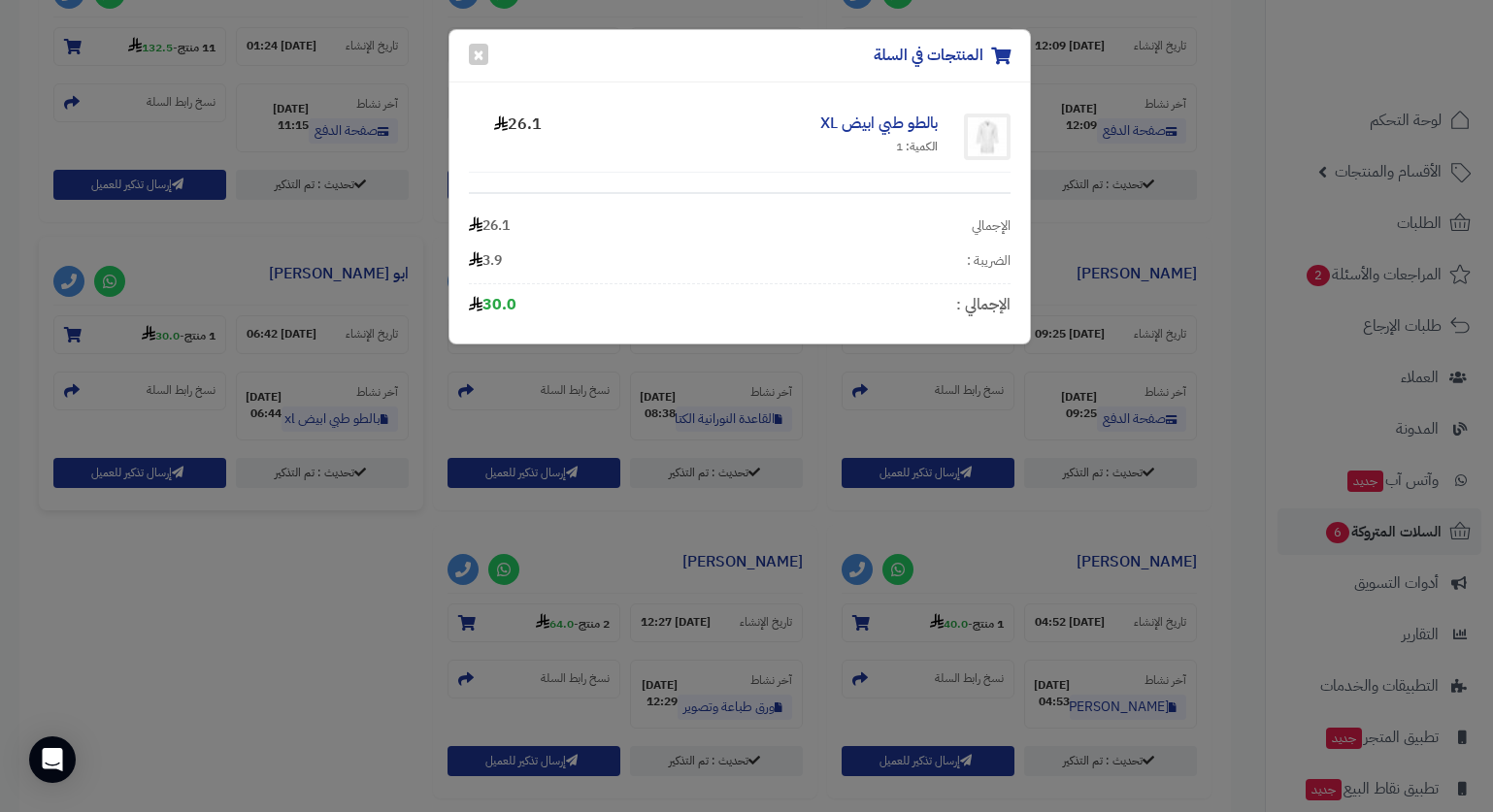
click at [285, 224] on div "المنتجات في السلة × بالطو طبي ابيض XL الكمية: 1 26.1 الإجمالي 26.1 الضريبة : 3.…" at bounding box center [746, 406] width 1493 height 812
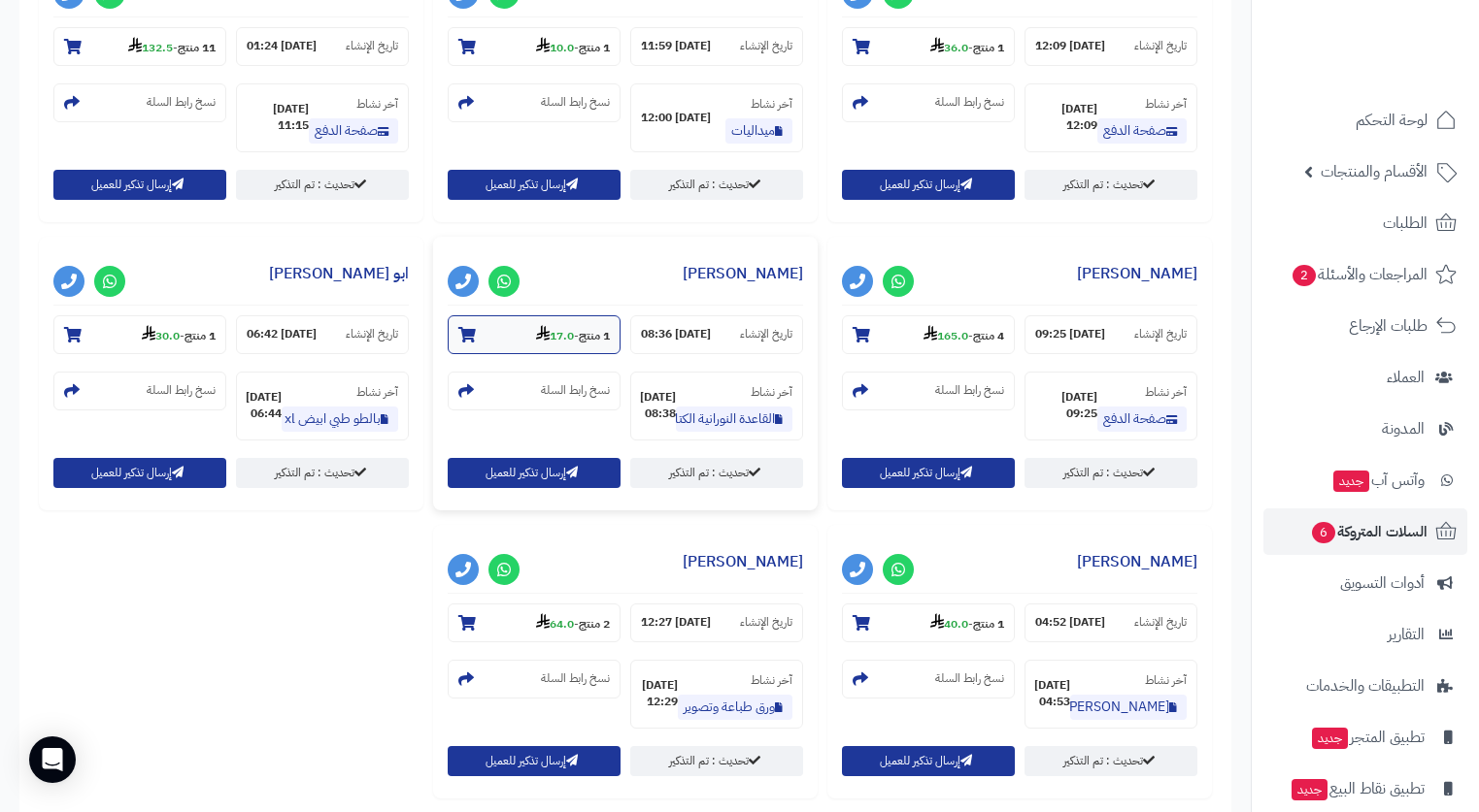
click at [567, 340] on strong "17.0" at bounding box center [555, 336] width 38 height 18
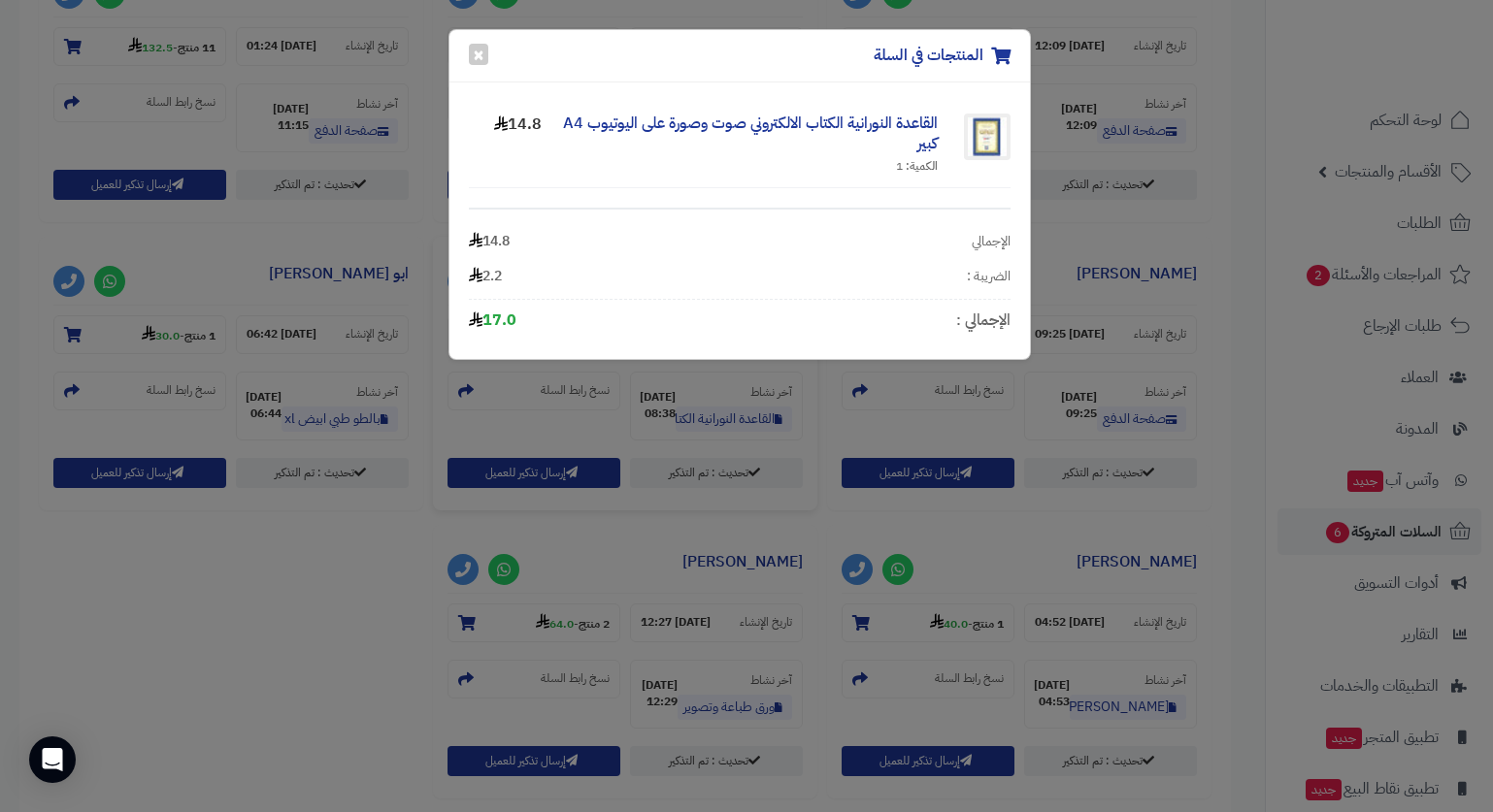
click at [410, 214] on div "المنتجات في السلة × القاعدة النورانية الكتاب الالكتروني صوت وصورة على اليوتيوب …" at bounding box center [746, 406] width 1493 height 812
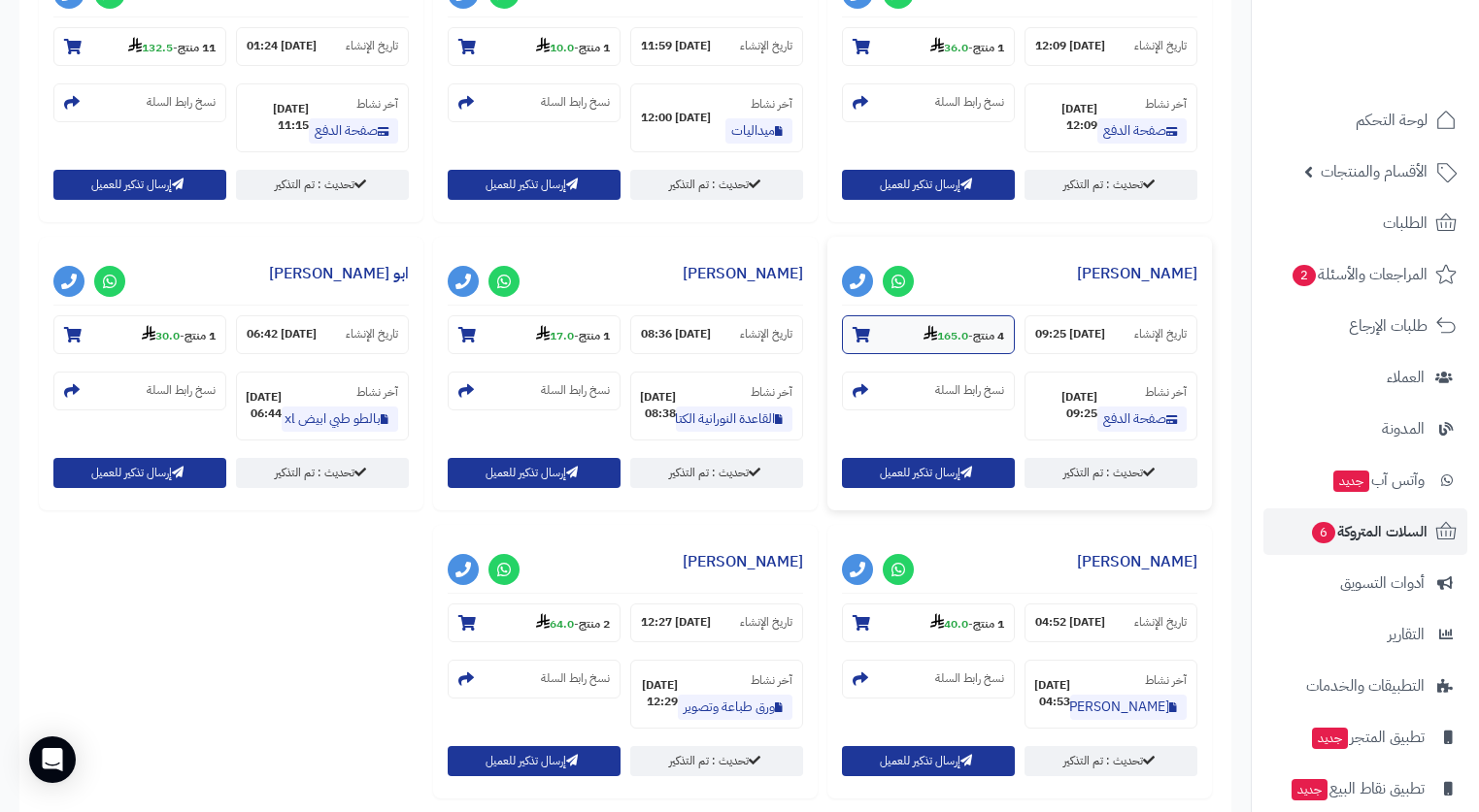
click at [946, 336] on strong "165.0" at bounding box center [946, 336] width 45 height 18
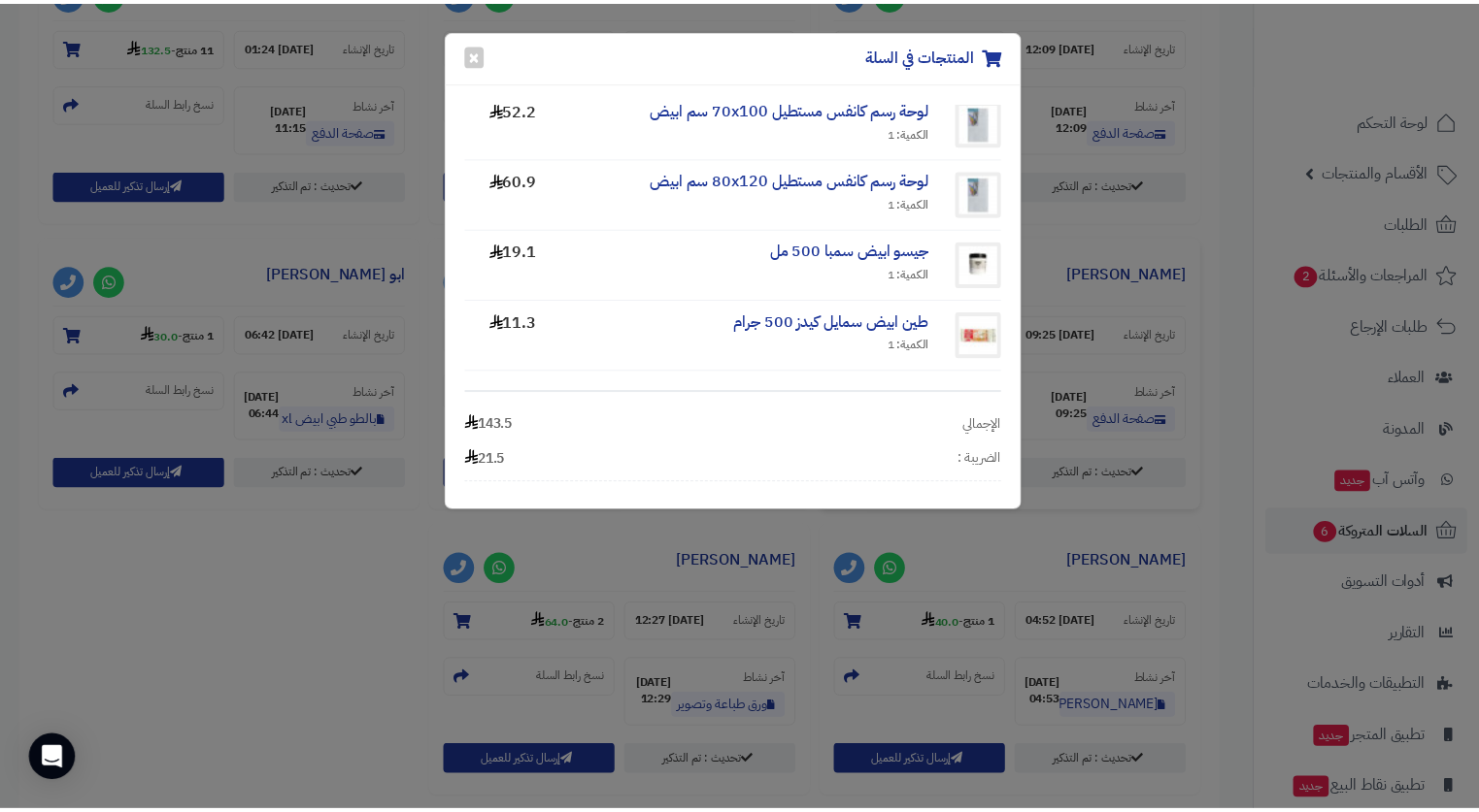
scroll to position [0, 0]
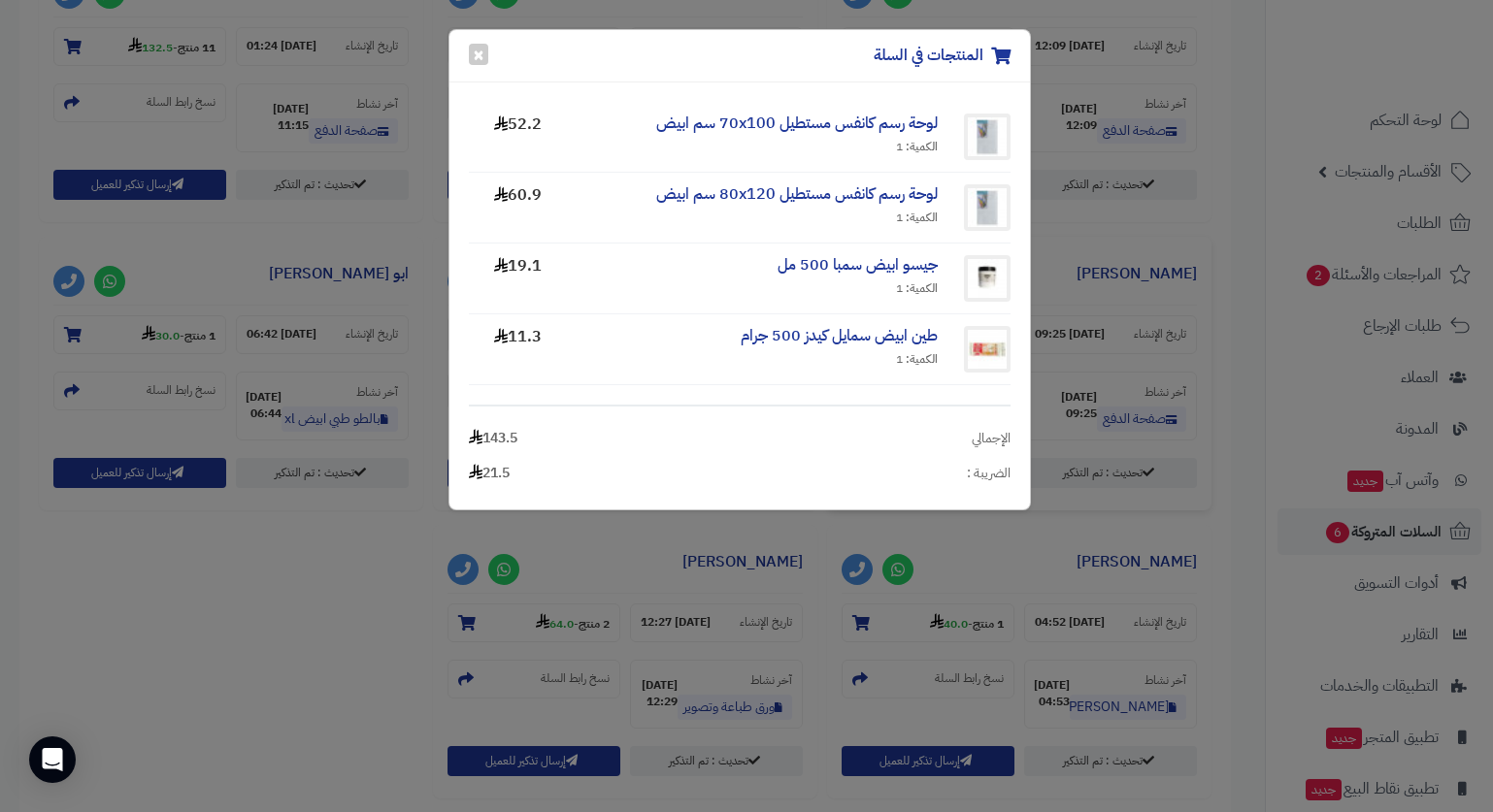
click at [414, 227] on div "المنتجات في السلة × لوحة رسم كانفس مستطيل 70x100 سم ابيض الكمية: 1 52.2 لوحة رس…" at bounding box center [746, 406] width 1493 height 812
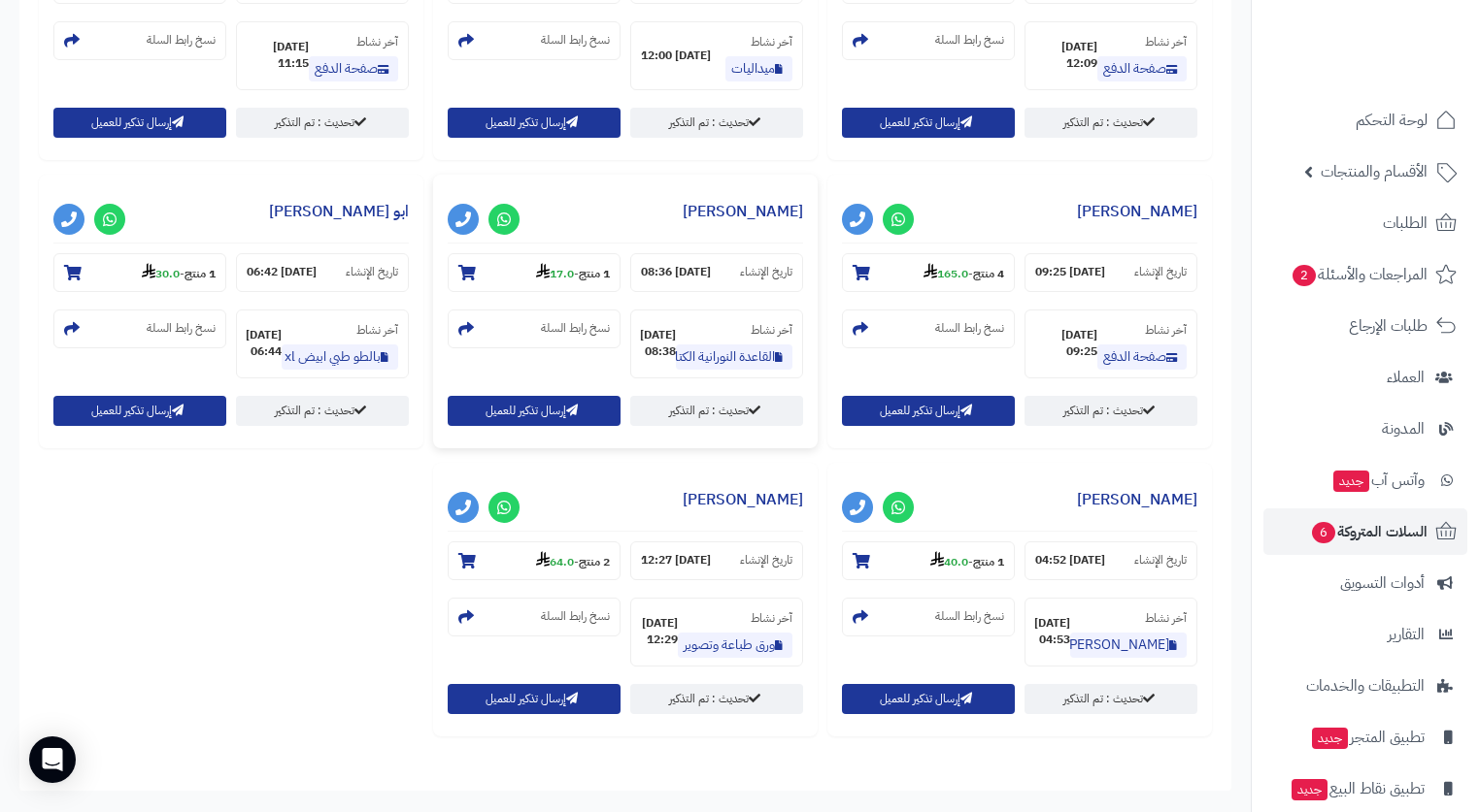
scroll to position [970, 0]
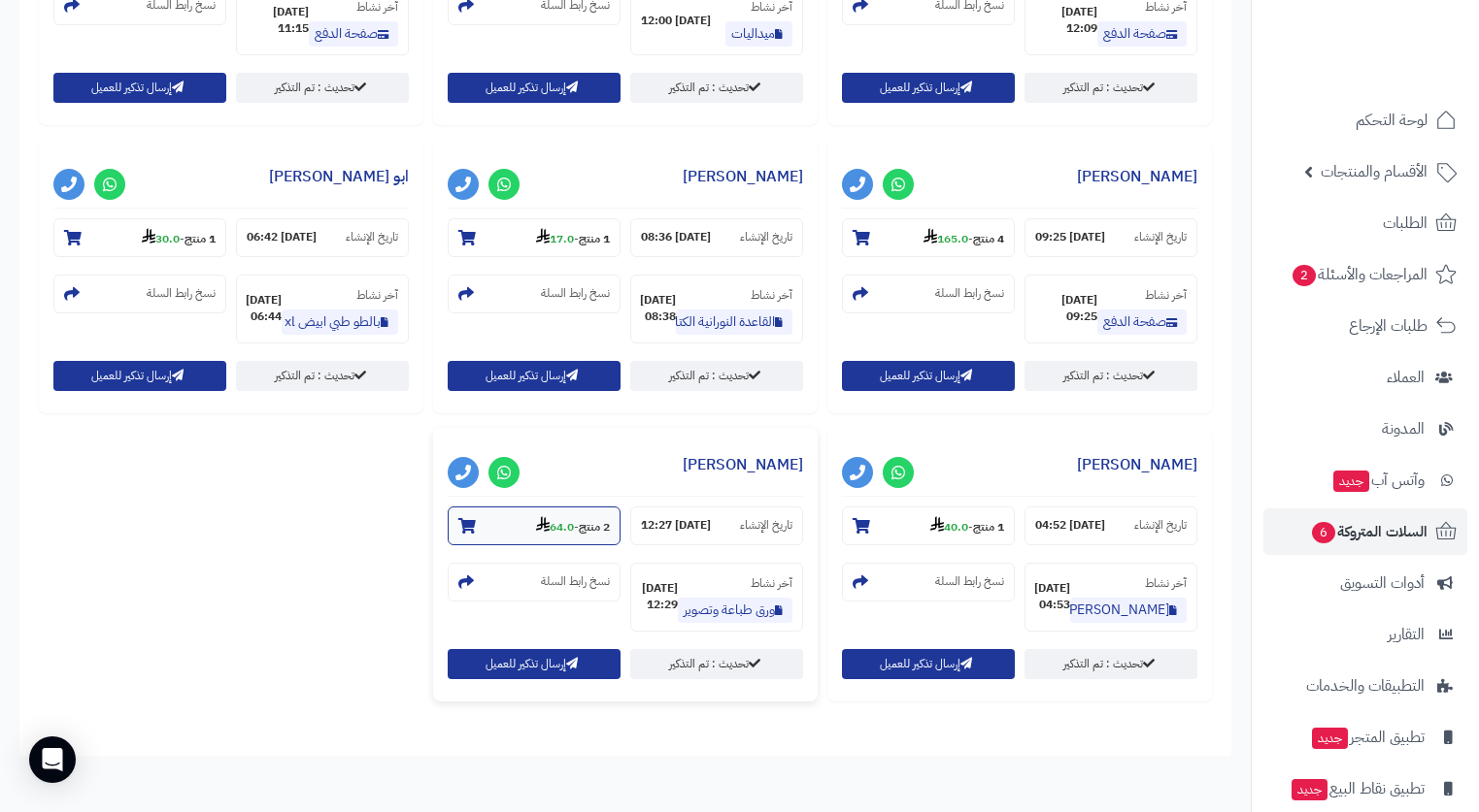
click at [536, 525] on use at bounding box center [543, 524] width 14 height 16
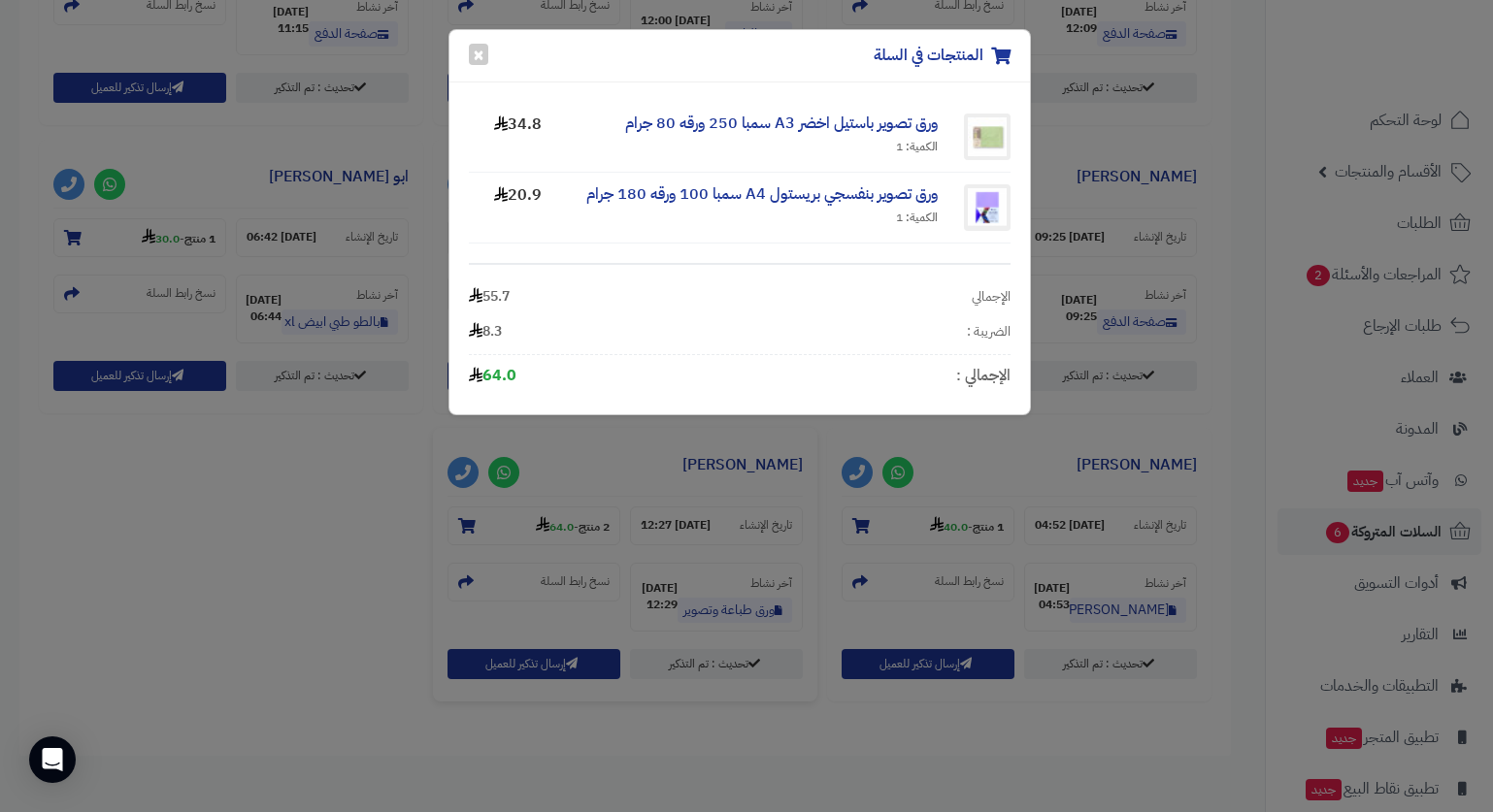
click at [173, 619] on div "المنتجات في السلة × ورق تصوير باستيل اخضر A3 سمبا 250 ورقه 80 جرام الكمية: 1 34…" at bounding box center [746, 406] width 1493 height 812
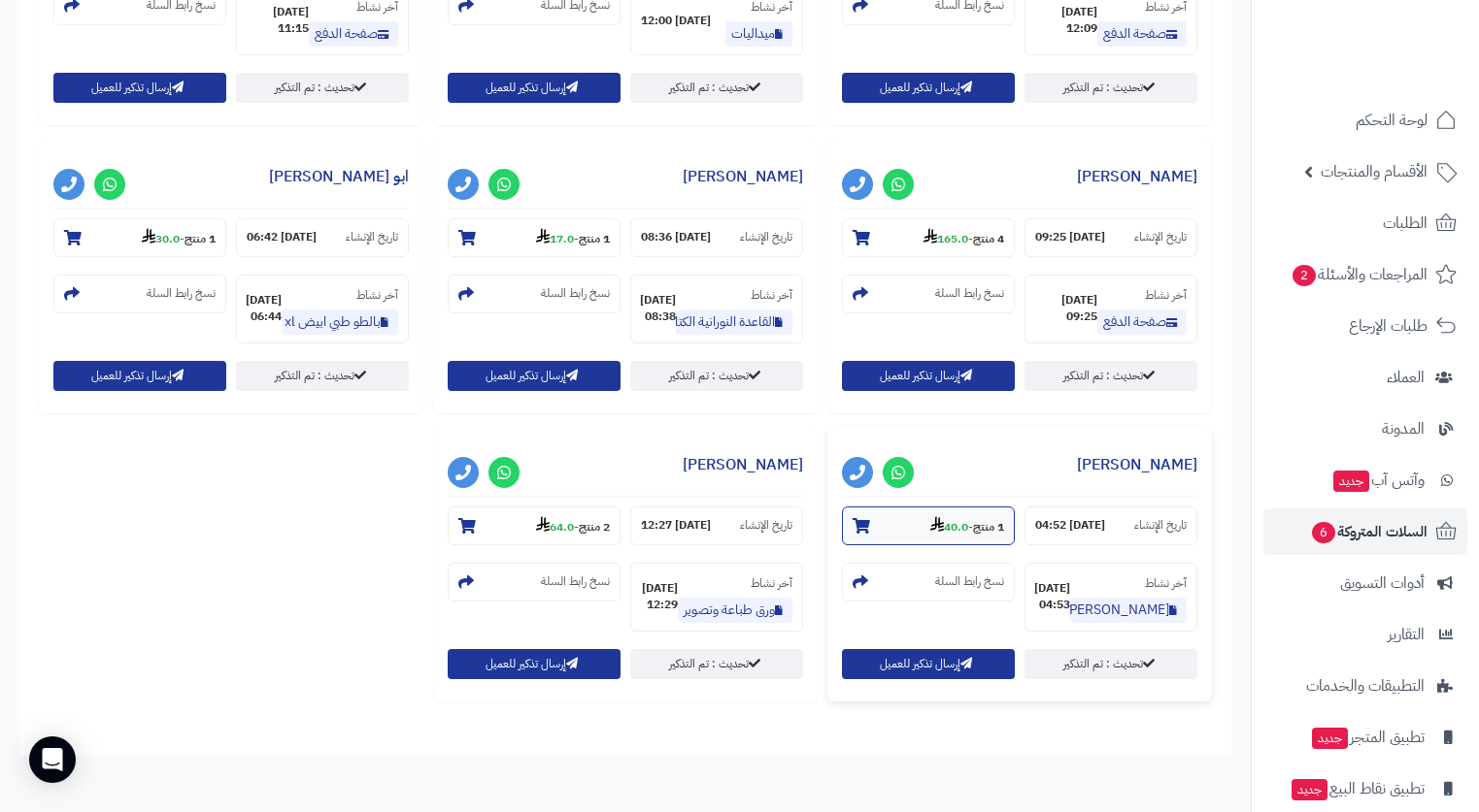
click at [947, 530] on strong "40.0" at bounding box center [948, 527] width 38 height 18
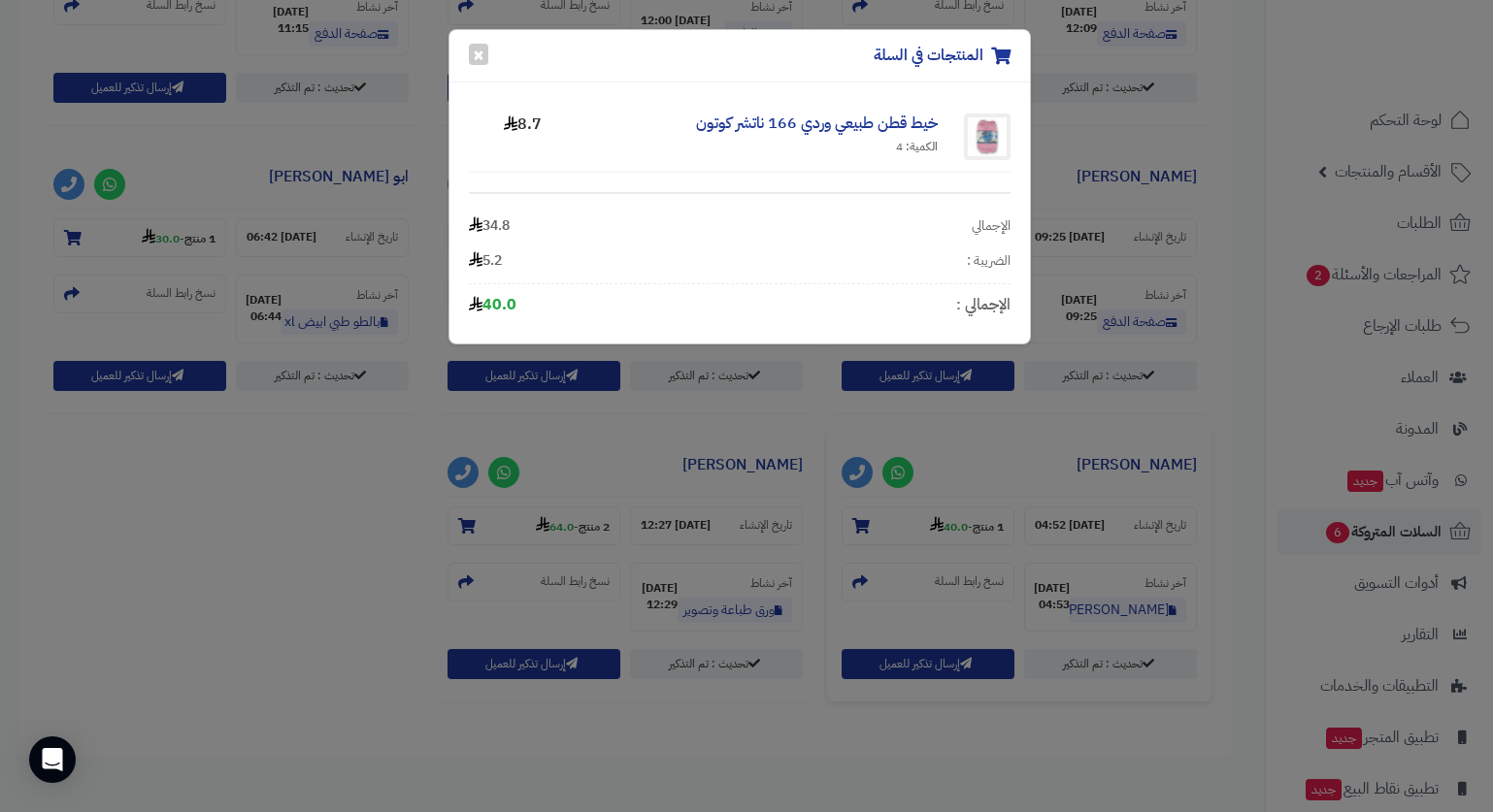
click at [203, 627] on div "المنتجات في السلة × خيط قطن طبيعي وردي 166 ناتشر كوتون الكمية: 4 8.7 الإجمالي 3…" at bounding box center [746, 406] width 1493 height 812
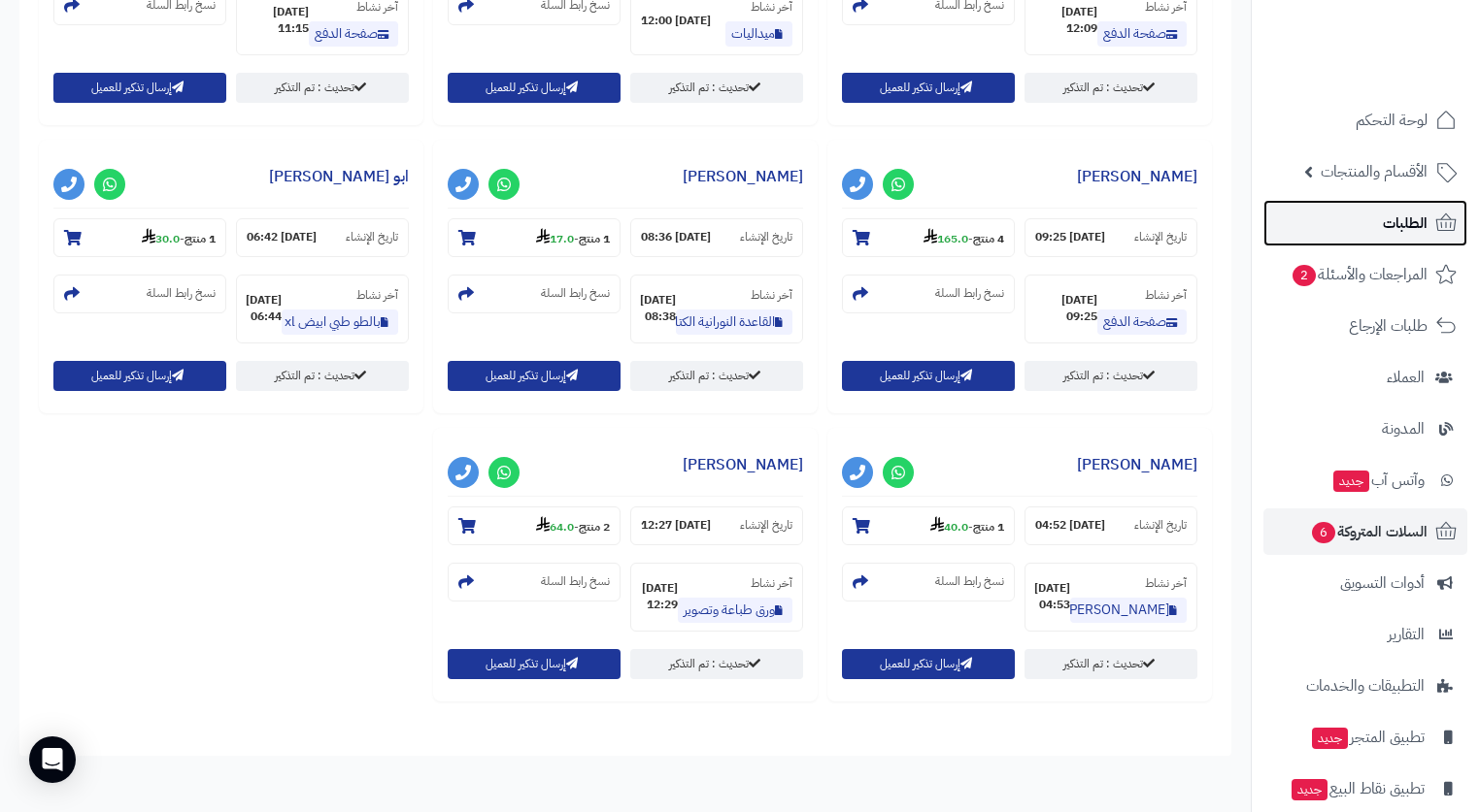
click at [1391, 233] on span "الطلبات" at bounding box center [1406, 223] width 45 height 27
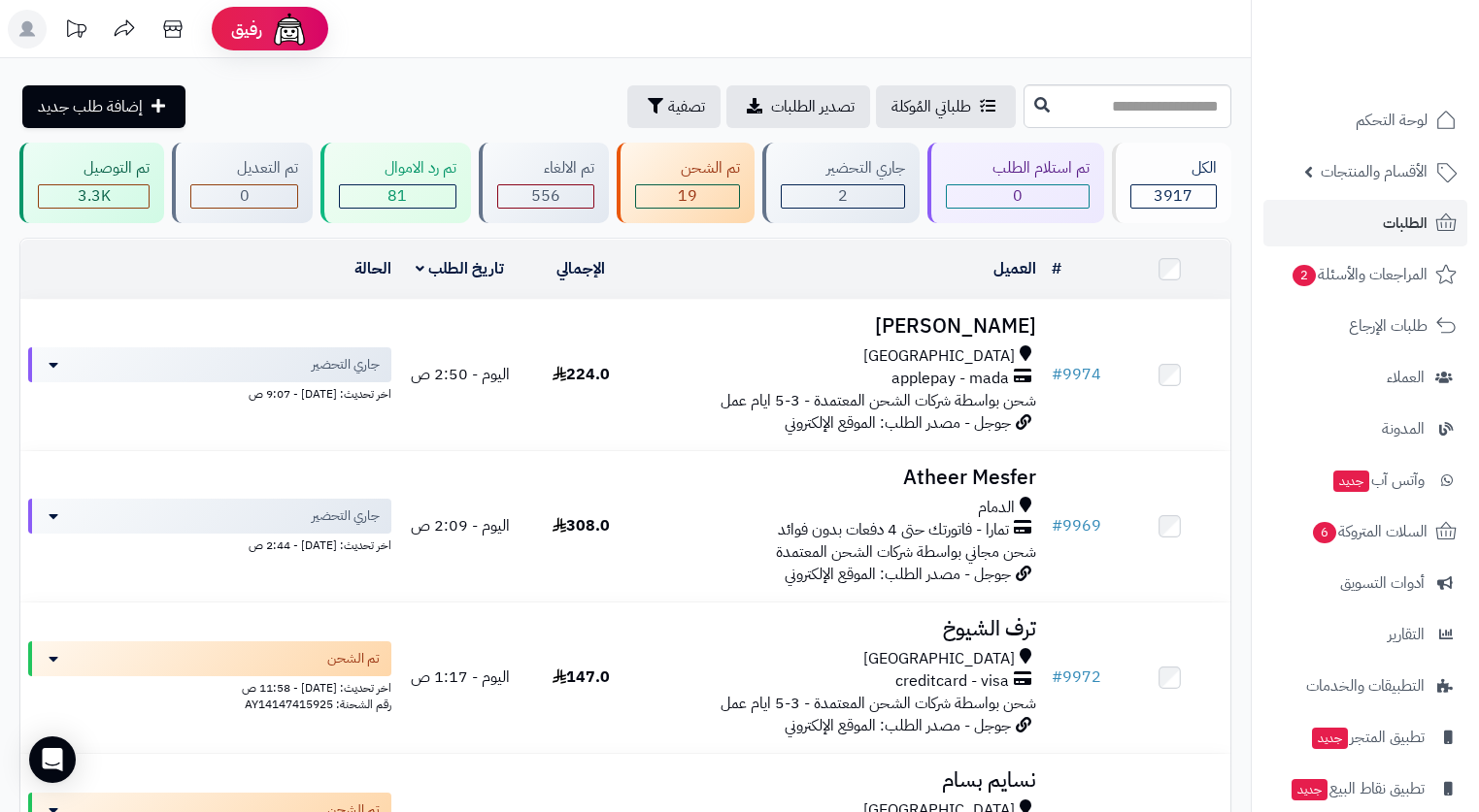
click at [819, 258] on div "العميل" at bounding box center [844, 269] width 388 height 23
